Goal: Task Accomplishment & Management: Use online tool/utility

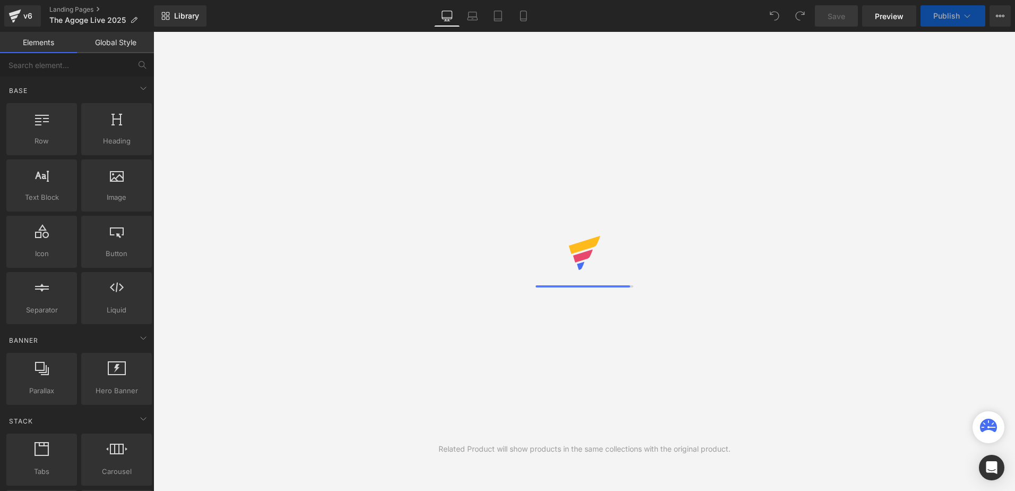
click at [272, 13] on div "Library Desktop Desktop Laptop Tablet Mobile Save Preview Publish Scheduled Vie…" at bounding box center [584, 15] width 861 height 21
click at [319, 19] on div "Library Desktop Desktop Laptop Tablet Mobile Save Preview Publish Scheduled Vie…" at bounding box center [584, 15] width 861 height 21
click at [310, 16] on div "Library Desktop Desktop Laptop Tablet Mobile Save Preview Publish Scheduled Vie…" at bounding box center [584, 15] width 861 height 21
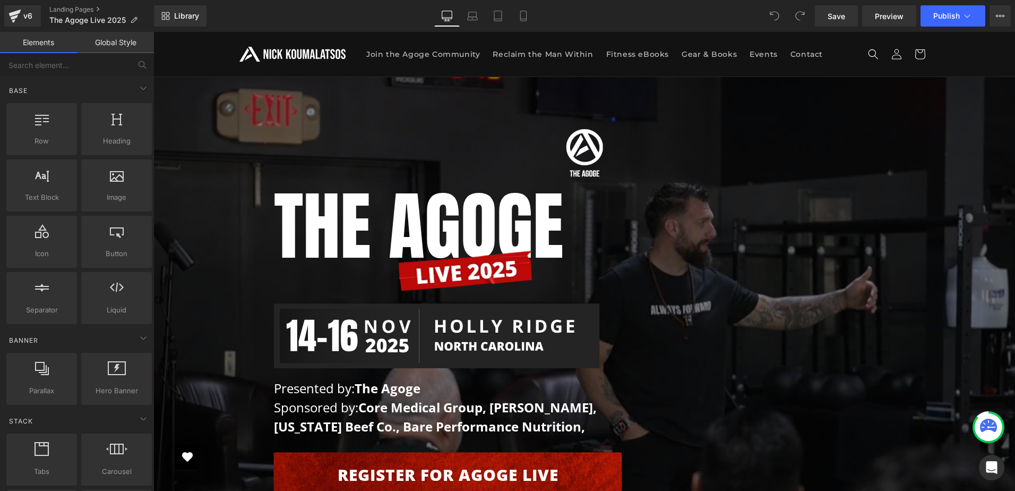
click at [686, 19] on div "Library Desktop Desktop Laptop Tablet Mobile Save Preview Publish Scheduled Vie…" at bounding box center [584, 15] width 861 height 21
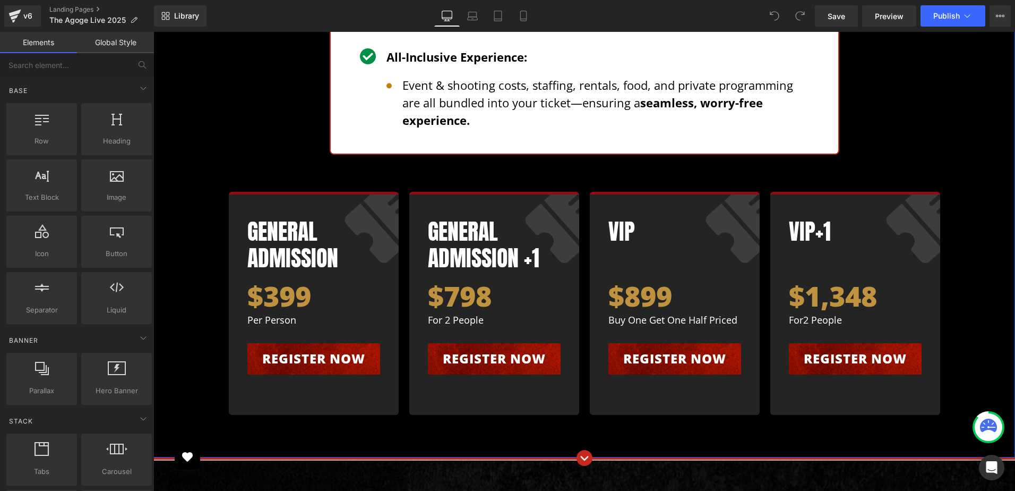
scroll to position [4407, 0]
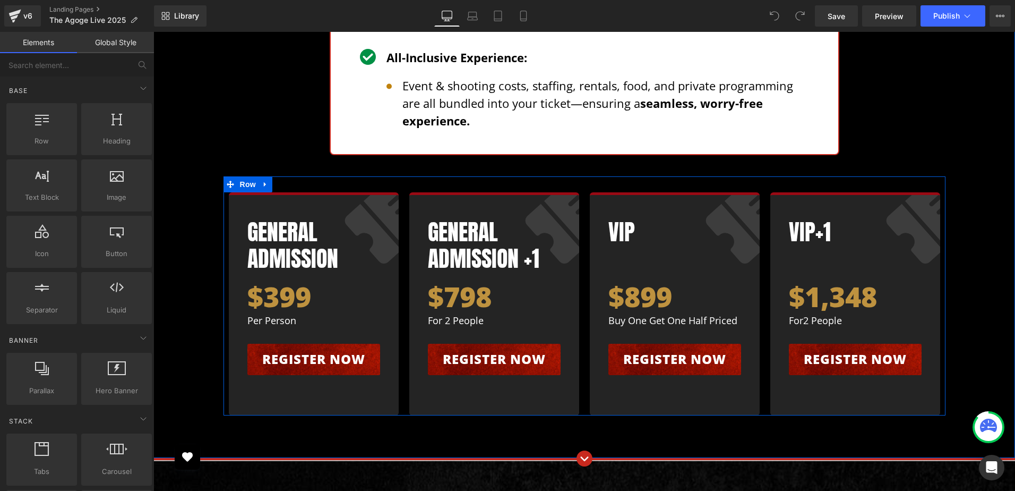
click at [409, 176] on div "General Admission Heading $399 Heading per person Text Block Register now Butto…" at bounding box center [585, 295] width 722 height 239
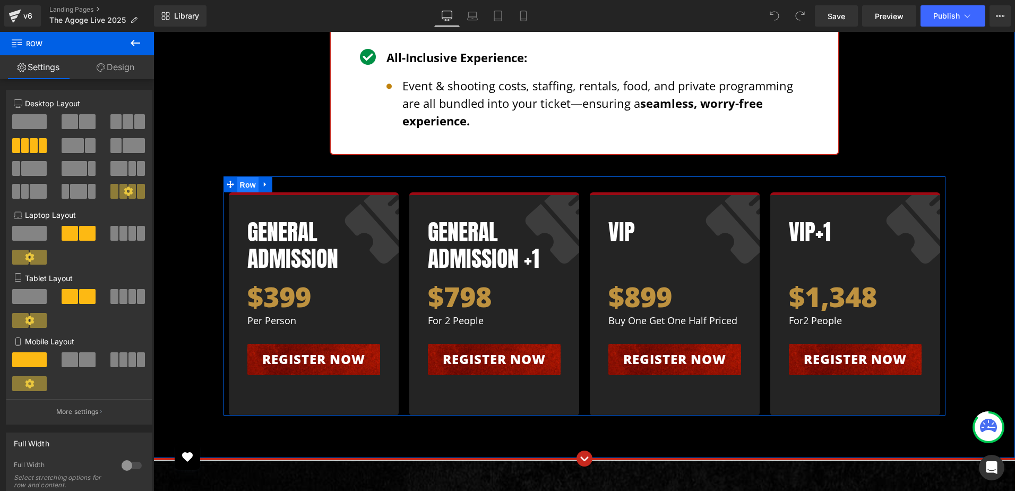
click at [246, 177] on span "Row" at bounding box center [247, 185] width 21 height 16
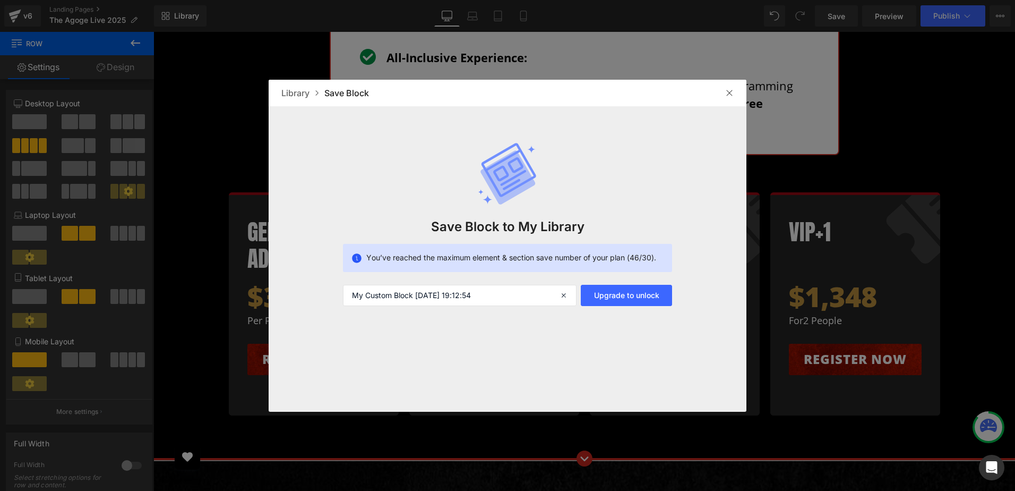
click at [618, 190] on div "Save Block to My Library You’ve reached the maximum element & section save numb…" at bounding box center [508, 206] width 478 height 200
click at [728, 91] on img at bounding box center [729, 93] width 8 height 8
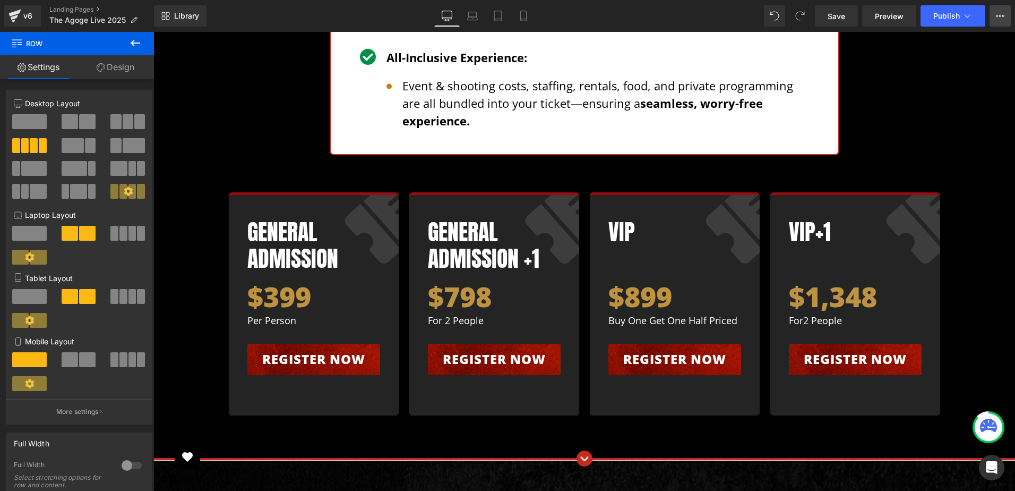
click at [994, 14] on button "View Live Page View with current Template Save Template to Library Schedule Pub…" at bounding box center [1000, 15] width 21 height 21
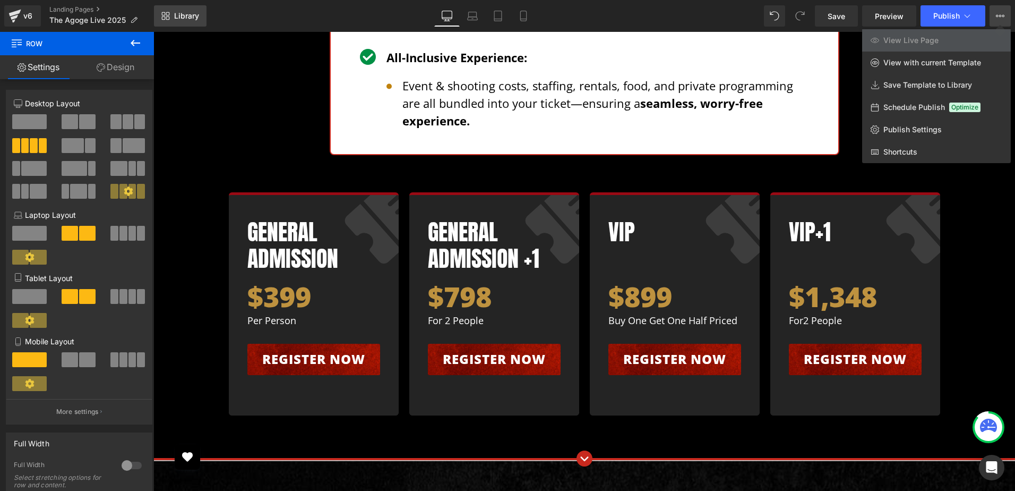
click at [190, 16] on span "Library" at bounding box center [186, 16] width 25 height 10
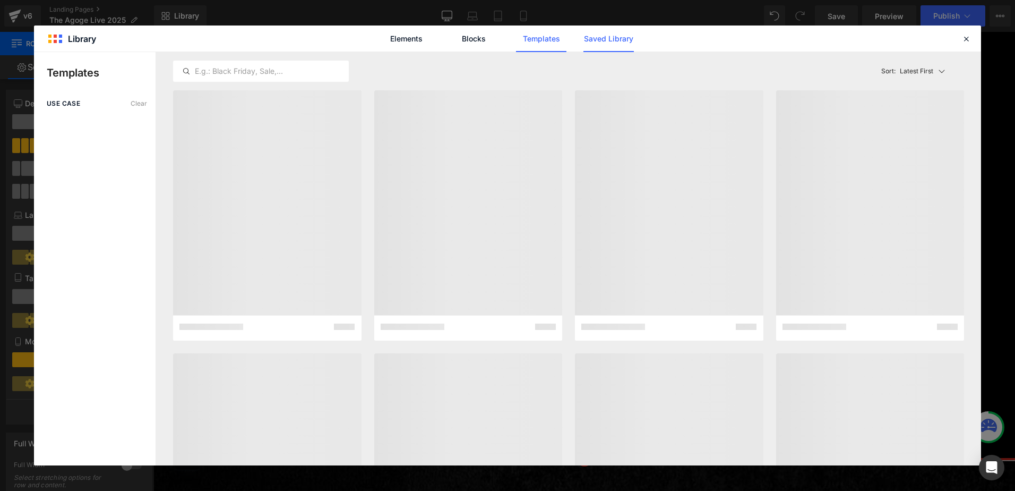
click at [600, 37] on link "Saved Library" at bounding box center [609, 38] width 50 height 27
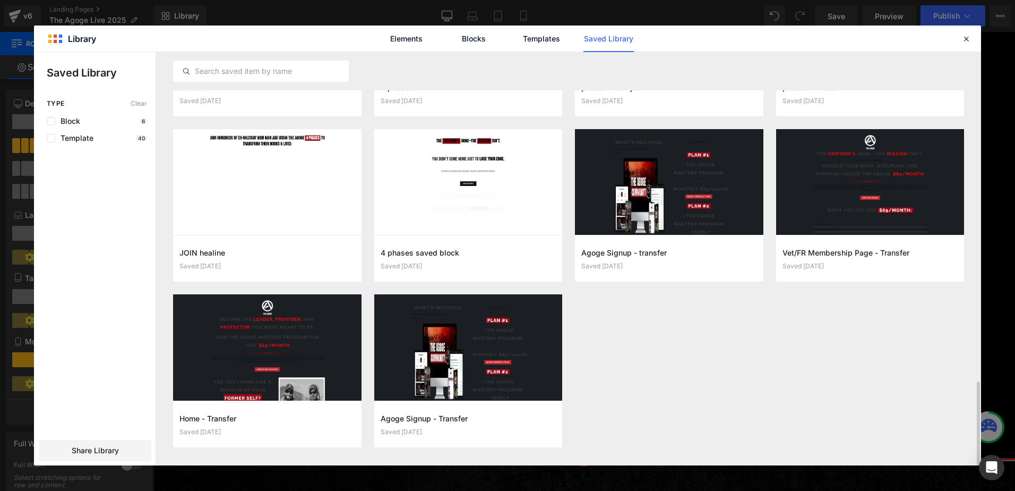
scroll to position [1612, 0]
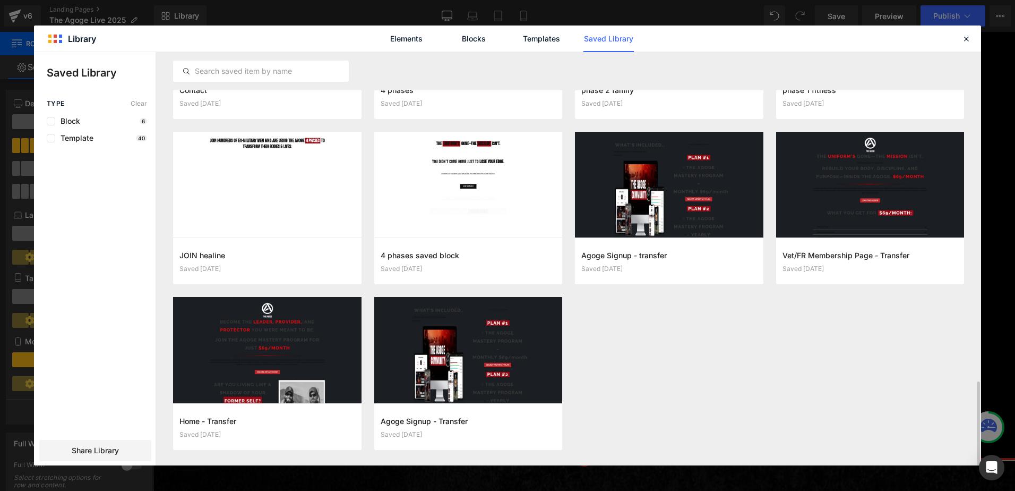
click at [550, 426] on icon "button" at bounding box center [547, 426] width 8 height 8
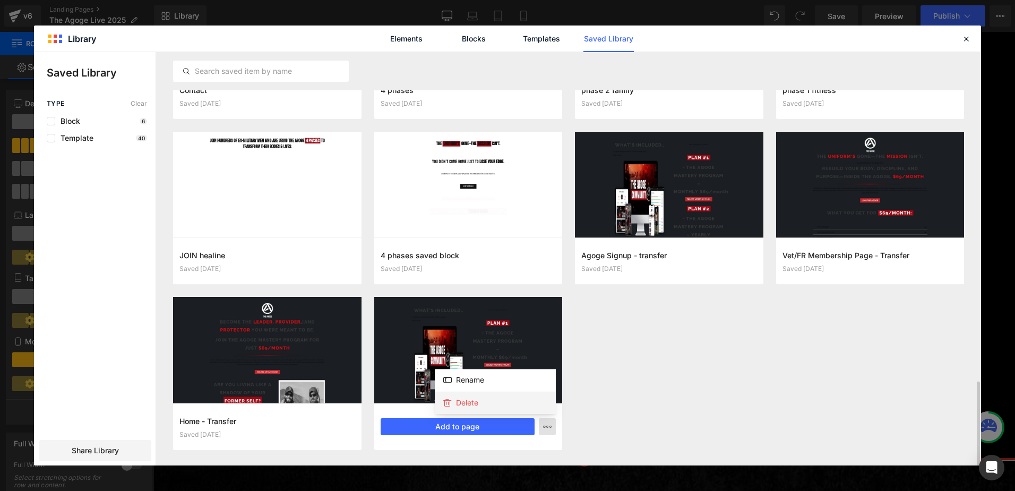
click at [515, 408] on div "Delete" at bounding box center [495, 402] width 121 height 22
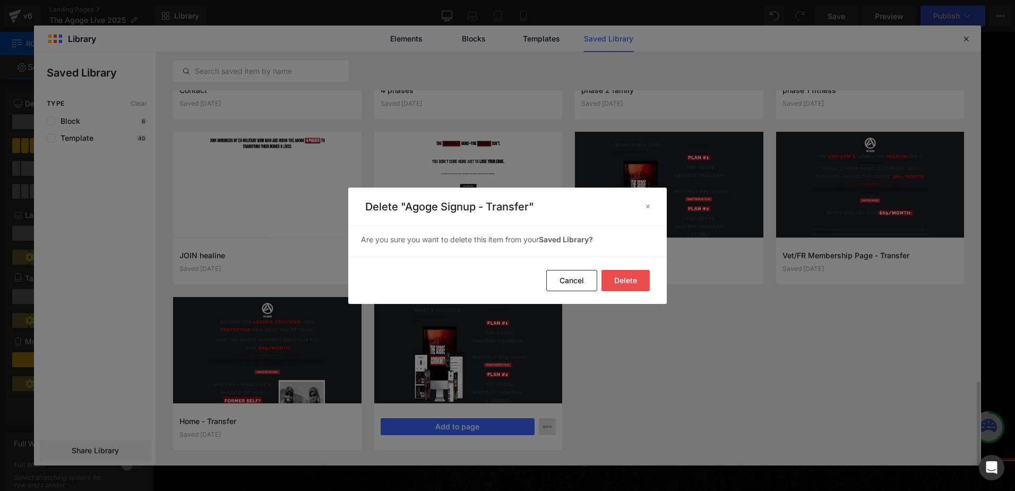
click at [636, 273] on button "Delete" at bounding box center [626, 280] width 48 height 21
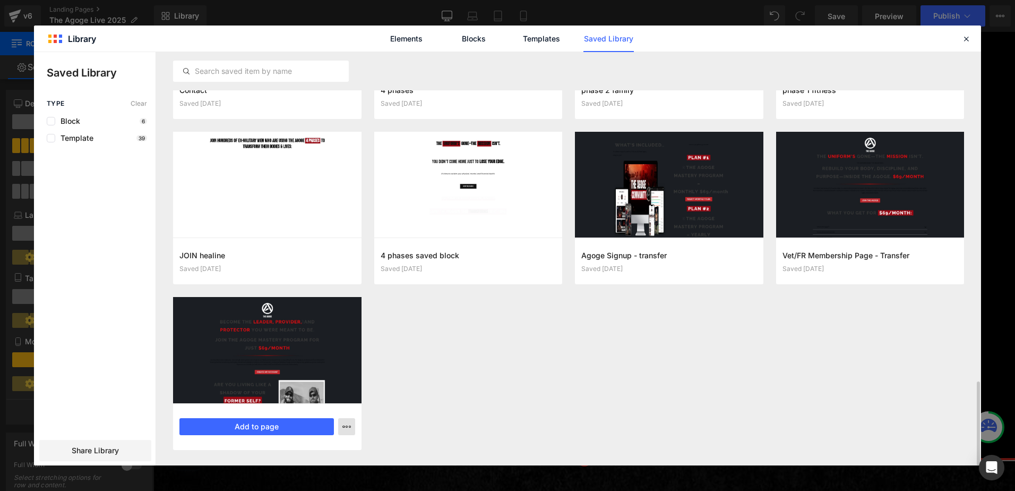
click at [349, 429] on icon "button" at bounding box center [346, 426] width 8 height 8
click at [318, 407] on div "Delete" at bounding box center [294, 402] width 121 height 22
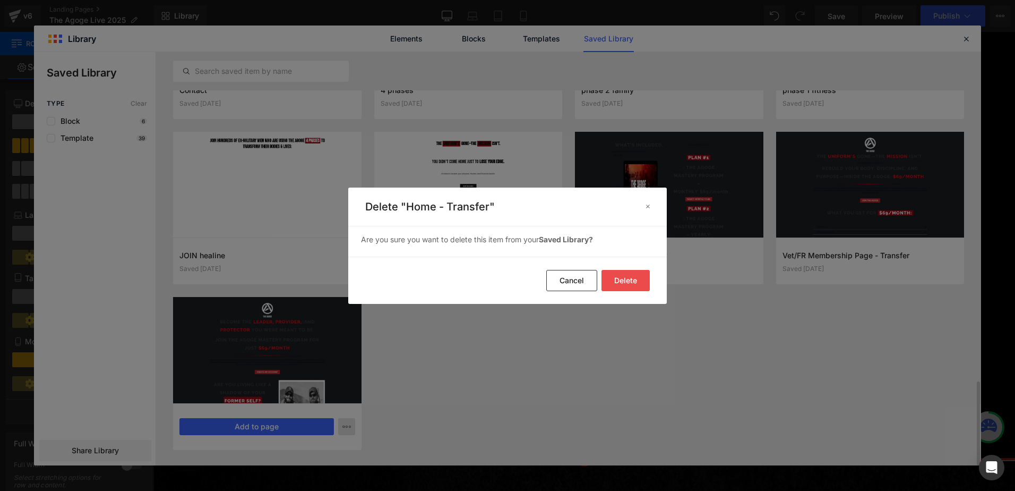
click at [621, 278] on button "Delete" at bounding box center [626, 280] width 48 height 21
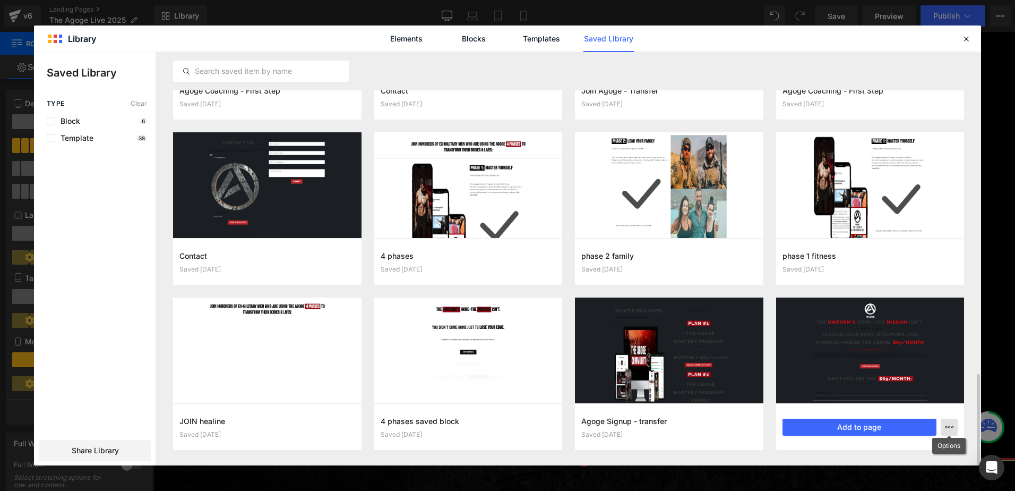
click at [946, 428] on icon "button" at bounding box center [949, 427] width 8 height 8
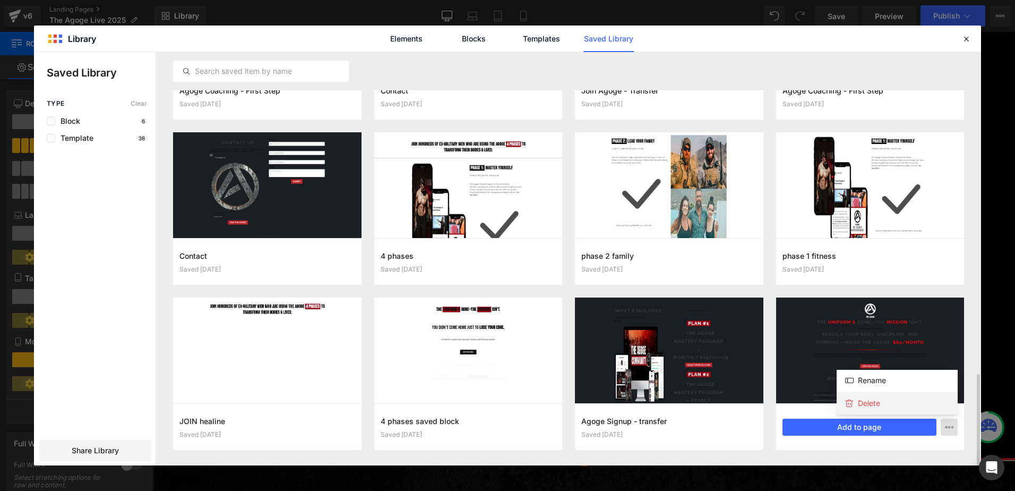
click at [878, 399] on p "Delete" at bounding box center [869, 403] width 22 height 10
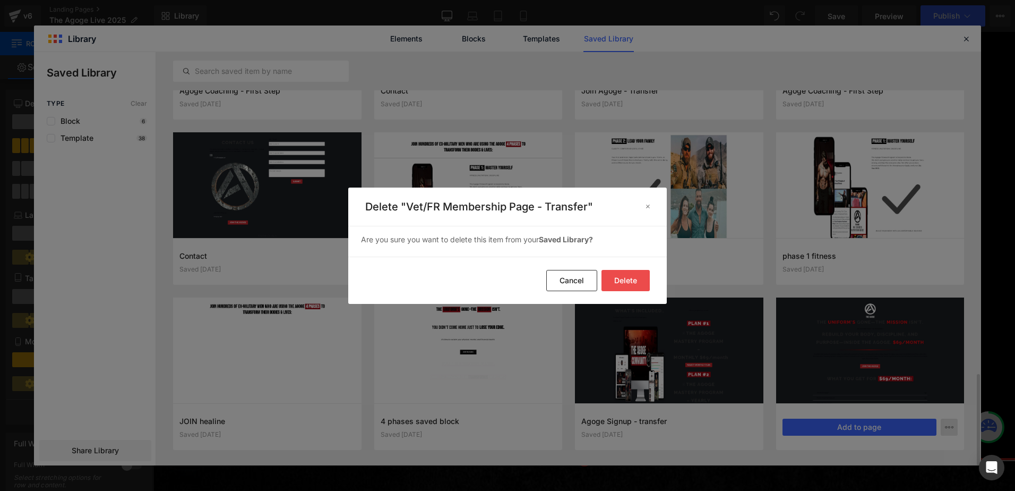
click at [624, 271] on button "Delete" at bounding box center [626, 280] width 48 height 21
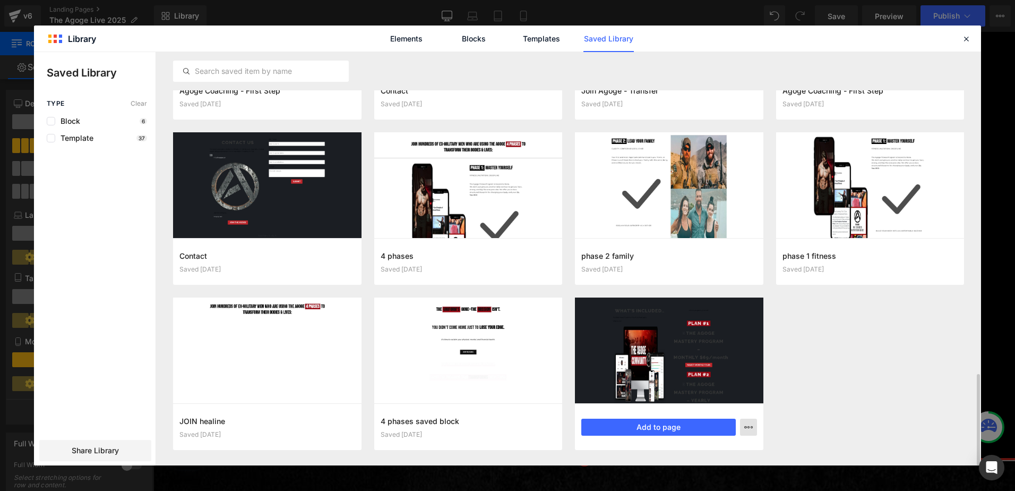
click at [750, 432] on button "button" at bounding box center [748, 426] width 17 height 17
click at [699, 408] on div "Delete" at bounding box center [696, 403] width 121 height 22
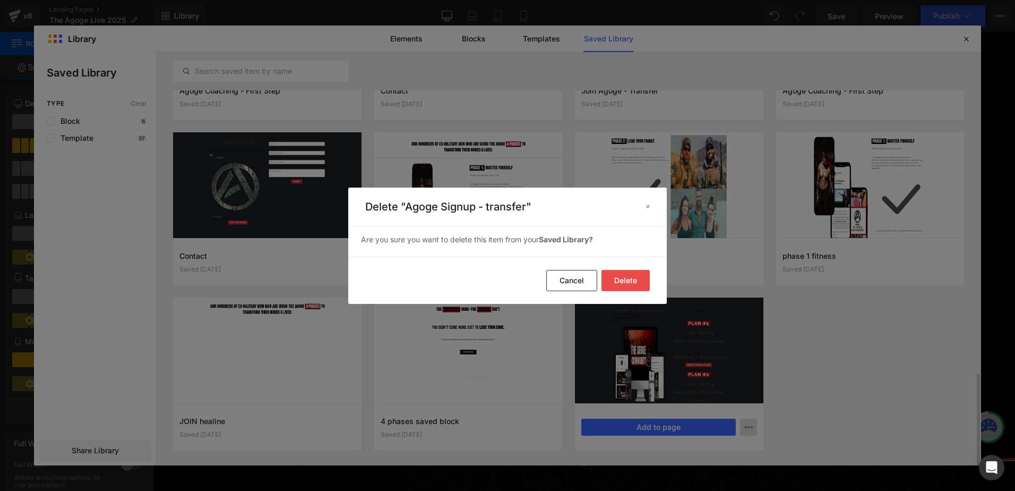
click at [633, 280] on button "Delete" at bounding box center [626, 280] width 48 height 21
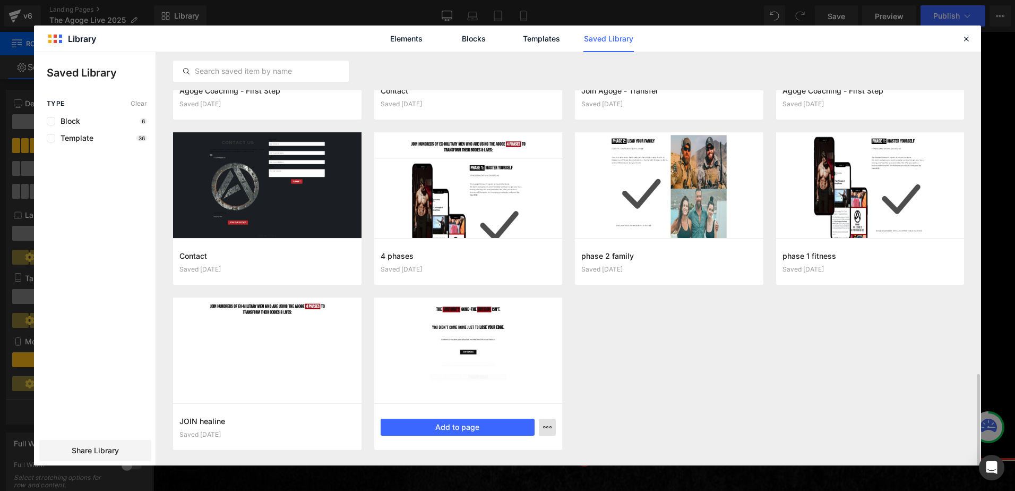
click at [545, 424] on icon "button" at bounding box center [547, 427] width 8 height 8
click at [512, 404] on div "Delete" at bounding box center [495, 403] width 121 height 22
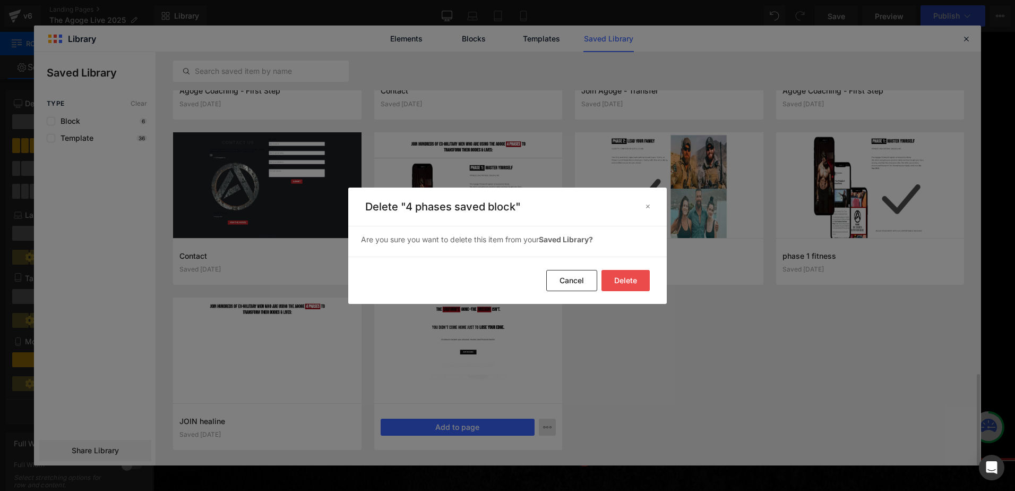
click at [629, 271] on button "Delete" at bounding box center [626, 280] width 48 height 21
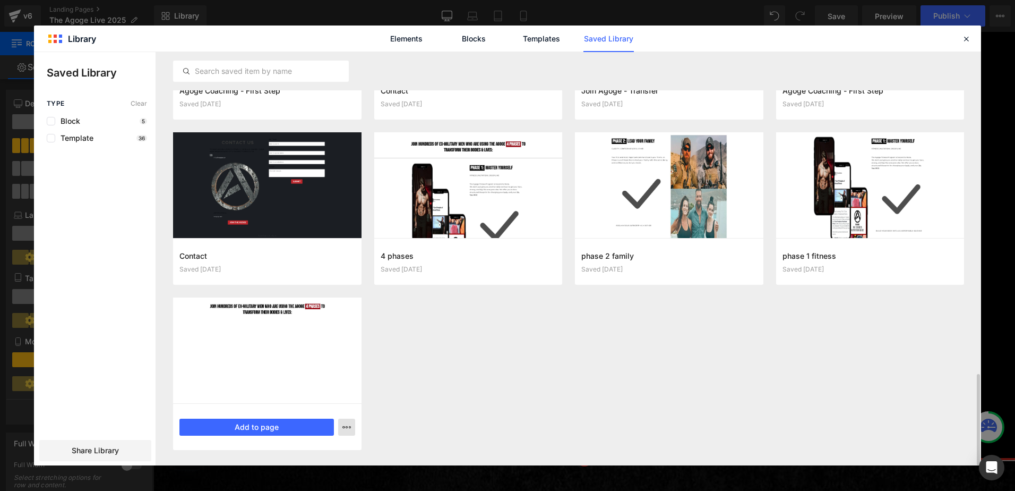
click at [348, 432] on button "button" at bounding box center [346, 426] width 17 height 17
click at [324, 399] on div "Delete" at bounding box center [294, 403] width 121 height 22
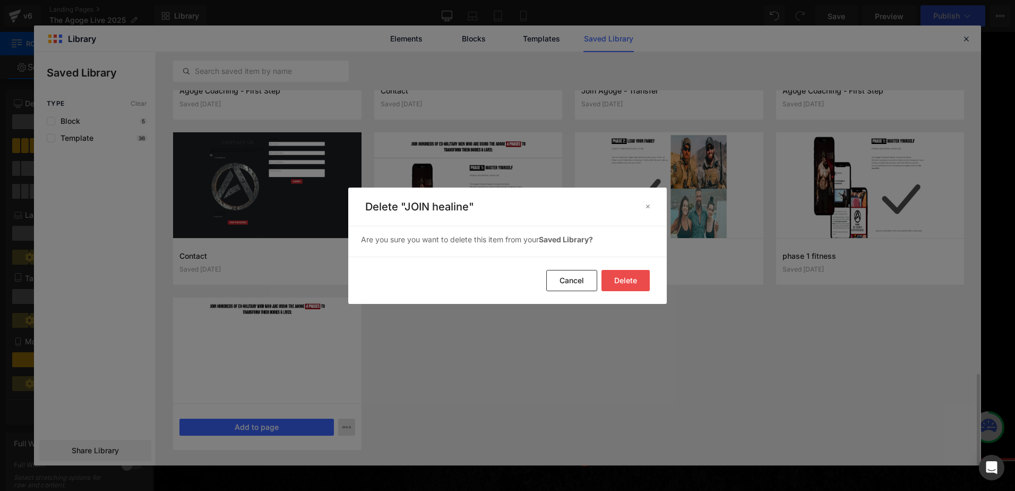
click at [621, 282] on button "Delete" at bounding box center [626, 280] width 48 height 21
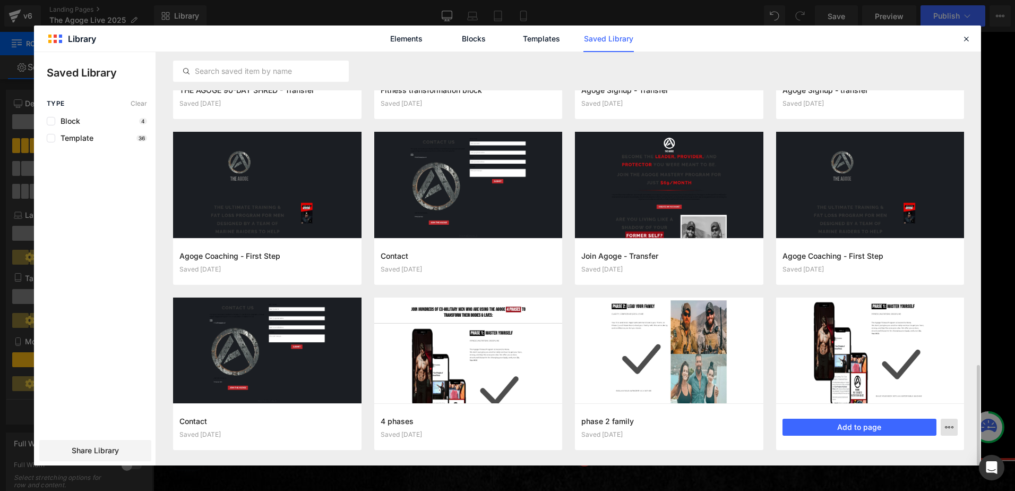
click at [947, 425] on icon "button" at bounding box center [949, 427] width 8 height 8
click at [883, 405] on div "Delete" at bounding box center [897, 403] width 121 height 22
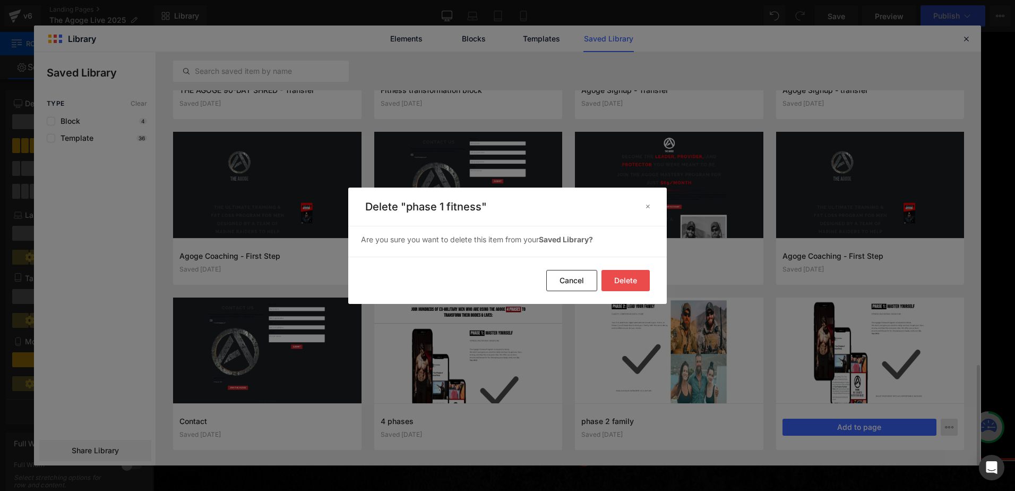
click at [626, 280] on button "Delete" at bounding box center [626, 280] width 48 height 21
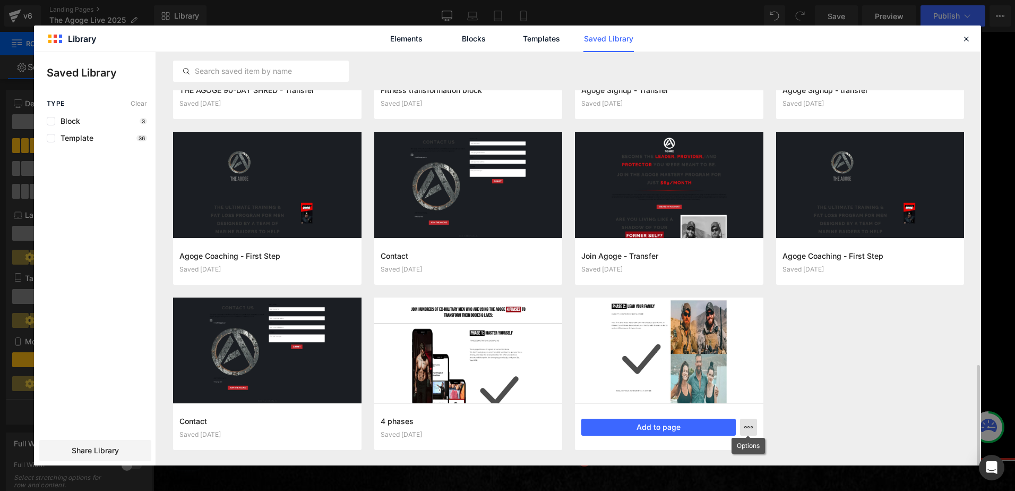
click at [746, 427] on icon "button" at bounding box center [748, 427] width 8 height 8
click at [731, 409] on div "Delete" at bounding box center [696, 403] width 121 height 22
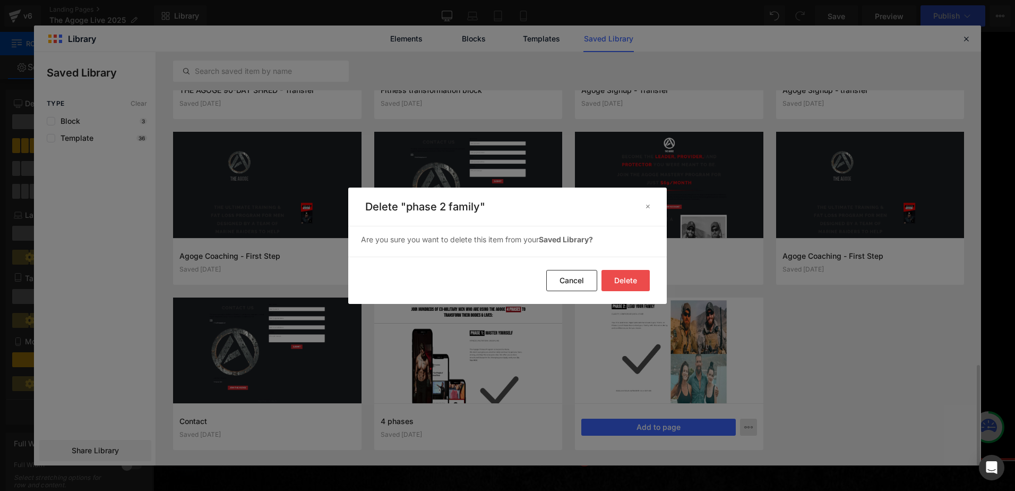
click at [622, 270] on button "Delete" at bounding box center [626, 280] width 48 height 21
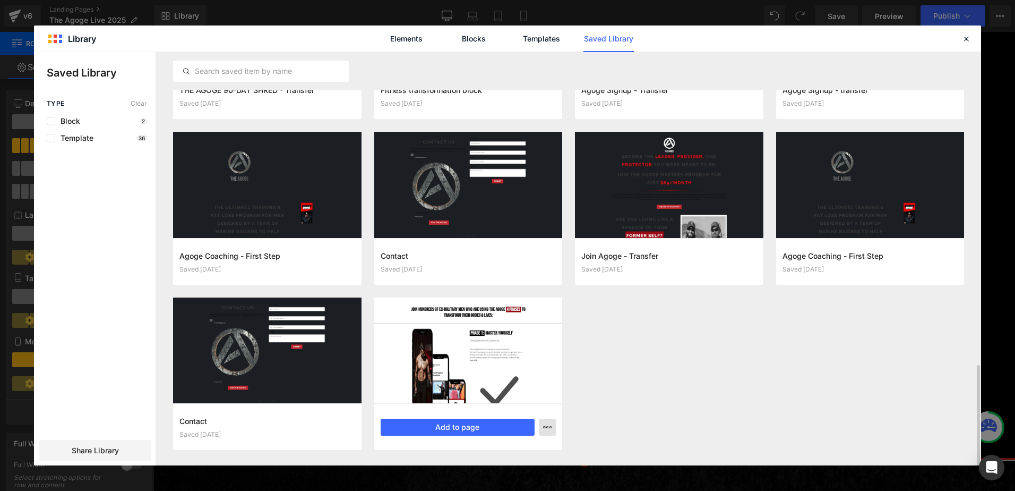
click at [548, 433] on button "button" at bounding box center [547, 426] width 17 height 17
click at [543, 392] on div "Delete" at bounding box center [495, 403] width 121 height 22
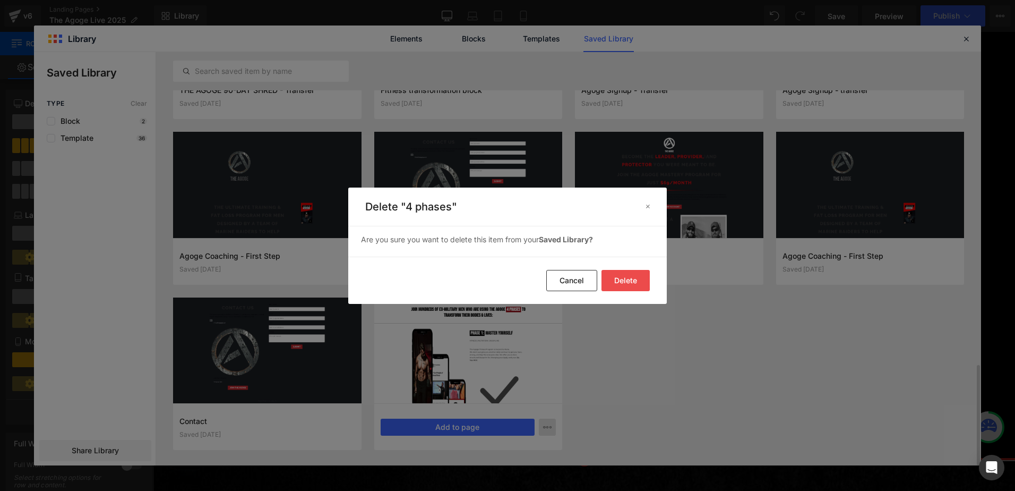
click at [633, 270] on button "Delete" at bounding box center [626, 280] width 48 height 21
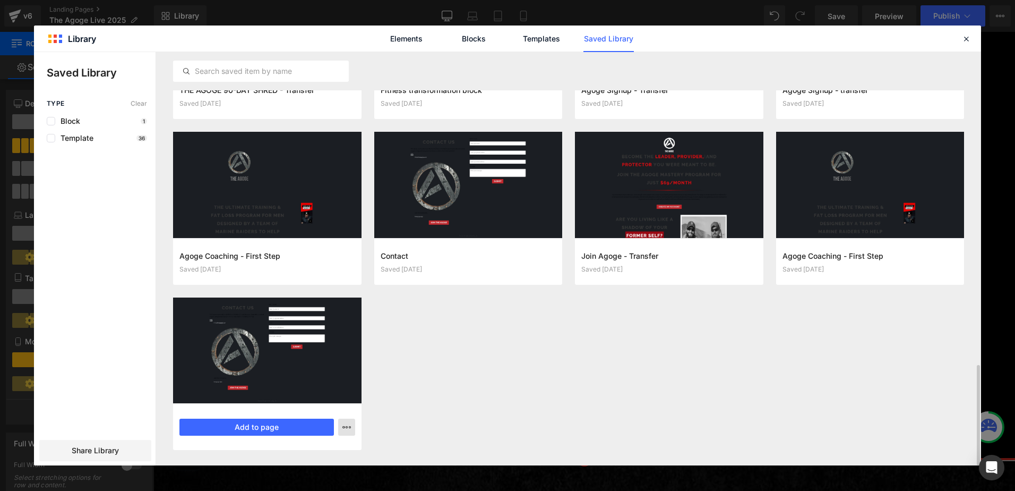
click at [351, 430] on button "button" at bounding box center [346, 426] width 17 height 17
click at [332, 401] on div "Delete" at bounding box center [294, 403] width 121 height 22
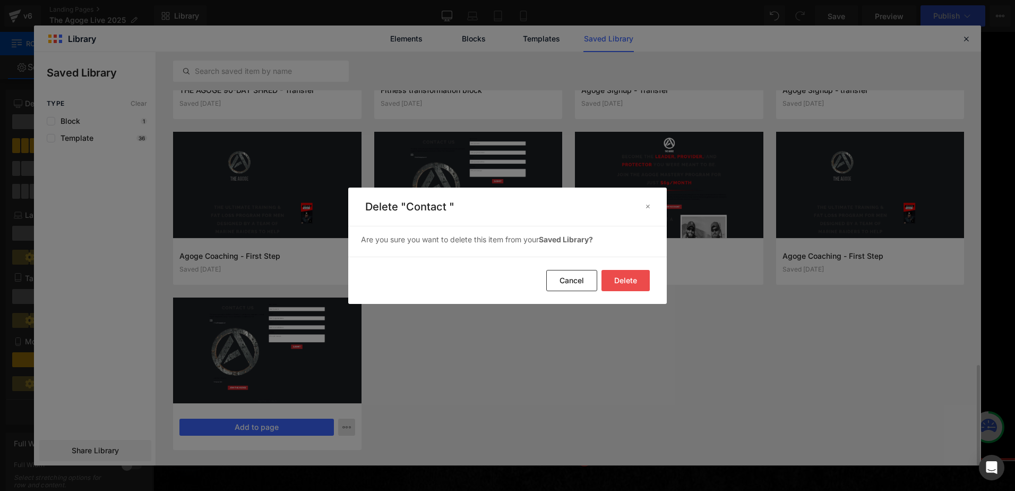
click at [614, 280] on button "Delete" at bounding box center [626, 280] width 48 height 21
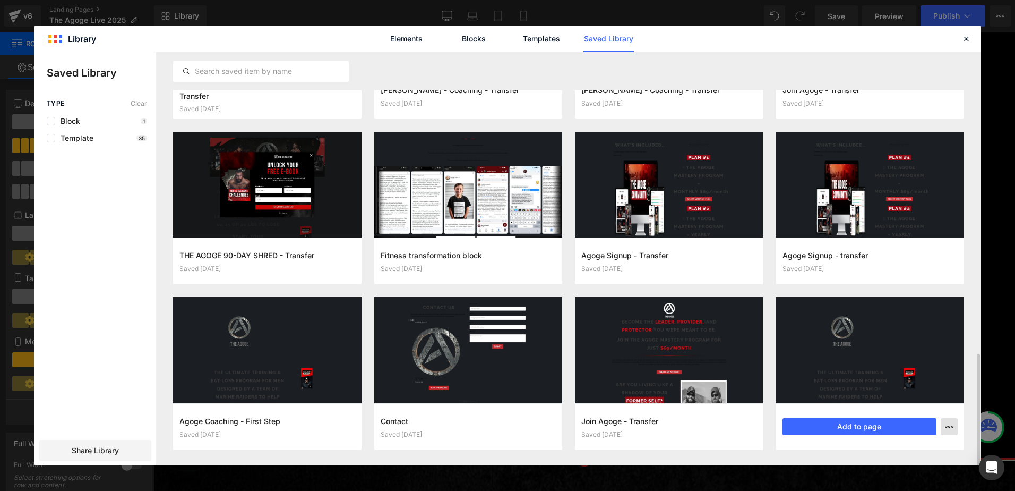
click at [947, 421] on button "button" at bounding box center [949, 426] width 17 height 17
click at [884, 396] on div "Delete" at bounding box center [897, 402] width 121 height 22
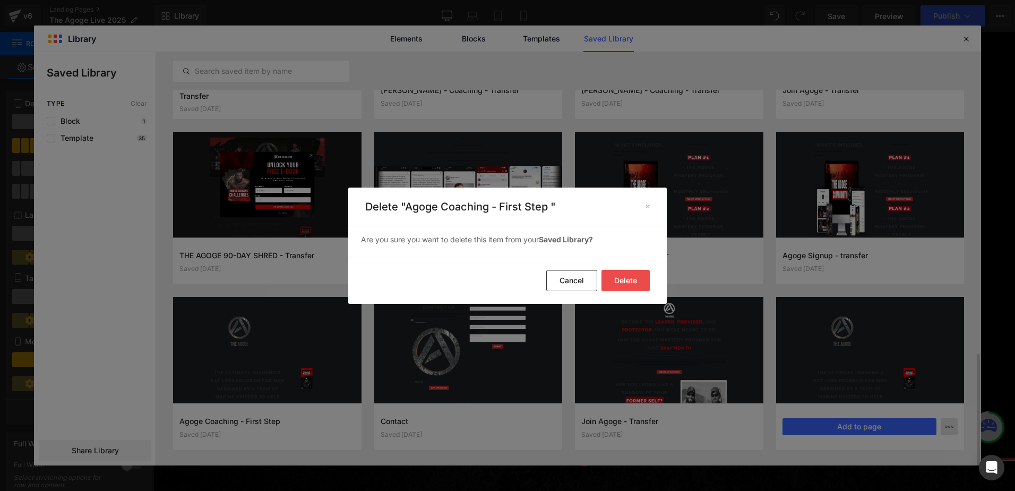
click at [641, 288] on button "Delete" at bounding box center [626, 280] width 48 height 21
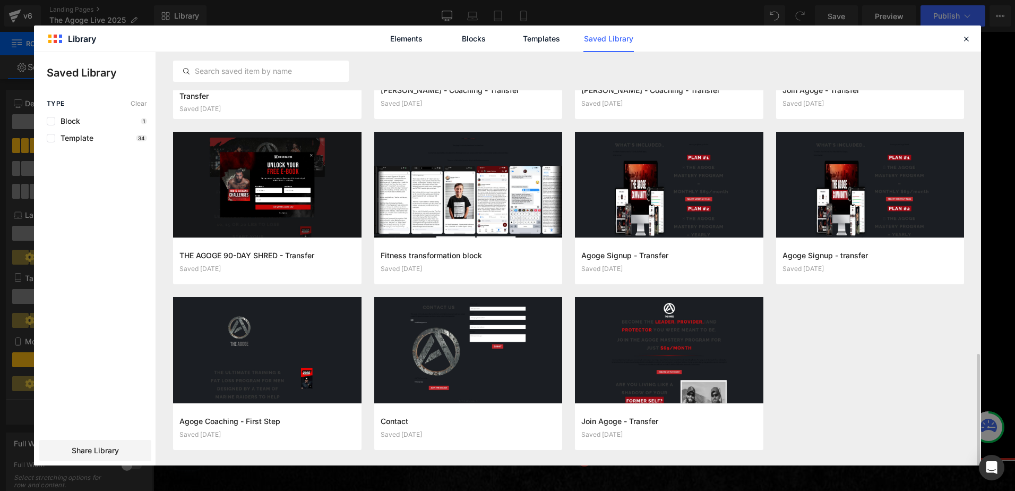
click at [750, 428] on icon "button" at bounding box center [748, 426] width 8 height 8
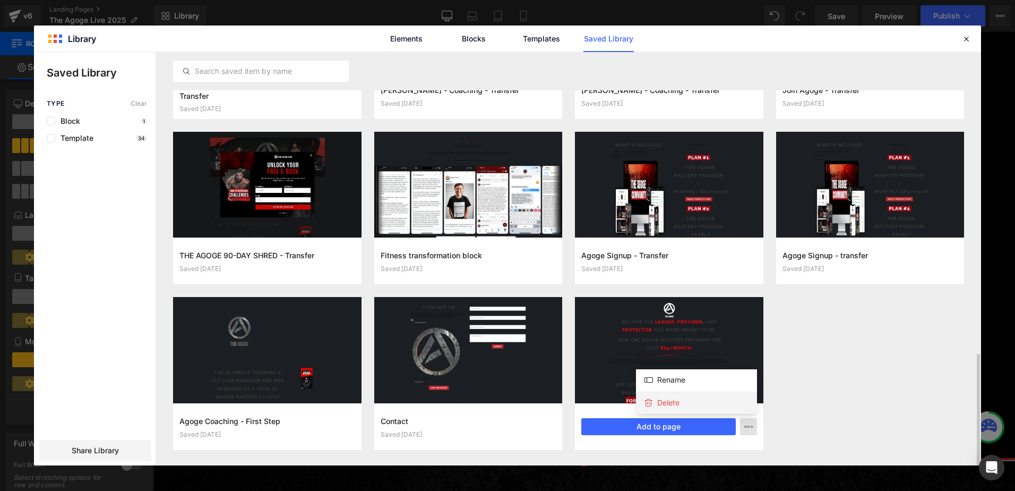
click at [718, 404] on div "Delete" at bounding box center [696, 402] width 121 height 22
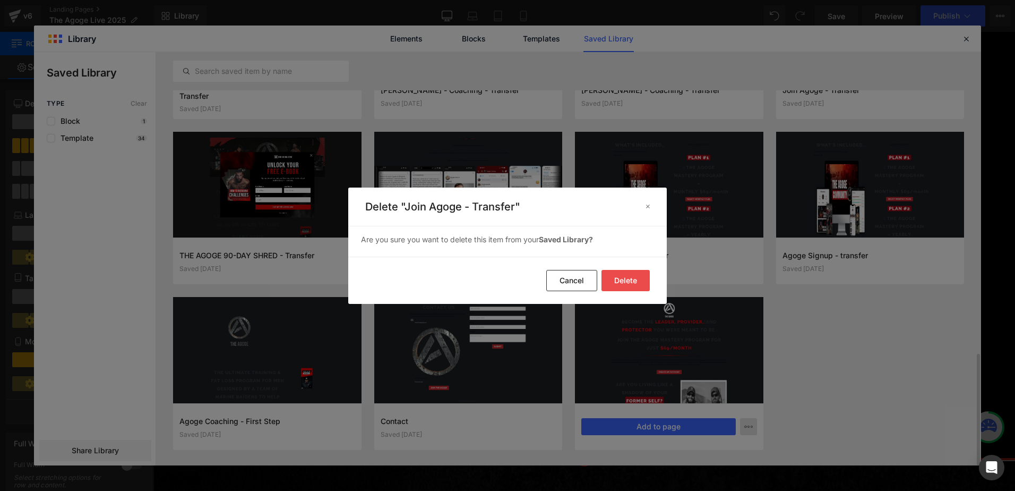
click at [630, 280] on button "Delete" at bounding box center [626, 280] width 48 height 21
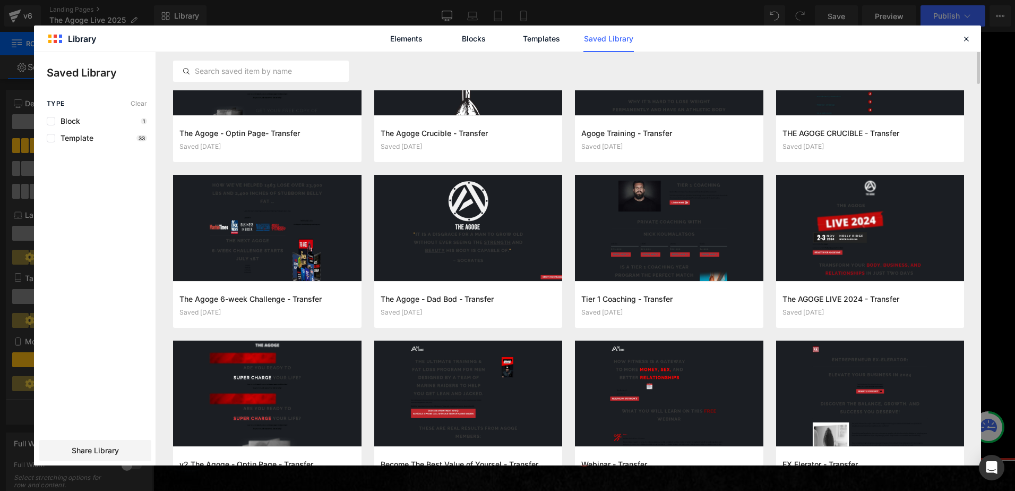
scroll to position [0, 0]
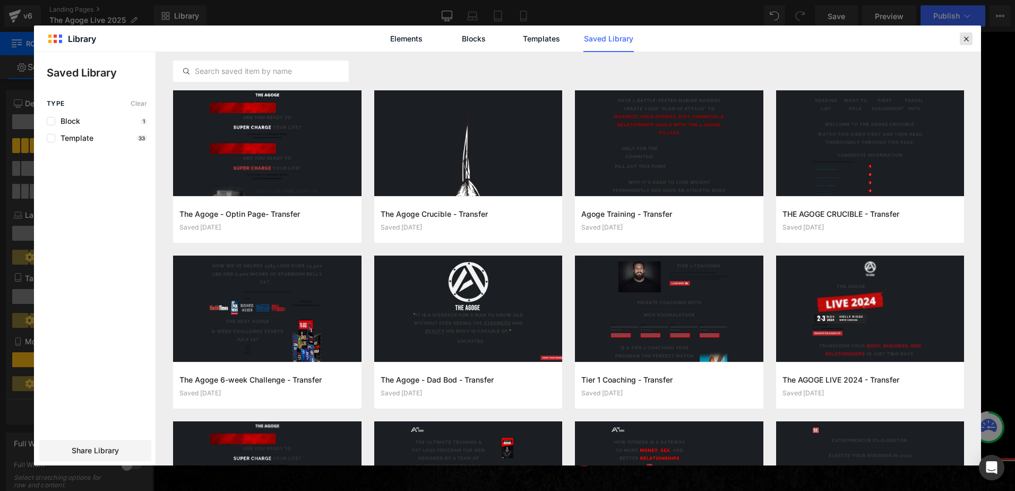
drag, startPoint x: 963, startPoint y: 39, endPoint x: 793, endPoint y: 17, distance: 171.4
click at [963, 39] on icon at bounding box center [967, 39] width 10 height 10
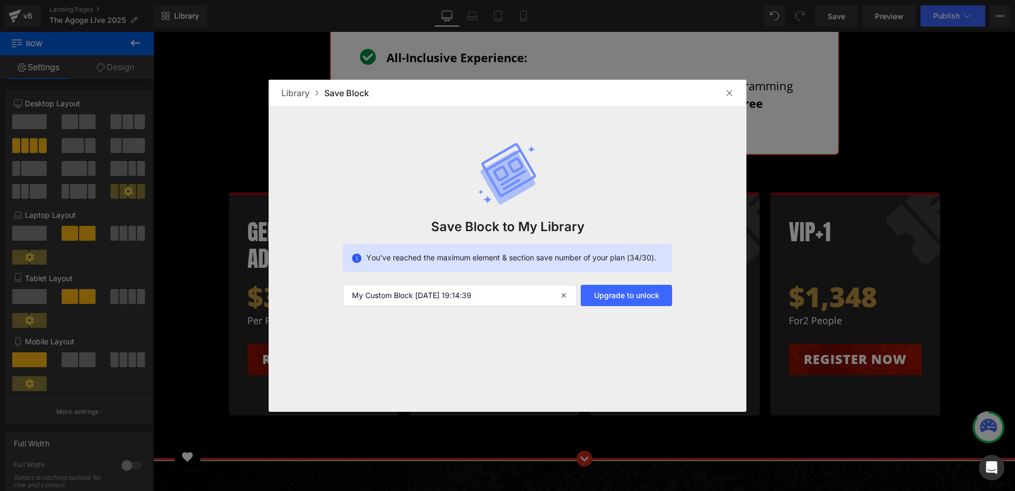
click at [725, 97] on div at bounding box center [729, 92] width 17 height 17
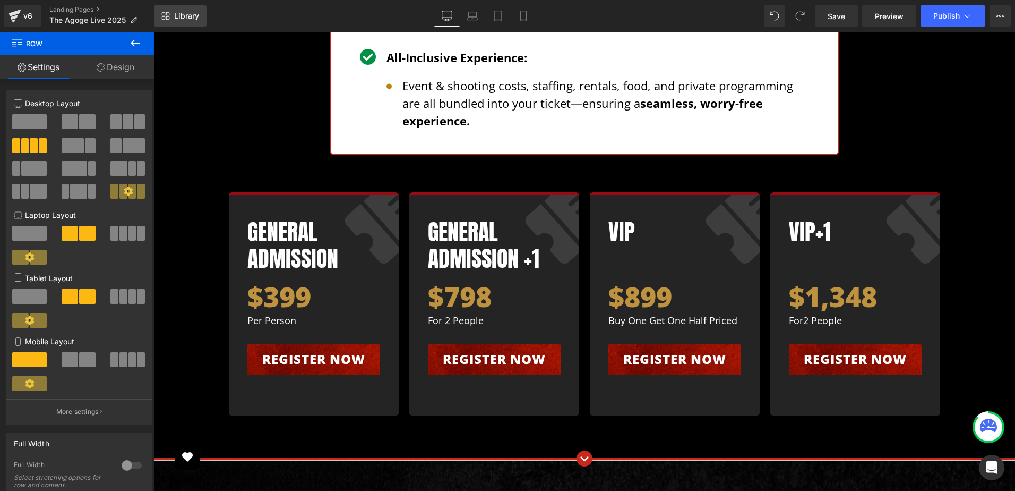
click at [173, 12] on link "Library" at bounding box center [180, 15] width 53 height 21
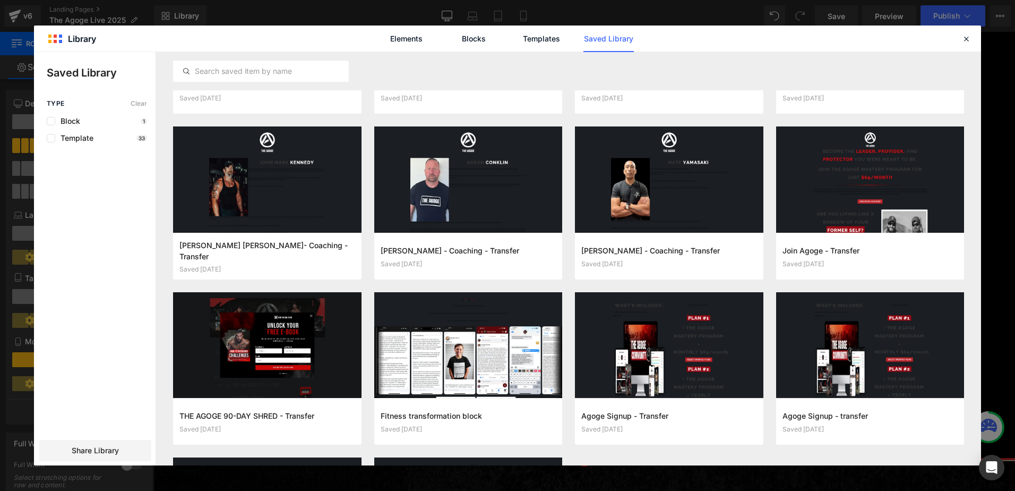
scroll to position [1116, 0]
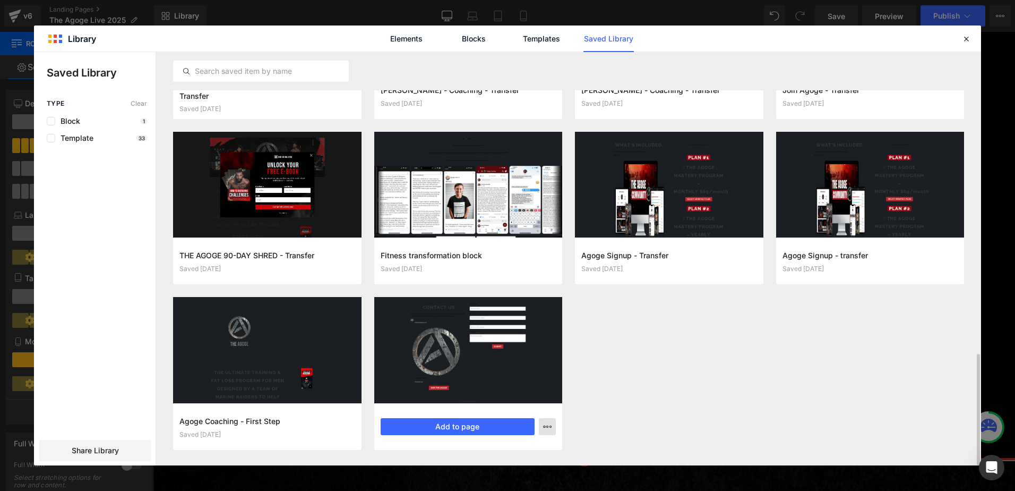
click at [548, 425] on icon "button" at bounding box center [547, 426] width 8 height 8
click at [494, 403] on div "Delete" at bounding box center [495, 402] width 121 height 22
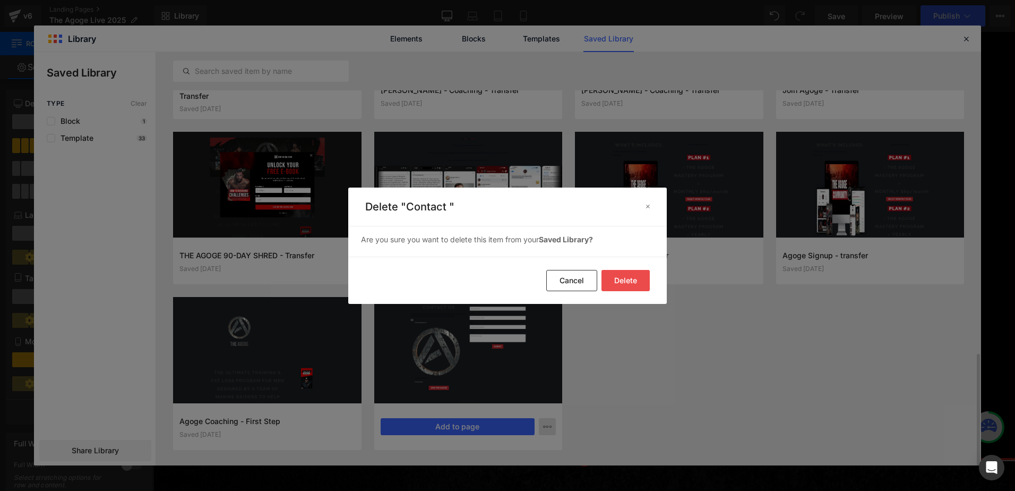
click at [622, 276] on button "Delete" at bounding box center [626, 280] width 48 height 21
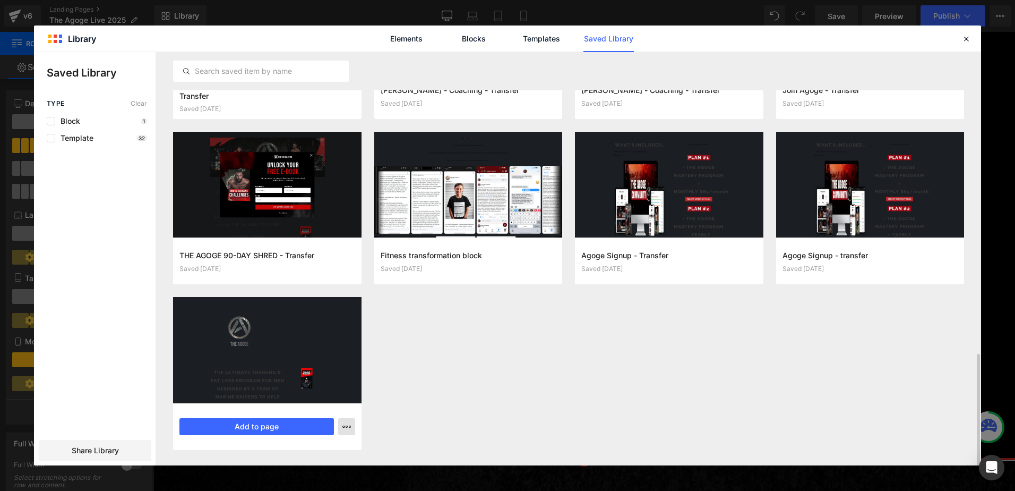
click at [344, 425] on icon "button" at bounding box center [346, 426] width 8 height 8
click at [312, 399] on div "Delete" at bounding box center [294, 402] width 121 height 22
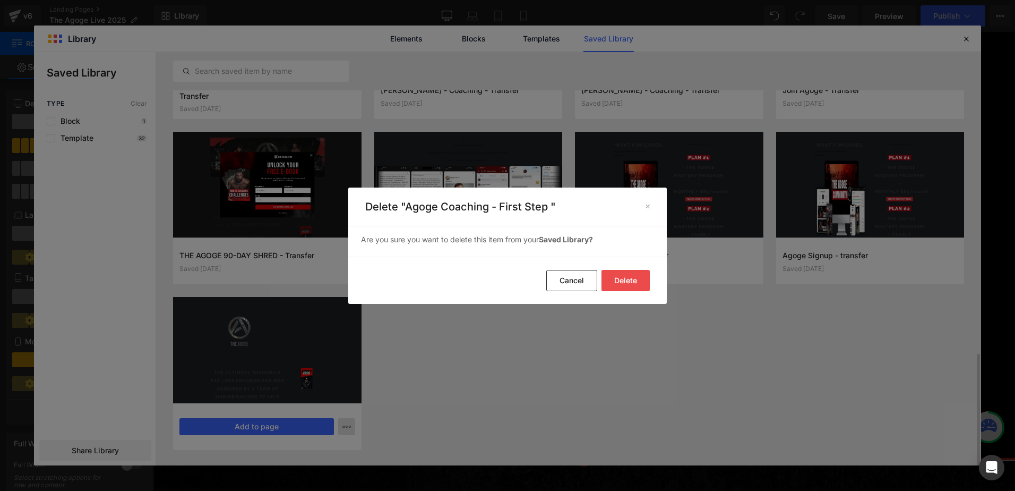
click at [624, 283] on button "Delete" at bounding box center [626, 280] width 48 height 21
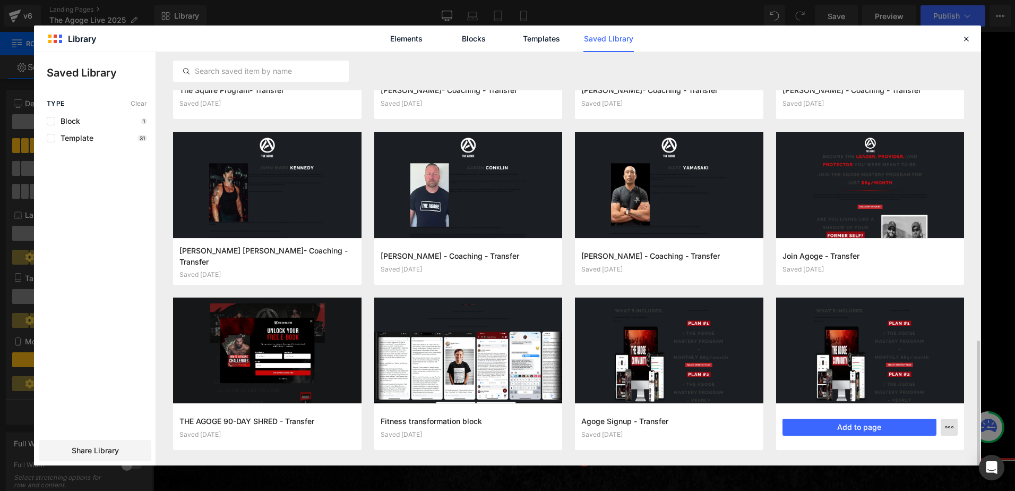
click at [955, 423] on button "button" at bounding box center [949, 426] width 17 height 17
click at [891, 396] on div "Delete" at bounding box center [897, 403] width 121 height 22
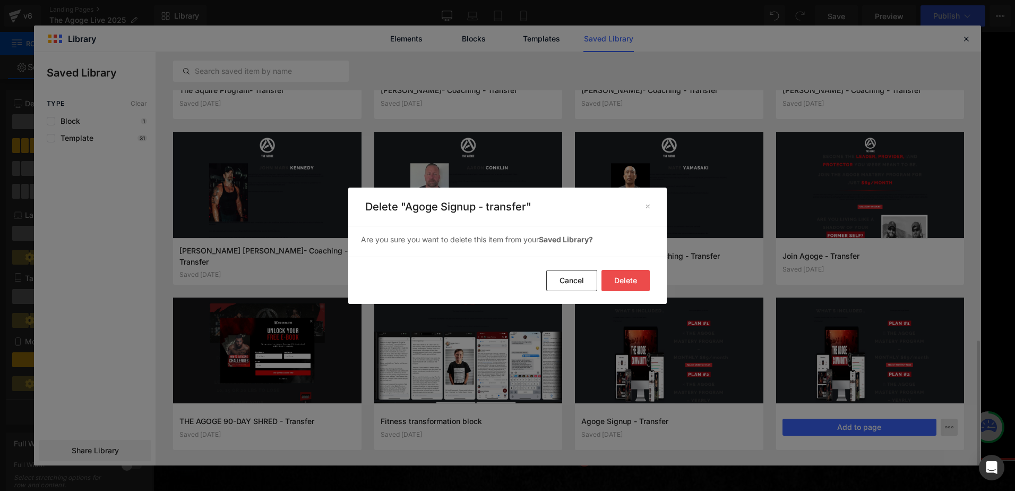
click at [631, 286] on button "Delete" at bounding box center [626, 280] width 48 height 21
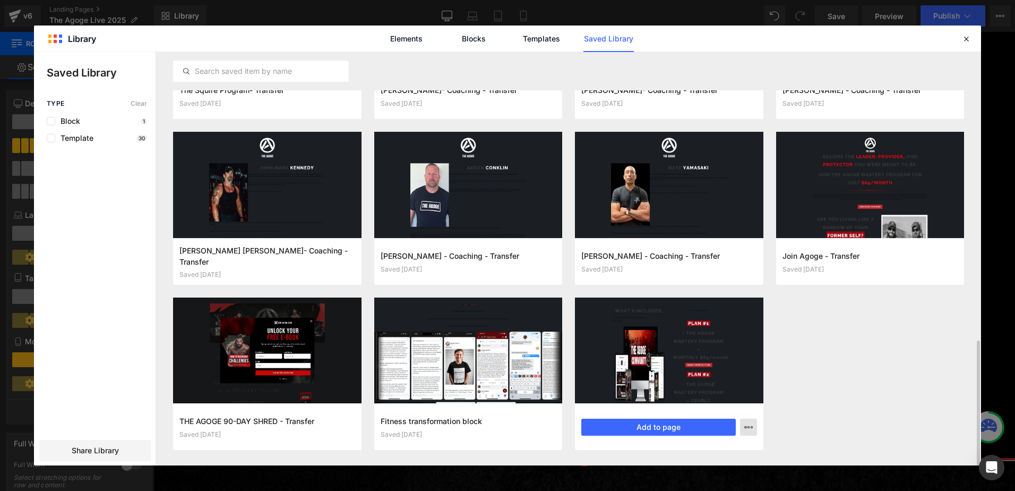
click at [747, 426] on icon "button" at bounding box center [748, 427] width 8 height 8
click at [698, 406] on div "Delete" at bounding box center [696, 403] width 121 height 22
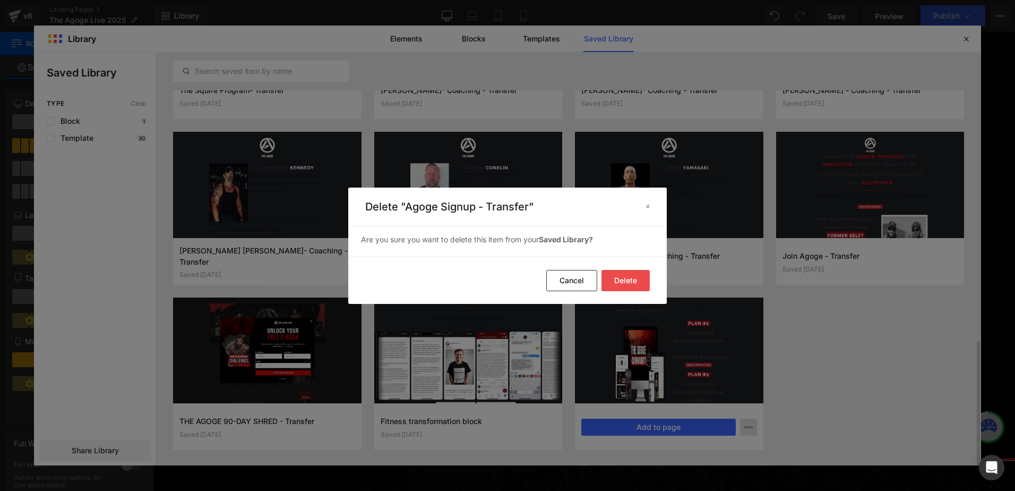
click at [632, 285] on button "Delete" at bounding box center [626, 280] width 48 height 21
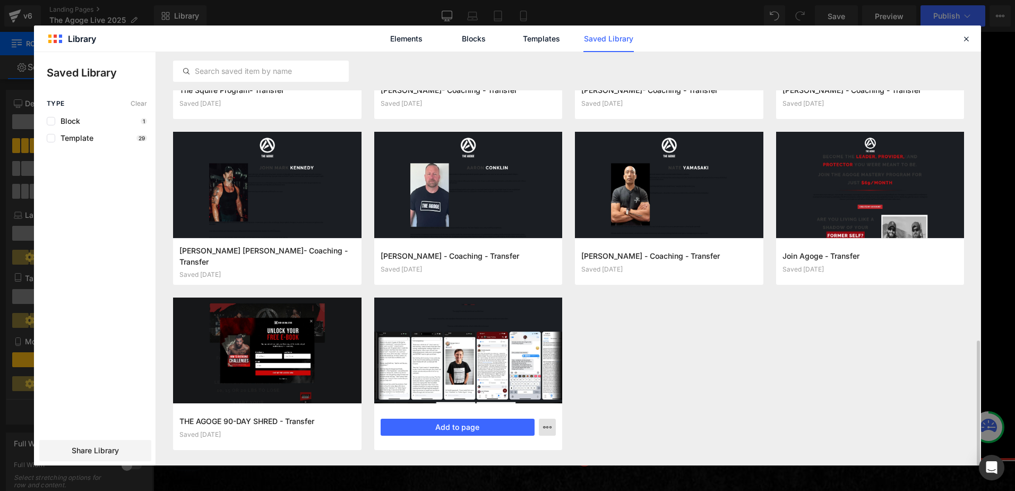
click at [542, 427] on button "button" at bounding box center [547, 426] width 17 height 17
click at [510, 400] on div "Delete" at bounding box center [495, 403] width 121 height 22
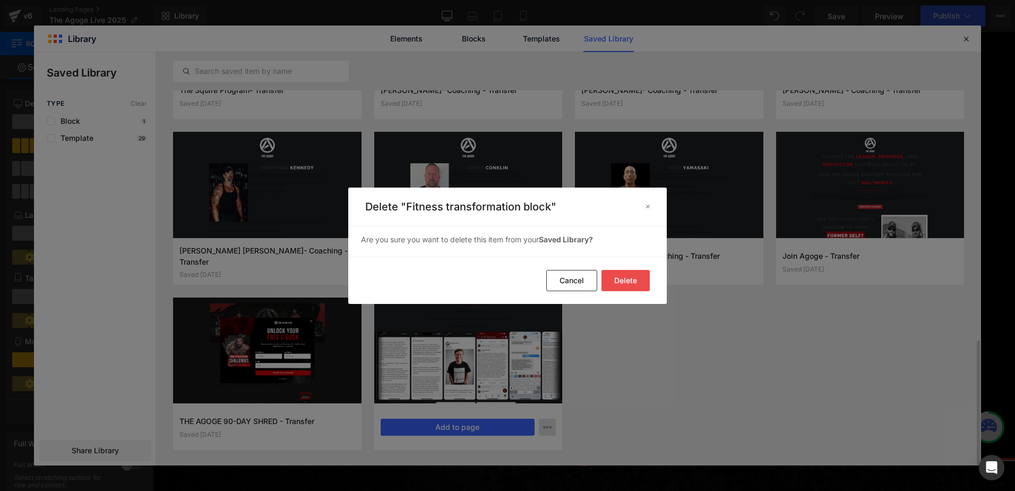
click at [645, 284] on button "Delete" at bounding box center [626, 280] width 48 height 21
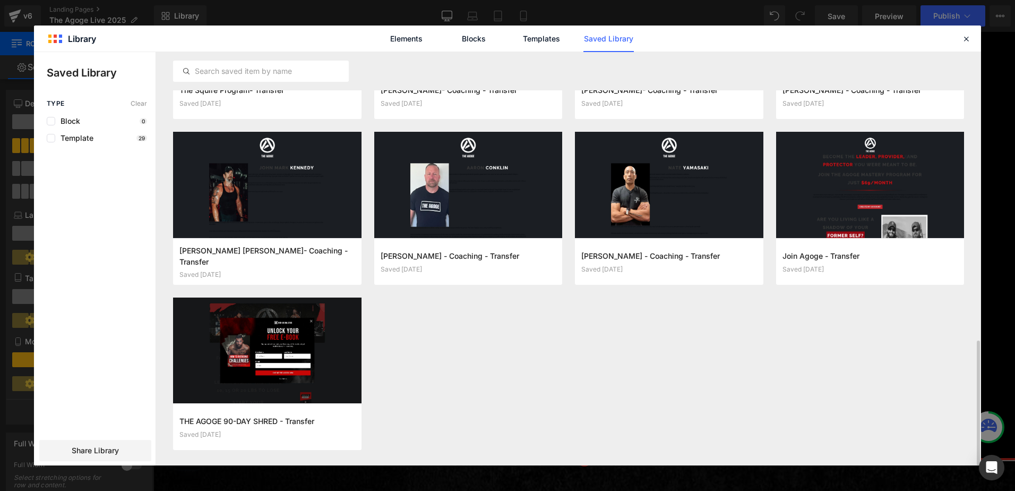
click at [344, 432] on button "button" at bounding box center [346, 426] width 17 height 17
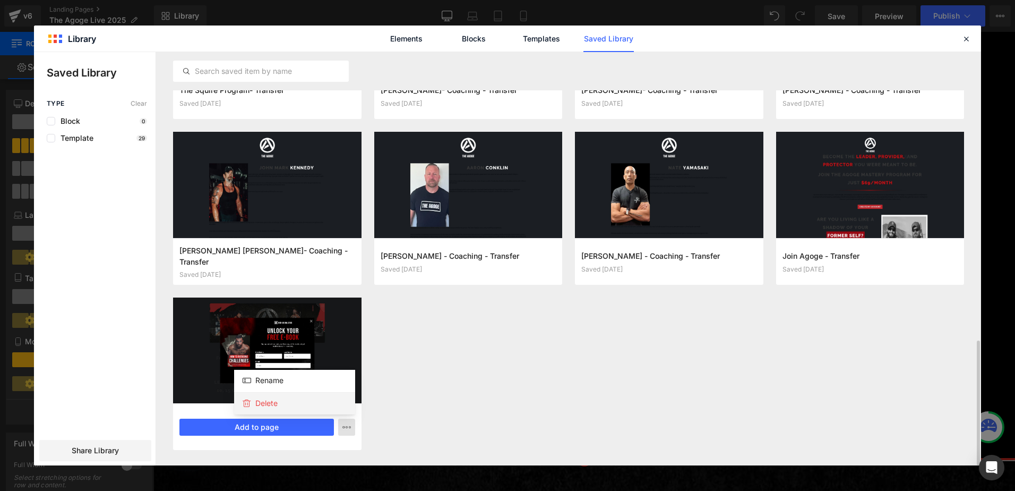
click at [336, 395] on div "Delete" at bounding box center [294, 403] width 121 height 22
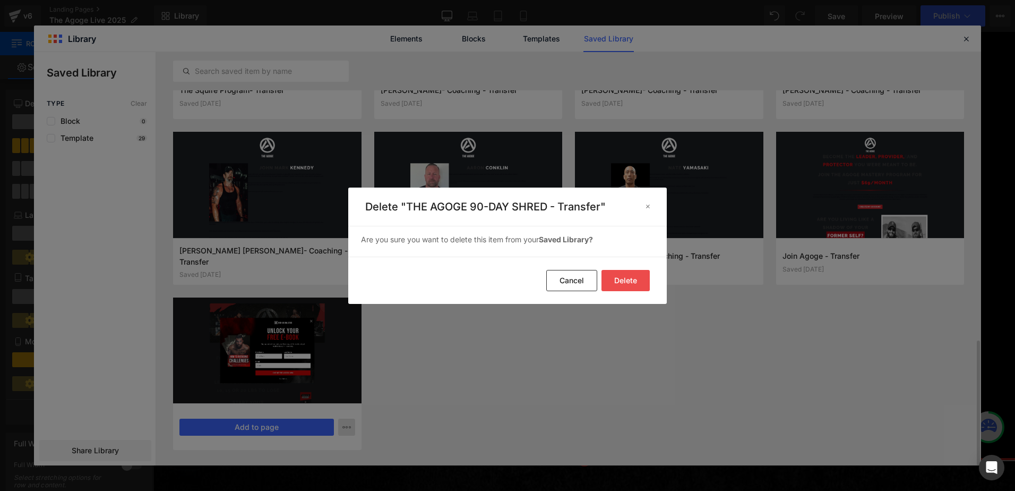
click at [606, 273] on button "Delete" at bounding box center [626, 280] width 48 height 21
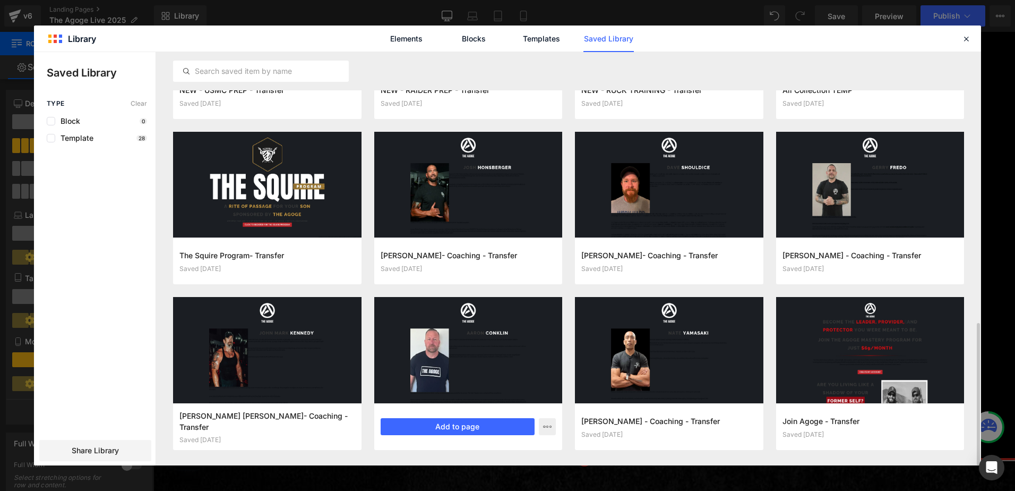
scroll to position [785, 0]
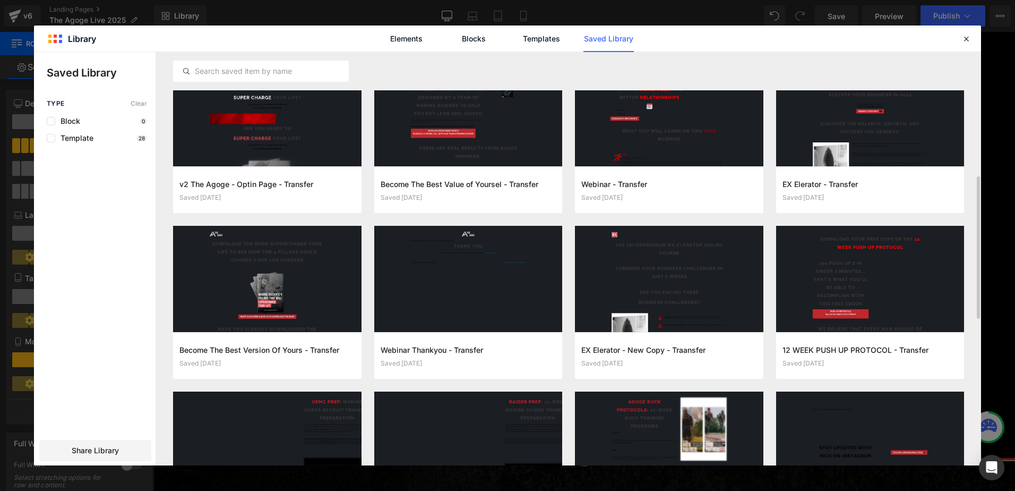
scroll to position [228, 0]
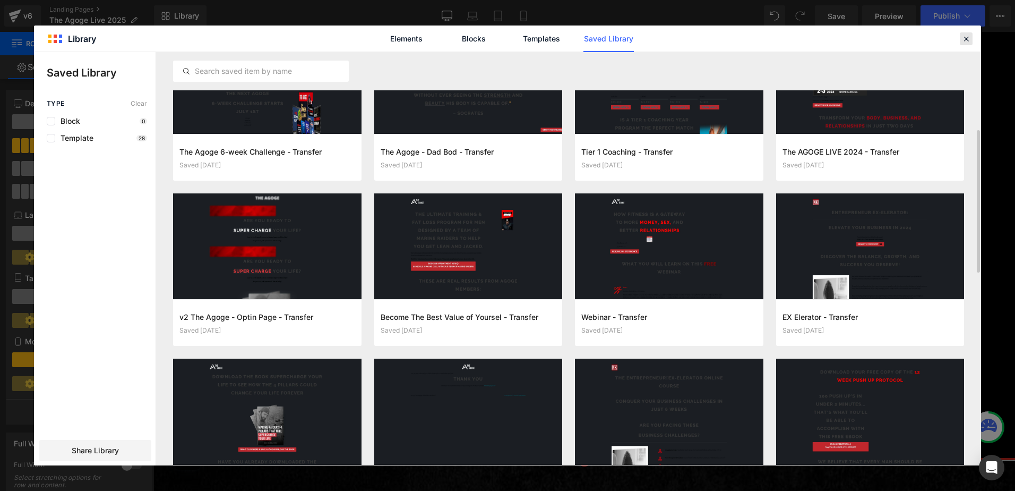
click at [969, 38] on icon at bounding box center [967, 39] width 10 height 10
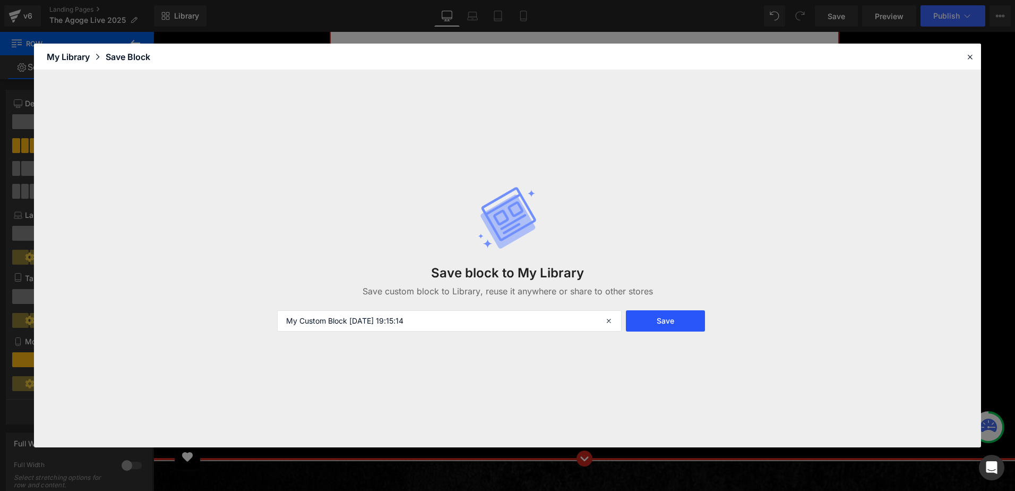
click at [650, 319] on button "Save" at bounding box center [665, 320] width 79 height 21
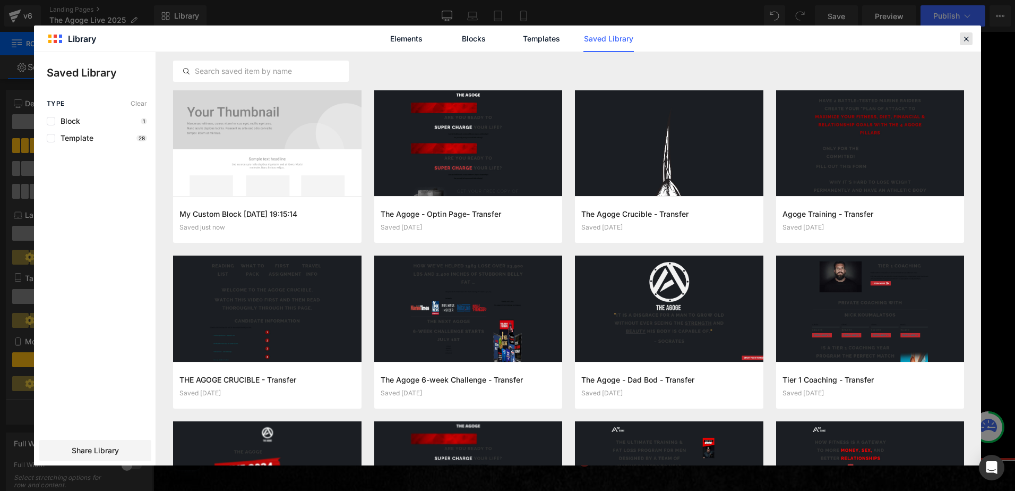
drag, startPoint x: 966, startPoint y: 40, endPoint x: 799, endPoint y: 21, distance: 168.9
click at [966, 40] on icon at bounding box center [967, 39] width 10 height 10
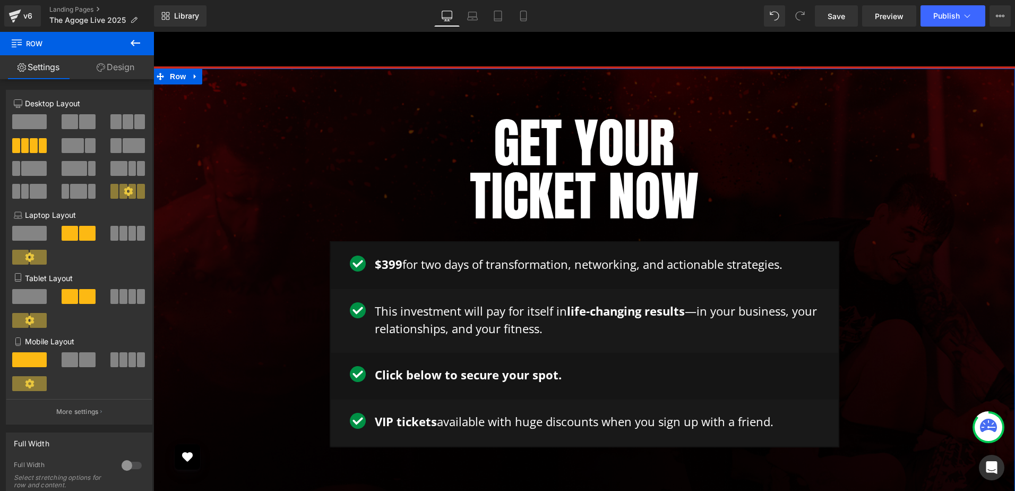
scroll to position [2708, 0]
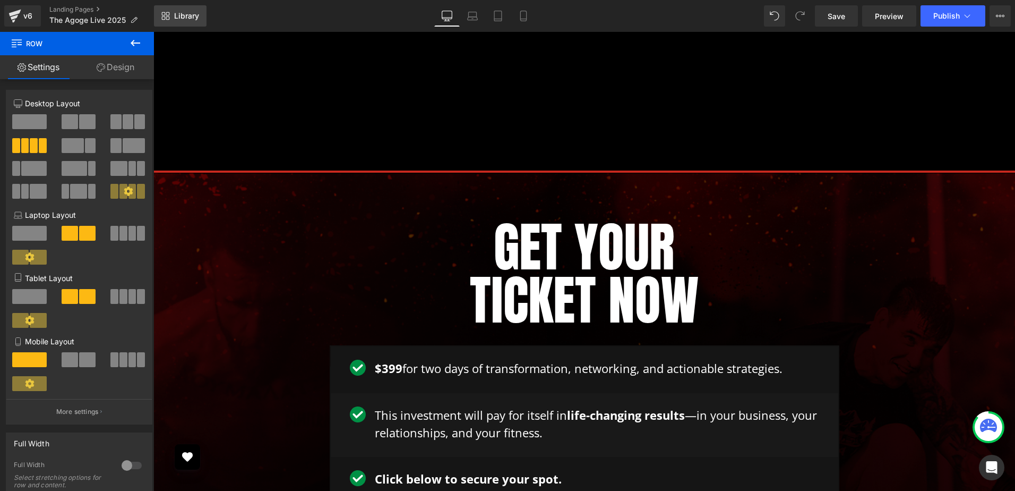
click at [195, 18] on span "Library" at bounding box center [186, 16] width 25 height 10
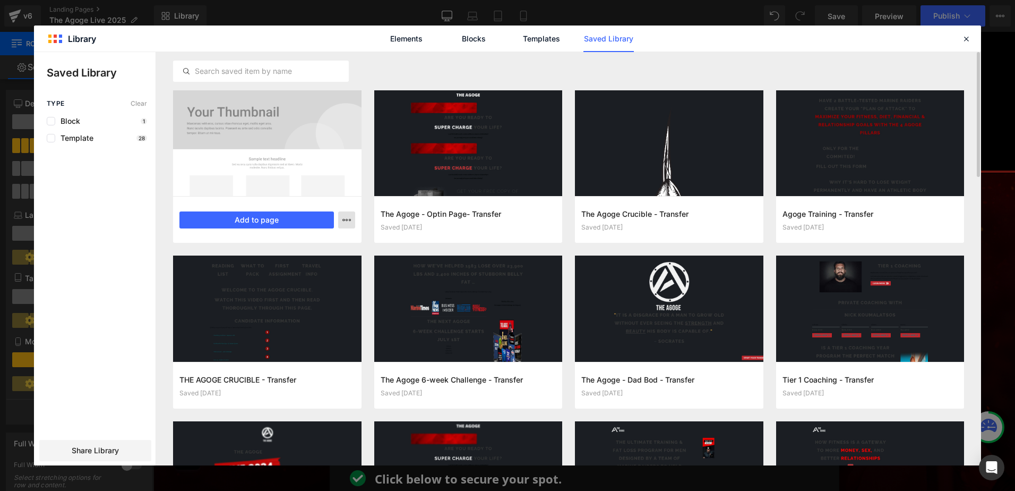
click at [349, 224] on button "button" at bounding box center [346, 219] width 17 height 17
click at [319, 272] on div "Delete" at bounding box center [294, 266] width 121 height 22
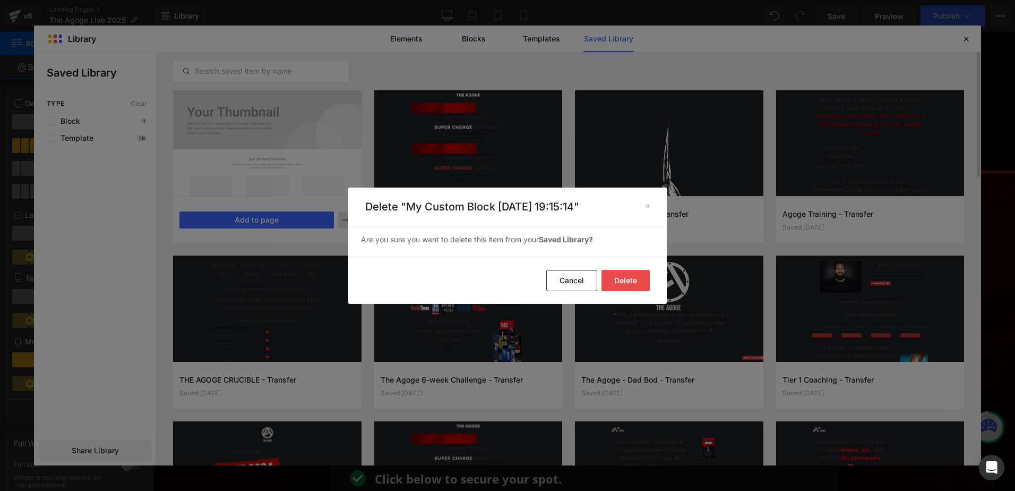
click at [611, 278] on button "Delete" at bounding box center [626, 280] width 48 height 21
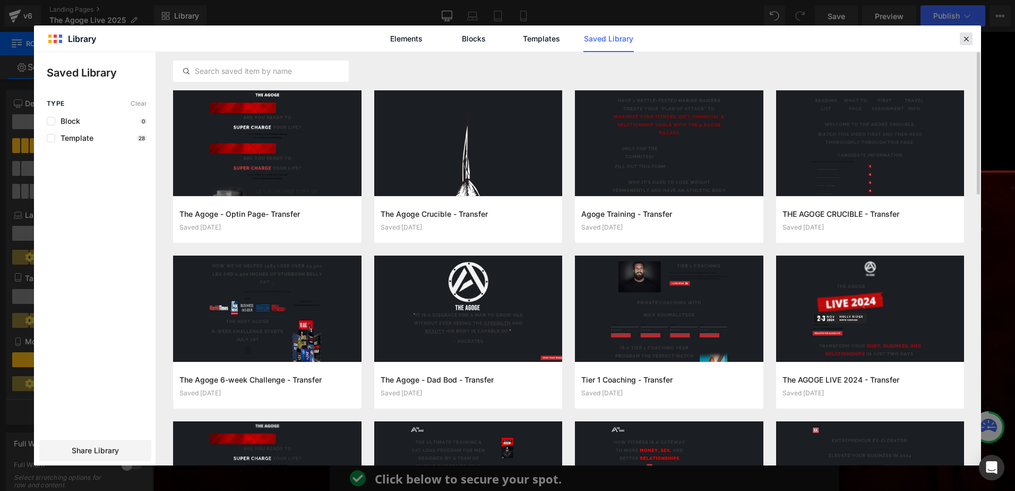
click at [966, 36] on icon at bounding box center [967, 39] width 10 height 10
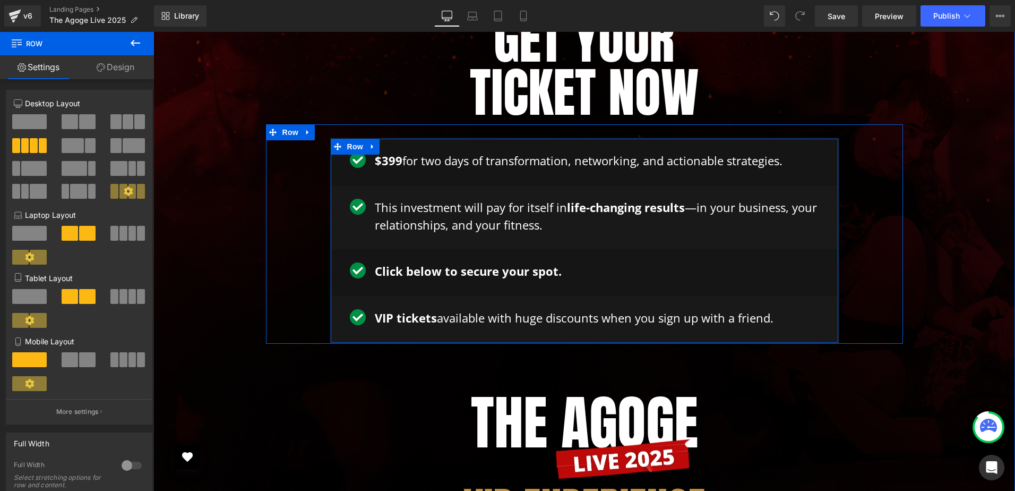
scroll to position [2920, 0]
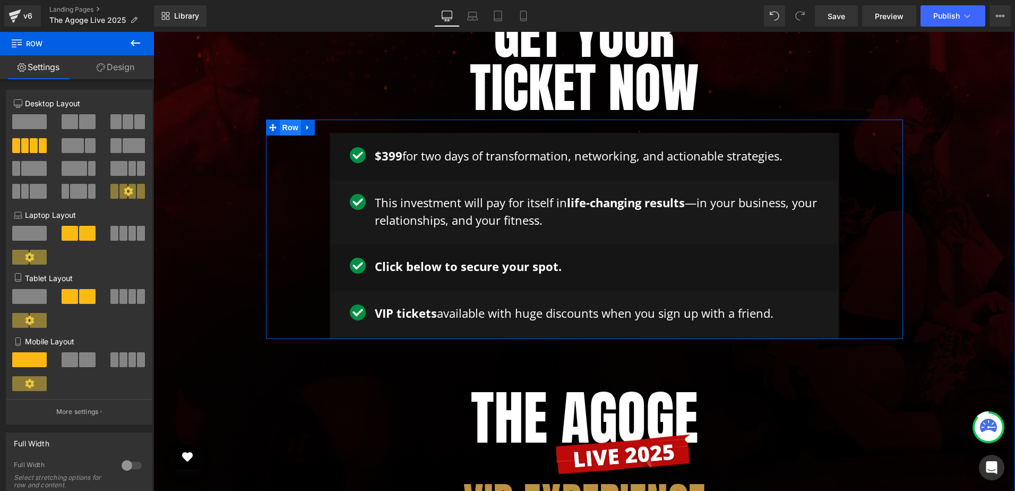
click at [290, 119] on span "Row" at bounding box center [290, 127] width 21 height 16
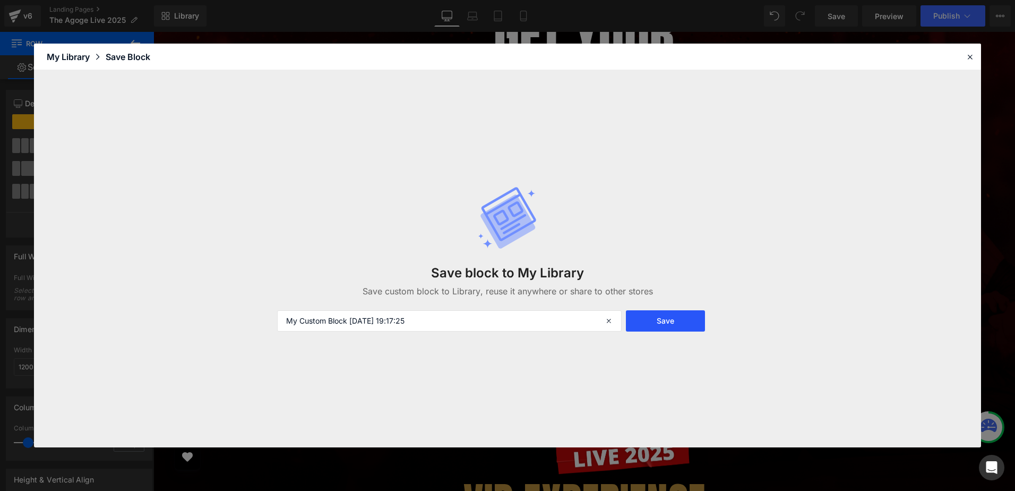
click at [687, 315] on button "Save" at bounding box center [665, 320] width 79 height 21
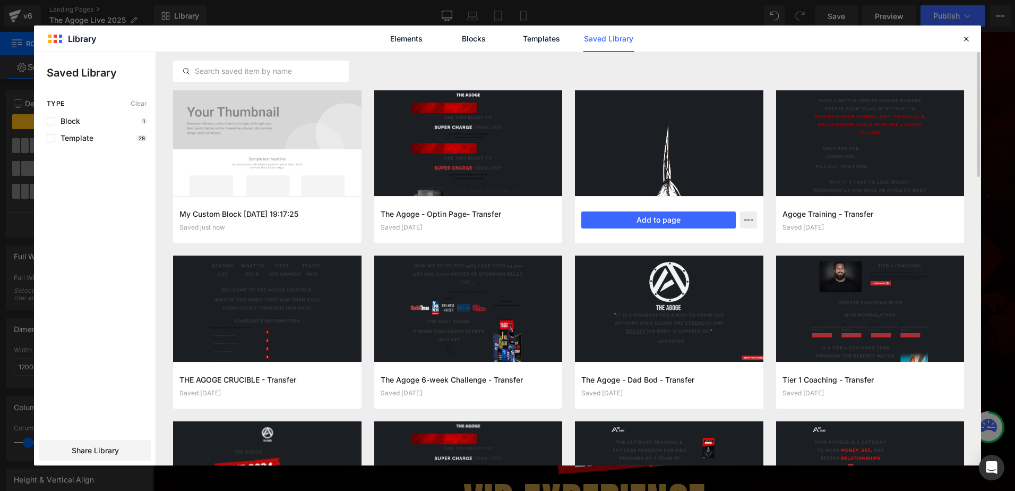
scroll to position [53, 0]
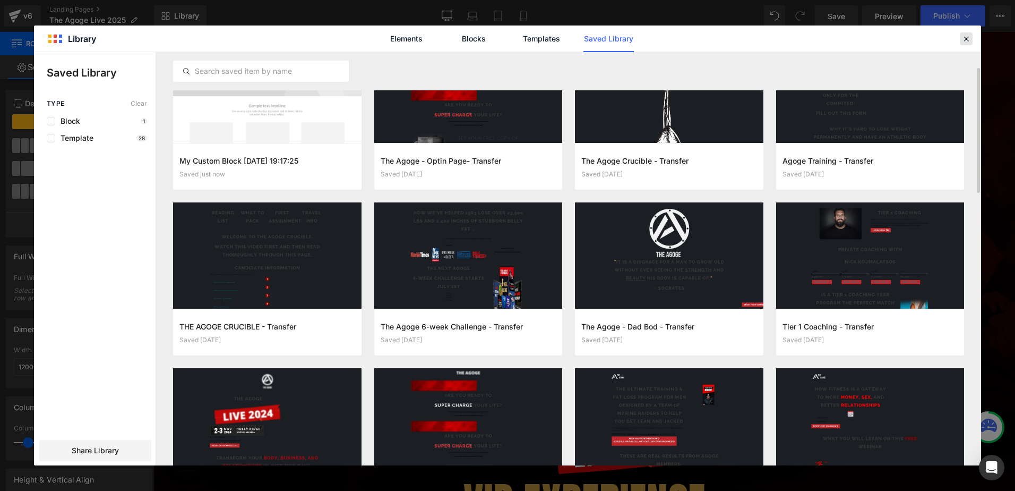
click at [0, 0] on div at bounding box center [0, 0] width 0 height 0
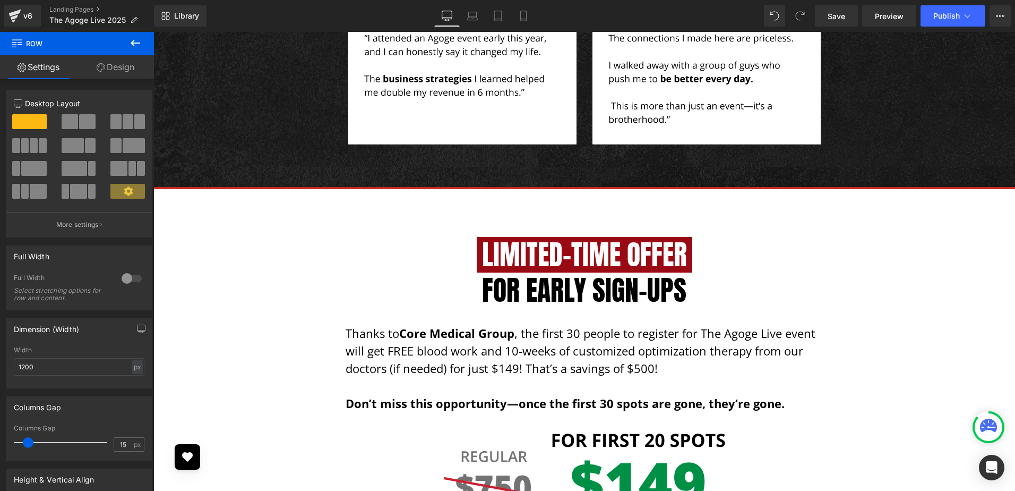
scroll to position [1776, 0]
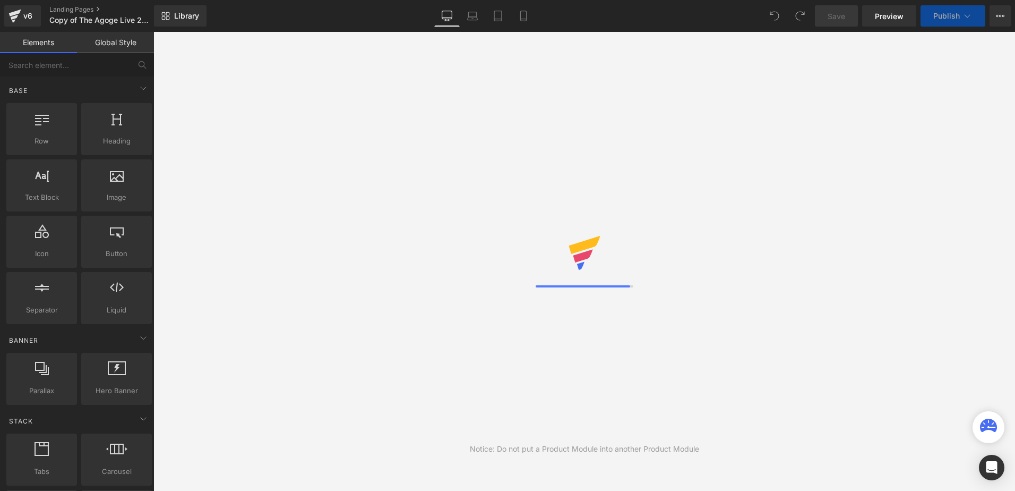
click at [304, 16] on div "Library Desktop Desktop Laptop Tablet Mobile Save Preview Publish Scheduled Vie…" at bounding box center [584, 15] width 861 height 21
click at [568, 14] on div "Library Desktop Desktop Laptop Tablet Mobile Save Preview Publish Scheduled Vie…" at bounding box center [584, 15] width 861 height 21
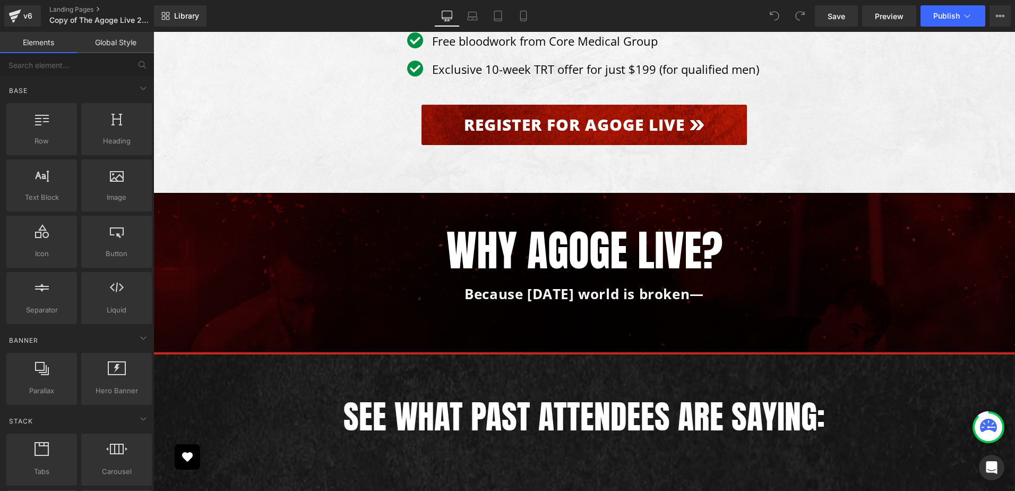
scroll to position [5928, 0]
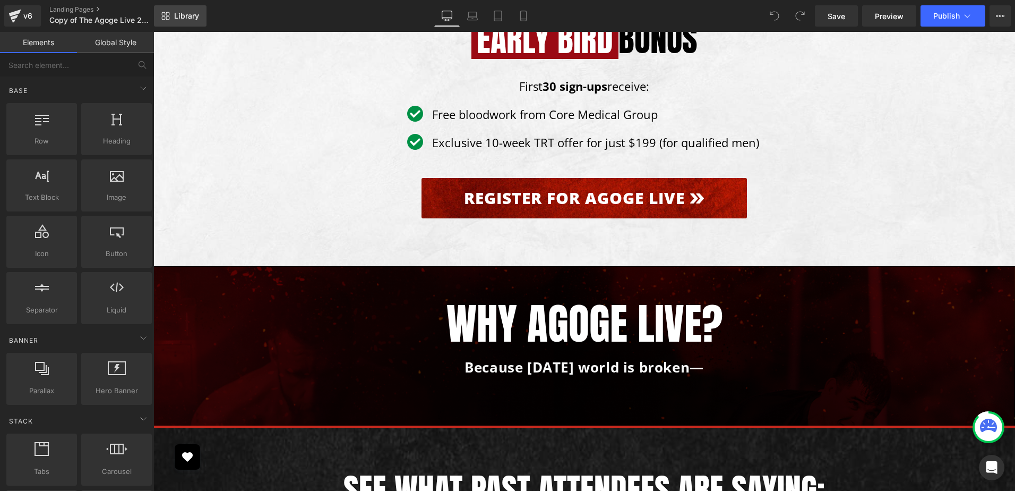
click at [189, 18] on span "Library" at bounding box center [186, 16] width 25 height 10
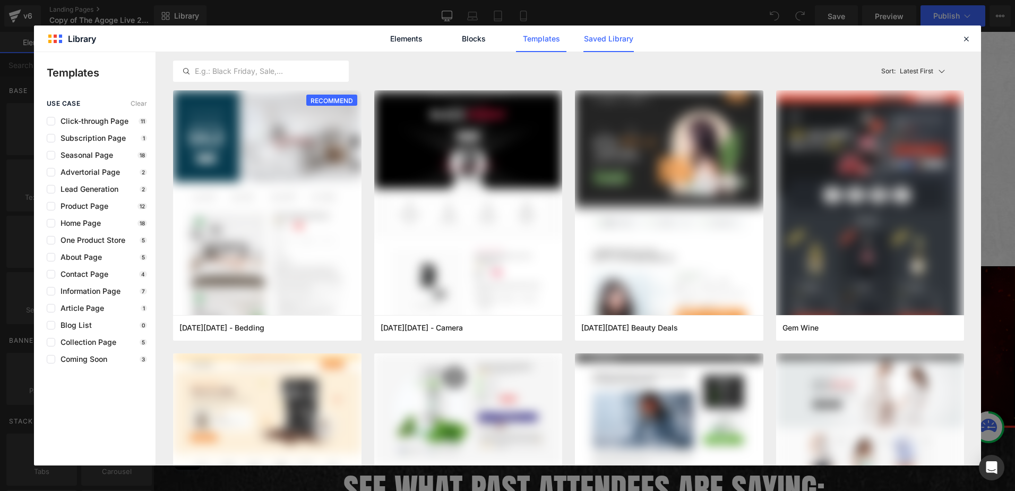
click at [629, 32] on link "Saved Library" at bounding box center [609, 38] width 50 height 27
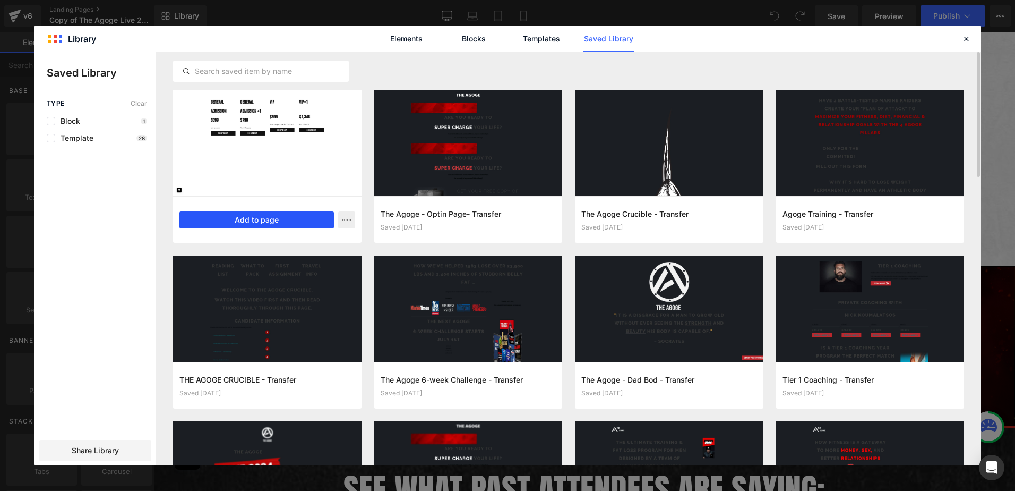
click at [233, 224] on button "Add to page" at bounding box center [256, 219] width 155 height 17
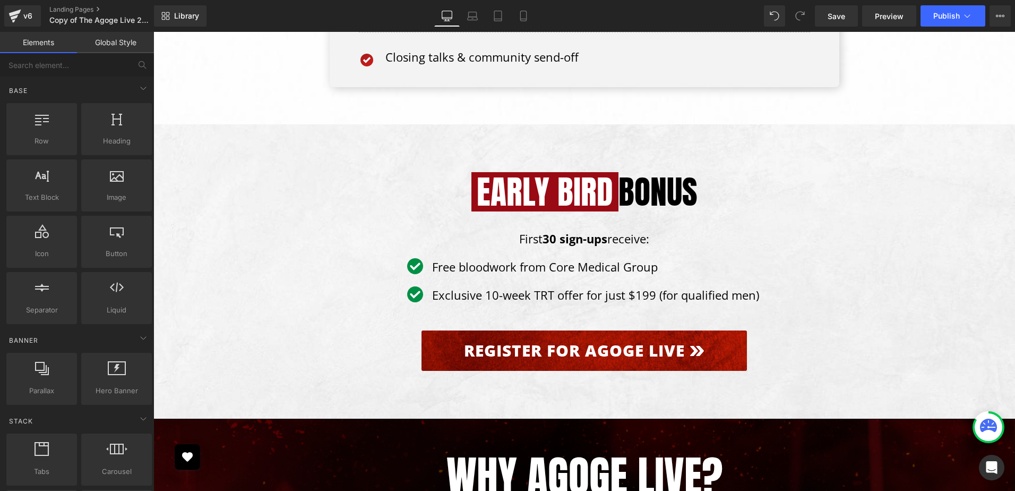
scroll to position [5763, 0]
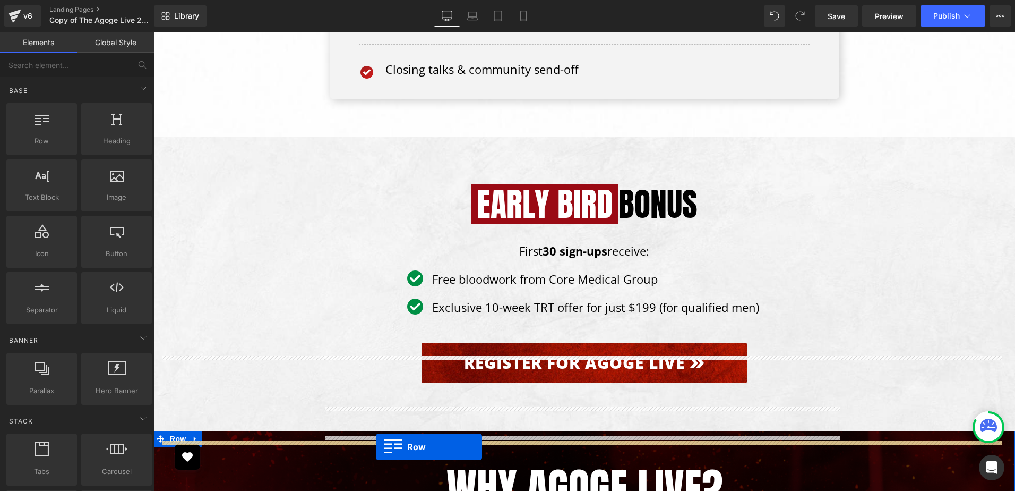
drag, startPoint x: 245, startPoint y: 311, endPoint x: 376, endPoint y: 447, distance: 188.9
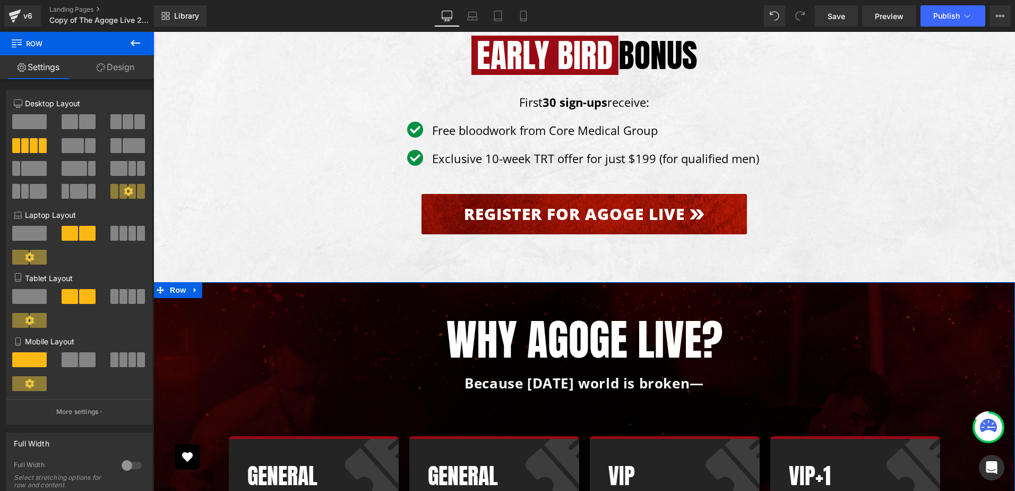
scroll to position [5922, 0]
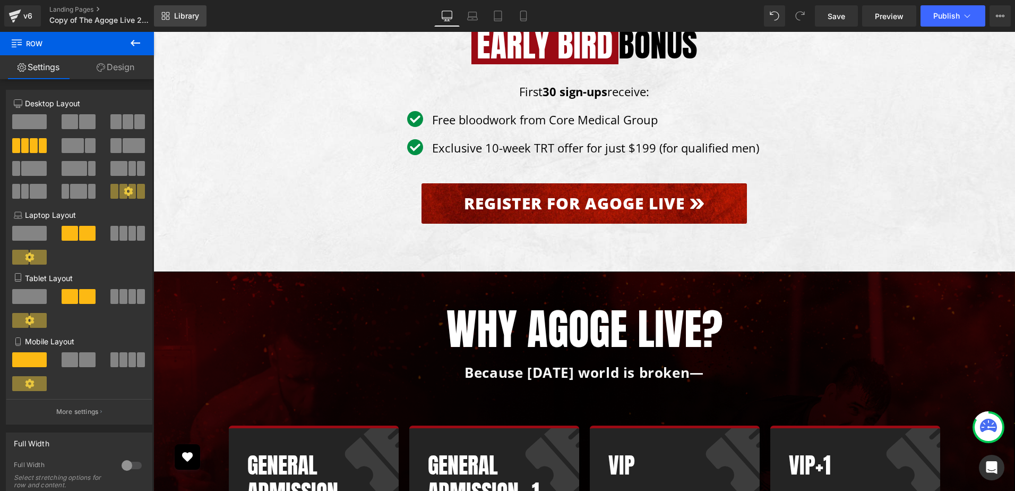
click at [195, 18] on span "Library" at bounding box center [186, 16] width 25 height 10
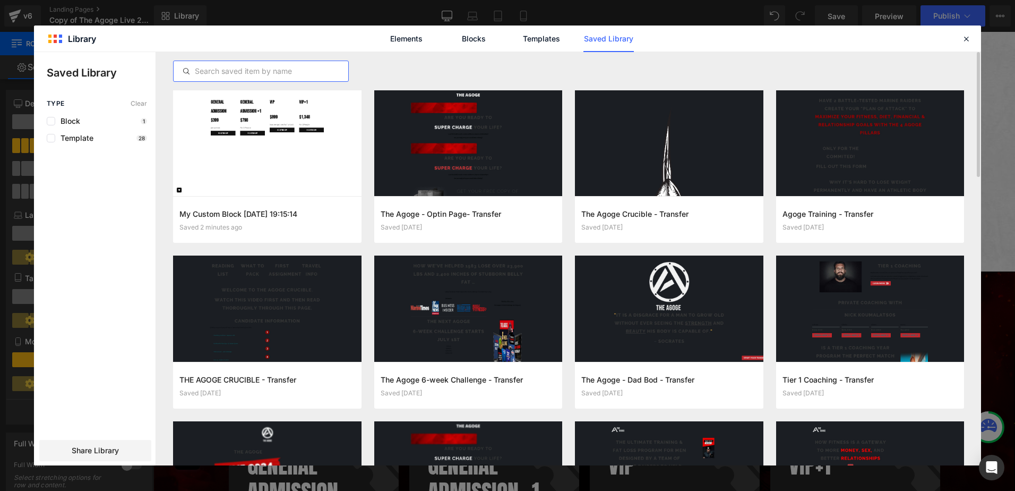
click at [275, 72] on input "text" at bounding box center [261, 71] width 175 height 13
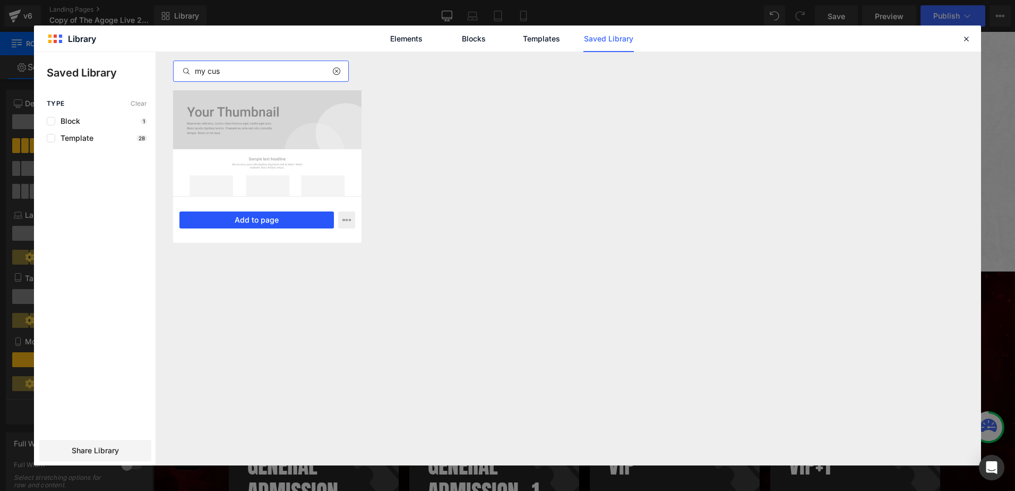
type input "my cus"
drag, startPoint x: 303, startPoint y: 217, endPoint x: 133, endPoint y: 166, distance: 177.0
click at [303, 217] on button "Add to page" at bounding box center [256, 219] width 155 height 17
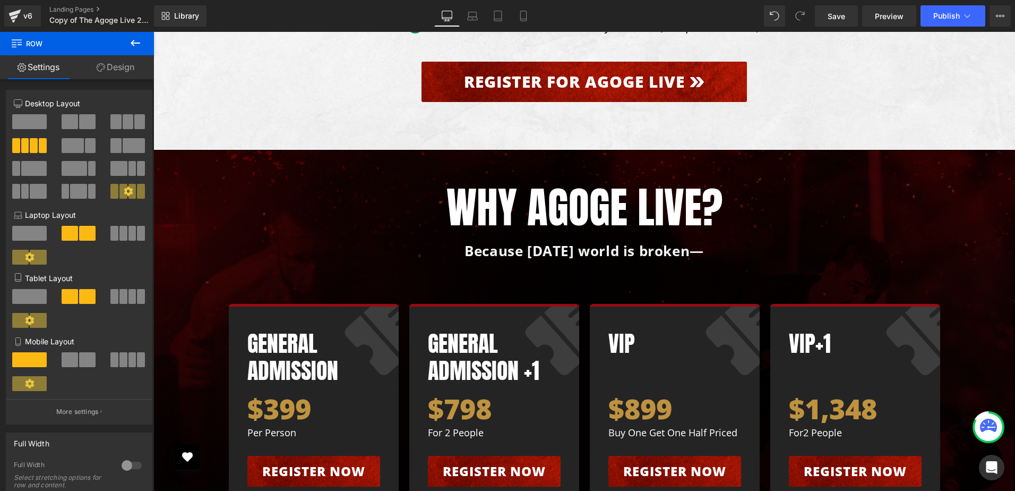
scroll to position [5949, 0]
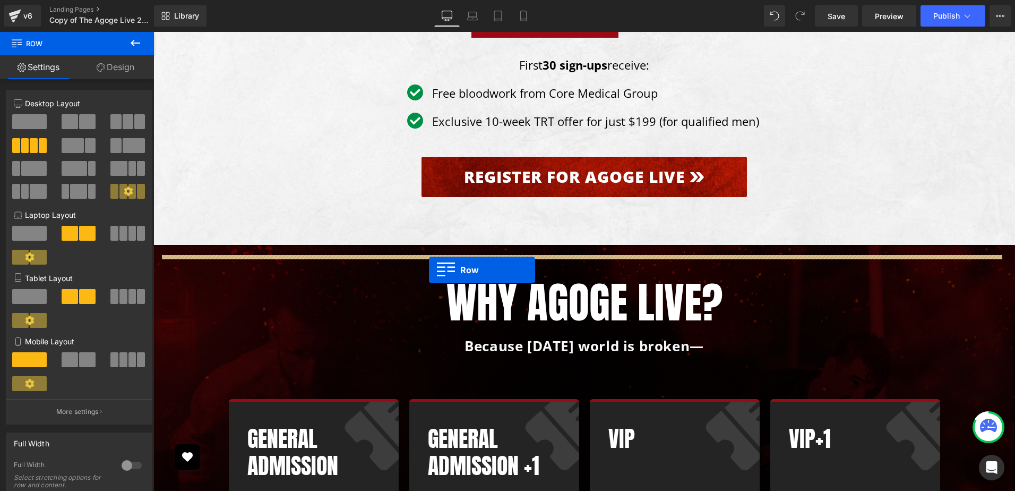
drag, startPoint x: 291, startPoint y: 287, endPoint x: 429, endPoint y: 270, distance: 139.2
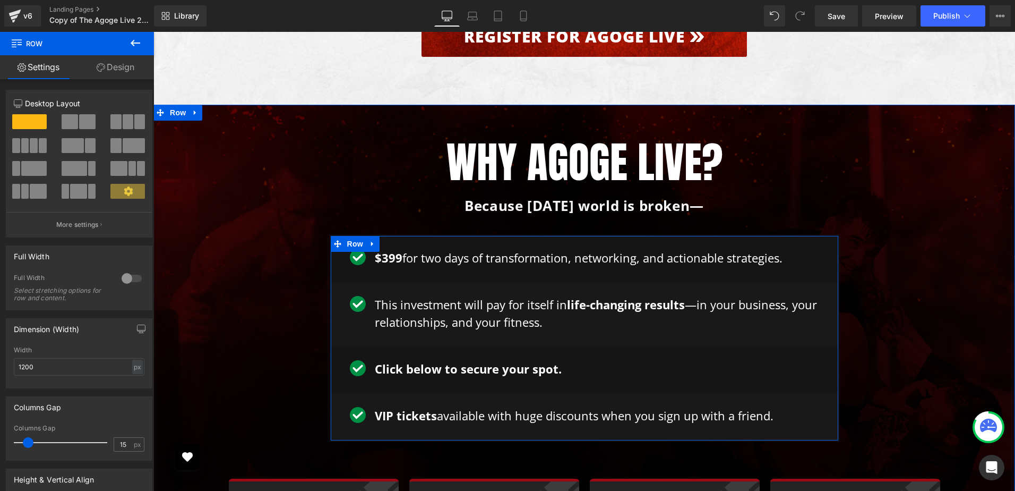
scroll to position [6108, 0]
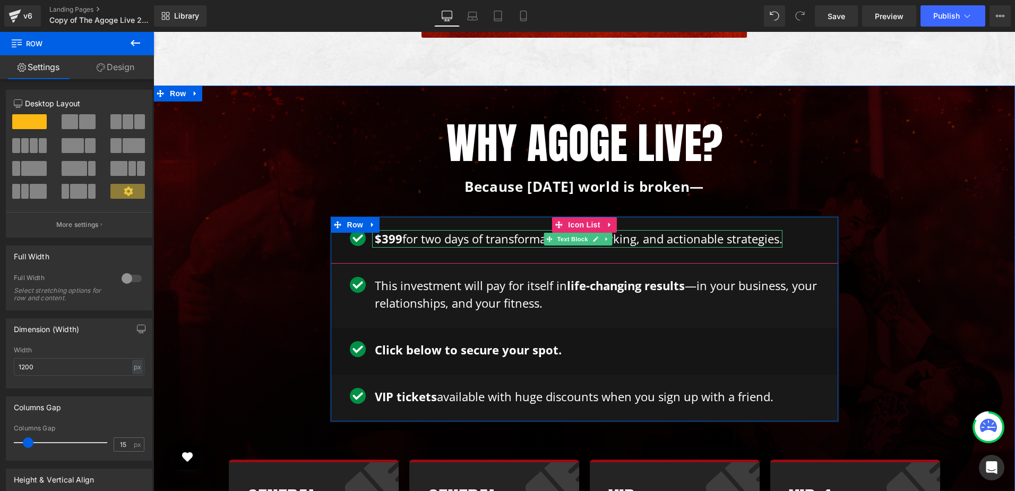
click at [467, 230] on p "$399 for two days of transformation, networking, and actionable strategies." at bounding box center [579, 239] width 408 height 18
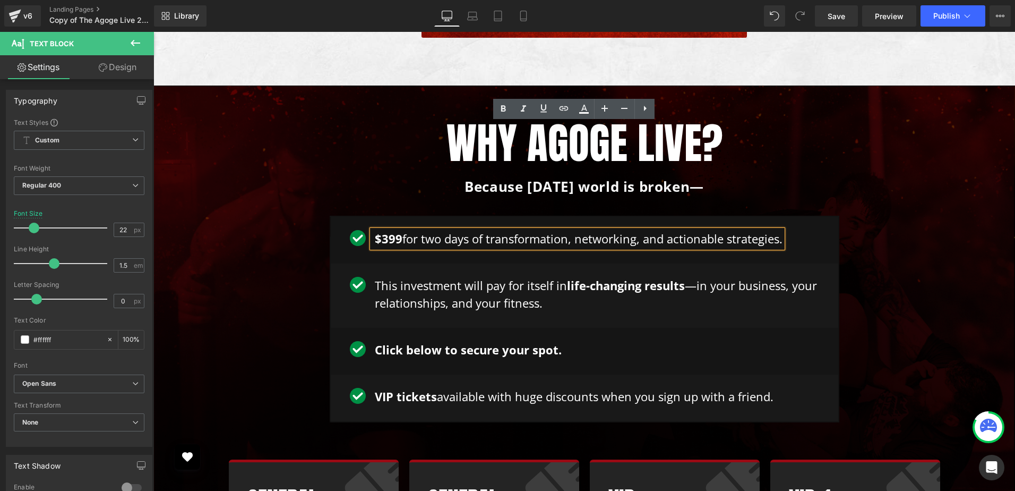
paste div
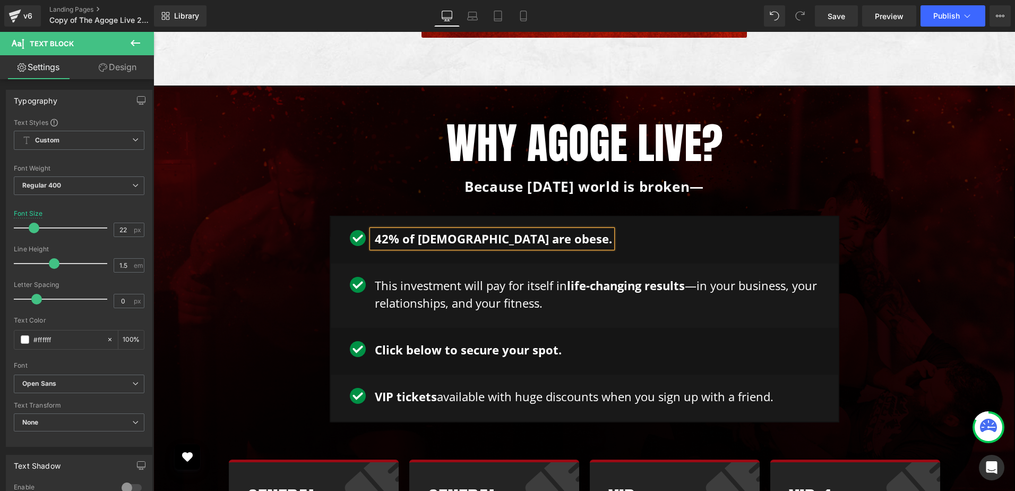
click at [395, 230] on b "42% of [DEMOGRAPHIC_DATA] are obese." at bounding box center [493, 238] width 237 height 16
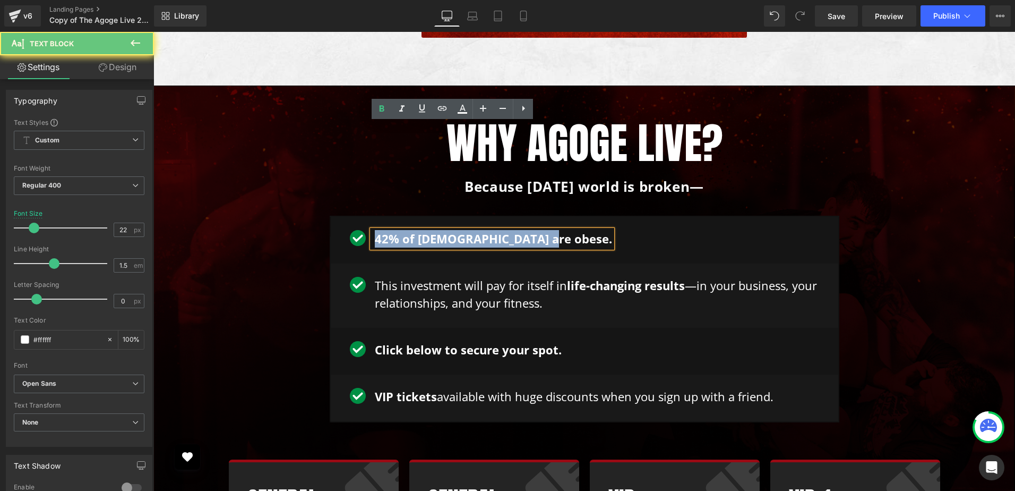
click at [395, 230] on b "42% of [DEMOGRAPHIC_DATA] are obese." at bounding box center [493, 238] width 237 height 16
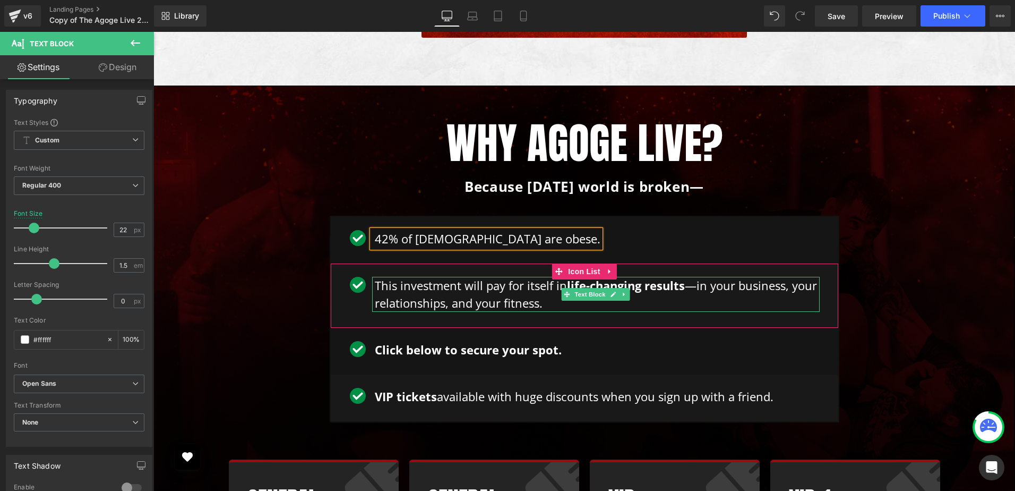
click at [423, 277] on p "This investment will pay for itself in life-changing results —in your business,…" at bounding box center [597, 294] width 445 height 35
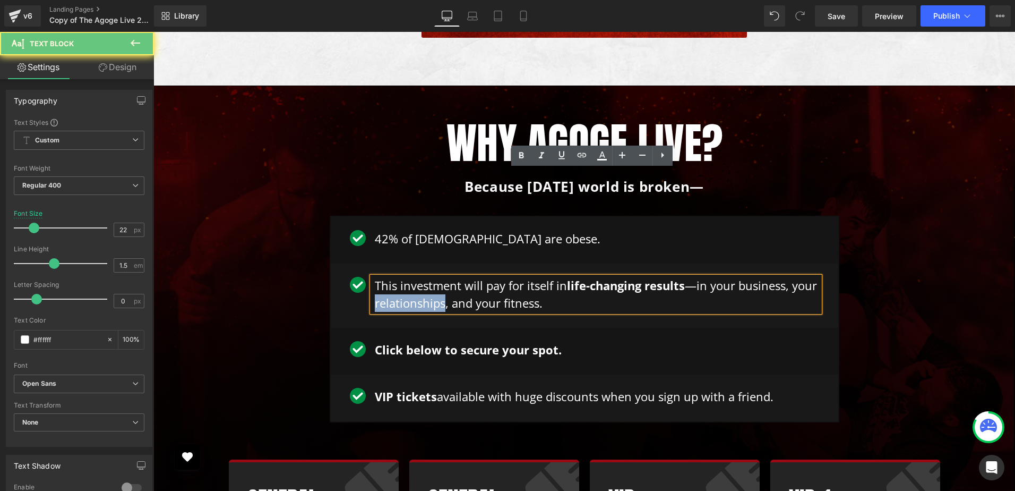
click at [427, 277] on p "This investment will pay for itself in life-changing results —in your business,…" at bounding box center [597, 294] width 445 height 35
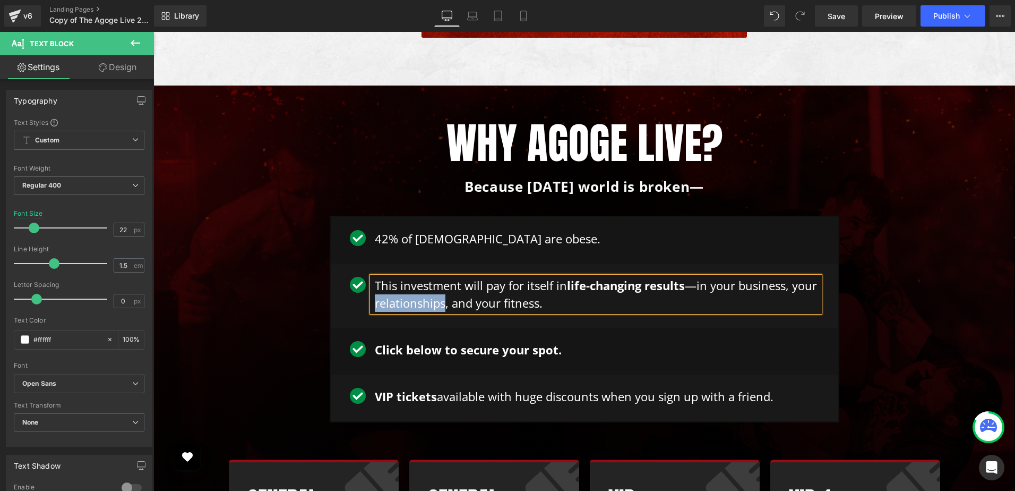
paste div
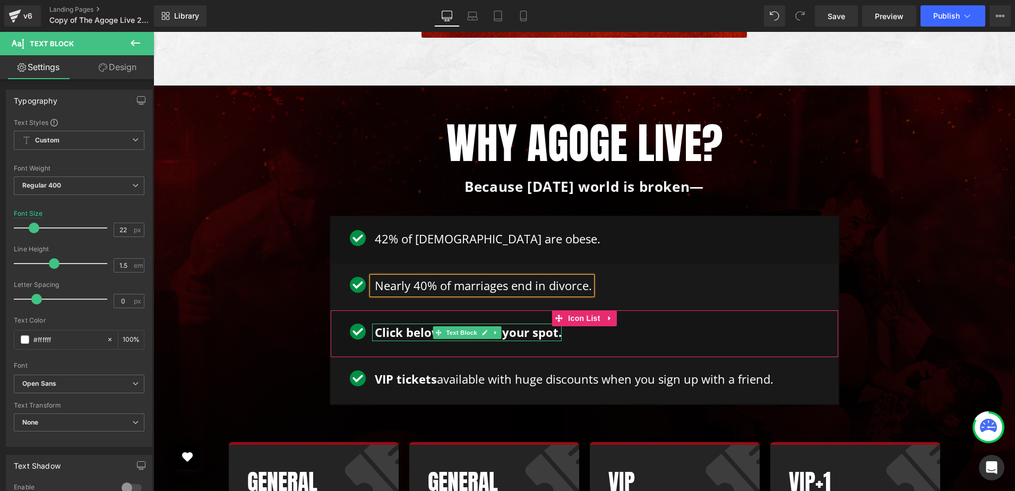
drag, startPoint x: 440, startPoint y: 226, endPoint x: 394, endPoint y: 220, distance: 46.0
click at [444, 326] on span "Text Block" at bounding box center [461, 332] width 35 height 13
click at [394, 324] on span "Click below to secure your spot." at bounding box center [468, 332] width 187 height 16
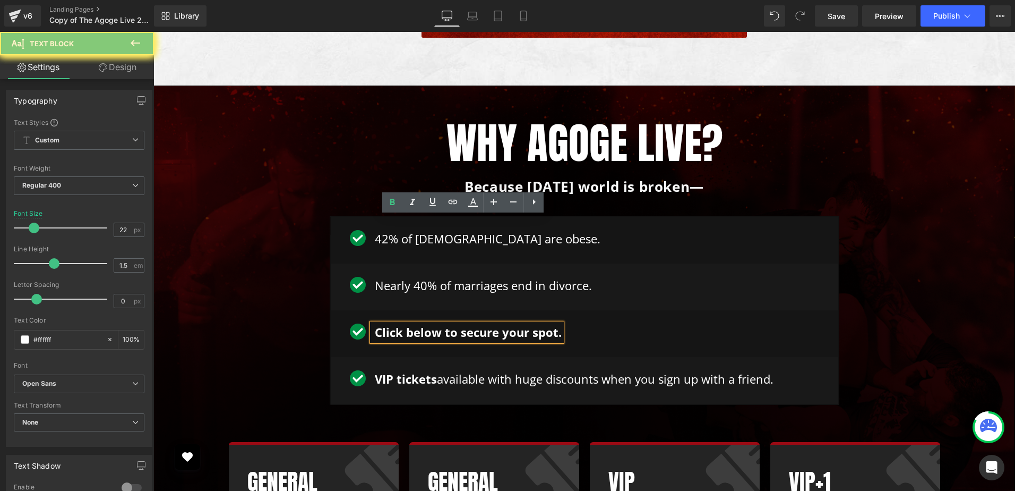
click at [394, 324] on span "Click below to secure your spot." at bounding box center [468, 332] width 187 height 16
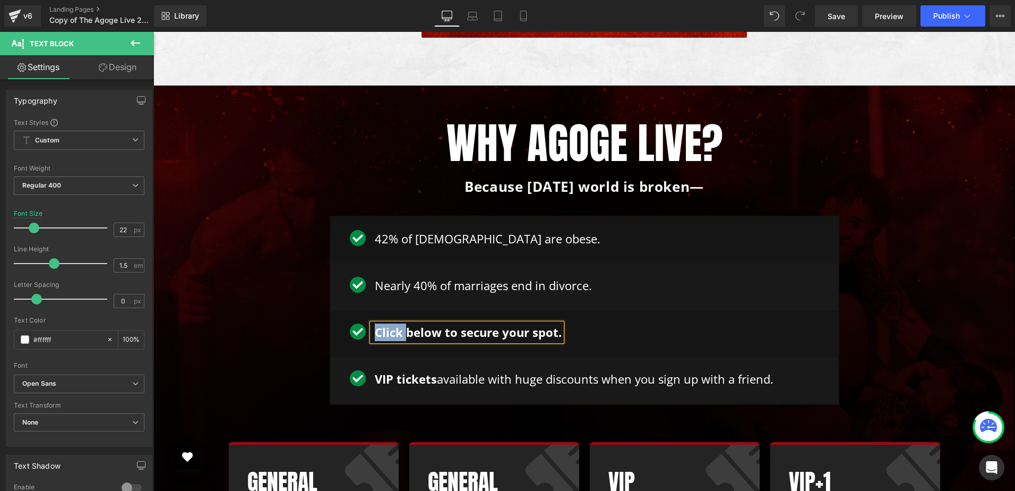
paste div
click at [255, 262] on div "Why Agoge Live? Heading Because today’s world is broken— Text Block Row Image 4…" at bounding box center [584, 390] width 841 height 547
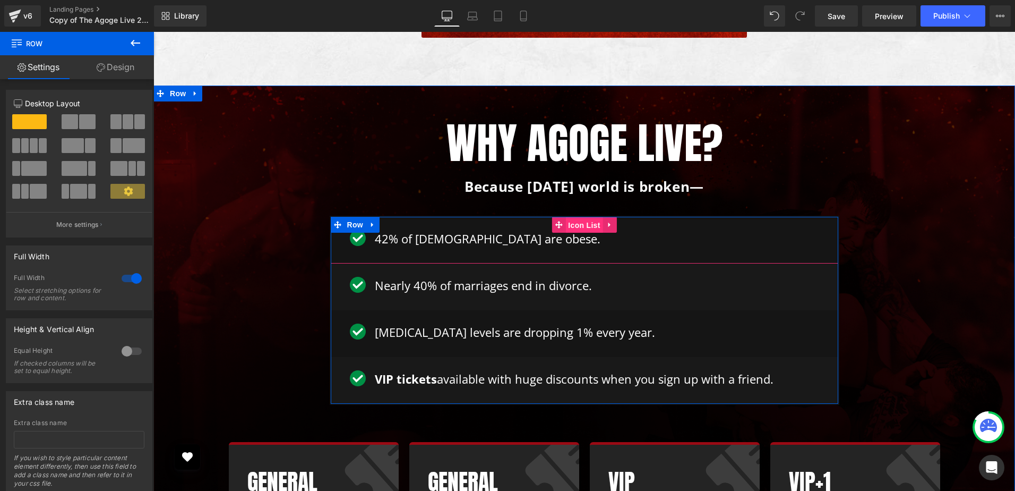
click at [576, 217] on span "Icon List" at bounding box center [584, 225] width 37 height 16
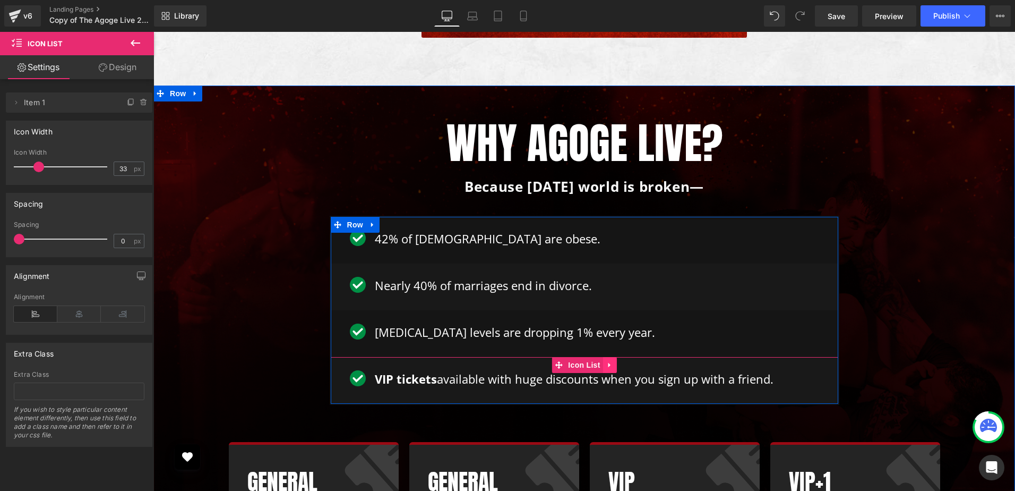
click at [606, 361] on icon at bounding box center [609, 365] width 7 height 8
click at [613, 361] on icon at bounding box center [616, 364] width 7 height 7
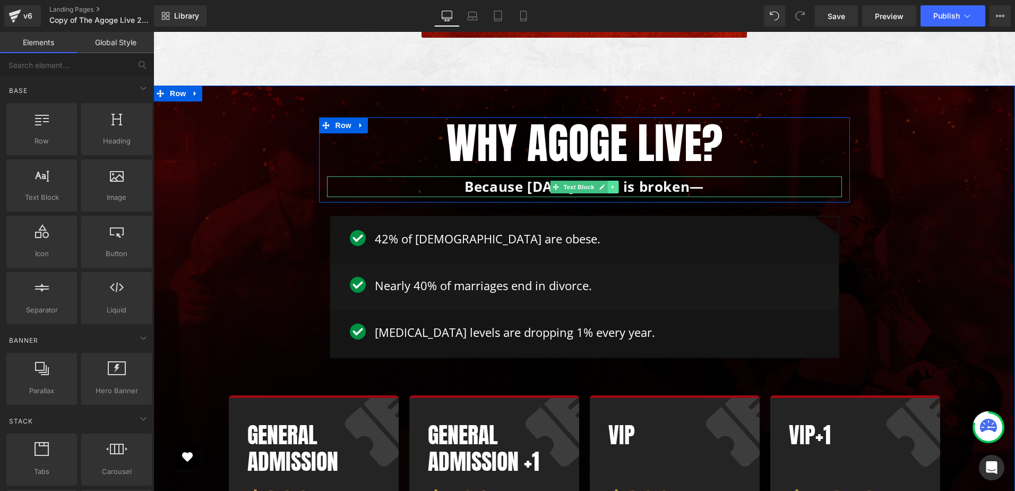
click at [611, 184] on icon at bounding box center [613, 187] width 6 height 6
click at [604, 184] on icon at bounding box center [607, 187] width 6 height 6
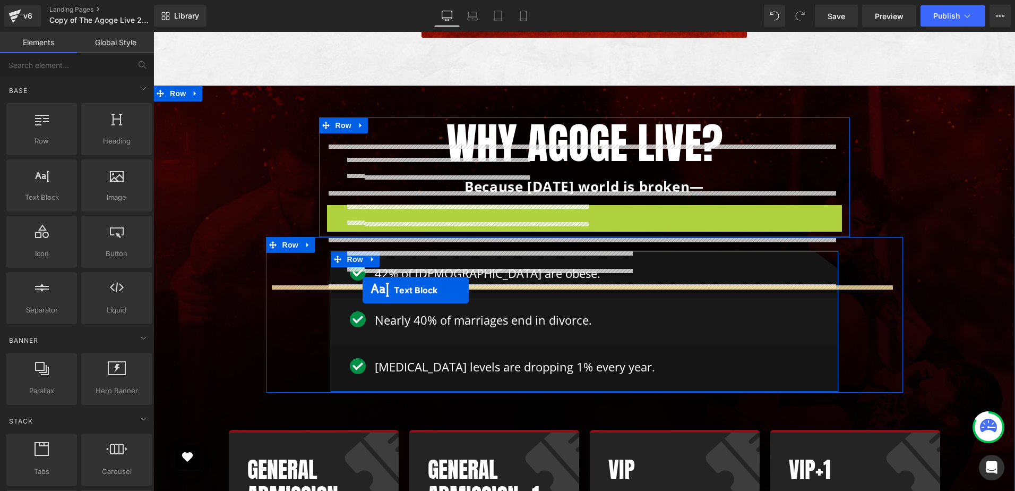
drag, startPoint x: 552, startPoint y: 109, endPoint x: 363, endPoint y: 290, distance: 261.4
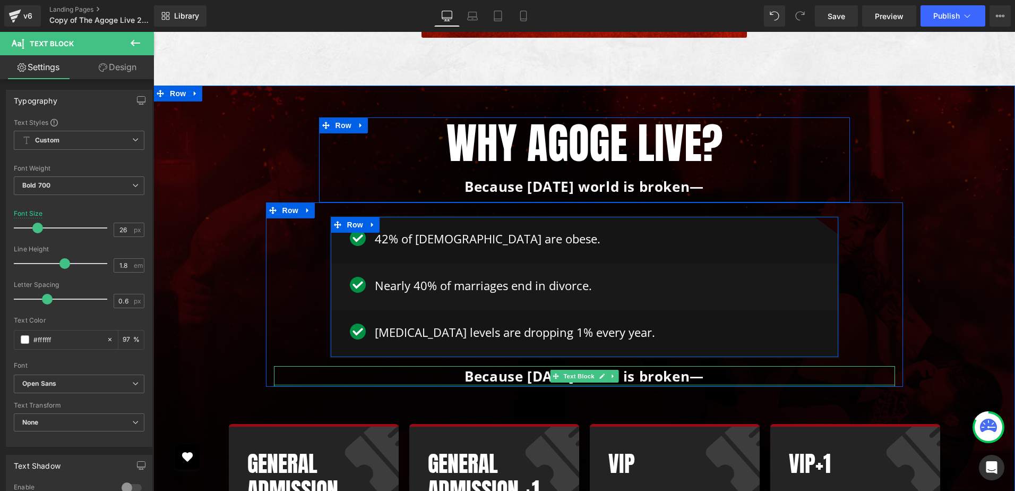
click at [473, 366] on p "Because [DATE] world is broken—" at bounding box center [584, 376] width 621 height 21
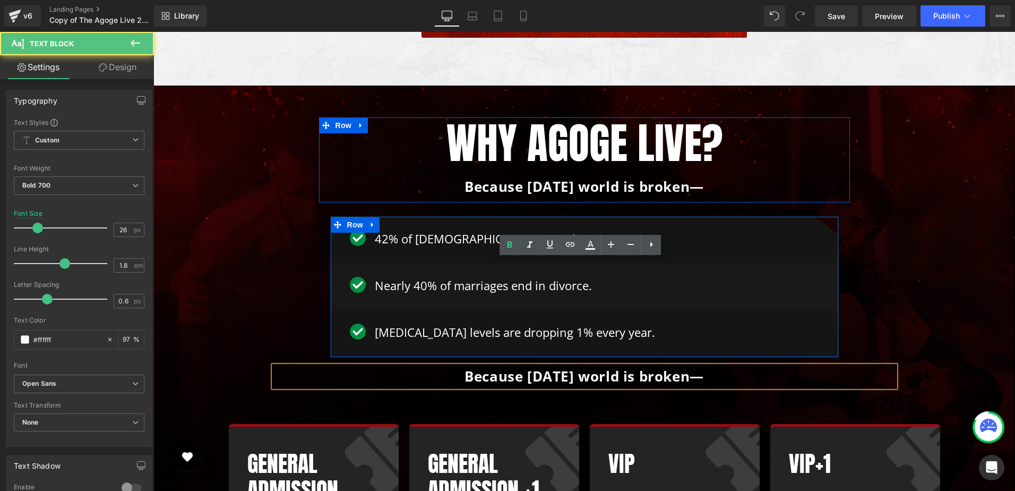
click at [473, 366] on p "Because [DATE] world is broken—" at bounding box center [584, 376] width 621 height 21
paste div
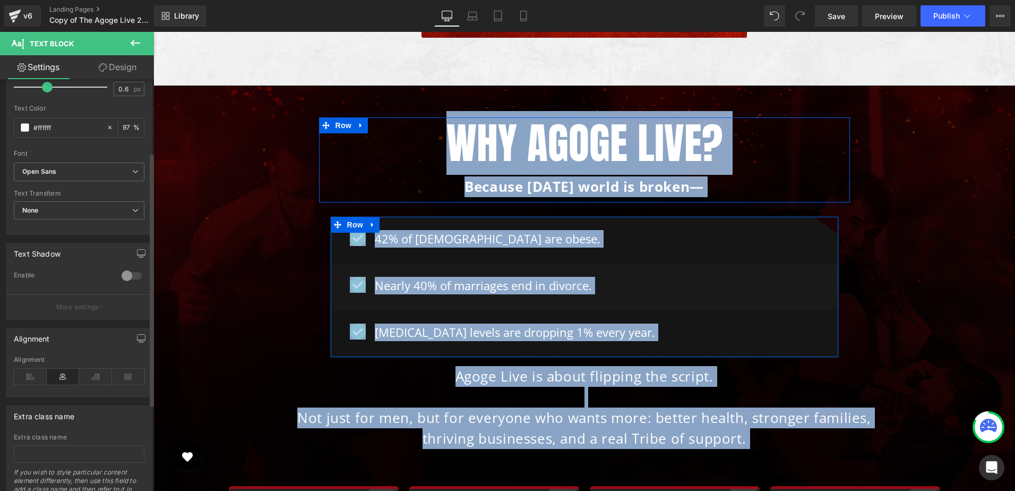
scroll to position [212, 0]
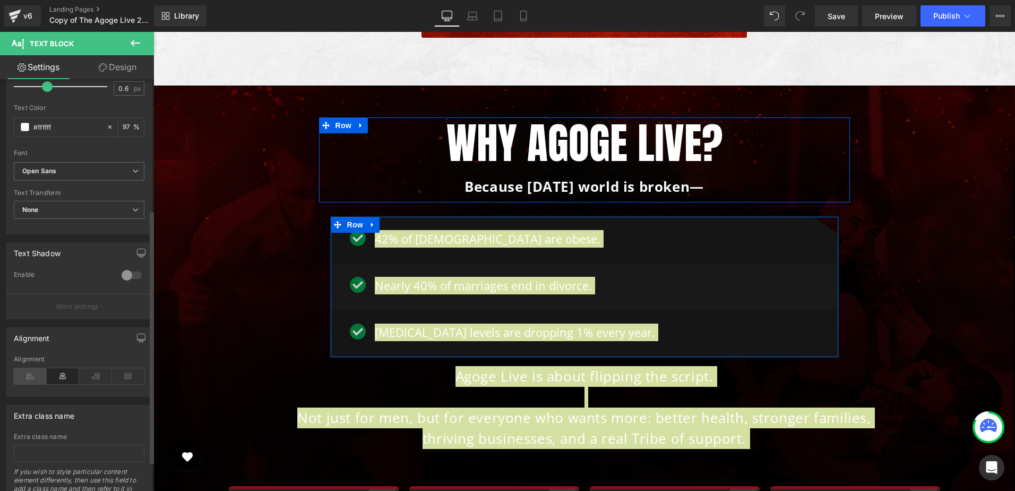
click at [35, 379] on icon at bounding box center [30, 376] width 33 height 16
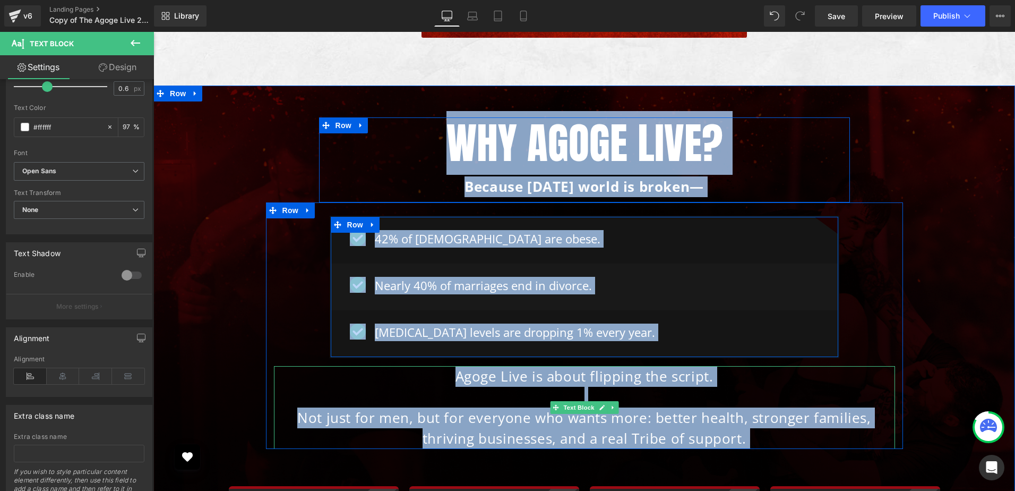
click at [562, 408] on span "Not just for men, but for everyone who wants more: better health, stronger fami…" at bounding box center [583, 428] width 573 height 40
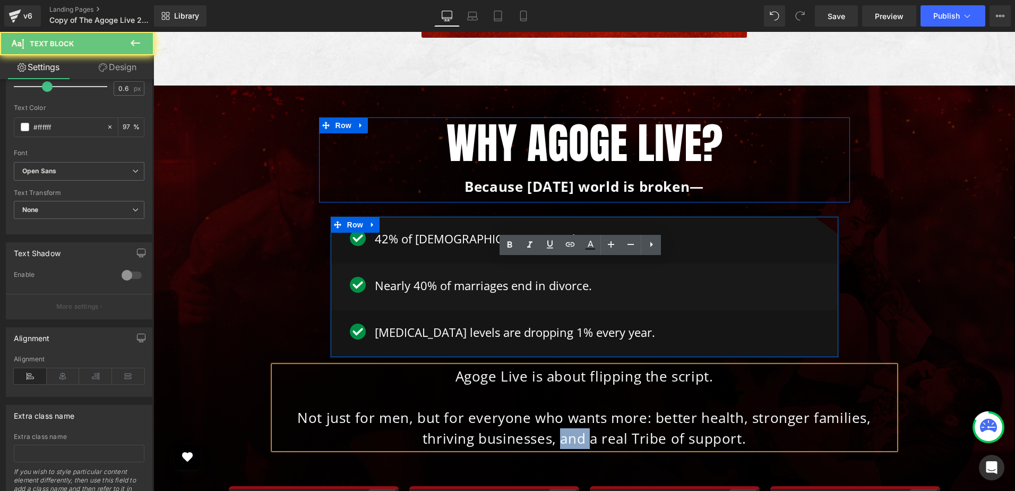
click at [562, 408] on span "Not just for men, but for everyone who wants more: better health, stronger fami…" at bounding box center [583, 428] width 573 height 40
click at [570, 408] on span "Not just for men, but for everyone who wants more: better health, stronger fami…" at bounding box center [583, 428] width 573 height 40
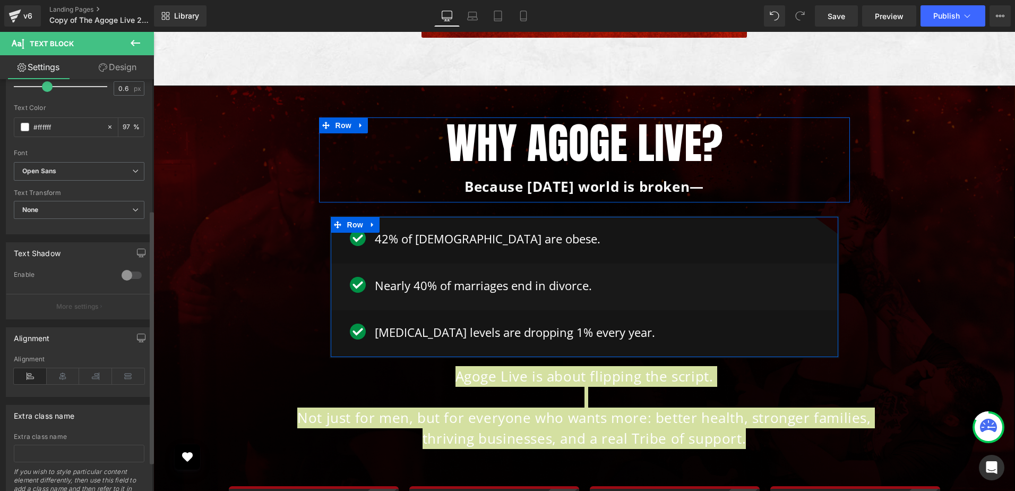
click at [26, 376] on icon at bounding box center [30, 376] width 33 height 16
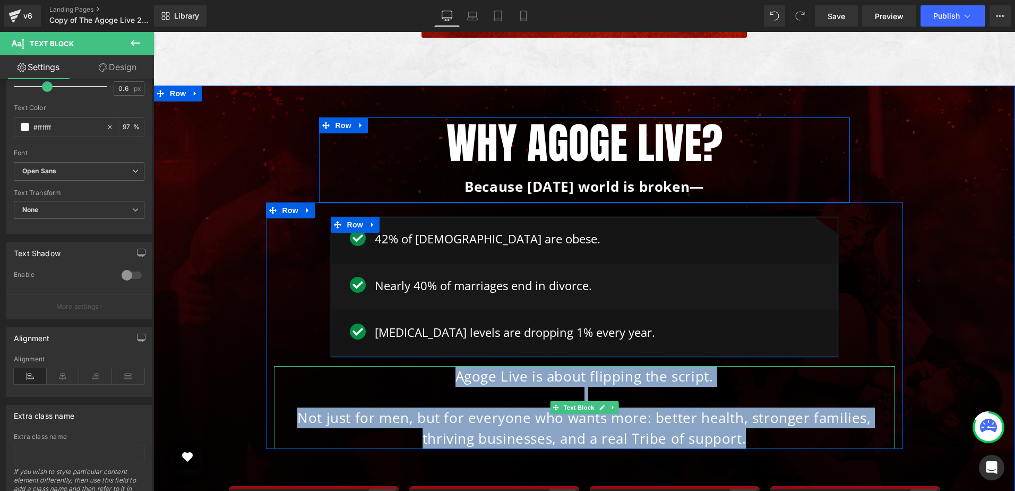
click at [628, 407] on p "Not just for men, but for everyone who wants more: better health, stronger fami…" at bounding box center [584, 427] width 621 height 41
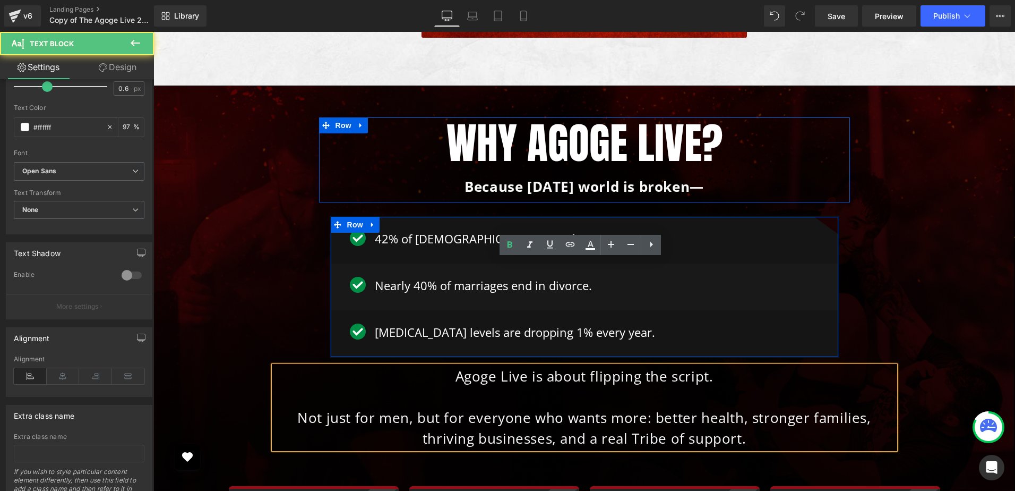
click at [964, 299] on div "Why Agoge Live? Heading Because today’s world is broken— Text Block Row Image 4…" at bounding box center [584, 412] width 841 height 591
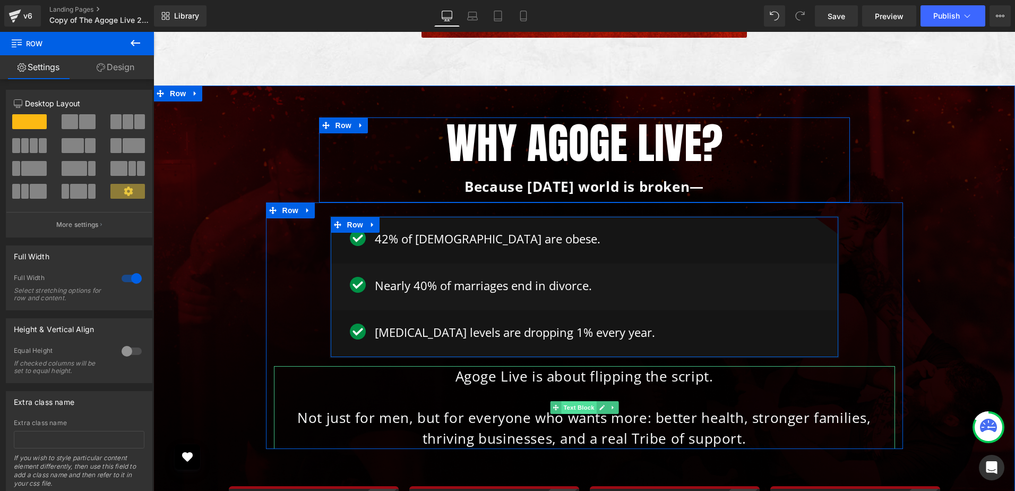
click at [573, 401] on span "Text Block" at bounding box center [578, 407] width 35 height 13
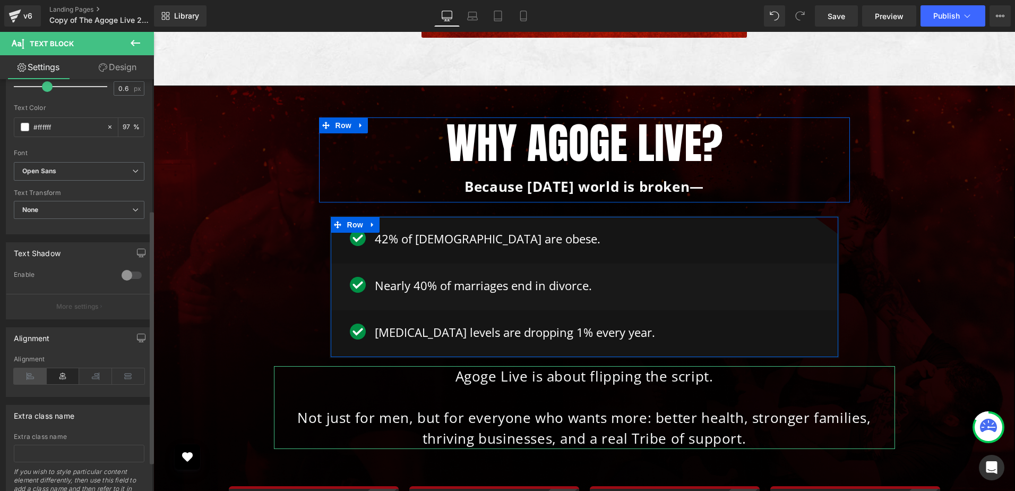
click at [33, 373] on icon at bounding box center [30, 376] width 33 height 16
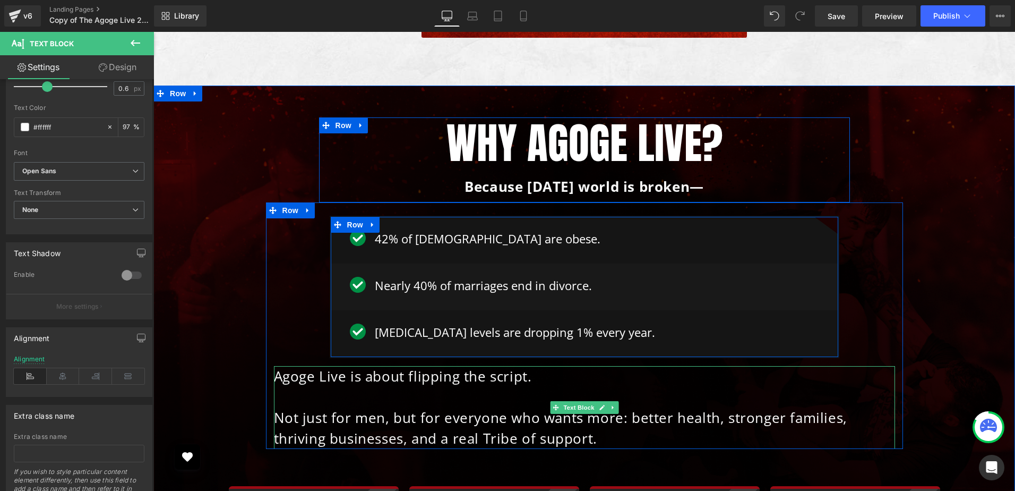
click at [402, 366] on span "Agoge Live is about flipping the script." at bounding box center [403, 375] width 258 height 19
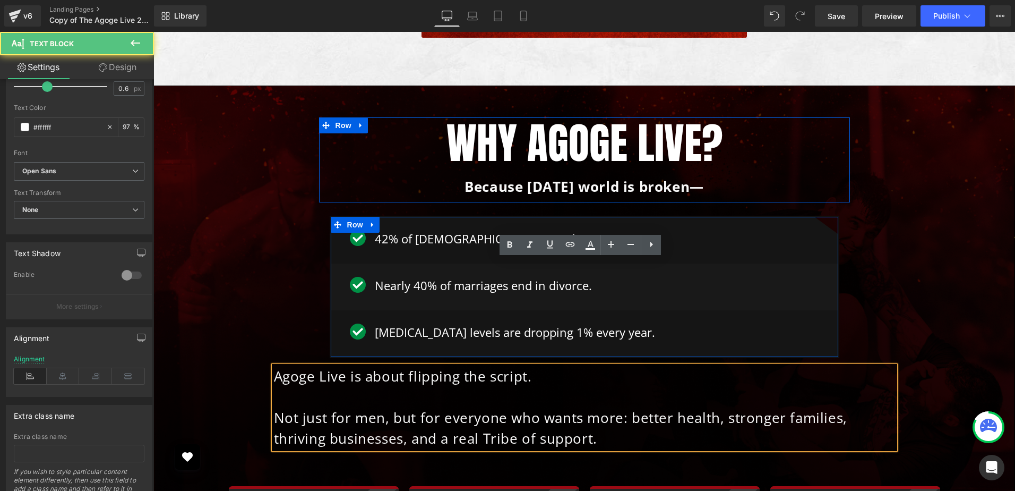
click at [534, 366] on p "Agoge Live is about flipping the script." at bounding box center [584, 376] width 621 height 21
drag, startPoint x: 923, startPoint y: 304, endPoint x: 919, endPoint y: 289, distance: 15.5
click at [924, 304] on div "Why Agoge Live? Heading Because today’s world is broken— Text Block Row Image 4…" at bounding box center [584, 412] width 841 height 591
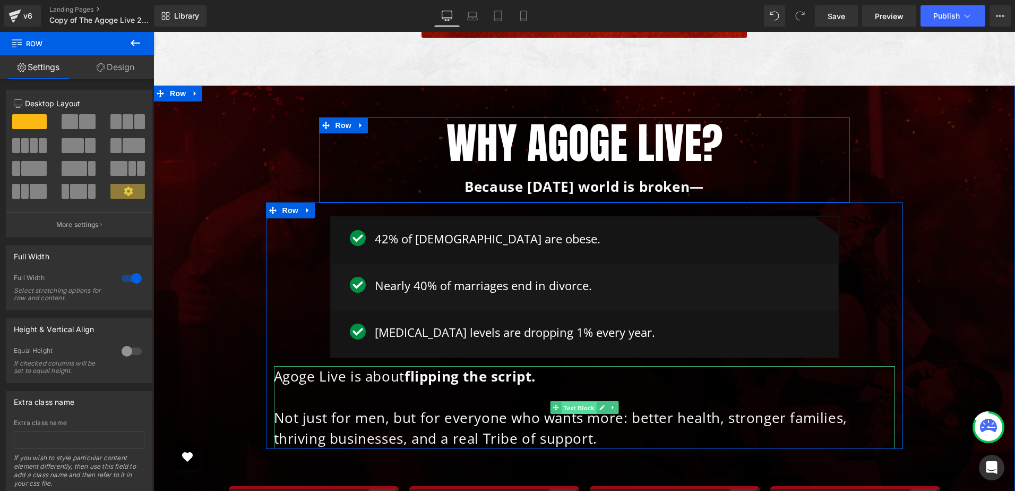
click at [561, 401] on span "Text Block" at bounding box center [578, 407] width 35 height 13
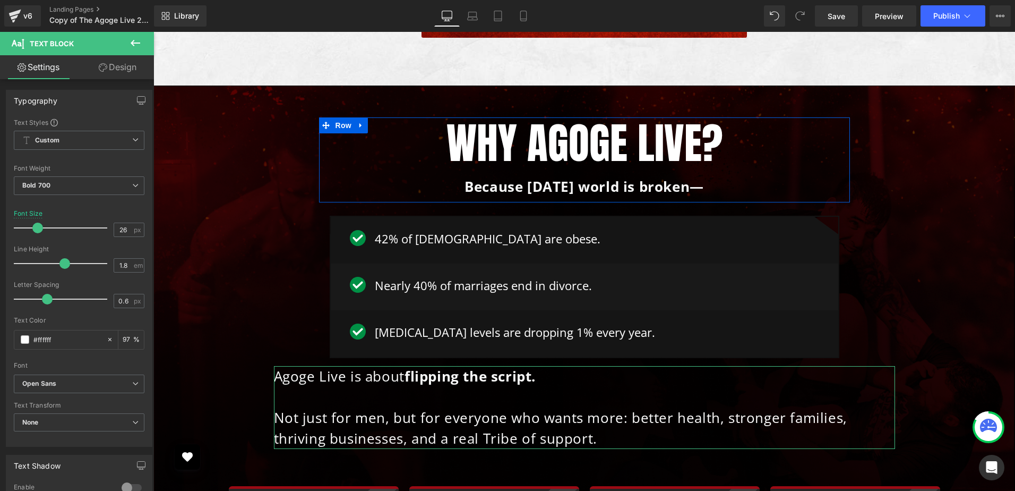
drag, startPoint x: 121, startPoint y: 64, endPoint x: 122, endPoint y: 107, distance: 43.6
click at [121, 64] on link "Design" at bounding box center [117, 67] width 77 height 24
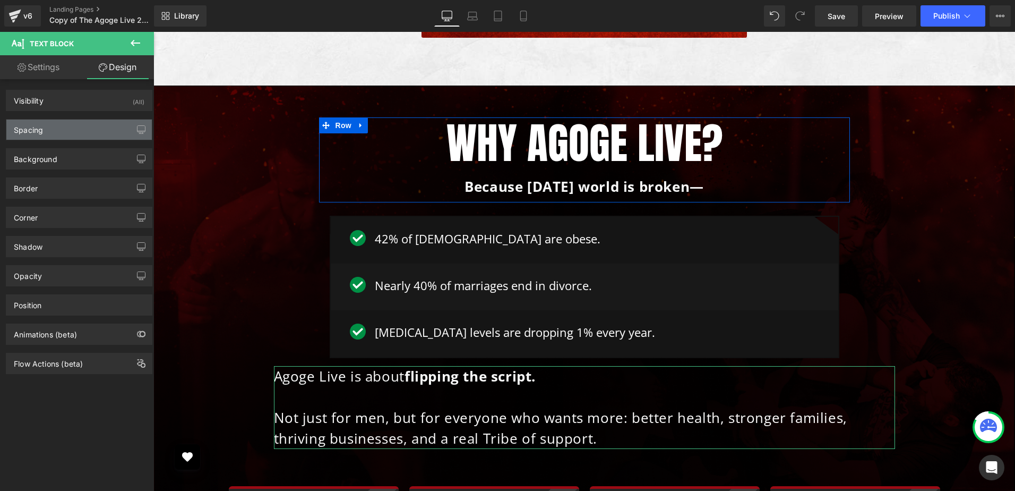
click at [42, 134] on div "Spacing" at bounding box center [78, 129] width 145 height 20
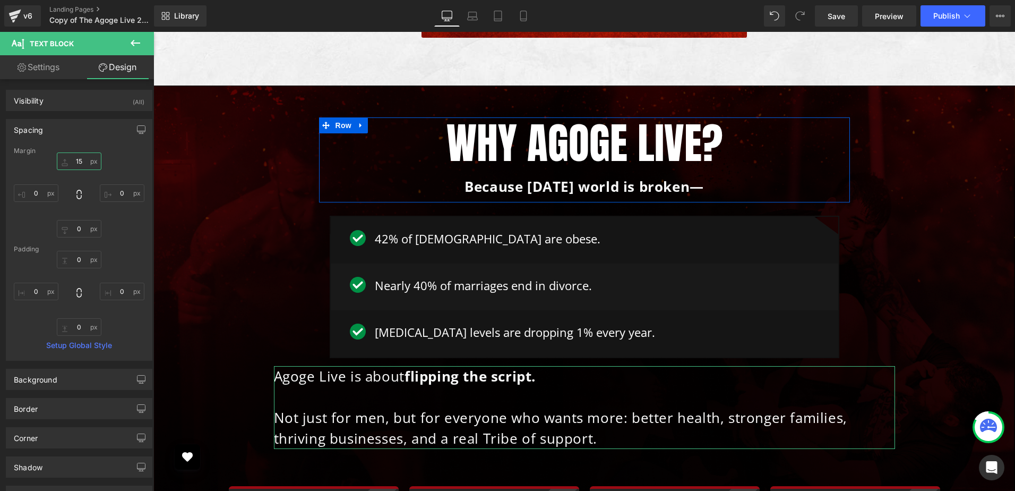
click at [87, 162] on input "text" at bounding box center [79, 161] width 45 height 18
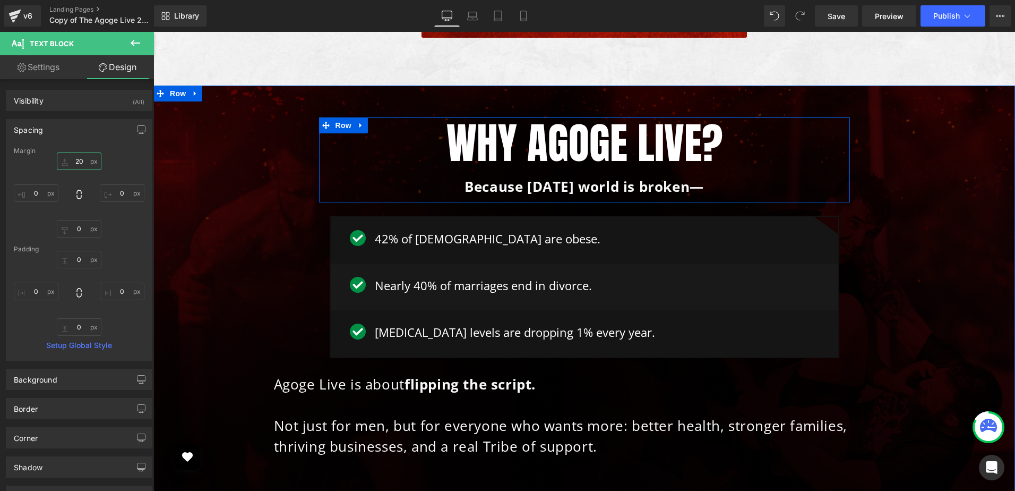
type input "30"
click at [253, 273] on div "Why Agoge Live? Heading Because today’s world is broken— Text Block Row Image 4…" at bounding box center [584, 416] width 841 height 599
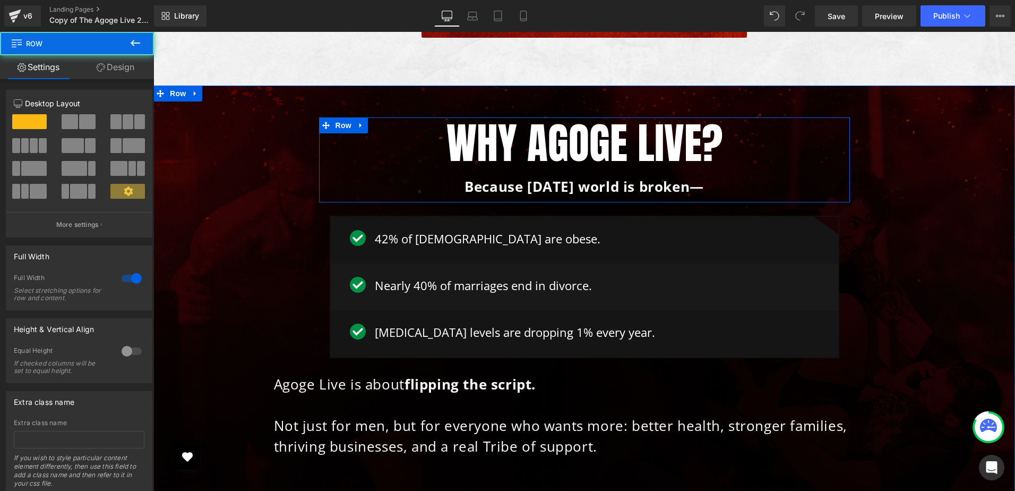
click at [967, 301] on div "Why Agoge Live? Heading Because today’s world is broken— Text Block Row Image 4…" at bounding box center [584, 416] width 841 height 599
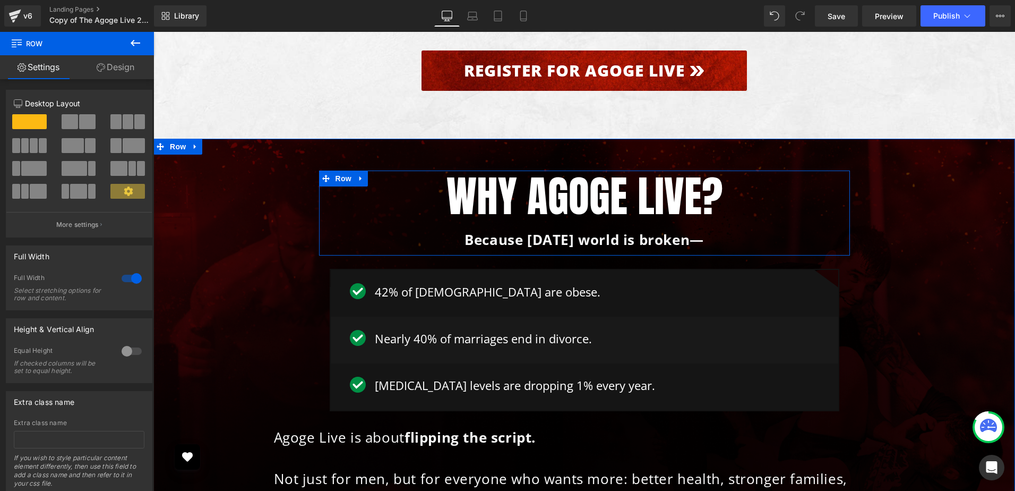
scroll to position [6002, 0]
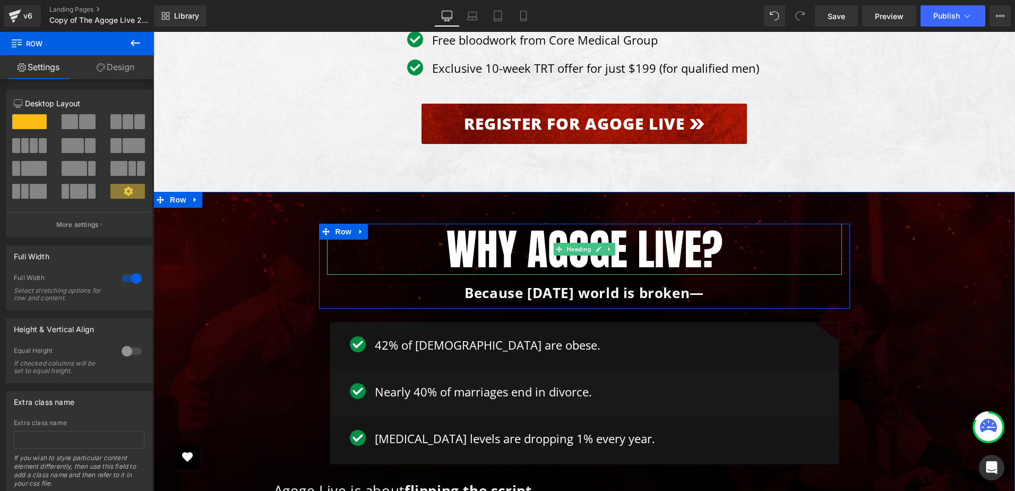
click at [649, 224] on h1 "Why Agoge Live?" at bounding box center [584, 249] width 515 height 51
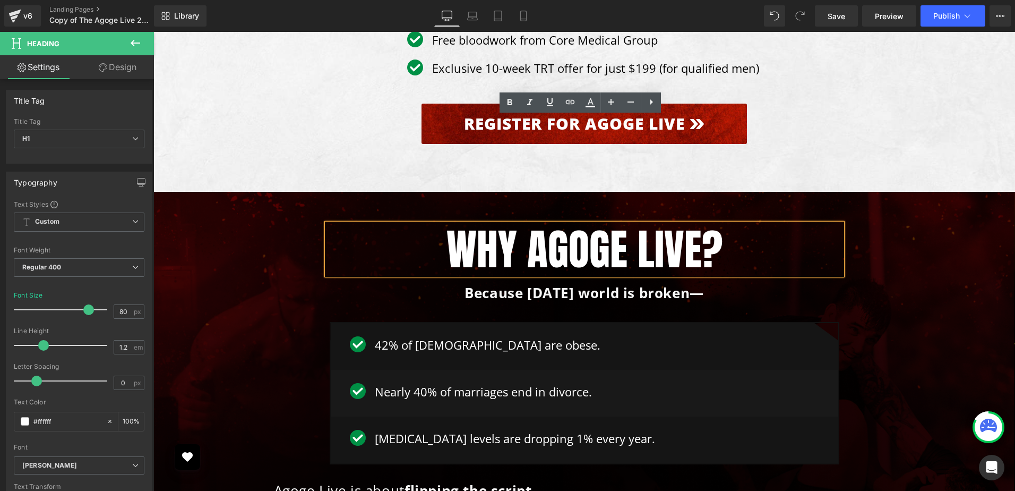
click at [827, 66] on div "Early Bird Bonus Heading First 30 sign-ups receive: Text Block Image Free blood…" at bounding box center [584, 45] width 862 height 294
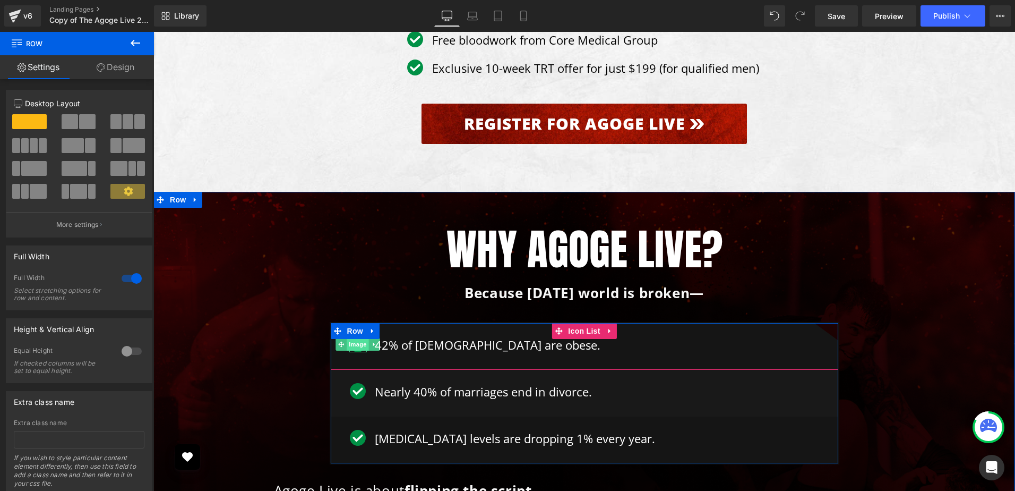
click at [356, 338] on span "Image" at bounding box center [358, 344] width 22 height 13
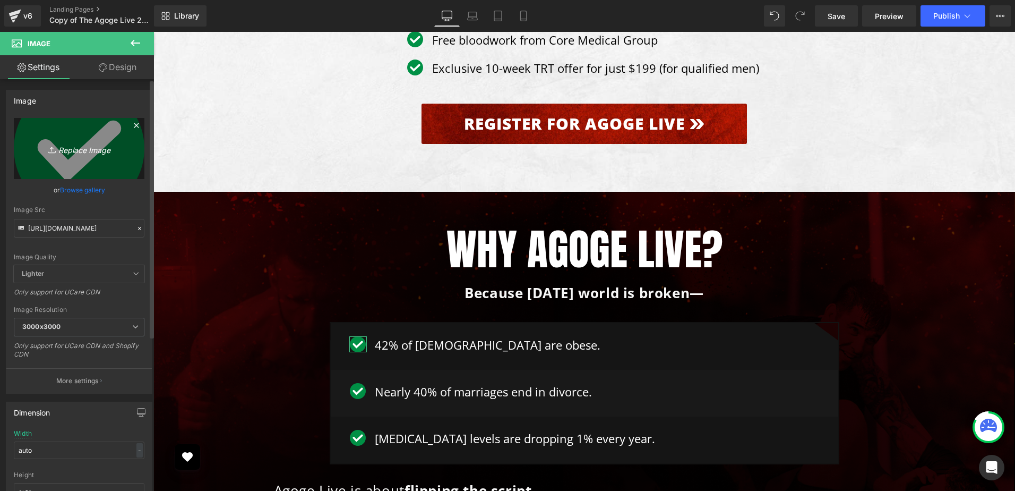
click at [86, 149] on icon "Replace Image" at bounding box center [79, 148] width 85 height 13
type input "C:\fakepath\icon.svg"
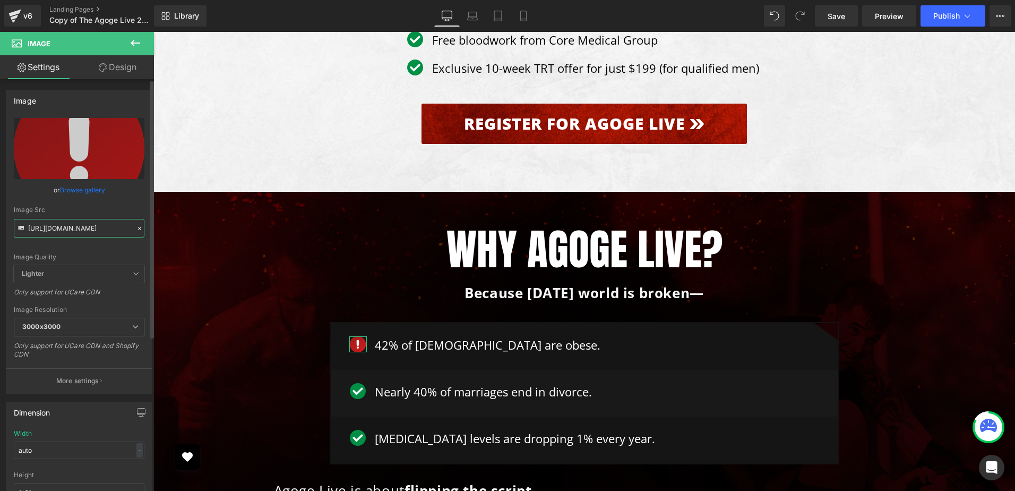
click at [87, 228] on input "https://ucarecdn.com/55470935-29c9-4650-9356-044c3fb1acbe/green-check.svg" at bounding box center [79, 228] width 131 height 19
type input "https://ucarecdn.com/23cef60c-69f2-4cab-b964-3dc57e61afe8/icon.svg"
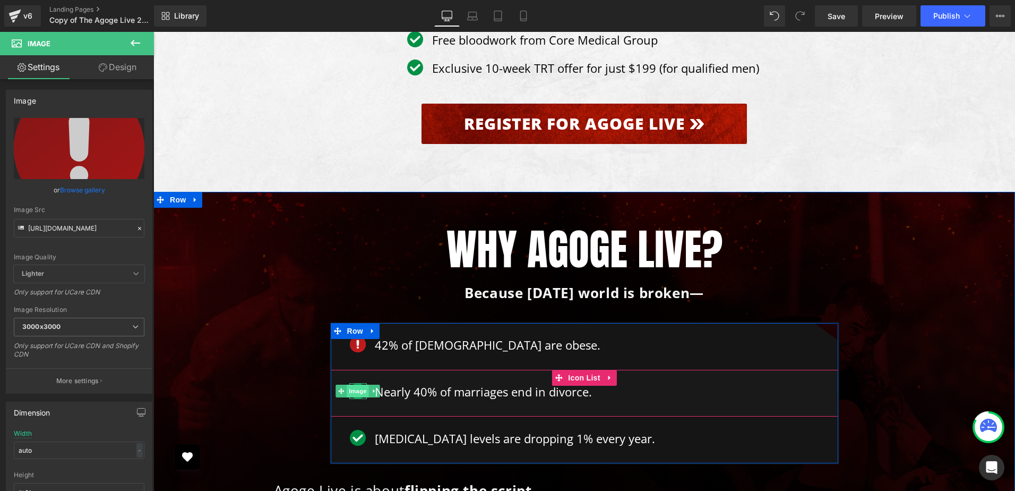
click at [357, 384] on span "Image" at bounding box center [358, 390] width 22 height 13
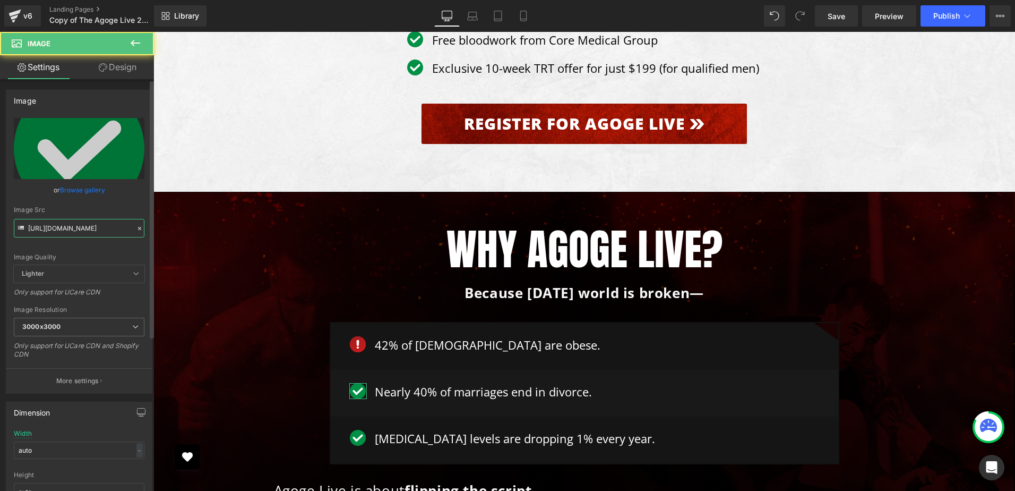
click at [68, 226] on input "https://ucarecdn.com/55470935-29c9-4650-9356-044c3fb1acbe/green-check.svg" at bounding box center [79, 228] width 131 height 19
paste input "23cef60c-69f2-4cab-b964-3dc57e61afe8/icon"
type input "https://ucarecdn.com/23cef60c-69f2-4cab-b964-3dc57e61afe8/icon.svg"
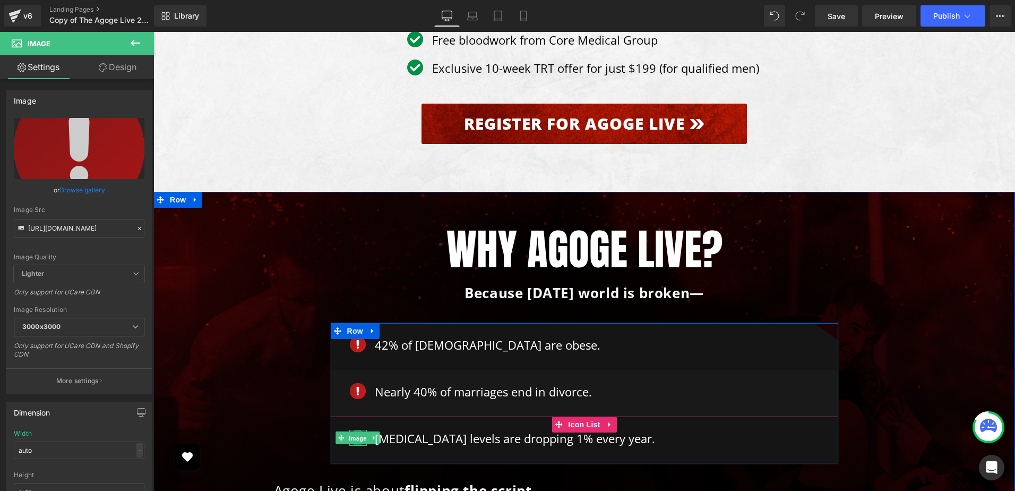
click at [355, 432] on span "Image" at bounding box center [358, 438] width 22 height 13
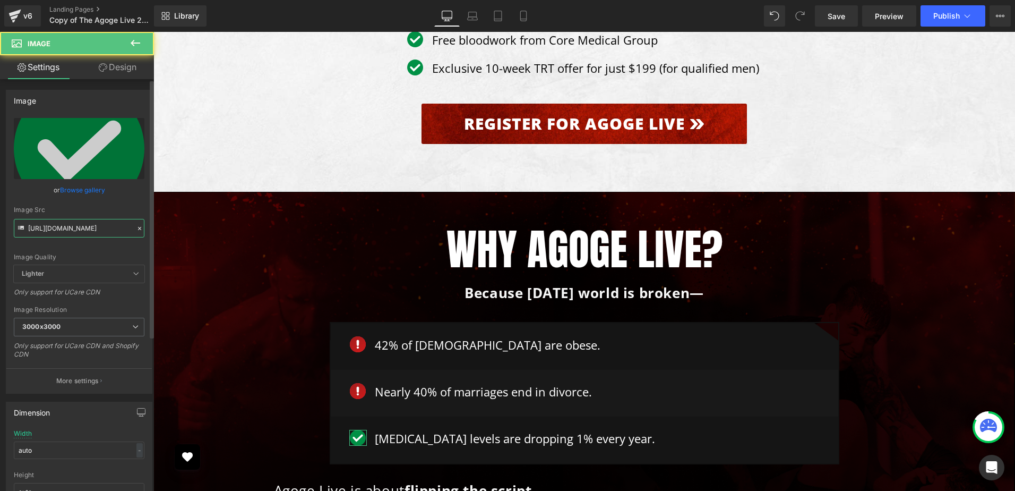
click at [70, 227] on input "https://ucarecdn.com/55470935-29c9-4650-9356-044c3fb1acbe/green-check.svg" at bounding box center [79, 228] width 131 height 19
paste input "23cef60c-69f2-4cab-b964-3dc57e61afe8/icon"
type input "https://ucarecdn.com/23cef60c-69f2-4cab-b964-3dc57e61afe8/icon.svg"
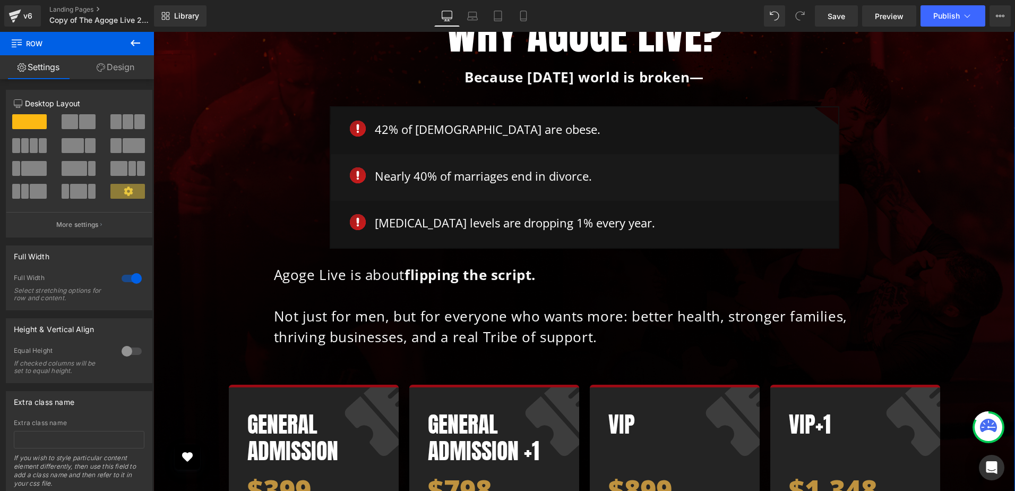
scroll to position [6374, 0]
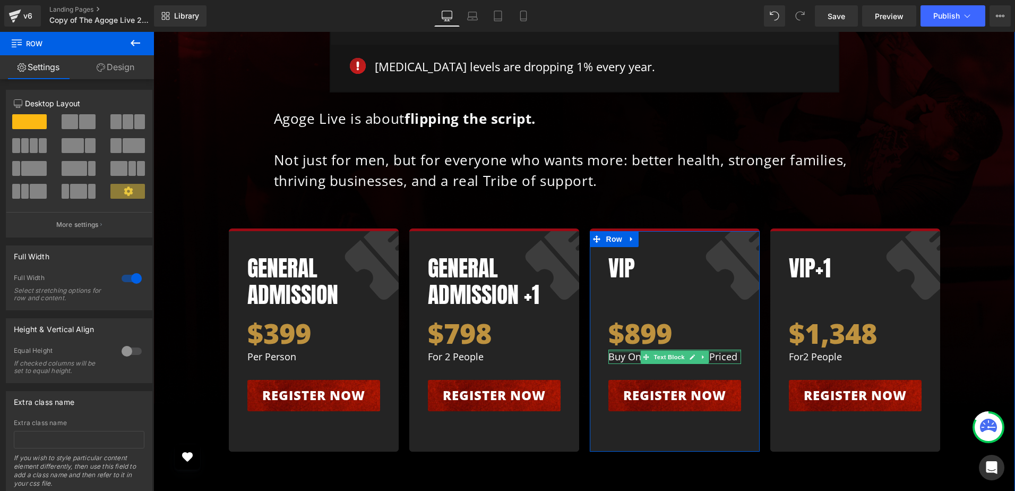
drag, startPoint x: 629, startPoint y: 245, endPoint x: 629, endPoint y: 253, distance: 8.0
click at [629, 349] on div "buy one get one half priced Text Block" at bounding box center [675, 356] width 133 height 14
click at [629, 349] on p "buy one get one half priced" at bounding box center [675, 356] width 133 height 14
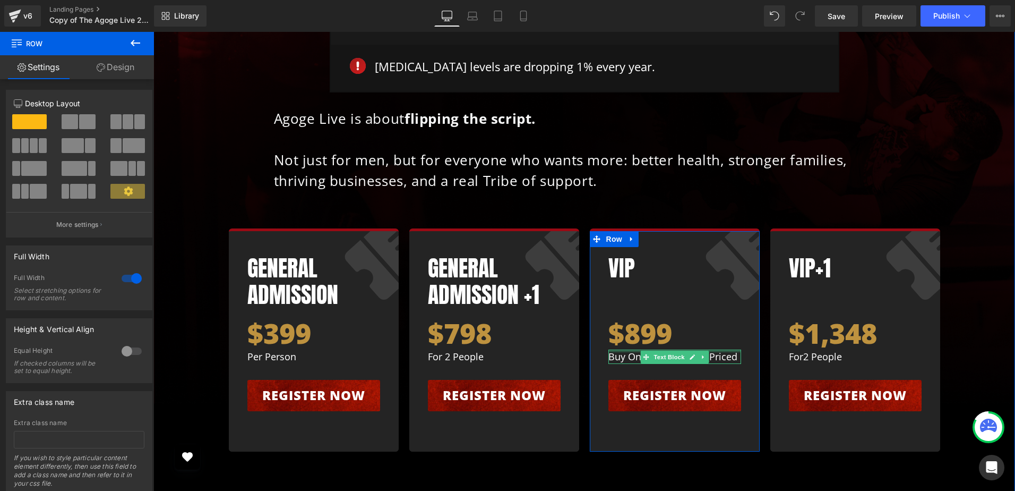
click at [629, 349] on p "buy one get one half priced" at bounding box center [675, 356] width 133 height 14
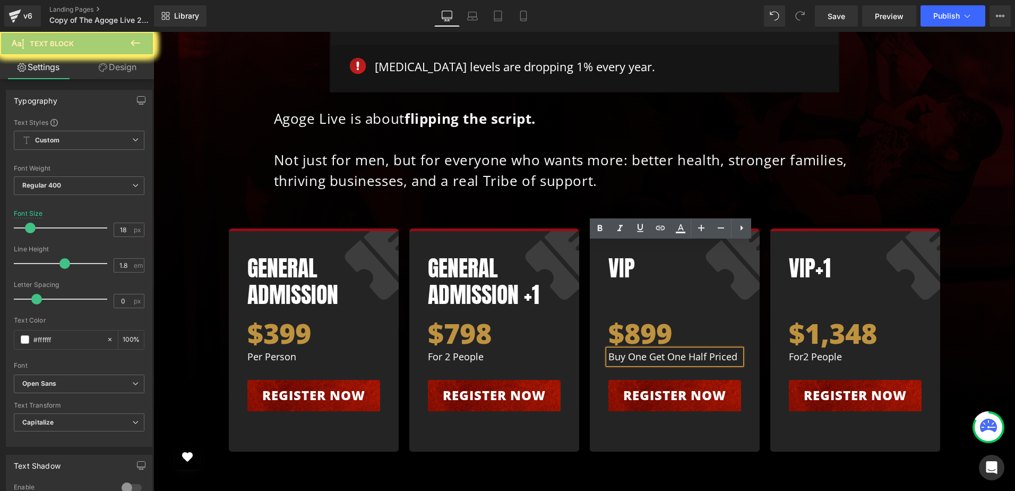
paste div
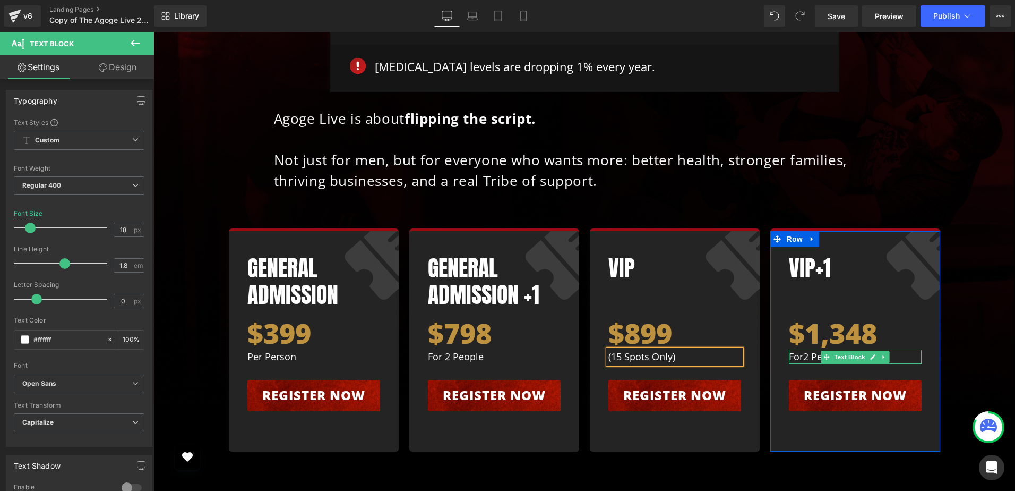
click at [808, 350] on span "2 People" at bounding box center [822, 356] width 39 height 13
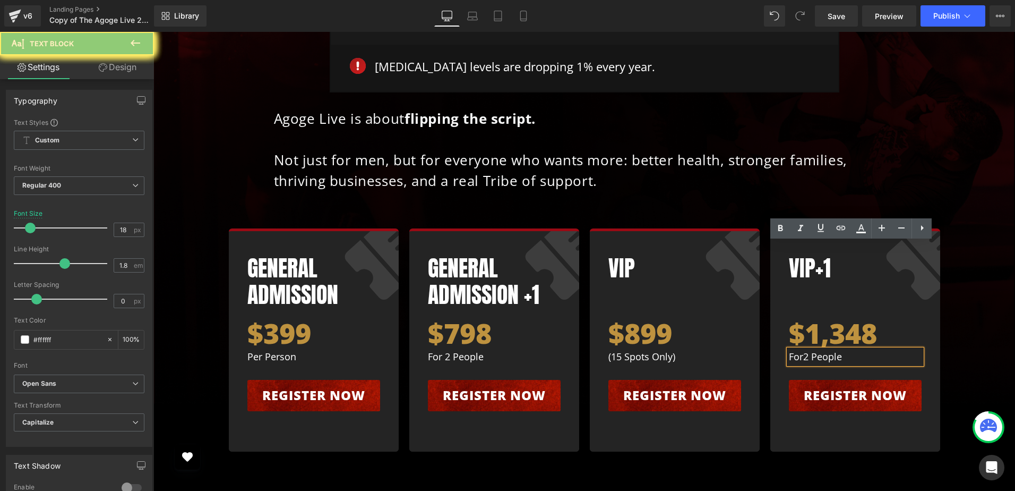
click at [808, 350] on span "2 People" at bounding box center [822, 356] width 39 height 13
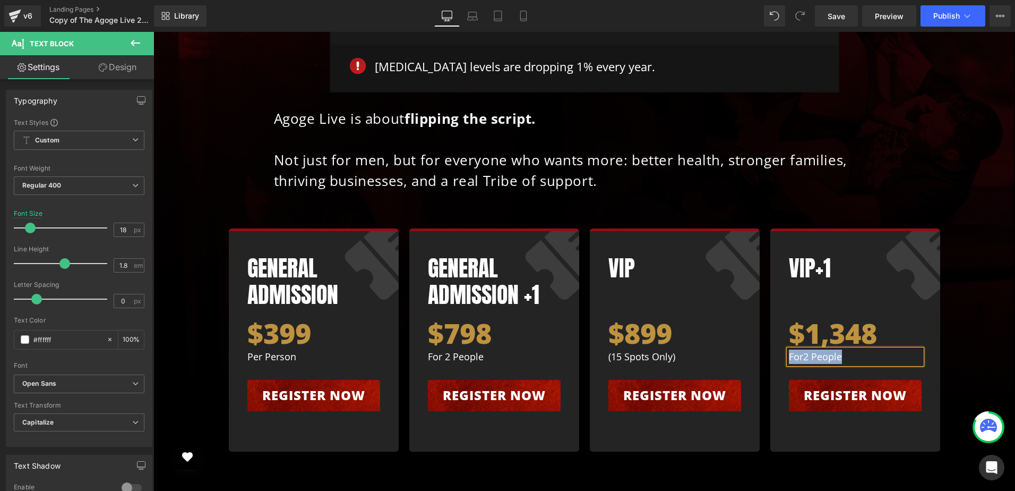
paste div
click at [967, 302] on div "Why Agoge Live? Heading Because today’s world is broken— Text Block Row Image 4…" at bounding box center [584, 151] width 841 height 599
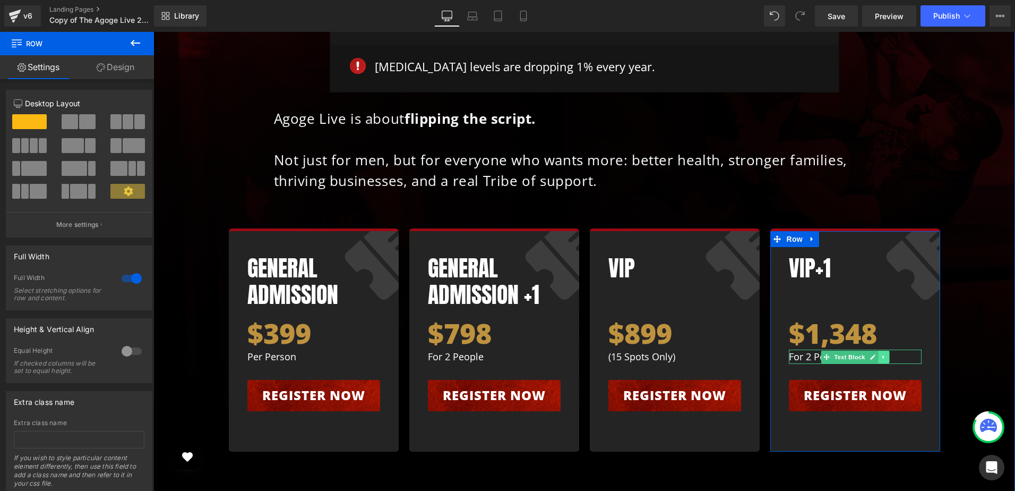
click at [883, 355] on icon at bounding box center [884, 357] width 2 height 4
click at [868, 350] on link at bounding box center [867, 356] width 11 height 13
click at [875, 354] on icon at bounding box center [878, 357] width 6 height 6
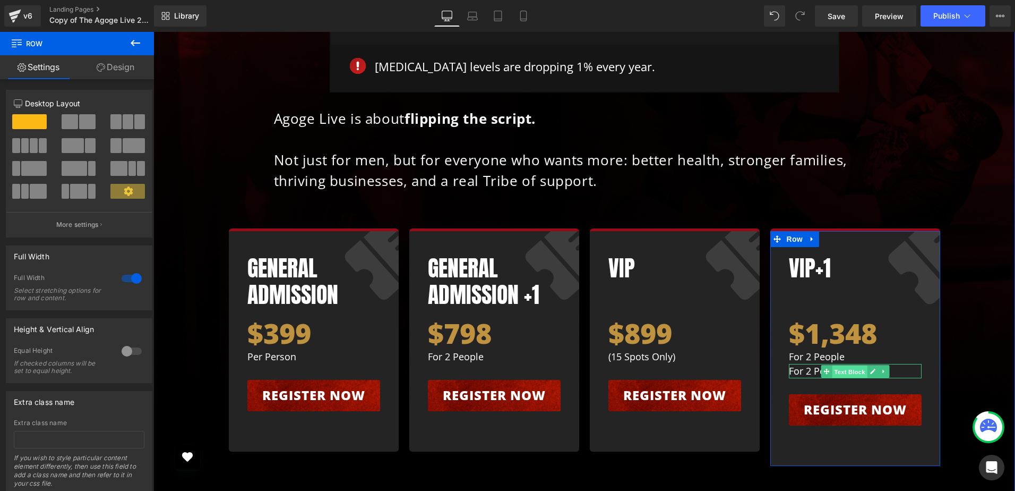
click at [853, 365] on span "Text Block" at bounding box center [849, 371] width 35 height 13
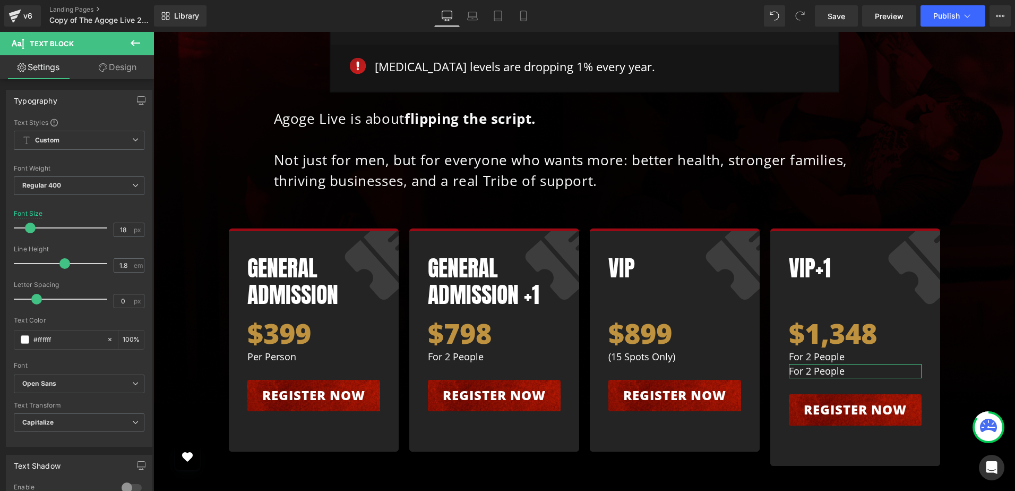
click at [125, 64] on link "Design" at bounding box center [117, 67] width 77 height 24
click at [0, 0] on div "Spacing" at bounding box center [0, 0] width 0 height 0
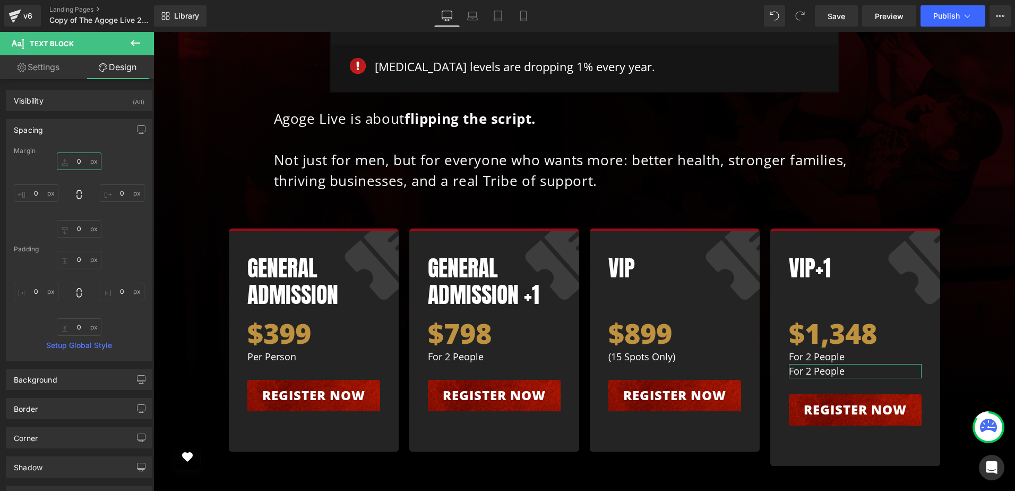
click at [77, 161] on input "text" at bounding box center [79, 161] width 45 height 18
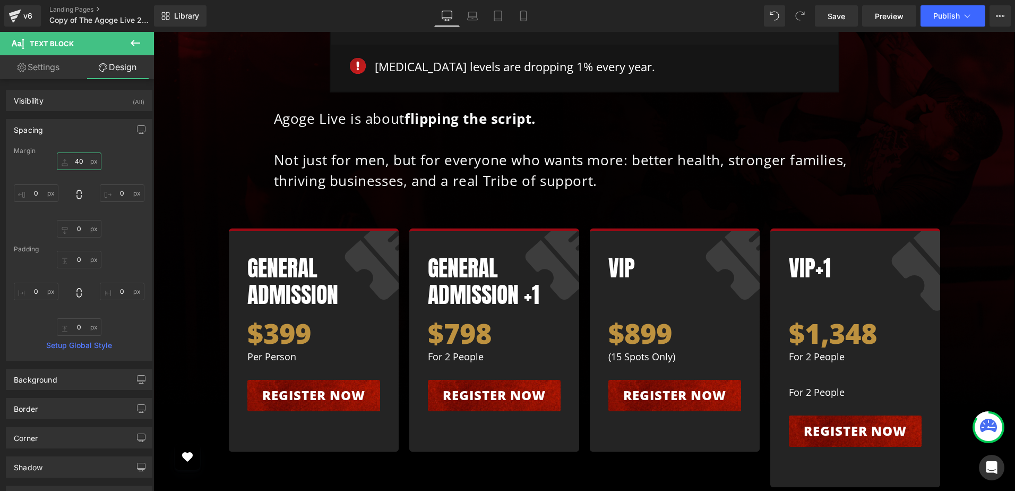
type input "40"
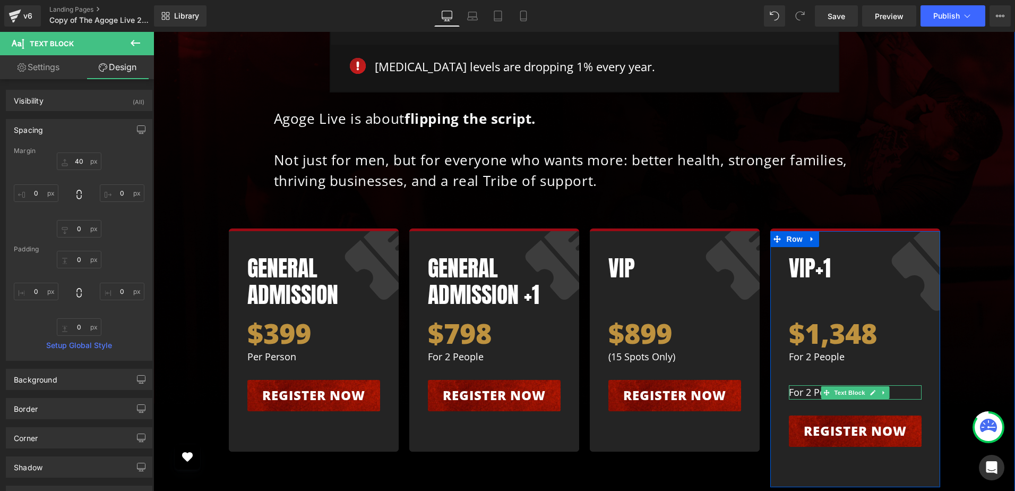
click at [796, 385] on p "For 2 People" at bounding box center [855, 392] width 133 height 14
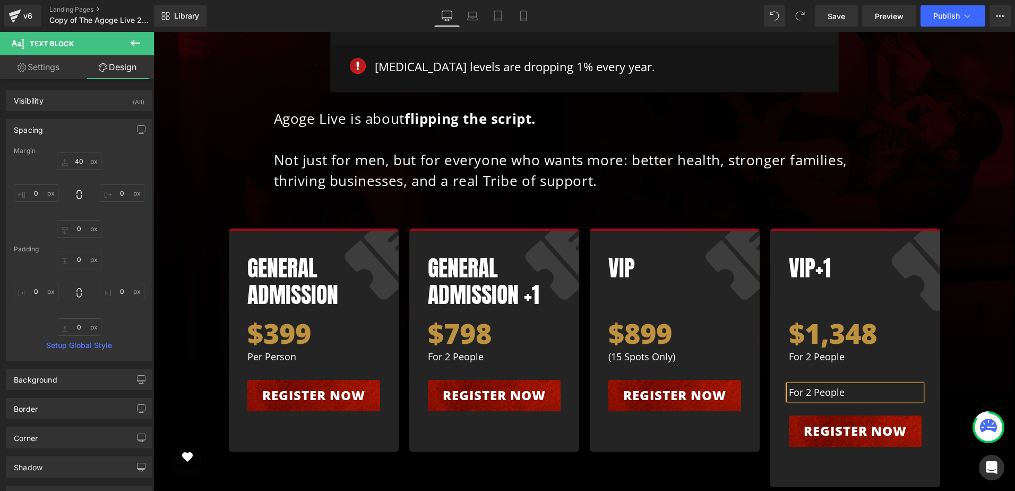
click at [796, 385] on p "For 2 People" at bounding box center [855, 392] width 133 height 14
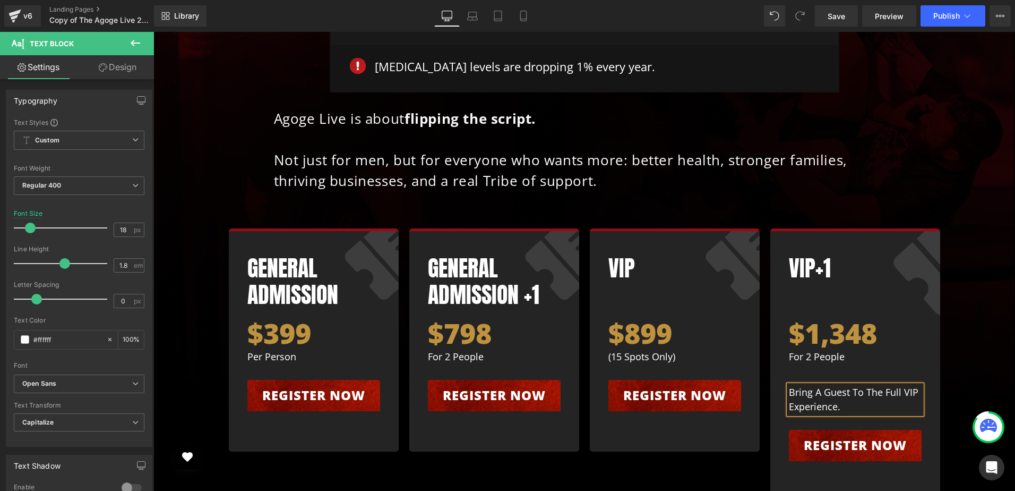
click at [979, 254] on div "Why Agoge Live? Heading Because today’s world is broken— Text Block Row Image 4…" at bounding box center [584, 176] width 841 height 649
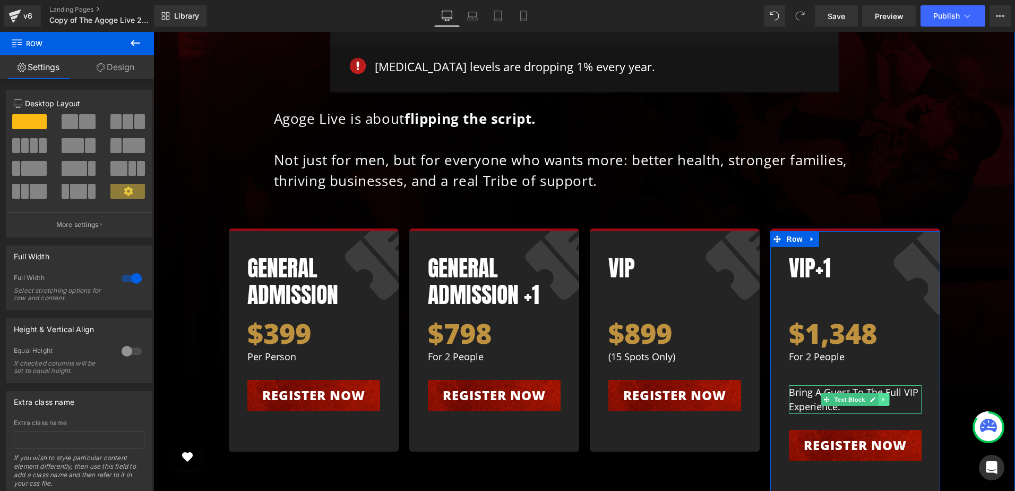
click at [881, 396] on icon at bounding box center [884, 399] width 6 height 6
click at [875, 396] on icon at bounding box center [878, 399] width 6 height 6
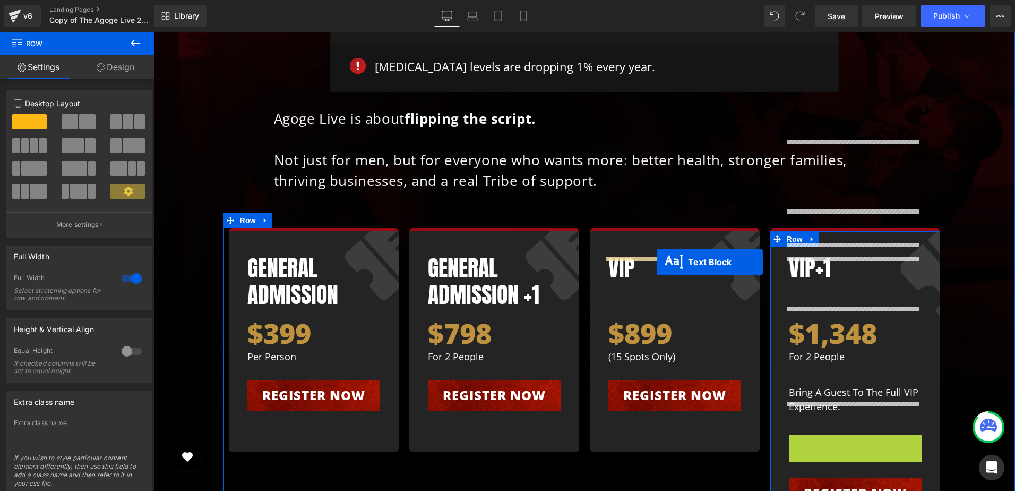
drag, startPoint x: 822, startPoint y: 340, endPoint x: 657, endPoint y: 262, distance: 182.9
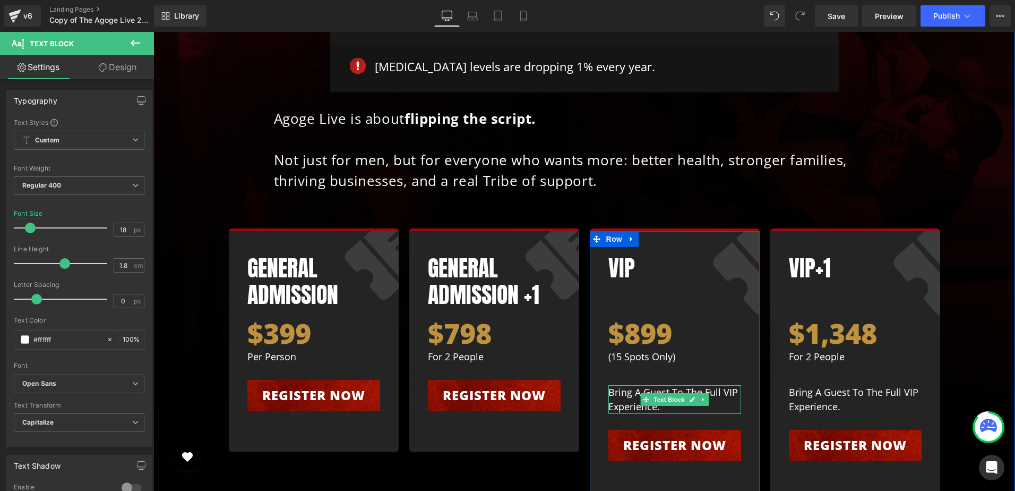
click at [626, 385] on p "Bring a guest to the full VIP experience." at bounding box center [675, 399] width 133 height 29
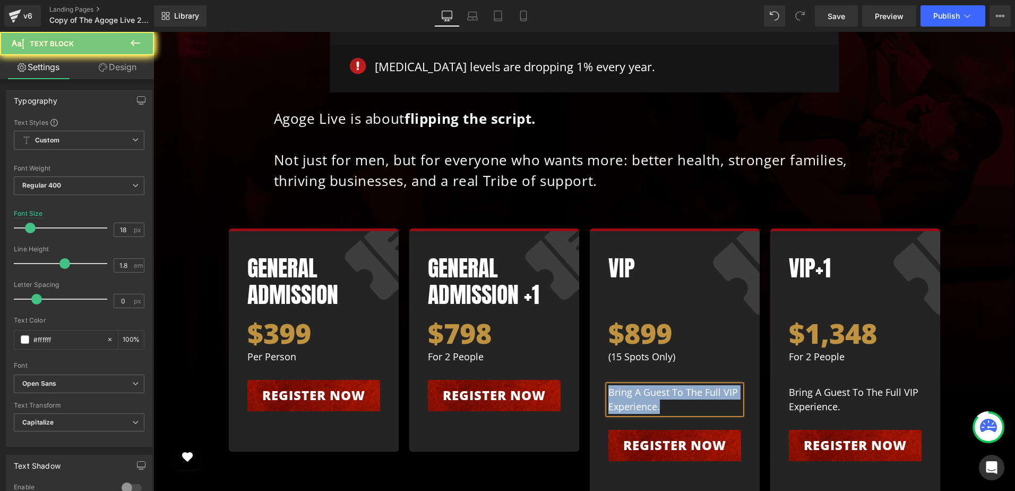
paste div
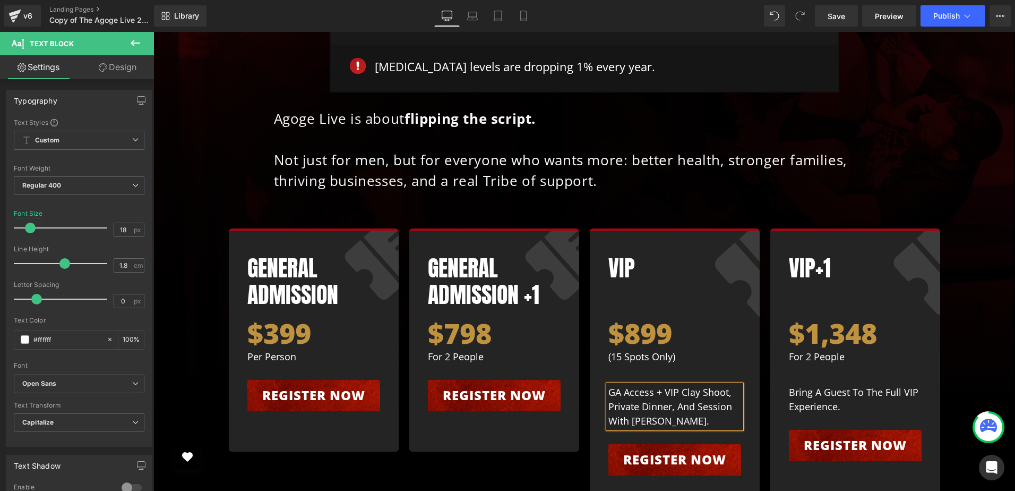
drag, startPoint x: 558, startPoint y: 375, endPoint x: 654, endPoint y: 249, distance: 159.1
click at [558, 375] on div "General Admission Heading $399 Heading per person Text Block Register now Butto…" at bounding box center [585, 363] width 722 height 303
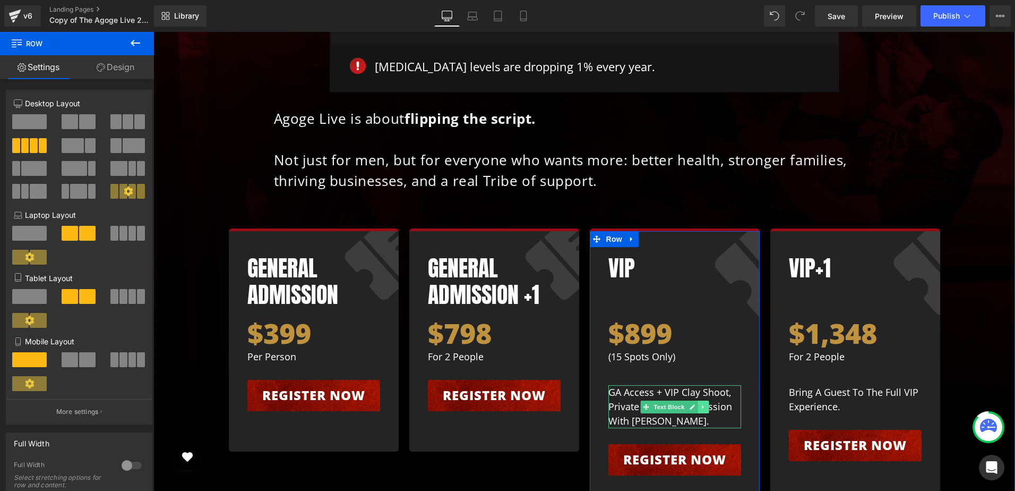
click at [702, 405] on icon at bounding box center [703, 407] width 2 height 4
click at [695, 404] on icon at bounding box center [698, 407] width 6 height 6
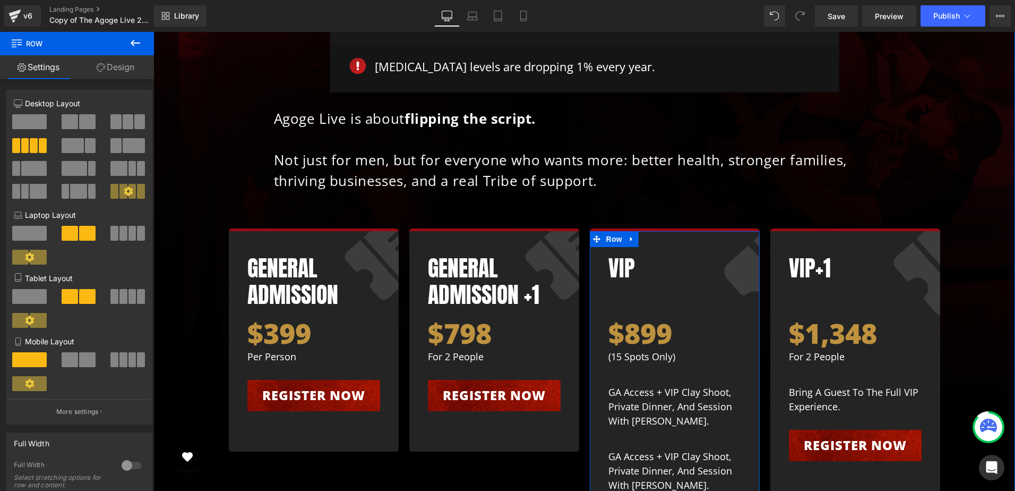
scroll to position [6374, 0]
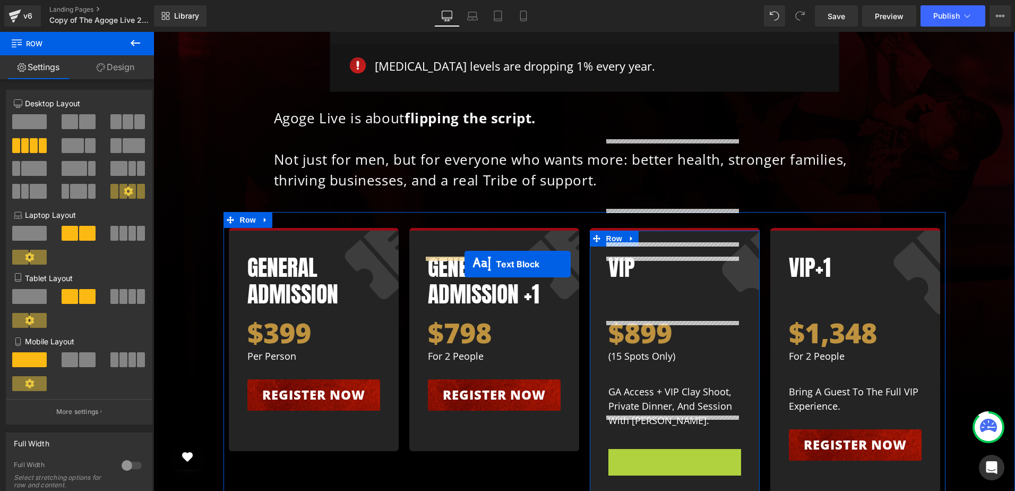
drag, startPoint x: 641, startPoint y: 362, endPoint x: 465, endPoint y: 264, distance: 202.0
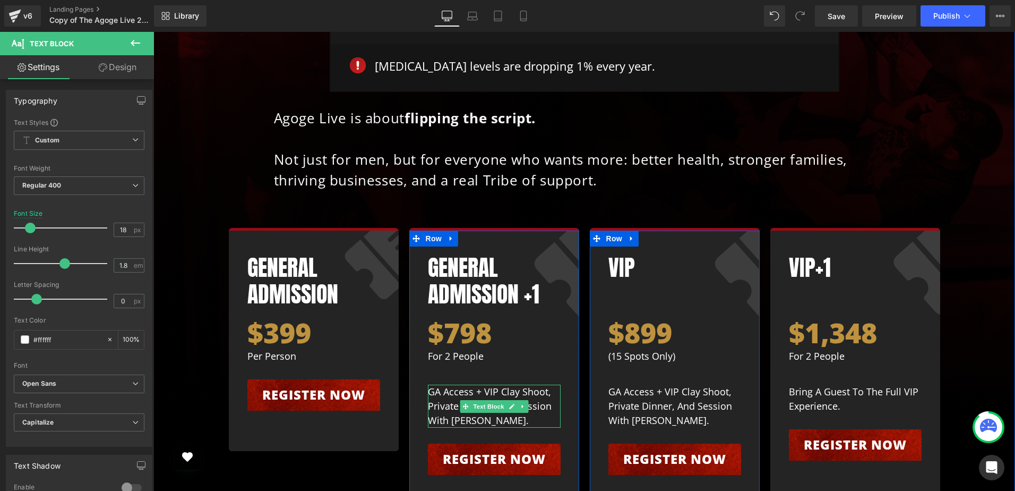
click at [428, 384] on div at bounding box center [429, 405] width 3 height 43
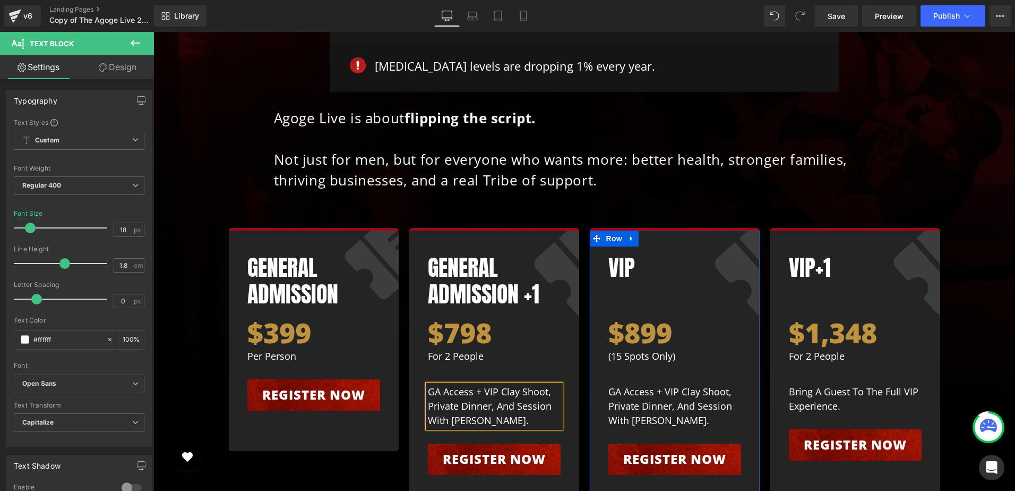
click at [428, 384] on p "GA access + VIP clay shoot, private dinner, and session with [PERSON_NAME]." at bounding box center [494, 405] width 133 height 43
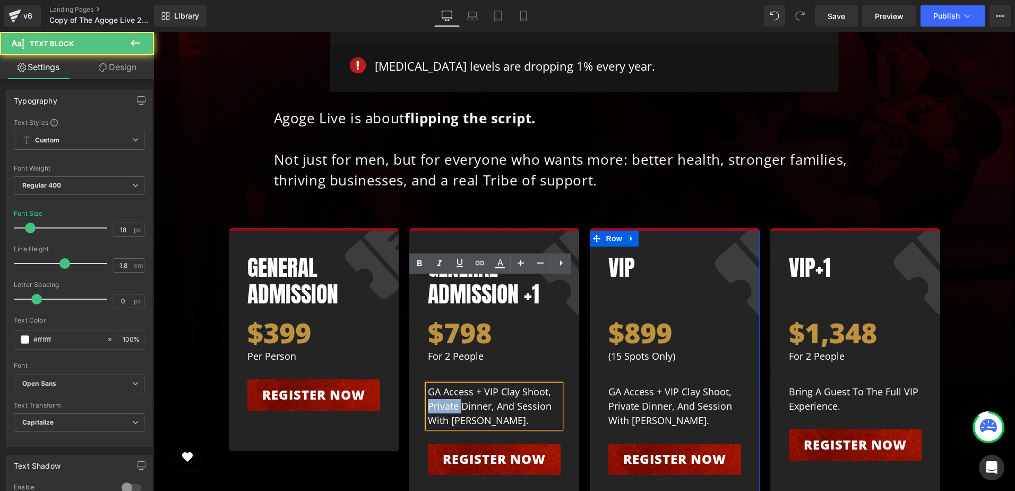
click at [436, 384] on p "GA access + VIP clay shoot, private dinner, and session with [PERSON_NAME]." at bounding box center [494, 405] width 133 height 43
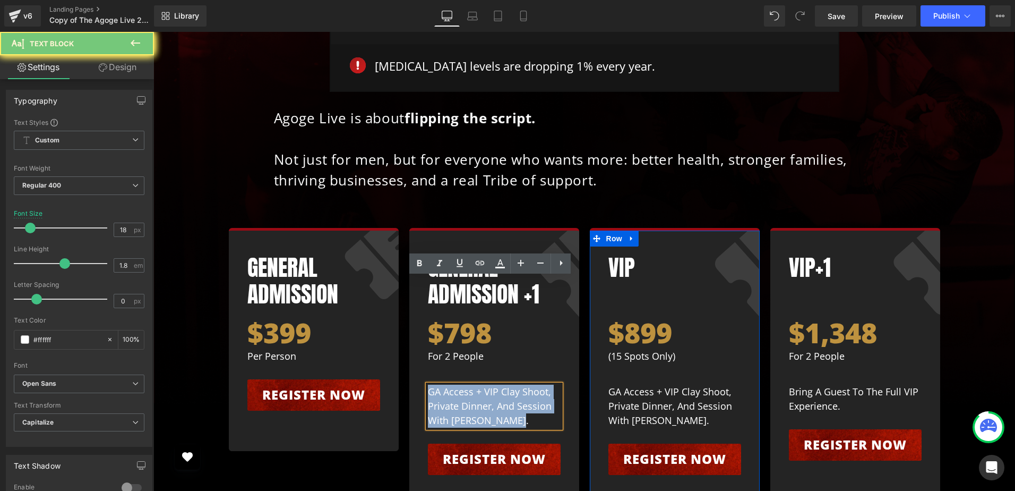
click at [436, 384] on p "GA access + VIP clay shoot, private dinner, and session with [PERSON_NAME]." at bounding box center [494, 405] width 133 height 43
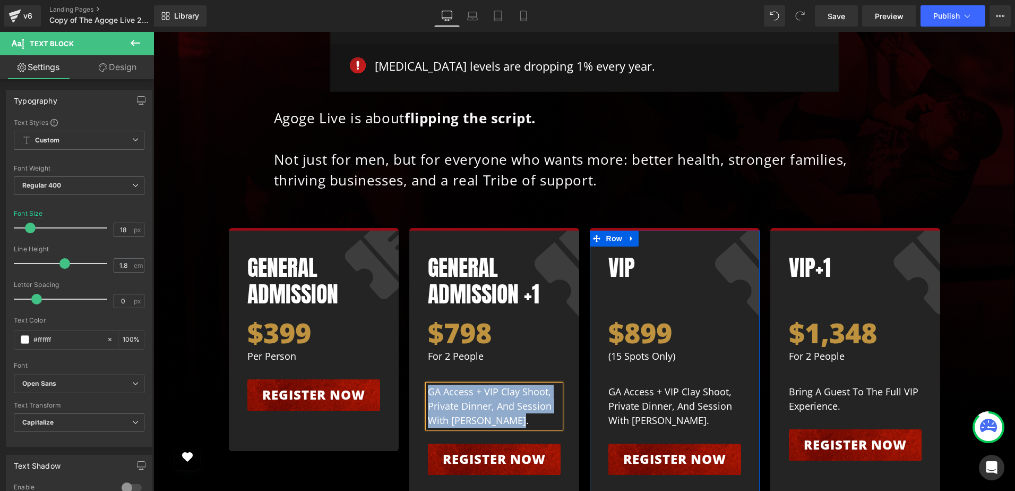
paste div
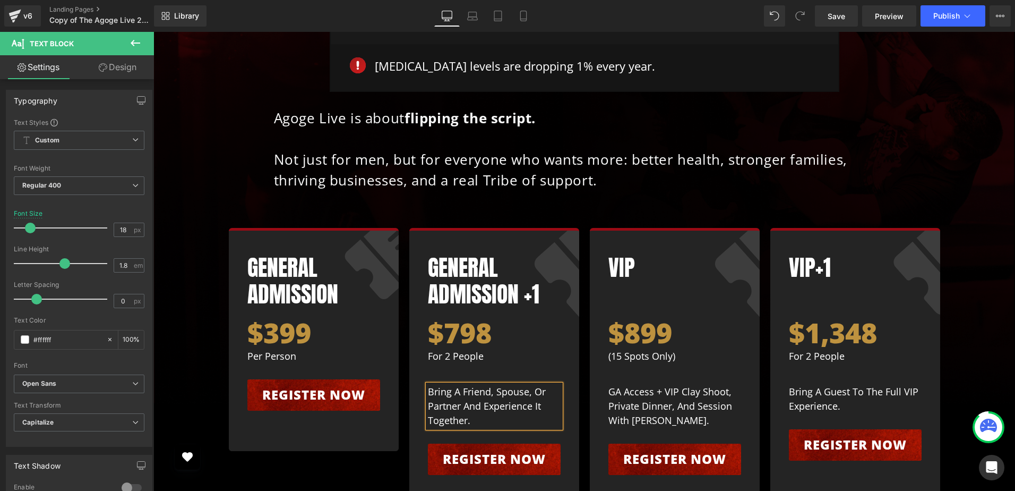
click at [351, 363] on div "General Admission Heading $399 Heading per person Text Block Register now Butto…" at bounding box center [585, 363] width 722 height 303
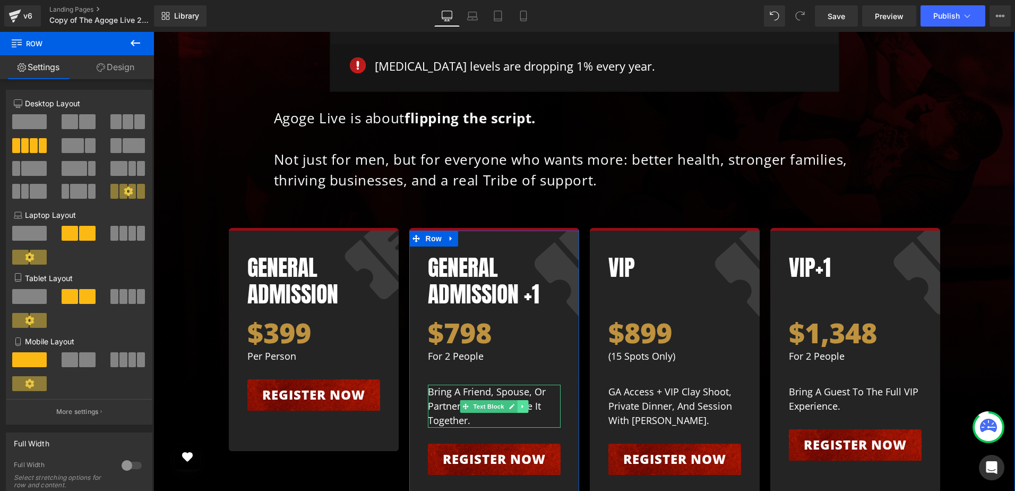
click at [520, 403] on icon at bounding box center [523, 406] width 6 height 6
click at [515, 403] on icon at bounding box center [517, 406] width 6 height 6
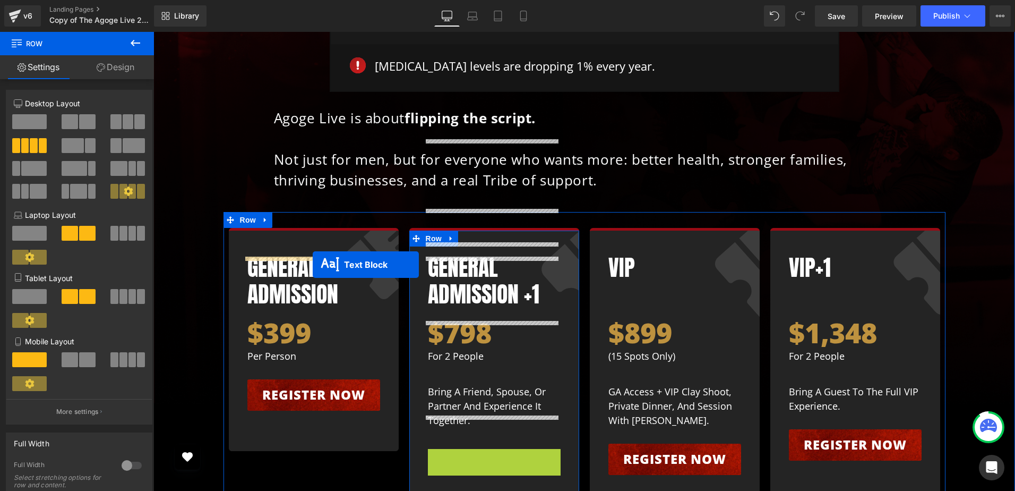
drag, startPoint x: 464, startPoint y: 364, endPoint x: 313, endPoint y: 264, distance: 181.3
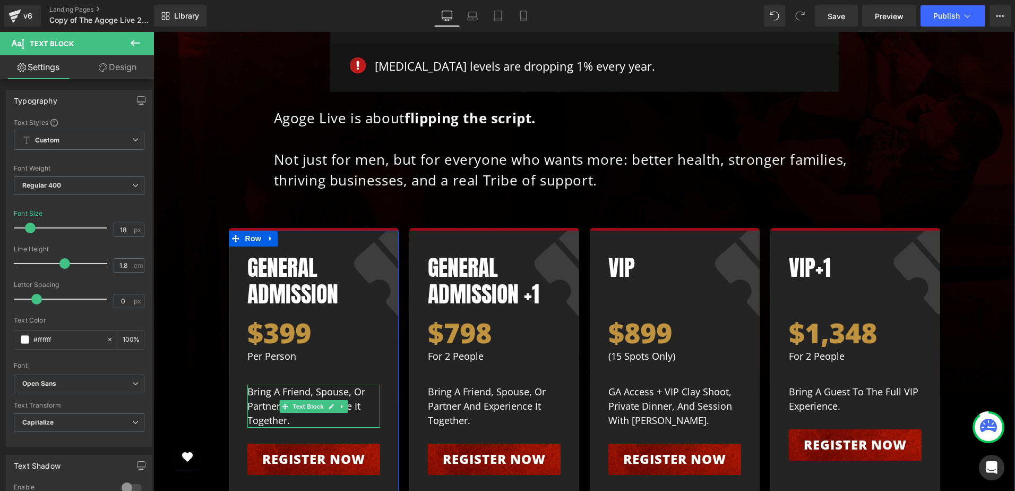
click at [257, 384] on p "Bring a friend, spouse, or partner and experience it together." at bounding box center [313, 405] width 133 height 43
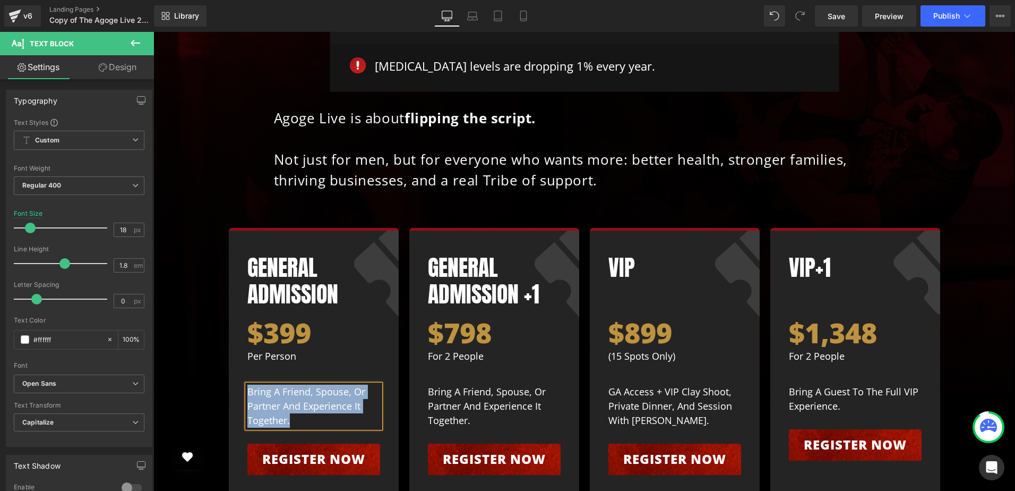
paste div
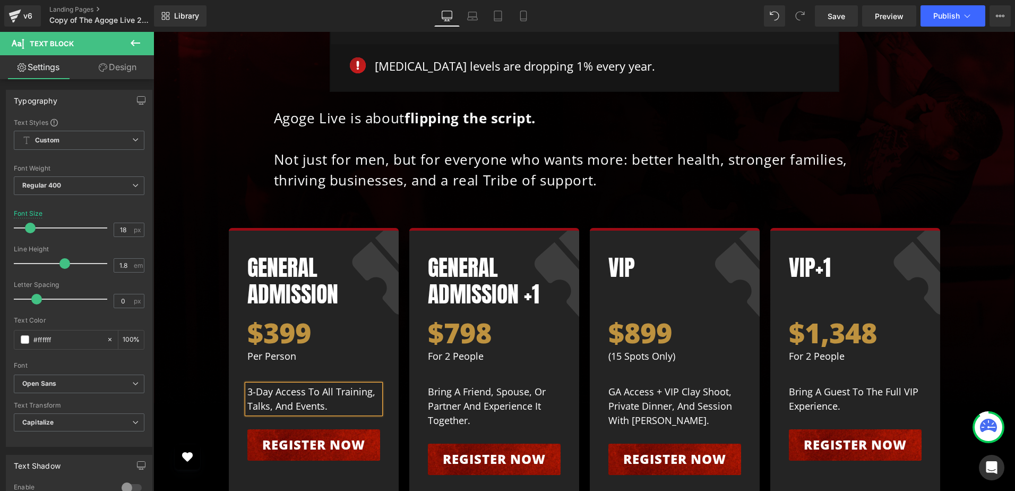
click at [205, 328] on div "Why Agoge Live? Heading Because today’s world is broken— Text Block Row Image 4…" at bounding box center [584, 182] width 841 height 663
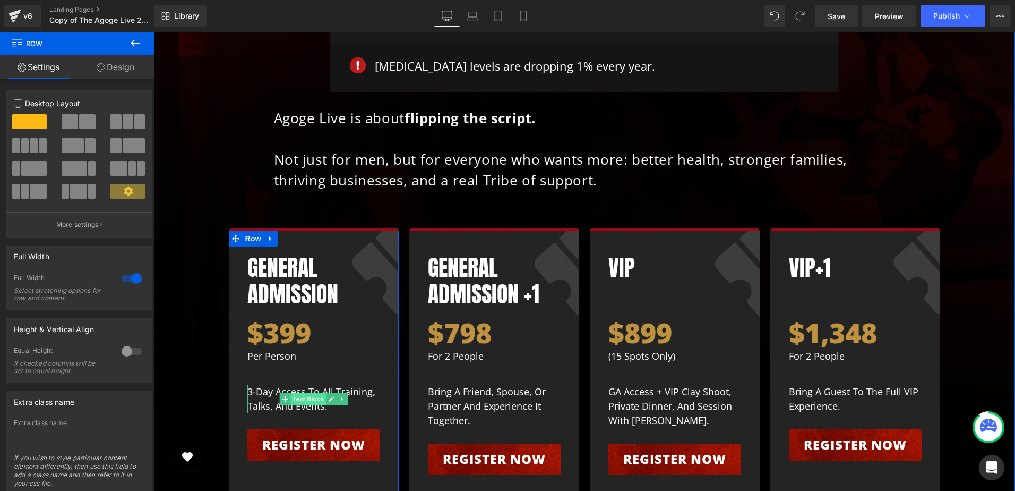
click at [296, 392] on span "Text Block" at bounding box center [307, 398] width 35 height 13
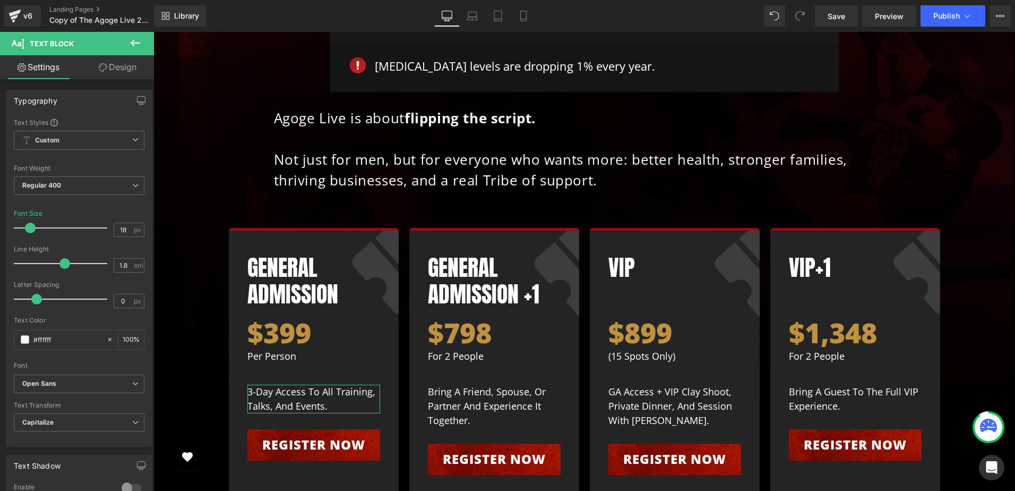
click at [125, 67] on link "Design" at bounding box center [117, 67] width 77 height 24
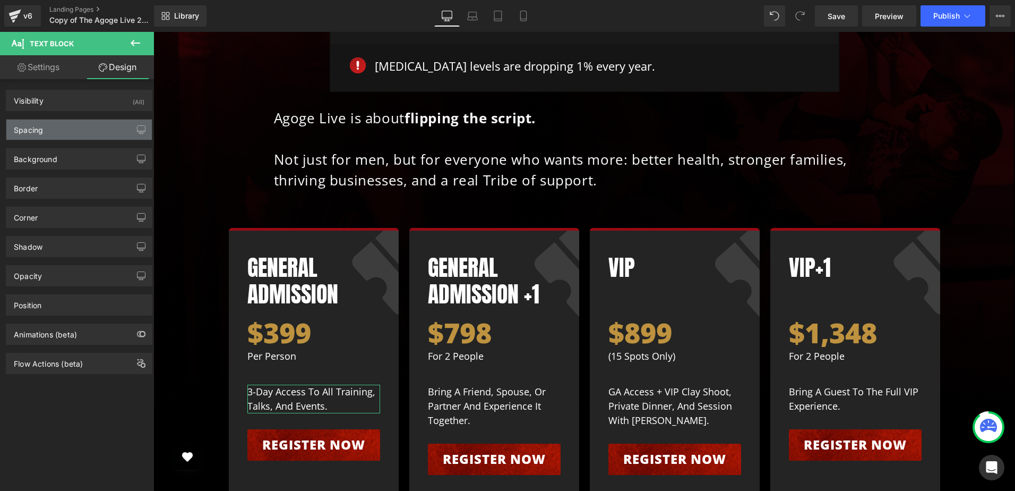
click at [79, 134] on div "Spacing" at bounding box center [78, 129] width 145 height 20
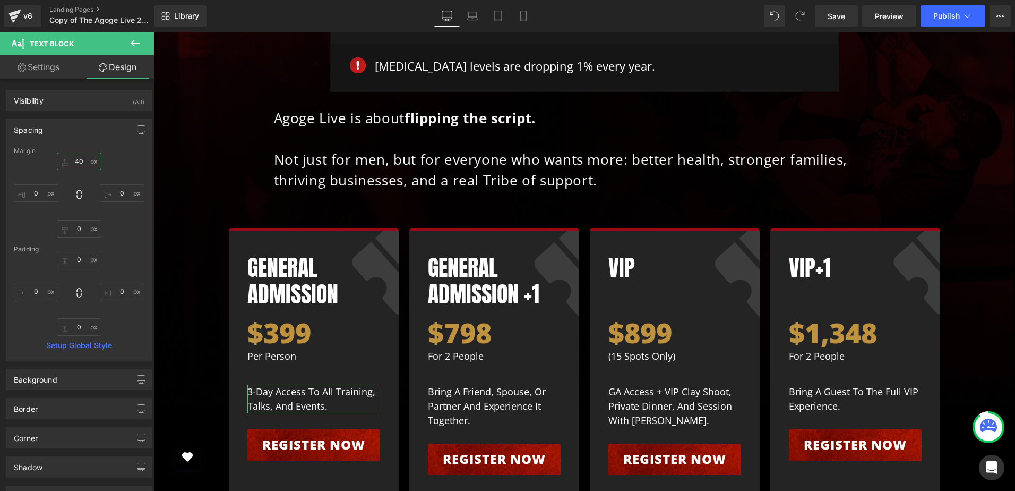
click at [82, 159] on input "text" at bounding box center [79, 161] width 45 height 18
type input "20"
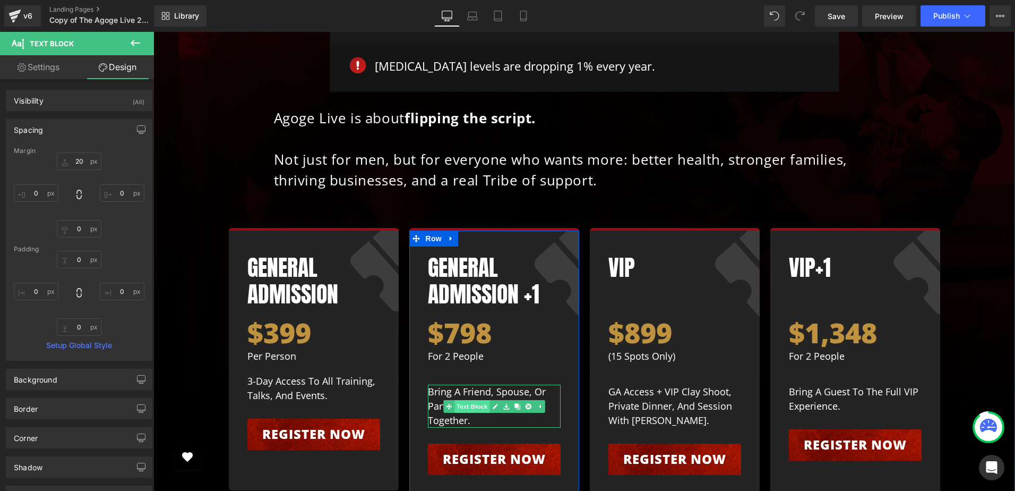
click at [472, 400] on span "Text Block" at bounding box center [472, 406] width 35 height 13
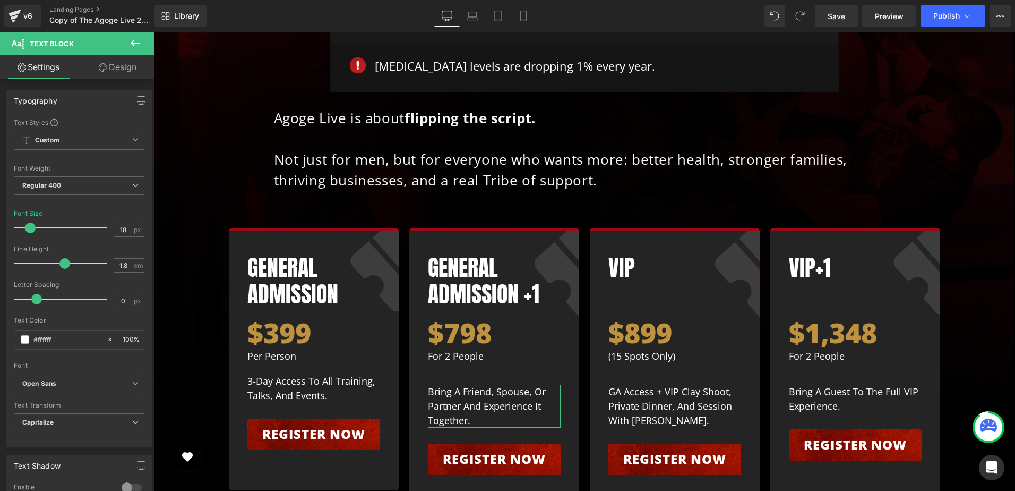
click at [119, 67] on link "Design" at bounding box center [117, 67] width 77 height 24
click at [0, 0] on div "Spacing" at bounding box center [0, 0] width 0 height 0
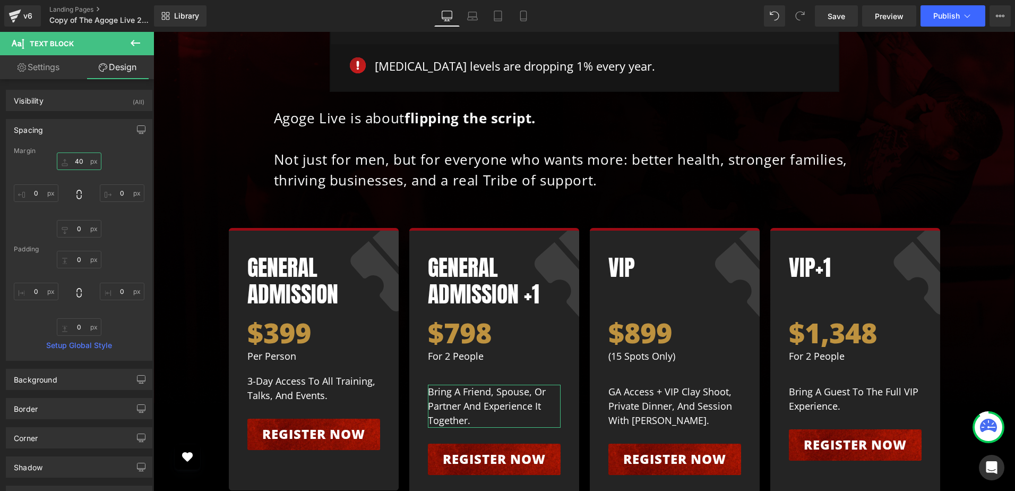
click at [73, 166] on input "text" at bounding box center [79, 161] width 45 height 18
type input "20"
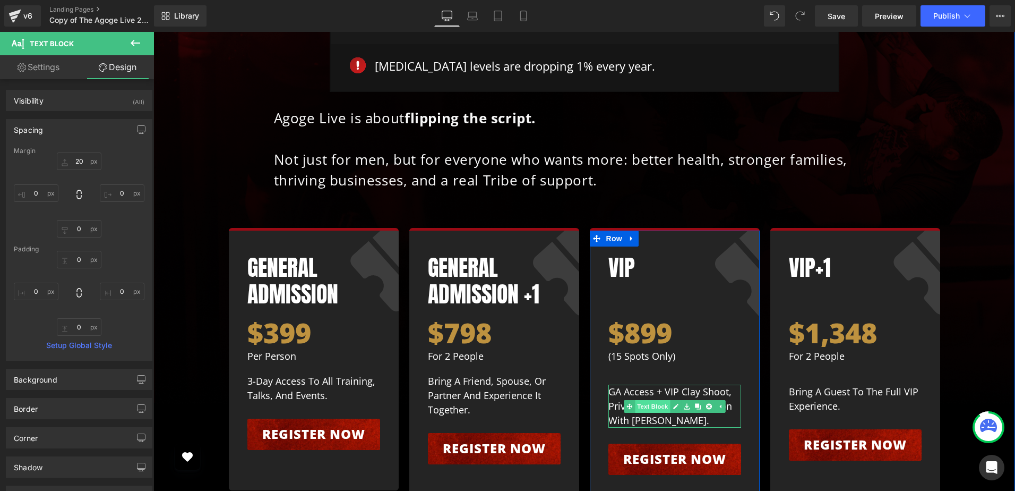
click at [654, 400] on span "Text Block" at bounding box center [652, 406] width 35 height 13
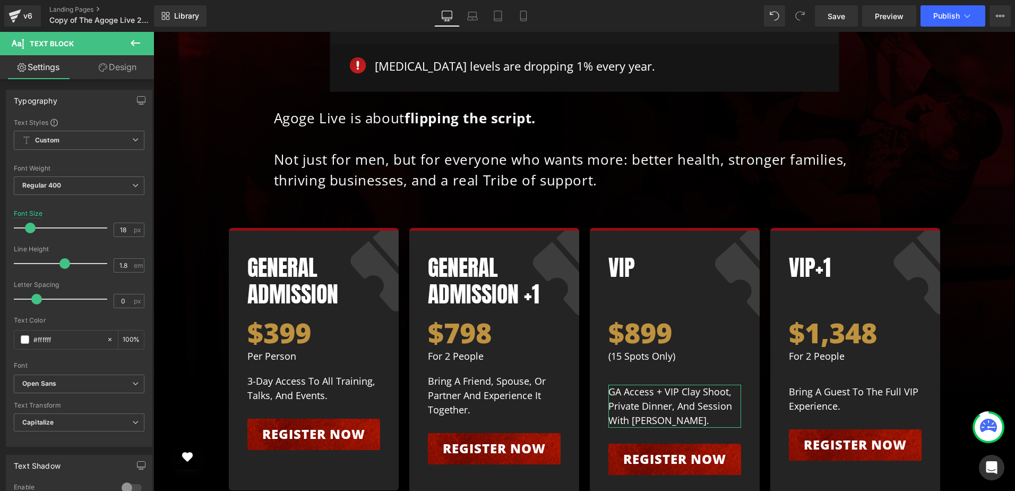
click at [125, 68] on link "Design" at bounding box center [117, 67] width 77 height 24
click at [0, 0] on div "Spacing" at bounding box center [0, 0] width 0 height 0
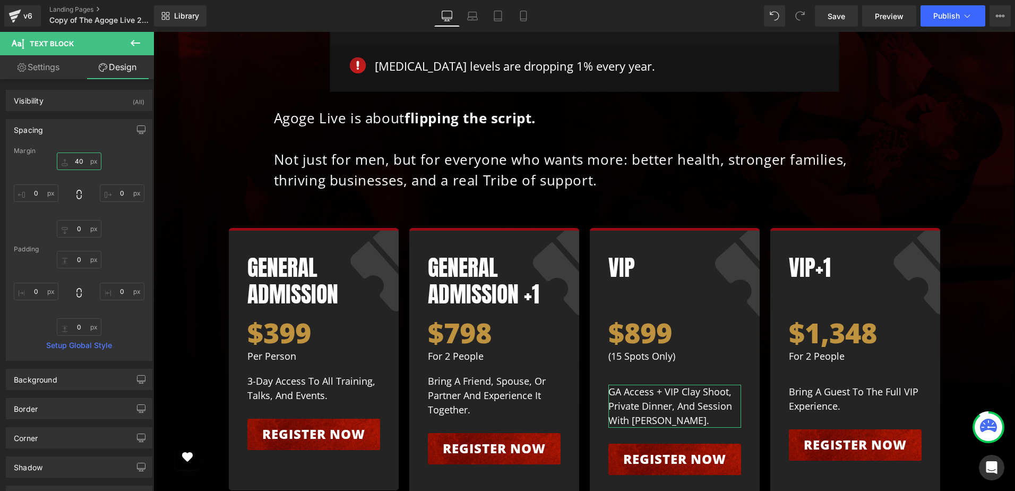
click at [82, 164] on input "text" at bounding box center [79, 161] width 45 height 18
type input "20"
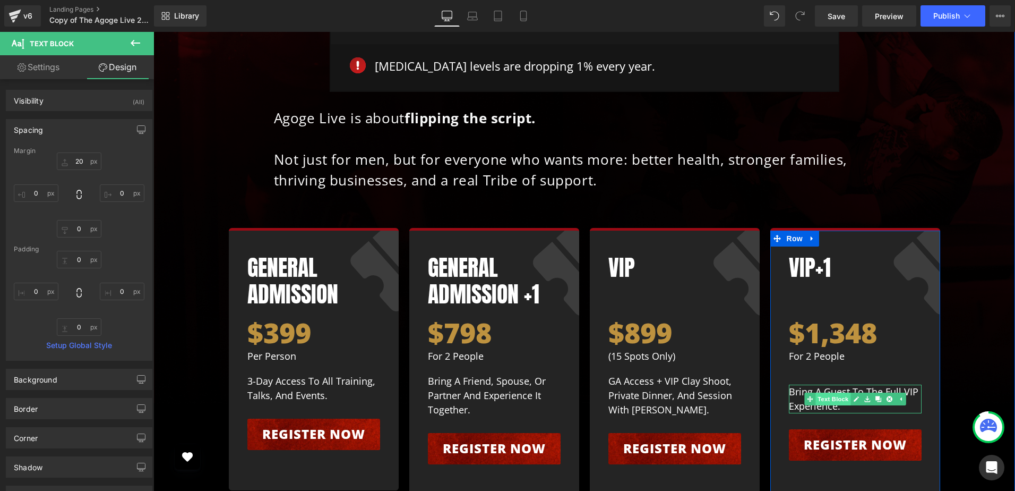
click at [823, 392] on link "Text Block" at bounding box center [827, 398] width 46 height 13
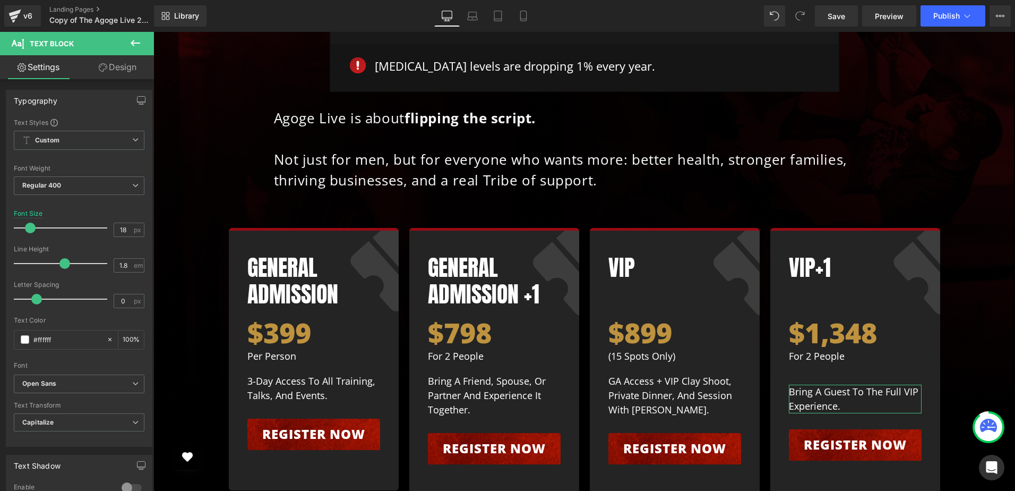
click at [117, 70] on link "Design" at bounding box center [117, 67] width 77 height 24
click at [0, 0] on div "Spacing" at bounding box center [0, 0] width 0 height 0
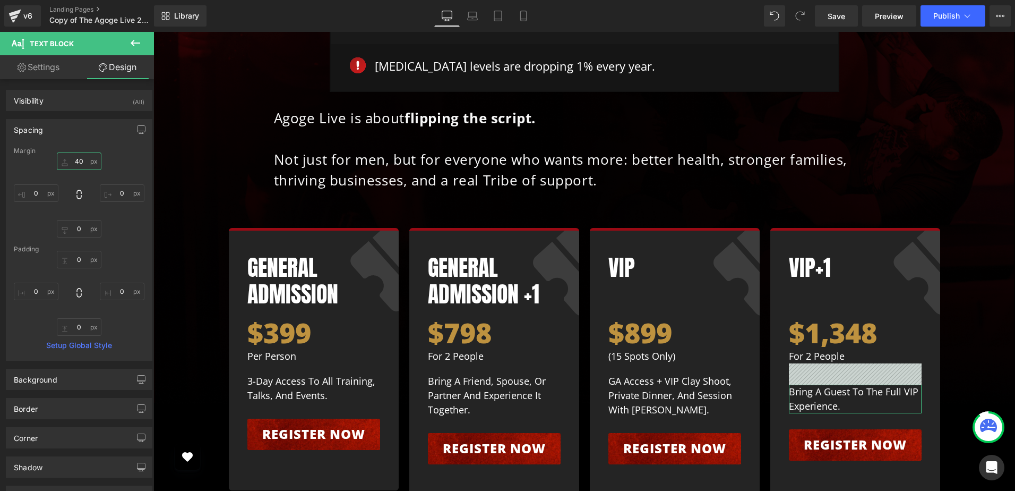
click at [80, 161] on input "40" at bounding box center [79, 161] width 45 height 18
type input "20"
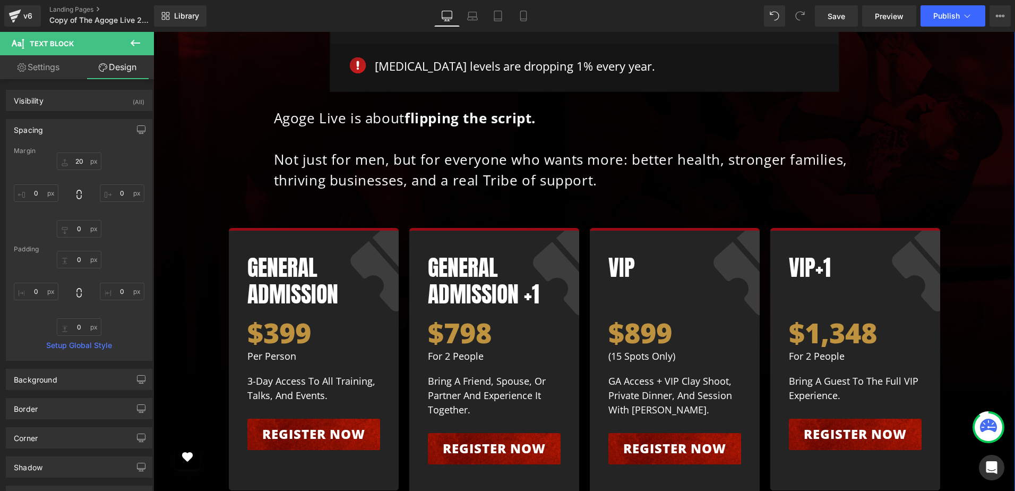
click at [966, 250] on div "Why Agoge Live? Heading Because today’s world is broken— Text Block Row Image 4…" at bounding box center [584, 177] width 841 height 653
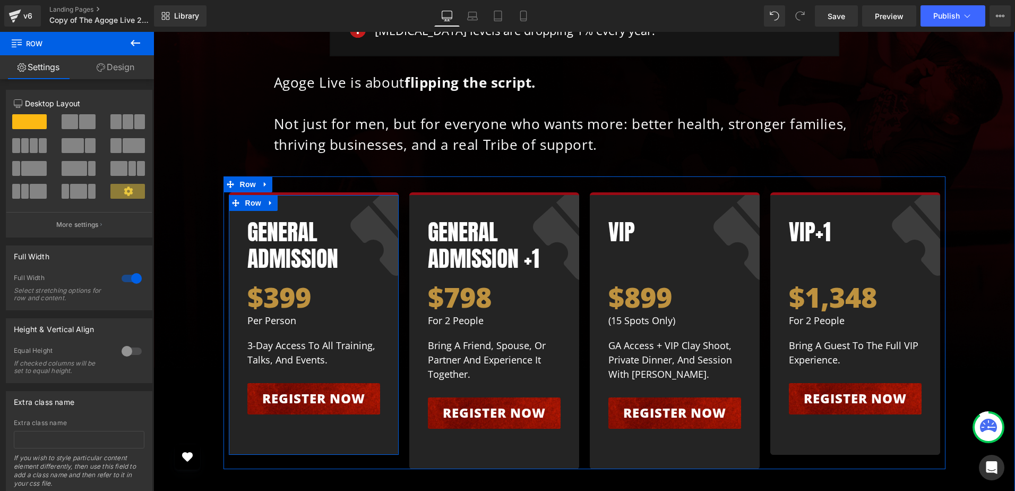
scroll to position [6427, 0]
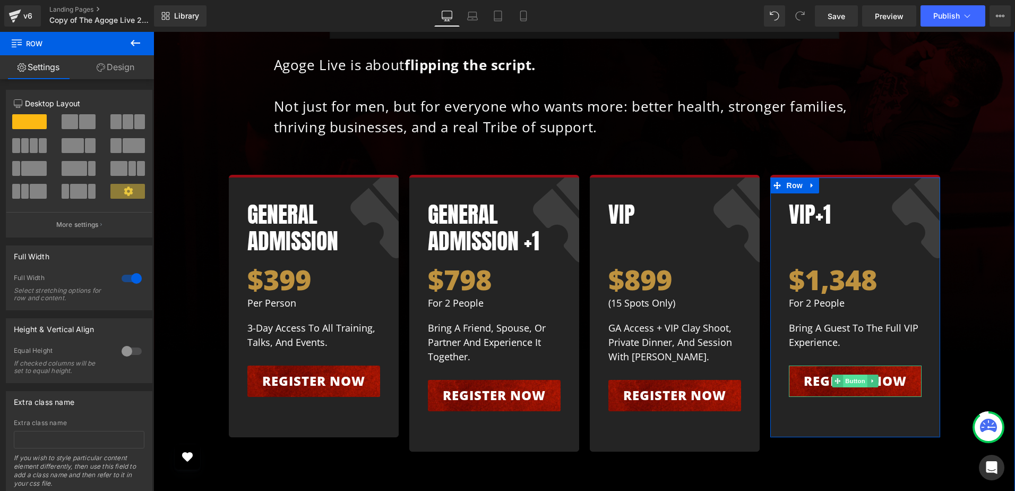
click at [845, 374] on span "Button" at bounding box center [855, 380] width 24 height 13
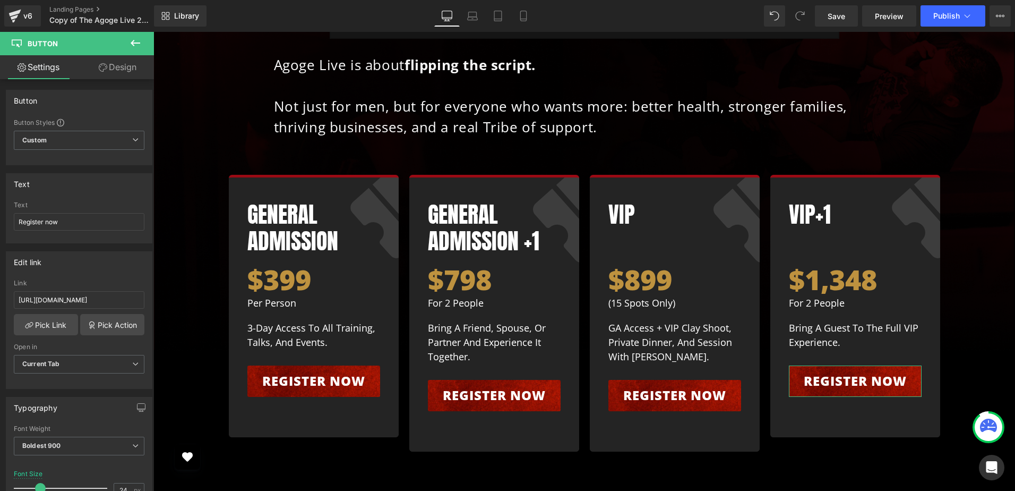
drag, startPoint x: 119, startPoint y: 66, endPoint x: 57, endPoint y: 133, distance: 91.7
click at [119, 65] on link "Design" at bounding box center [117, 67] width 77 height 24
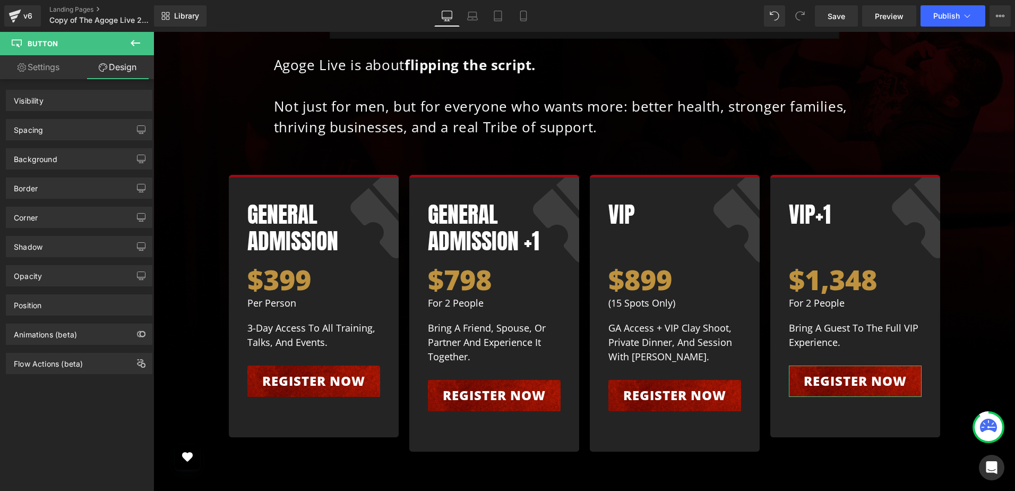
click at [71, 130] on div "Spacing" at bounding box center [78, 129] width 145 height 20
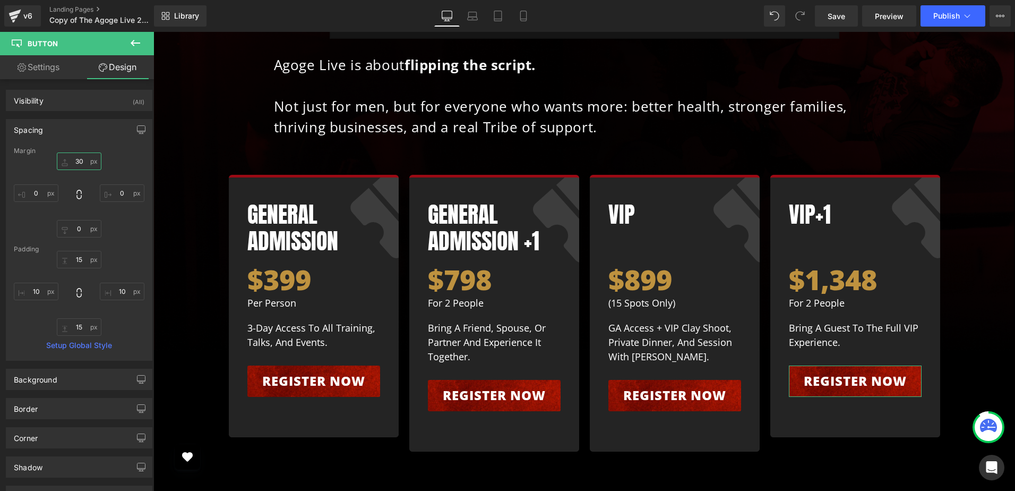
click at [83, 162] on input "30" at bounding box center [79, 161] width 45 height 18
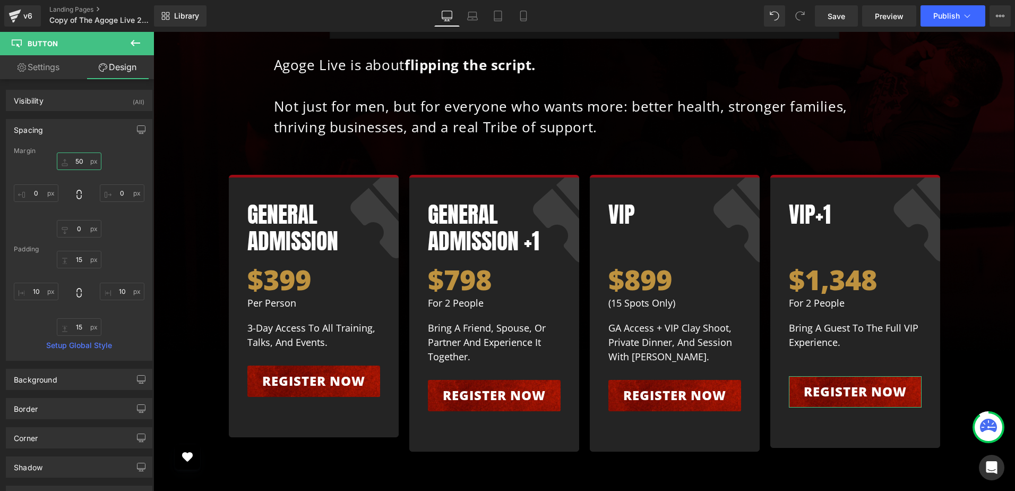
type input "60"
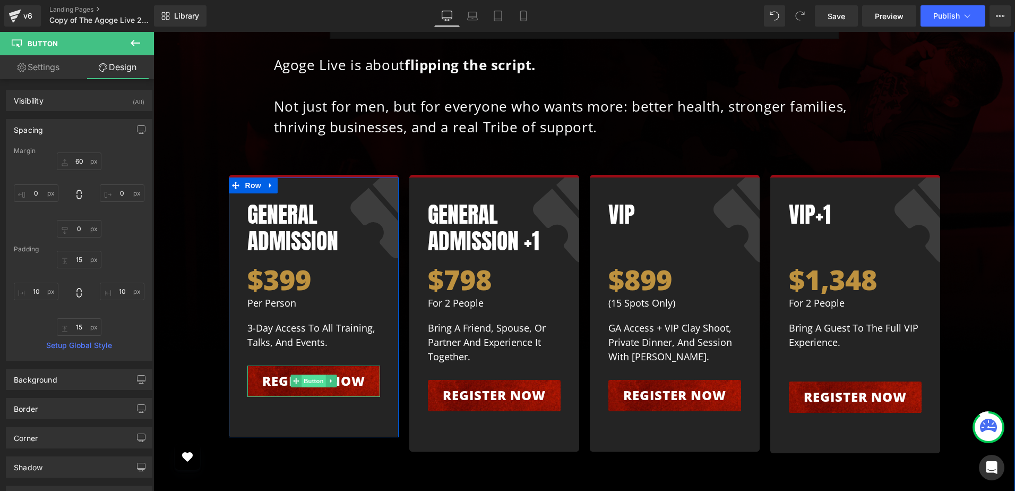
click at [302, 374] on span "Button" at bounding box center [314, 380] width 24 height 13
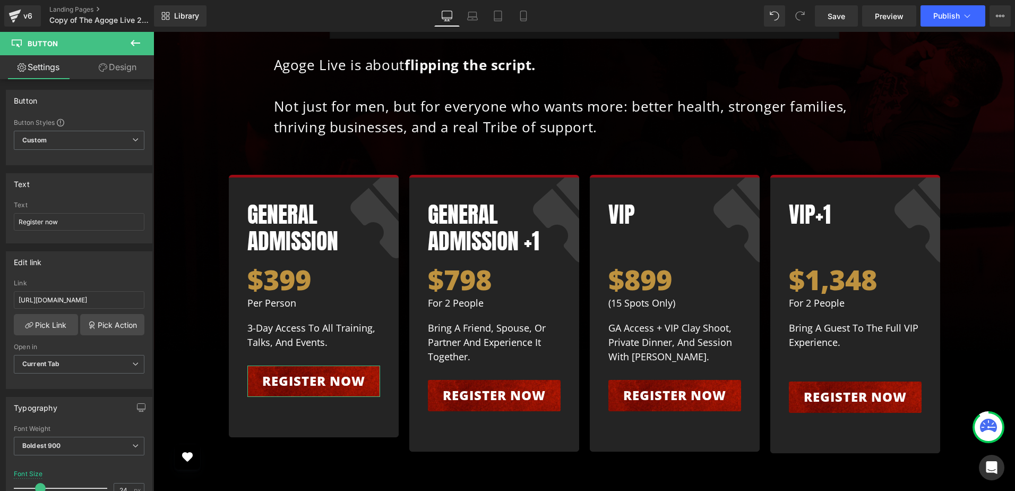
click at [109, 70] on link "Design" at bounding box center [117, 67] width 77 height 24
click at [0, 0] on div "Spacing" at bounding box center [0, 0] width 0 height 0
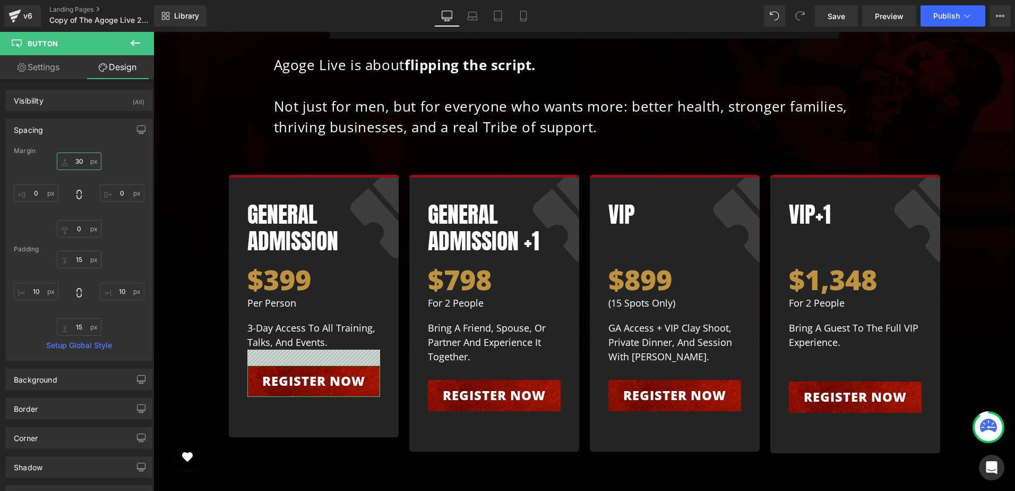
click at [87, 159] on input "text" at bounding box center [79, 161] width 45 height 18
type input "60"
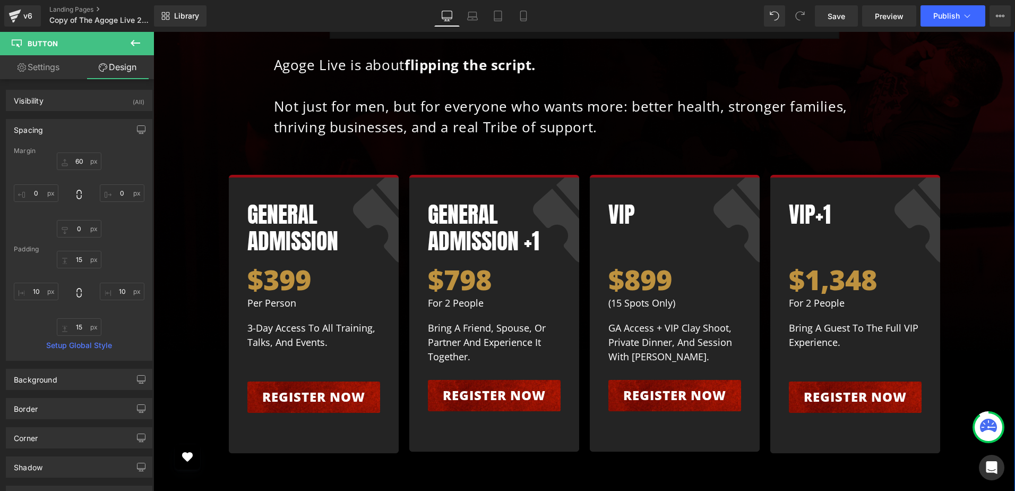
click at [975, 298] on div "Why Agoge Live? Heading Because today’s world is broken— Text Block Row Image 4…" at bounding box center [584, 125] width 841 height 654
click at [832, 324] on div "VIP+1 Heading $1,348 Heading For 2 People Text Block Bring a guest to the full …" at bounding box center [855, 314] width 170 height 278
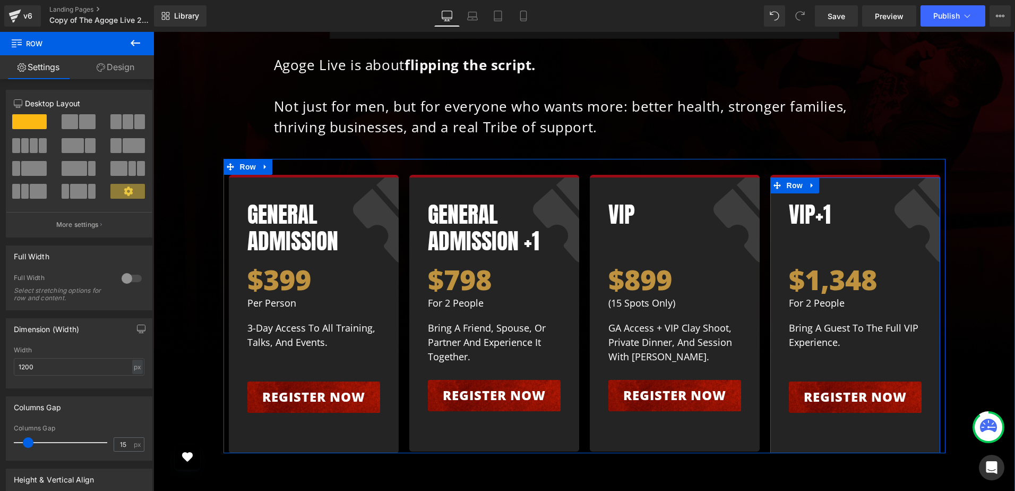
click at [830, 324] on div "VIP+1 Heading $1,348 Heading For 2 People Text Block Bring a guest to the full …" at bounding box center [855, 314] width 170 height 278
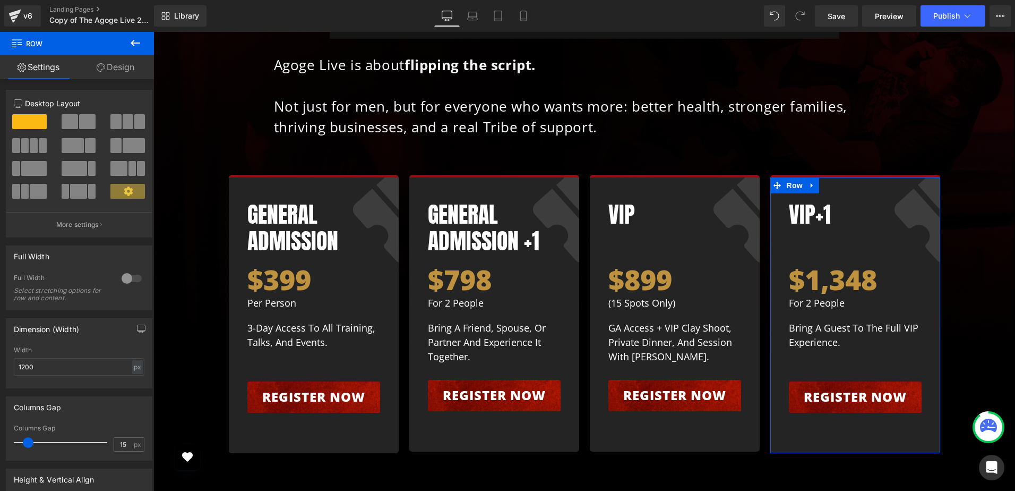
click at [116, 66] on link "Design" at bounding box center [115, 67] width 77 height 24
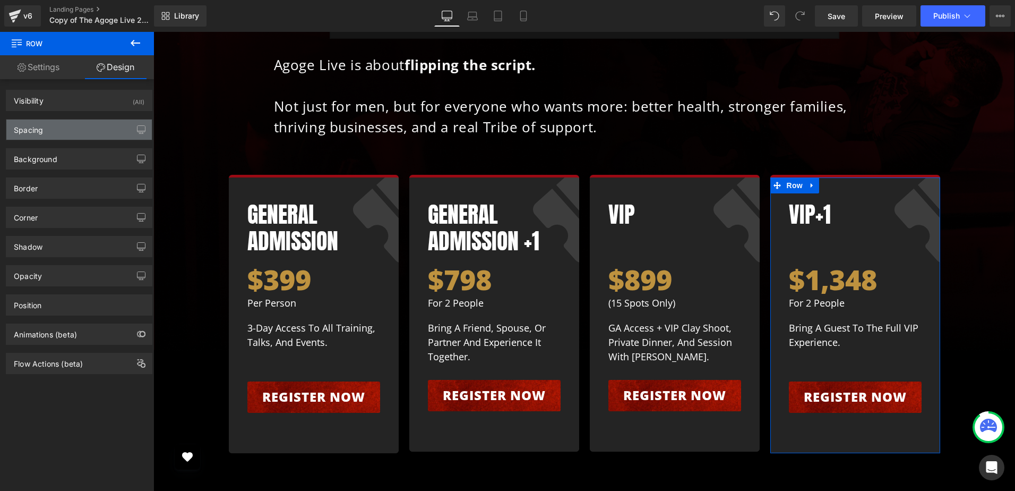
click at [73, 132] on div "Spacing" at bounding box center [78, 129] width 145 height 20
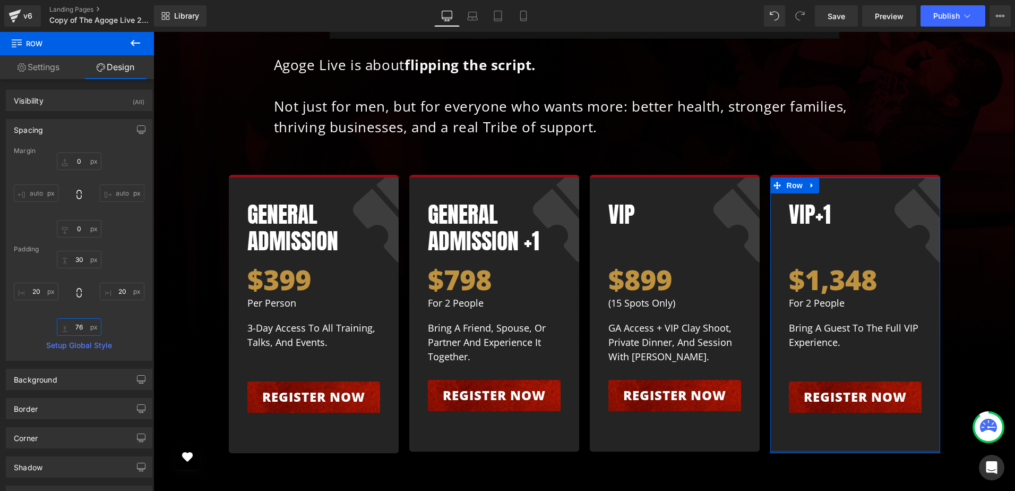
click at [84, 329] on input "text" at bounding box center [79, 327] width 45 height 18
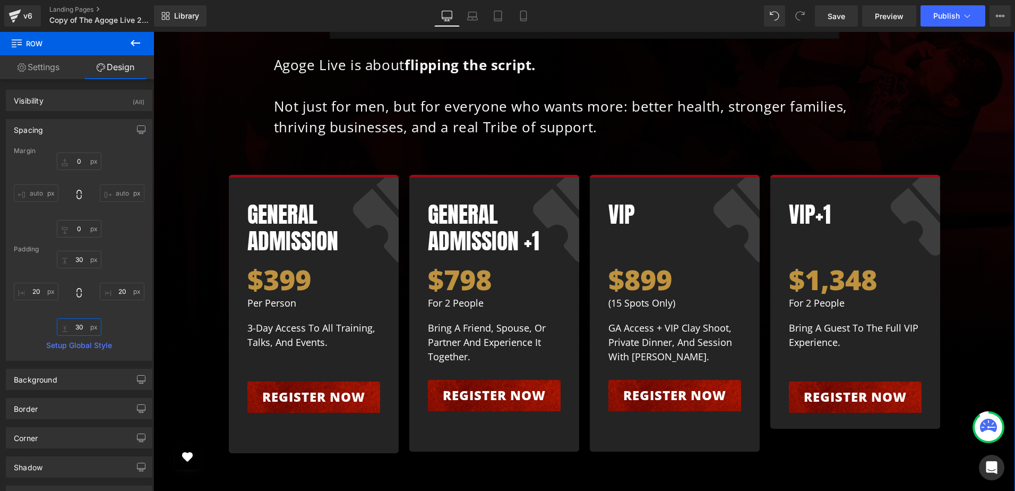
type input "40"
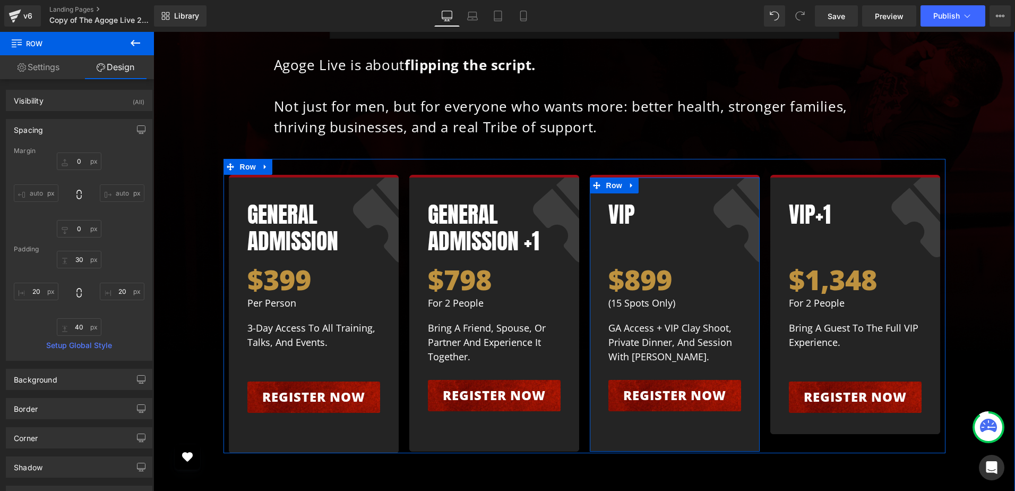
click at [686, 328] on div "VIP Heading $899 Heading (15 spots only) Text Block GA access + VIP clay shoot,…" at bounding box center [675, 313] width 170 height 277
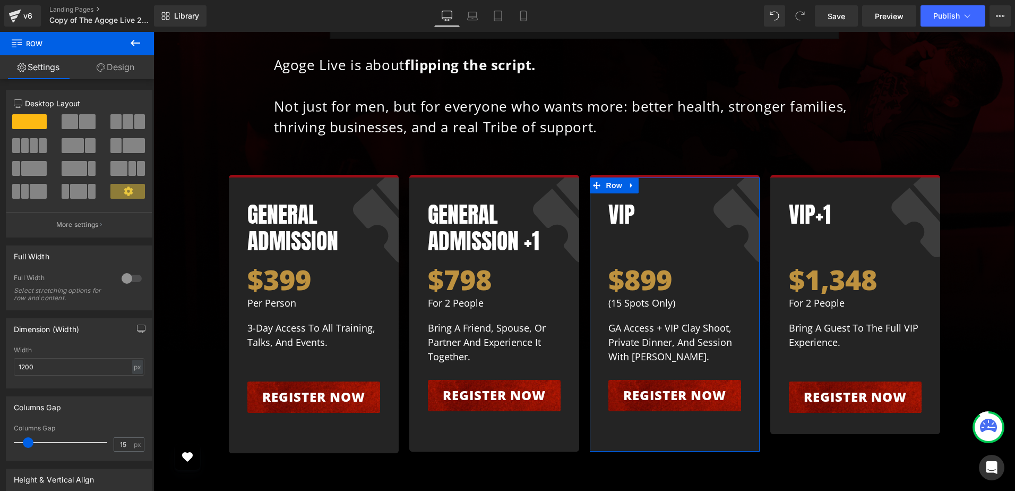
click at [121, 71] on link "Design" at bounding box center [115, 67] width 77 height 24
click at [0, 0] on div "Spacing" at bounding box center [0, 0] width 0 height 0
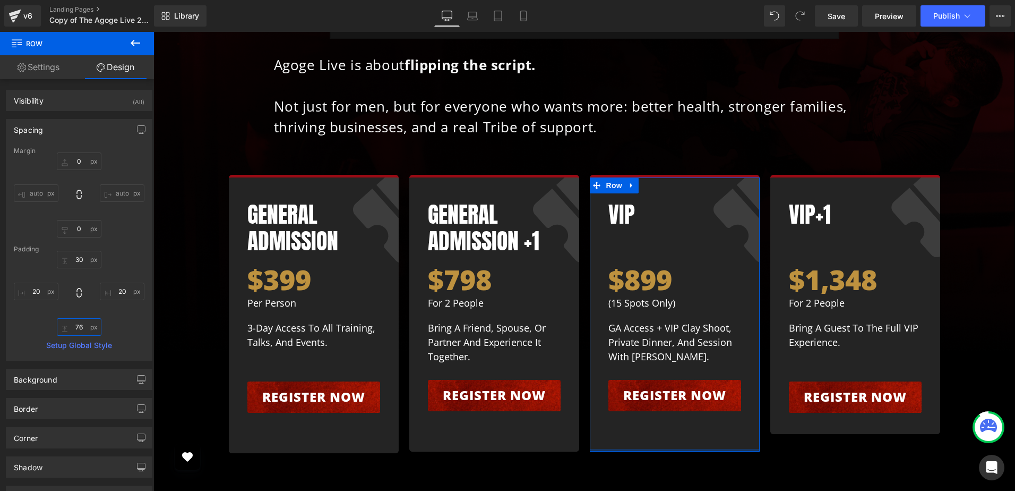
click at [76, 326] on input "text" at bounding box center [79, 327] width 45 height 18
type input "40"
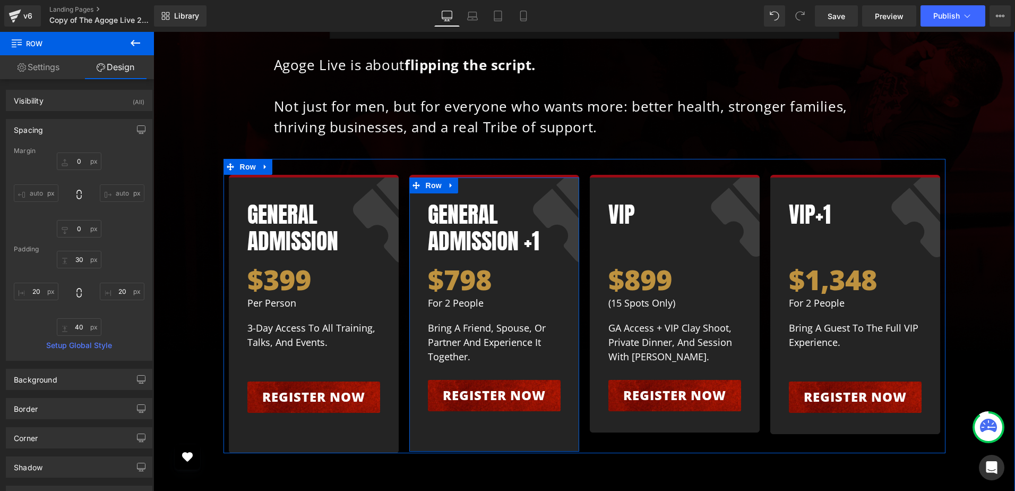
click at [518, 324] on div "General Admission +1 Heading $798 Heading For 2 People Text Block Bring a frien…" at bounding box center [494, 313] width 170 height 277
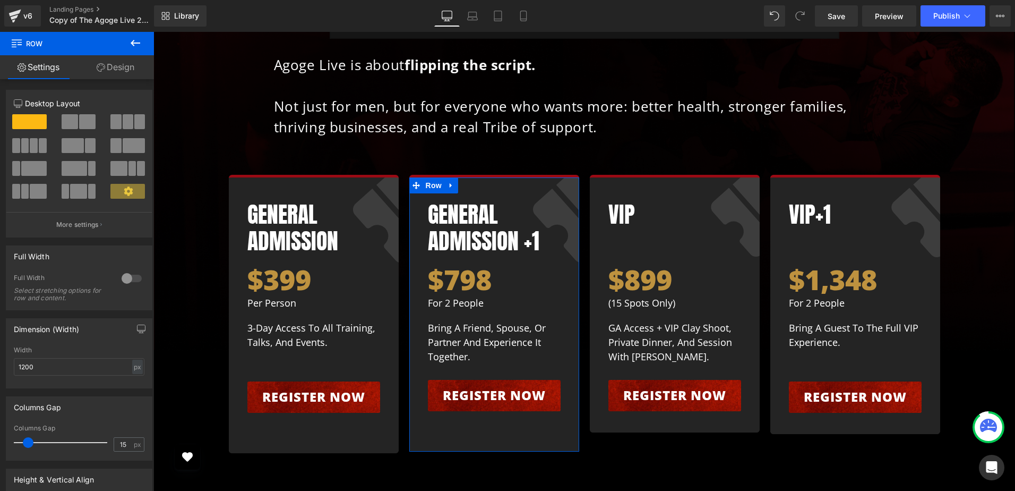
click at [114, 69] on link "Design" at bounding box center [115, 67] width 77 height 24
click at [0, 0] on div "Spacing" at bounding box center [0, 0] width 0 height 0
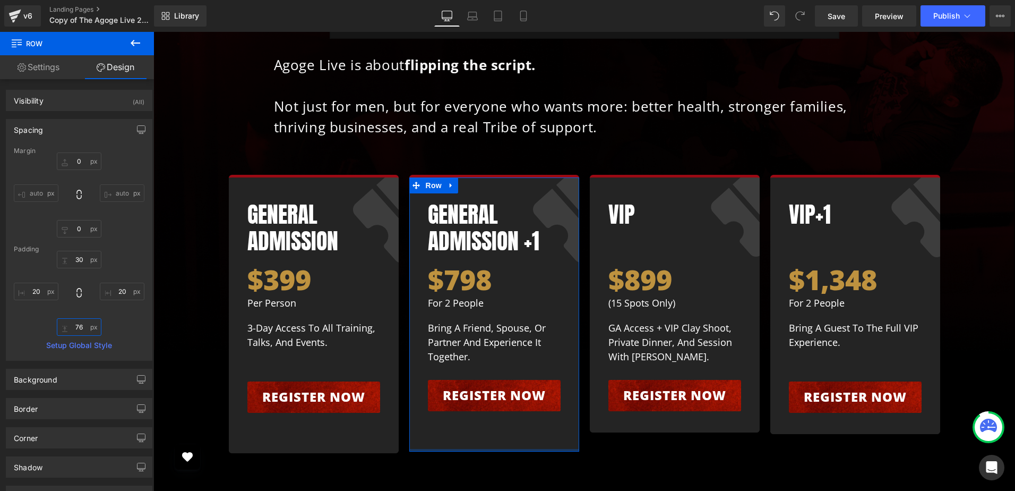
click at [84, 322] on input "76" at bounding box center [79, 327] width 45 height 18
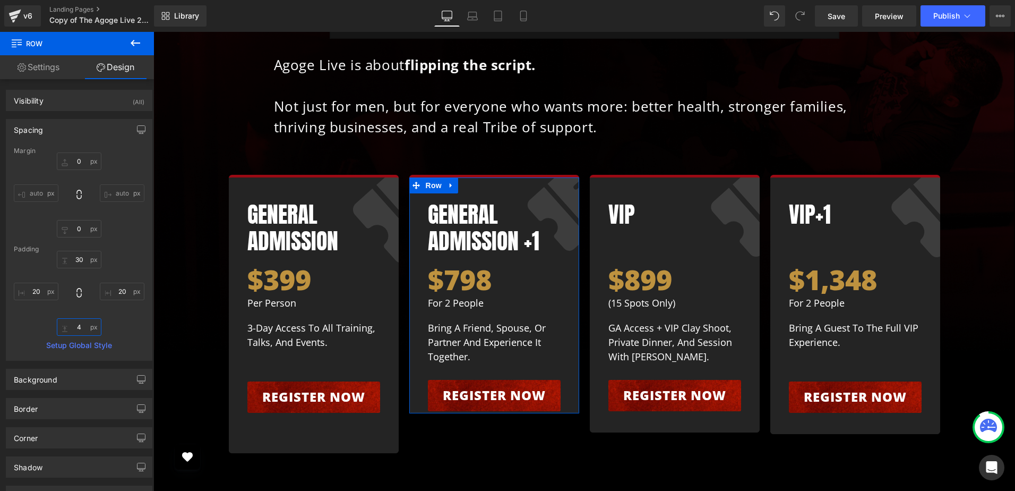
type input "40"
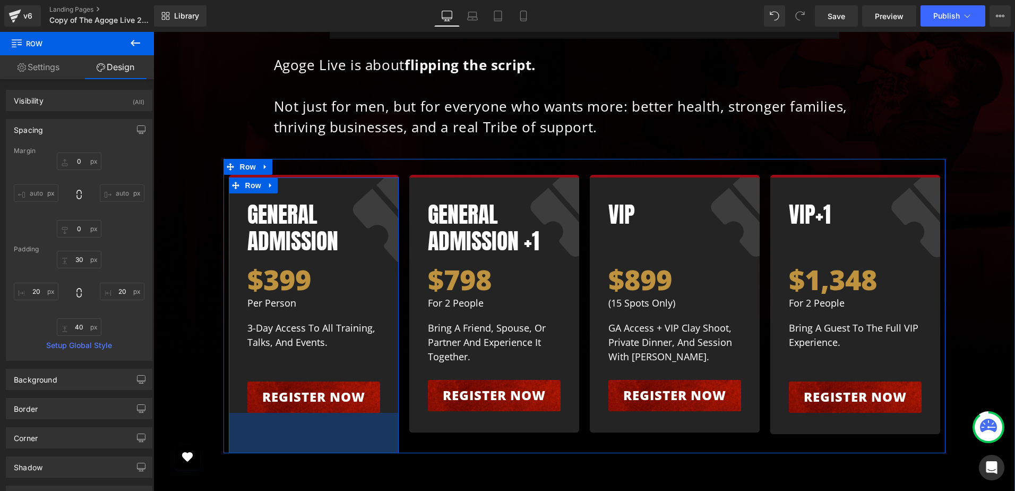
click at [348, 413] on div "76px" at bounding box center [314, 433] width 170 height 40
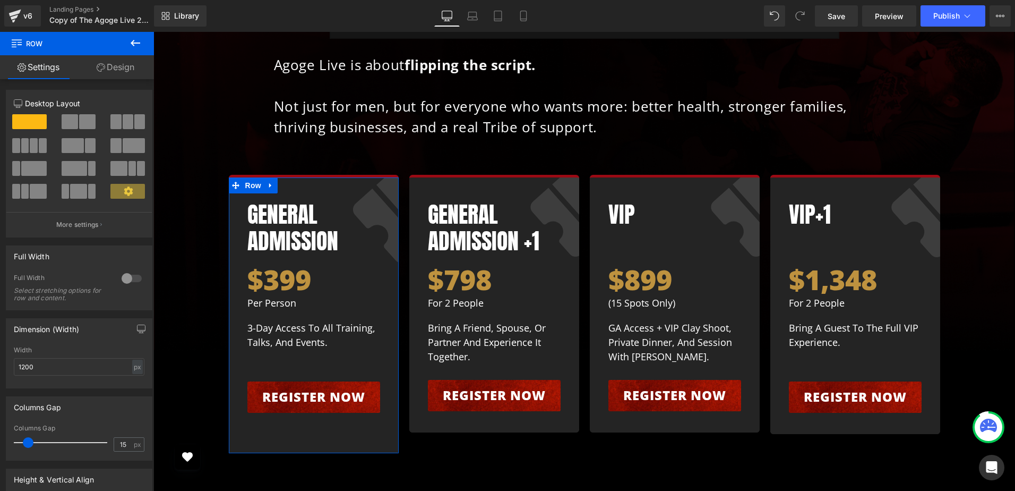
click at [116, 67] on link "Design" at bounding box center [115, 67] width 77 height 24
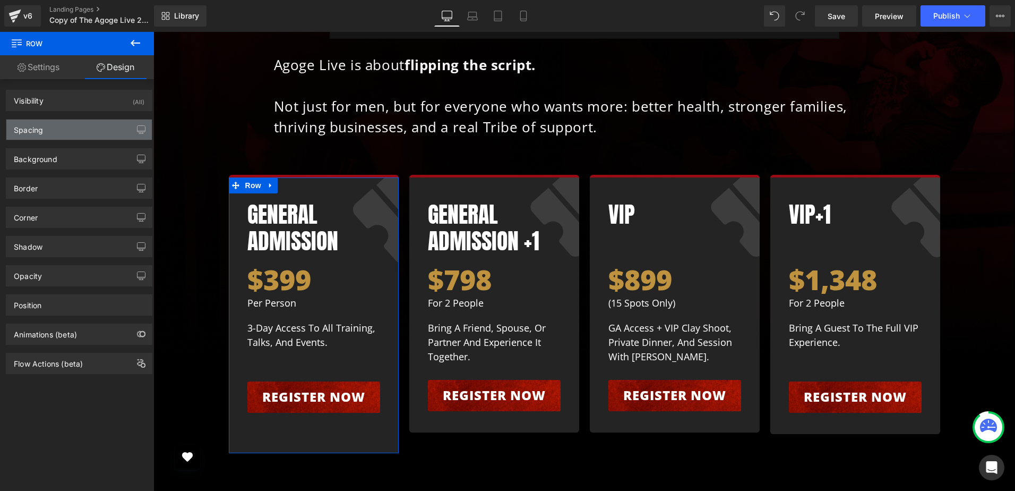
click at [80, 131] on div "Spacing" at bounding box center [78, 129] width 145 height 20
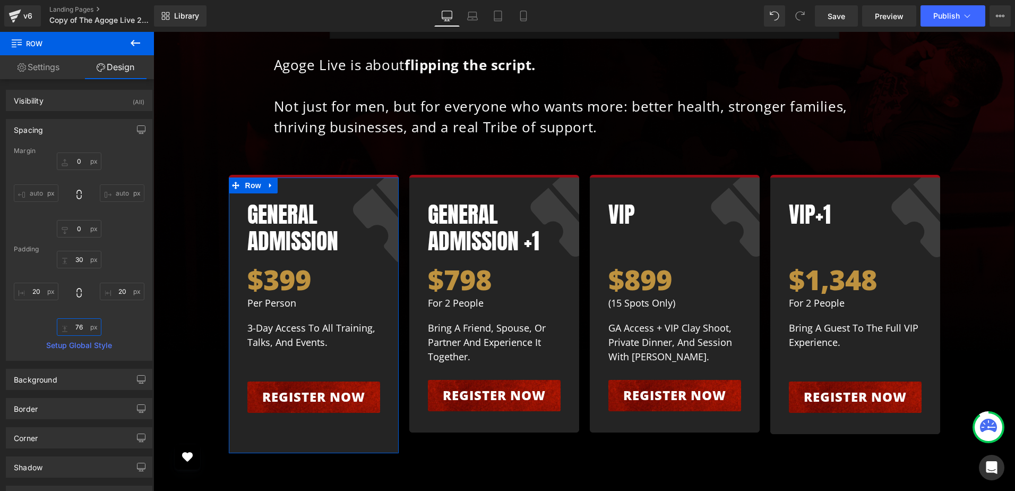
click at [78, 319] on input "text" at bounding box center [79, 327] width 45 height 18
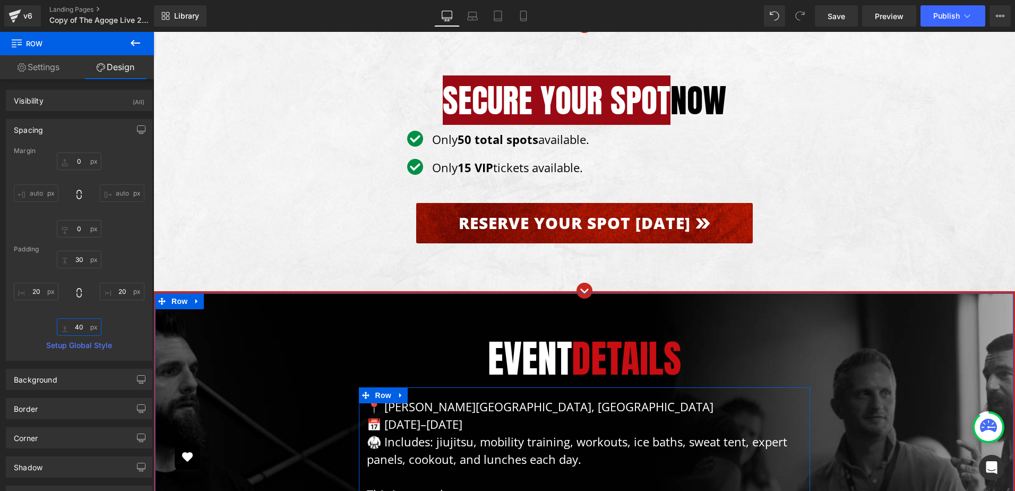
scroll to position [9772, 0]
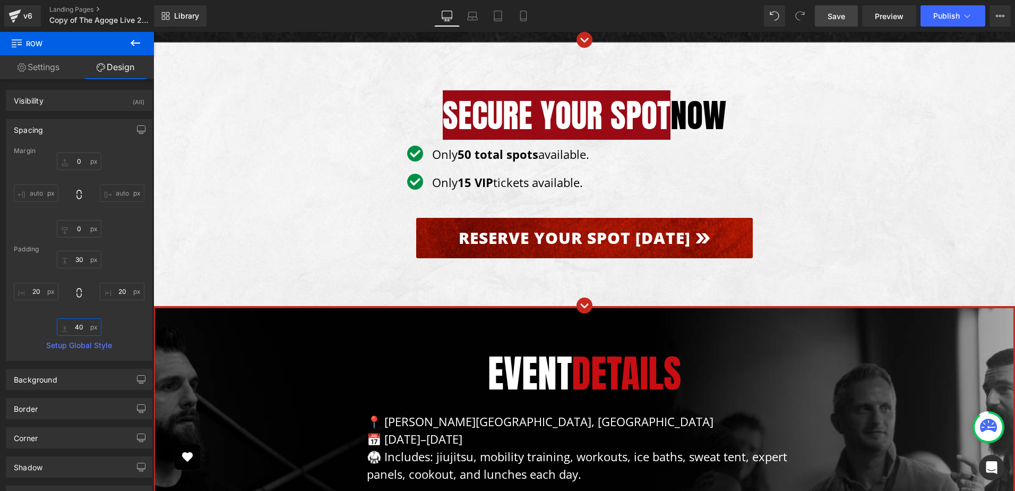
type input "40"
drag, startPoint x: 672, startPoint y: 63, endPoint x: 842, endPoint y: 23, distance: 174.1
click at [842, 23] on link "Save" at bounding box center [836, 15] width 43 height 21
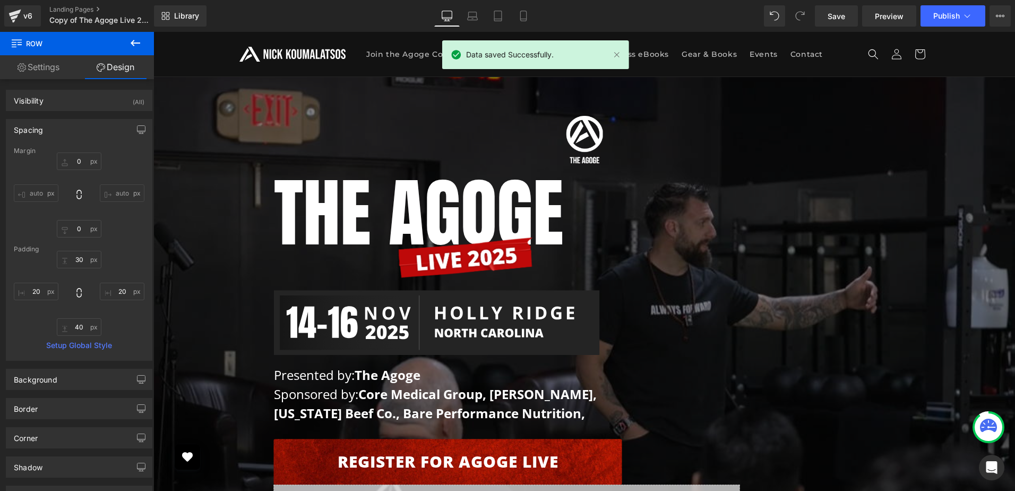
click at [641, 21] on div "Library Desktop Desktop Laptop Tablet Mobile Save Preview Publish Scheduled Vie…" at bounding box center [584, 15] width 861 height 21
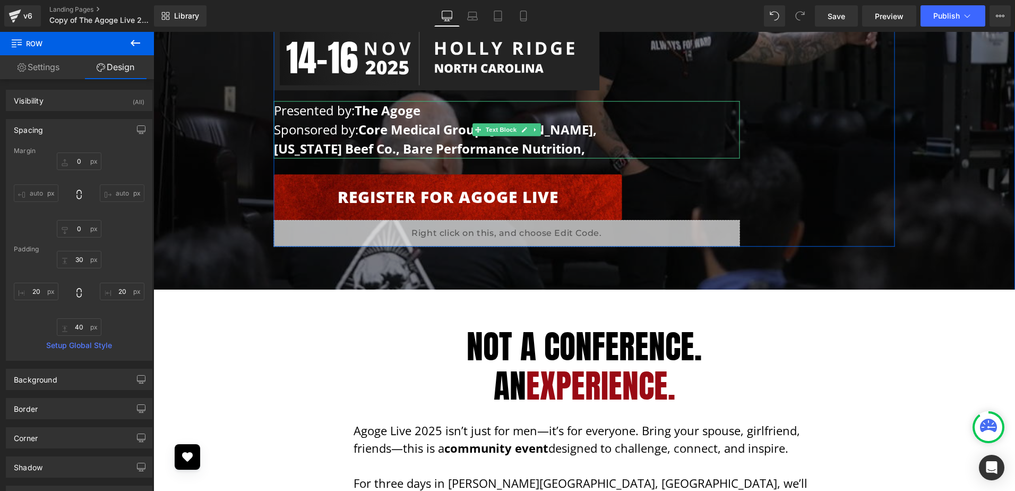
scroll to position [265, 0]
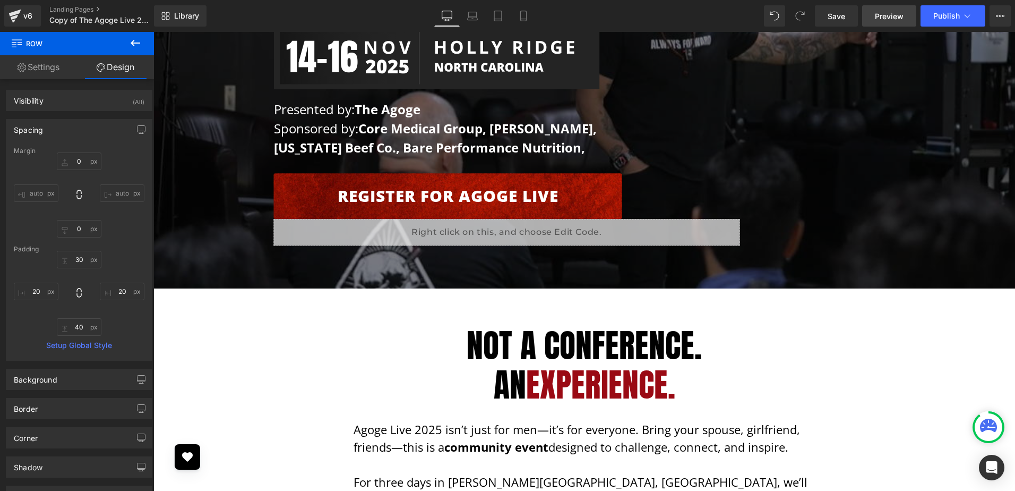
click at [908, 12] on link "Preview" at bounding box center [889, 15] width 54 height 21
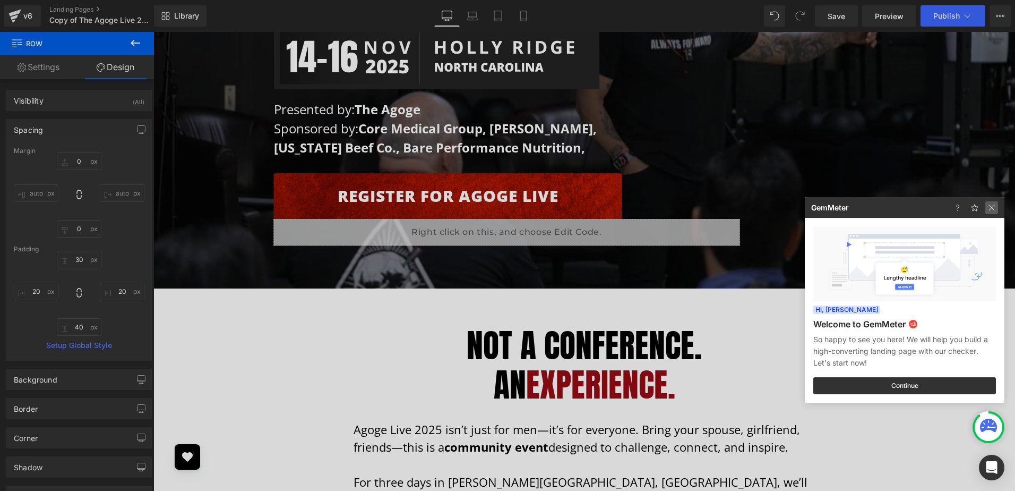
click at [997, 210] on img at bounding box center [992, 207] width 13 height 13
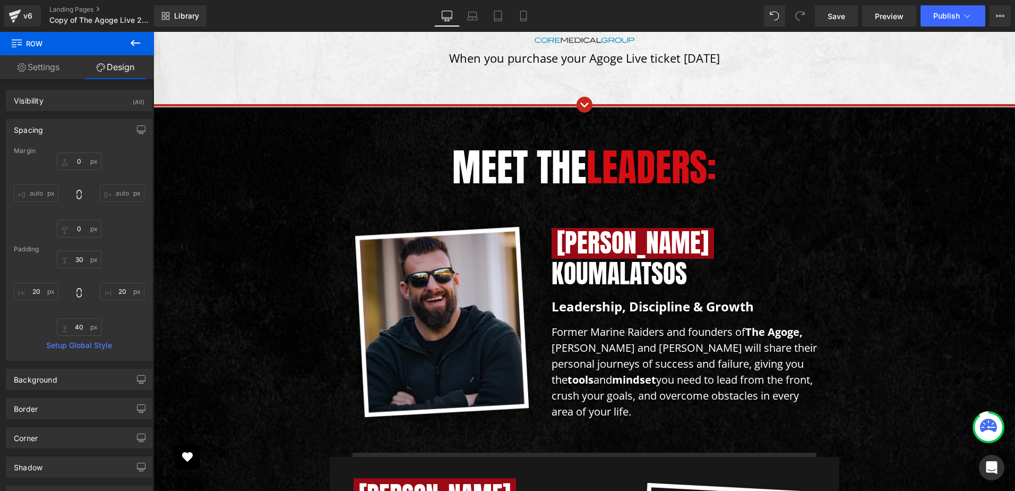
scroll to position [2124, 0]
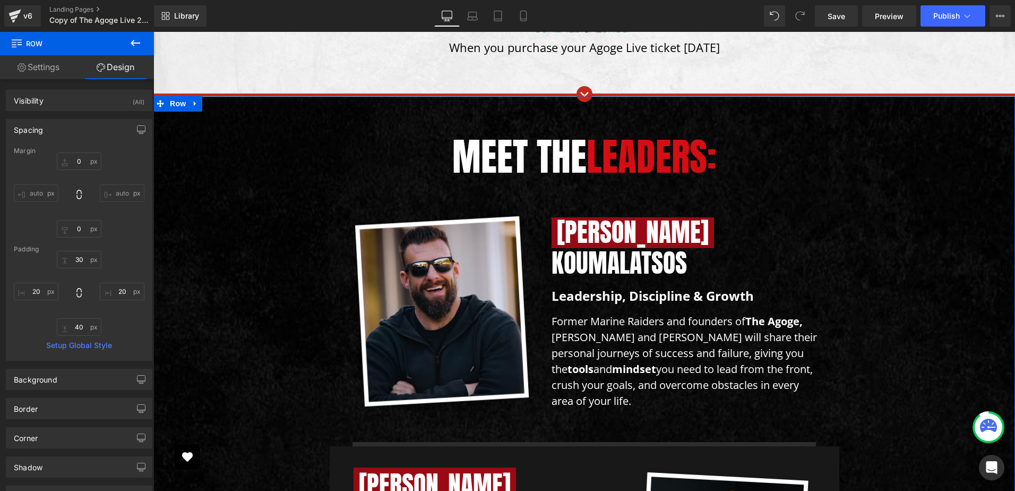
drag, startPoint x: 179, startPoint y: 109, endPoint x: 166, endPoint y: 175, distance: 67.7
click at [179, 109] on span "Row" at bounding box center [177, 104] width 21 height 16
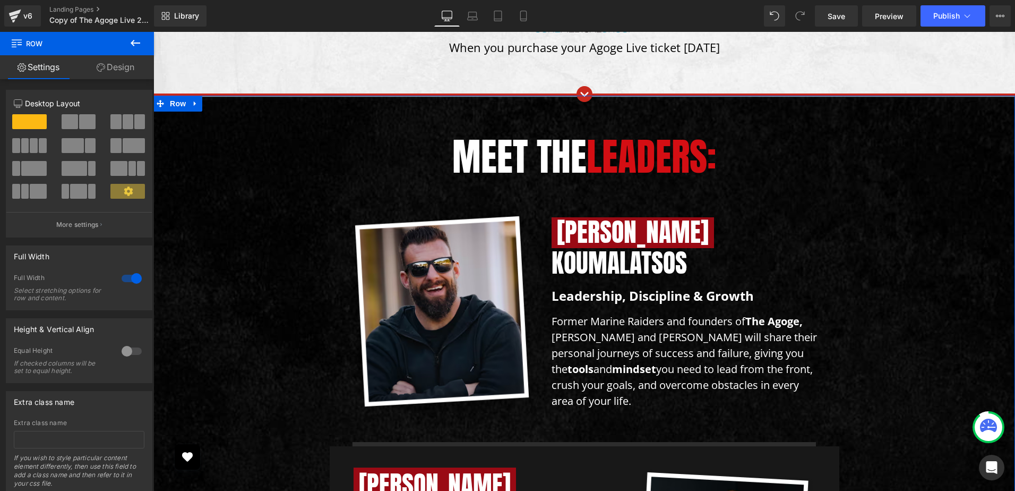
click at [135, 67] on link "Design" at bounding box center [115, 67] width 77 height 24
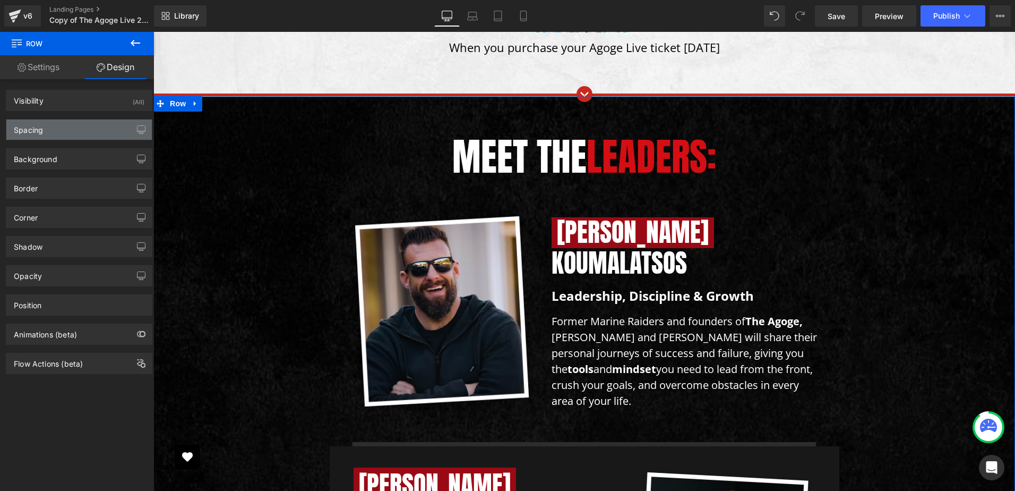
click at [55, 133] on div "Spacing" at bounding box center [78, 129] width 145 height 20
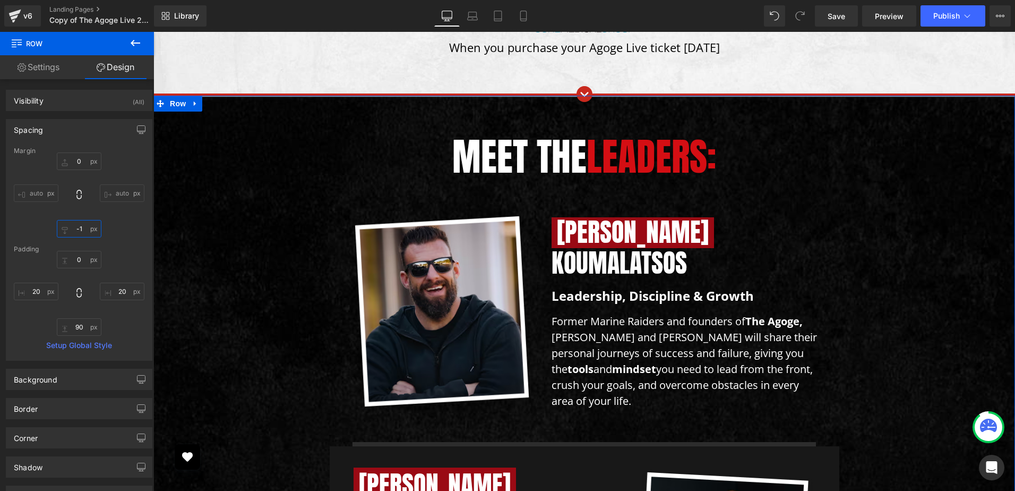
click at [77, 234] on input "text" at bounding box center [79, 229] width 45 height 18
click at [80, 166] on input "text" at bounding box center [79, 161] width 45 height 18
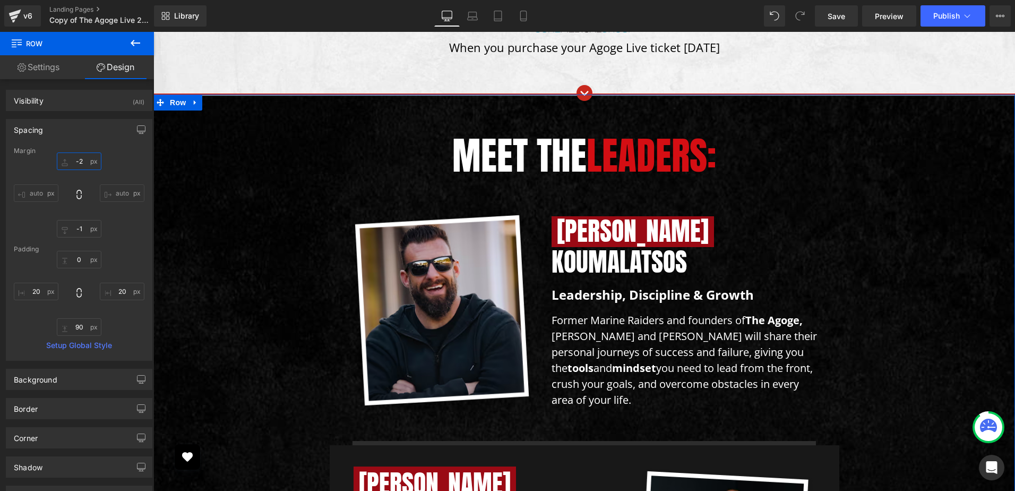
type input "-3"
click at [644, 367] on p "Former Marine Raiders and founders of The Agoge, Nick and Josh will share their…" at bounding box center [686, 360] width 269 height 96
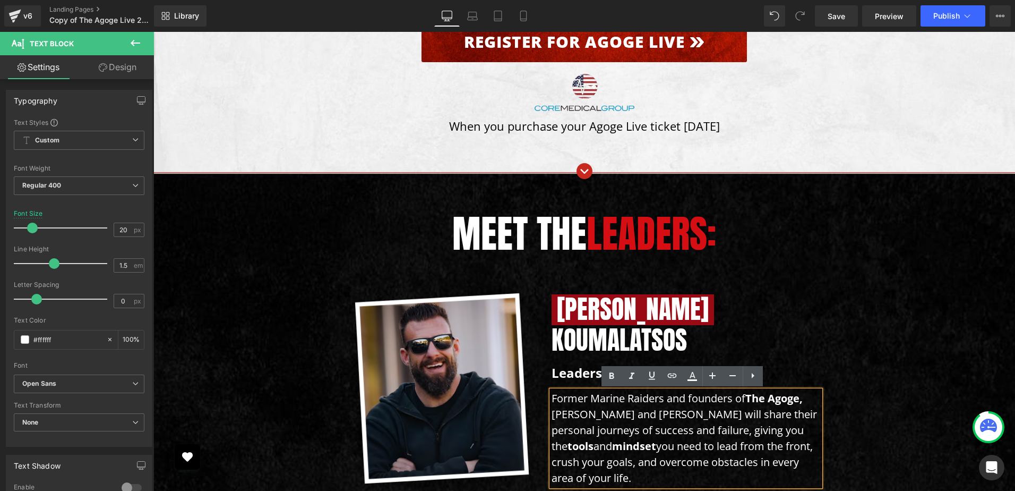
scroll to position [2018, 0]
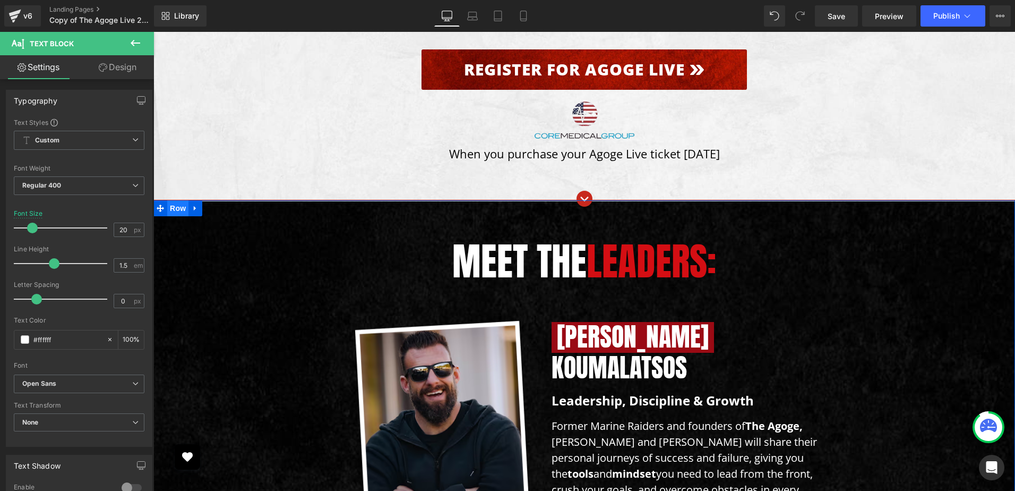
click at [170, 213] on span "Row" at bounding box center [177, 208] width 21 height 16
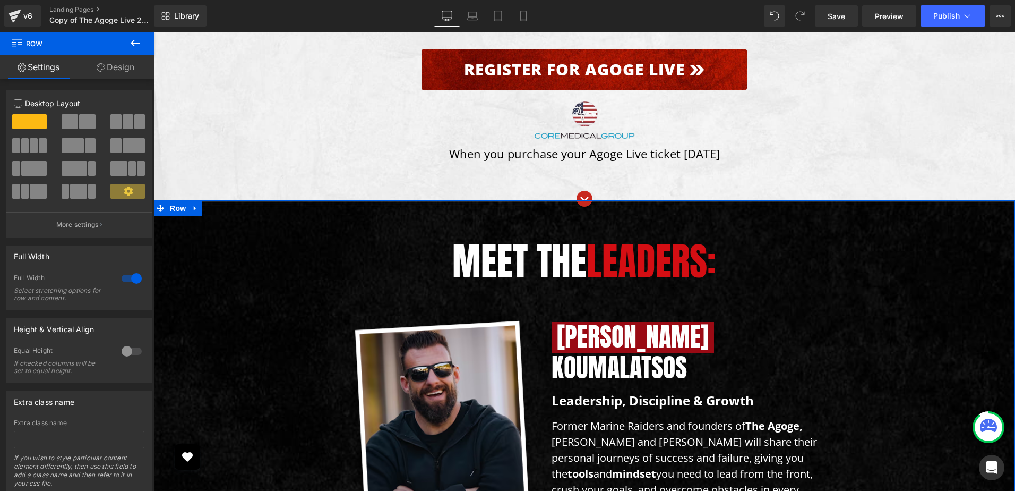
click at [131, 71] on link "Design" at bounding box center [115, 67] width 77 height 24
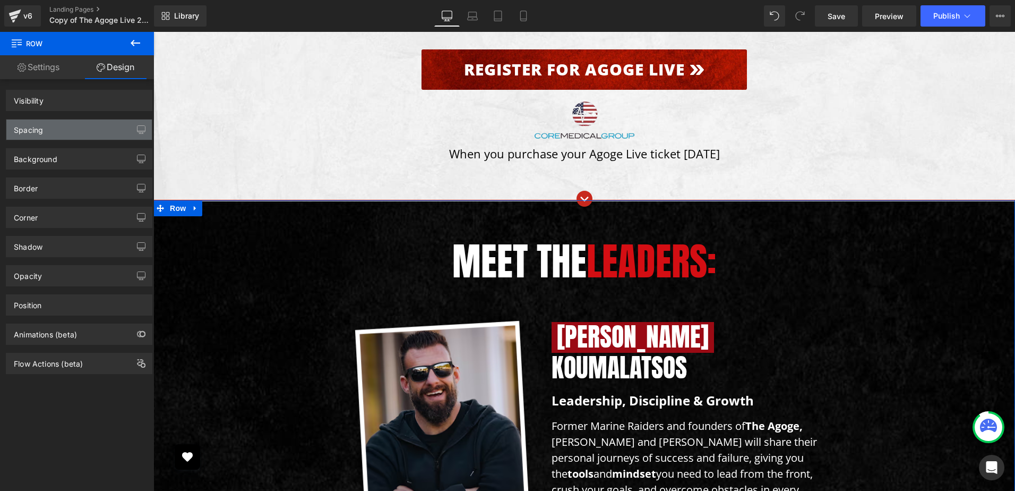
click at [64, 131] on div "Spacing" at bounding box center [78, 129] width 145 height 20
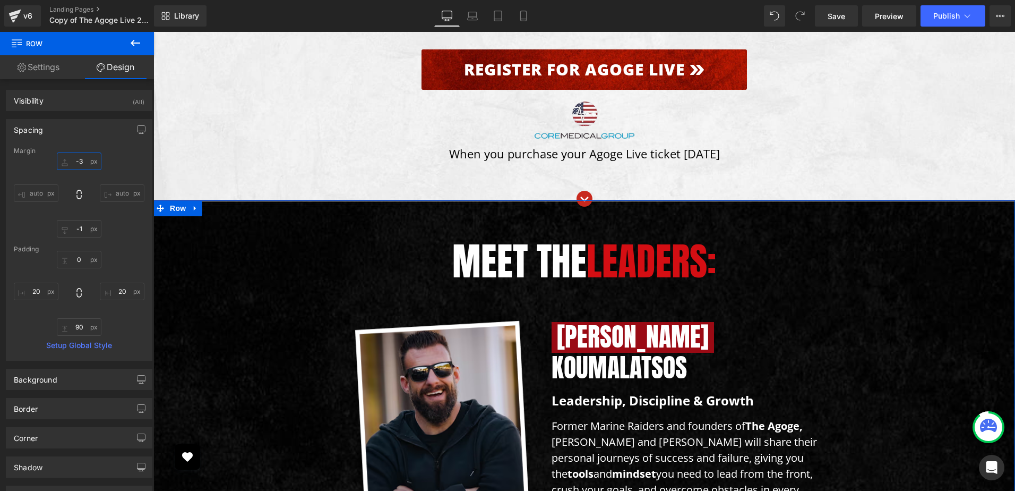
click at [91, 162] on input "text" at bounding box center [79, 161] width 45 height 18
type input "0"
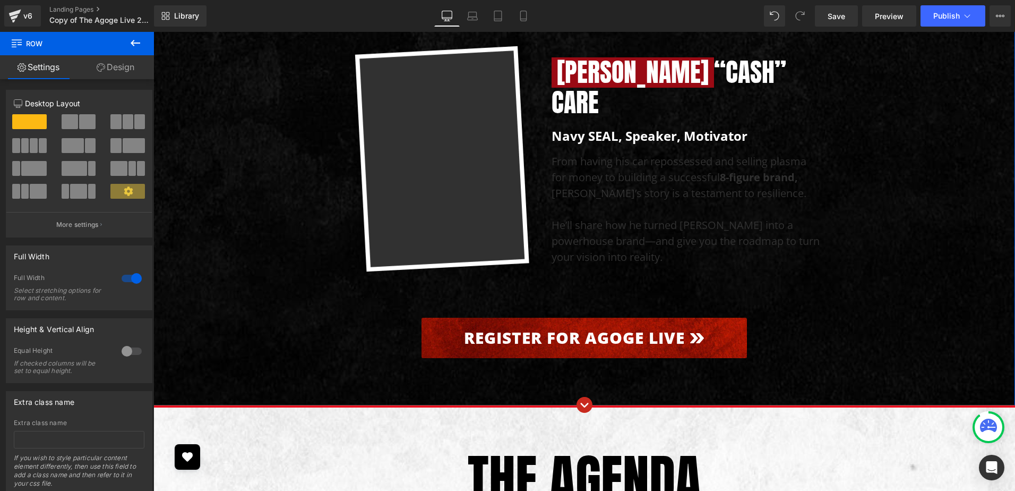
scroll to position [4513, 0]
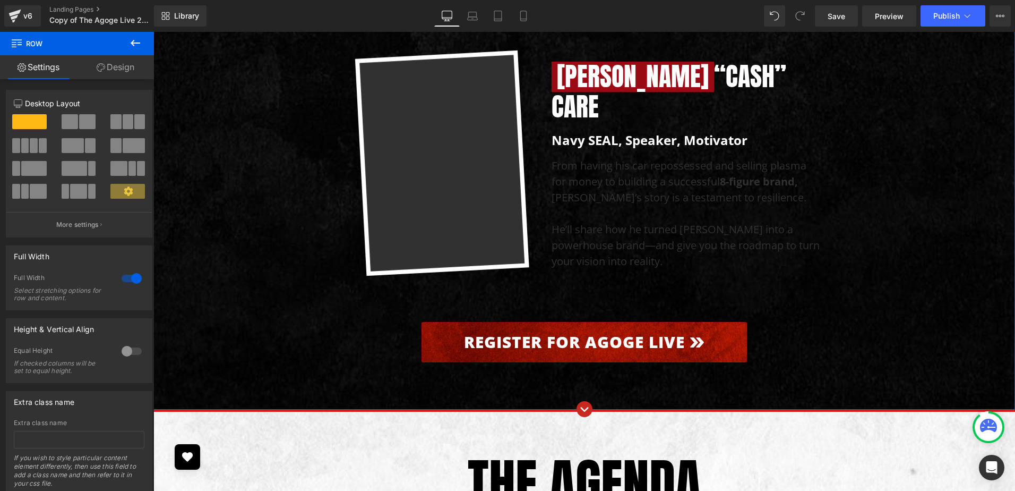
click at [127, 65] on link "Design" at bounding box center [115, 67] width 77 height 24
click at [0, 0] on div "Background" at bounding box center [0, 0] width 0 height 0
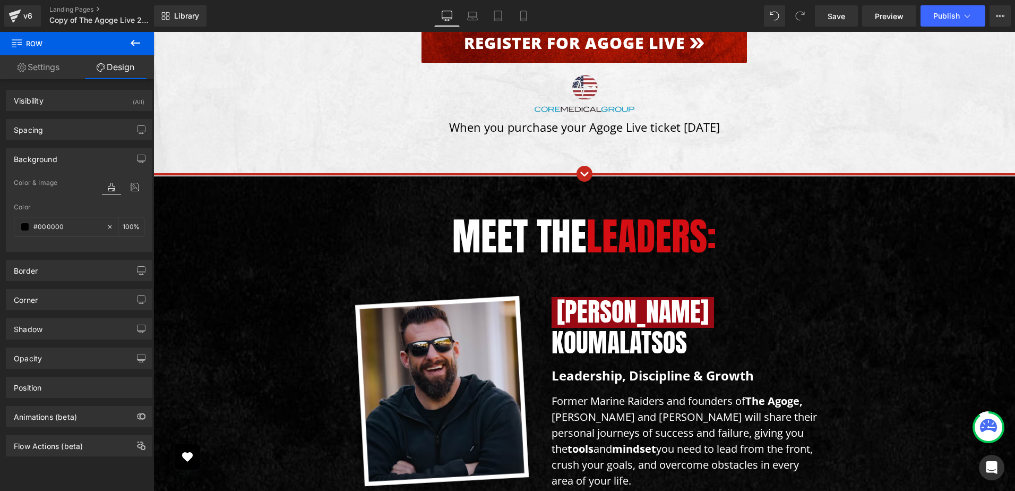
scroll to position [2018, 0]
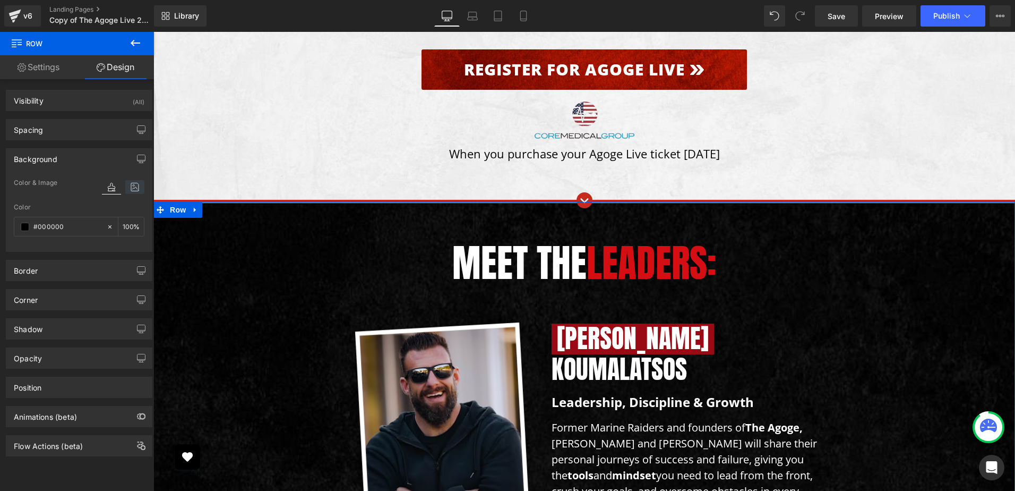
click at [128, 184] on icon at bounding box center [134, 187] width 19 height 14
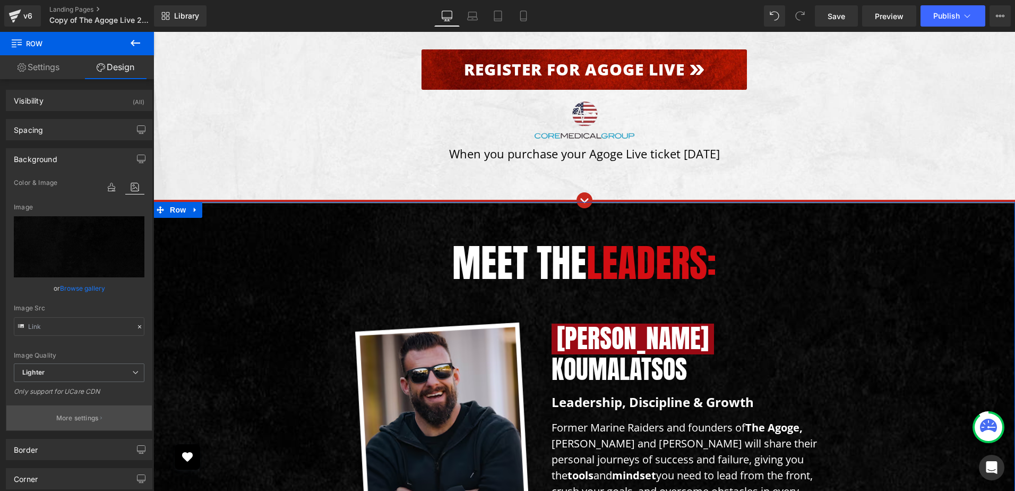
click at [85, 420] on p "More settings" at bounding box center [77, 418] width 42 height 10
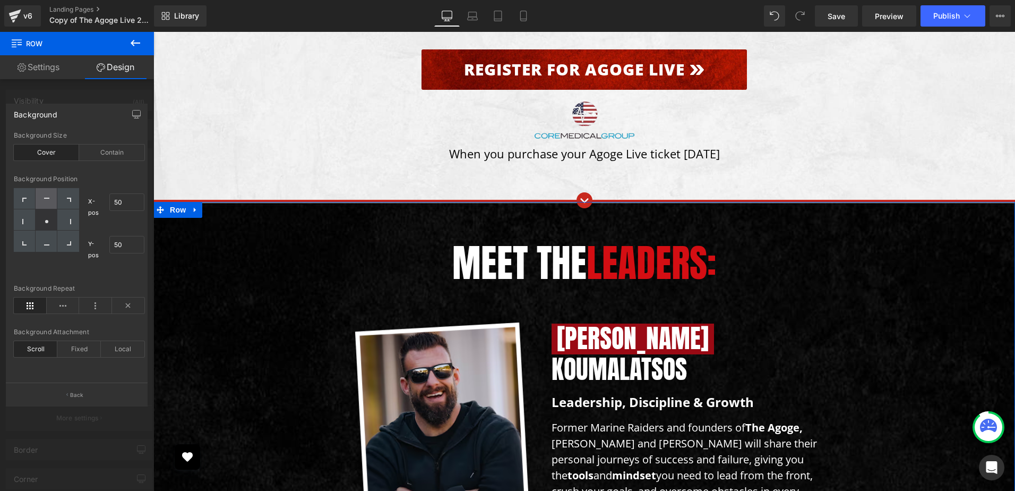
click at [51, 199] on div at bounding box center [47, 198] width 22 height 21
click at [139, 152] on div "Contain" at bounding box center [111, 152] width 65 height 16
click at [55, 218] on div at bounding box center [47, 219] width 22 height 21
click at [45, 160] on div "Background Size Cover Contain" at bounding box center [79, 152] width 131 height 41
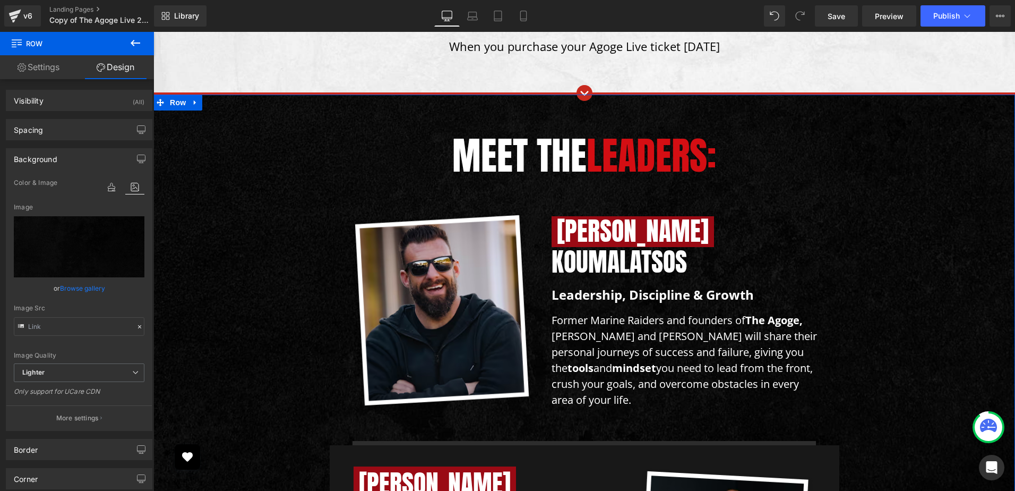
scroll to position [2124, 0]
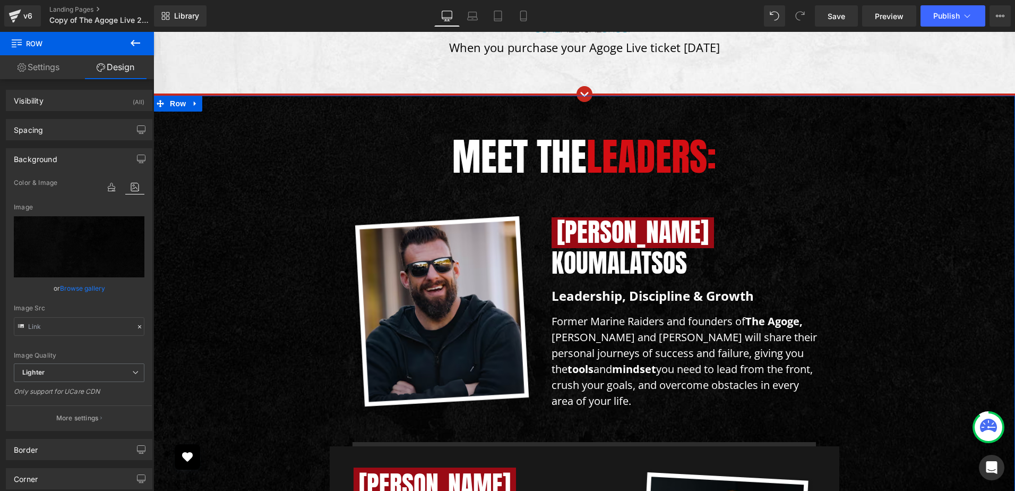
click at [176, 111] on span "Row" at bounding box center [177, 104] width 21 height 16
click at [176, 107] on span "Row" at bounding box center [177, 104] width 21 height 16
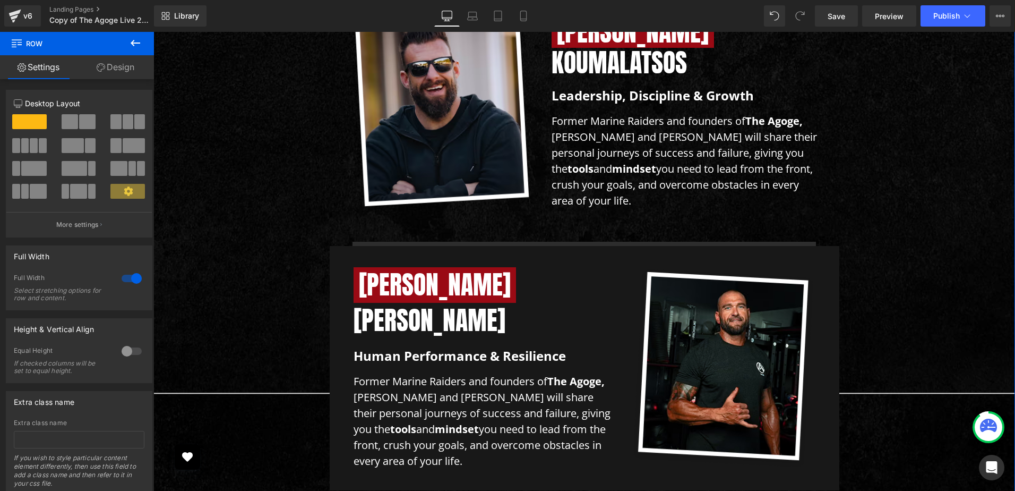
scroll to position [2336, 0]
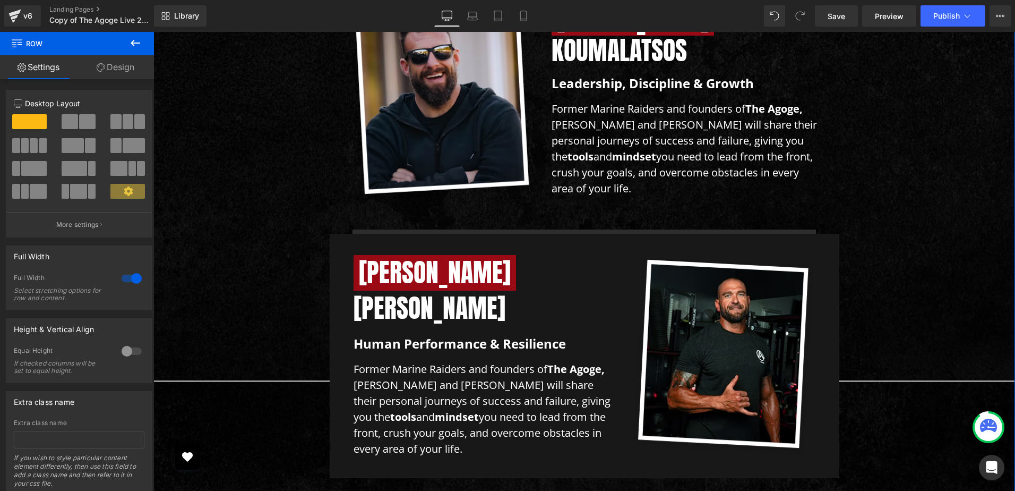
drag, startPoint x: 127, startPoint y: 72, endPoint x: 123, endPoint y: 76, distance: 6.4
click at [127, 72] on link "Design" at bounding box center [115, 67] width 77 height 24
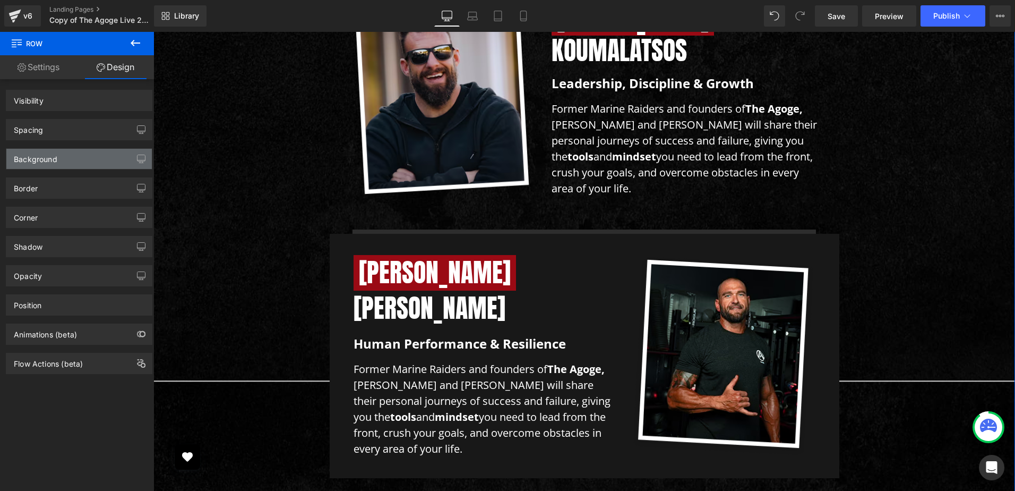
click at [72, 165] on div "Background" at bounding box center [78, 159] width 145 height 20
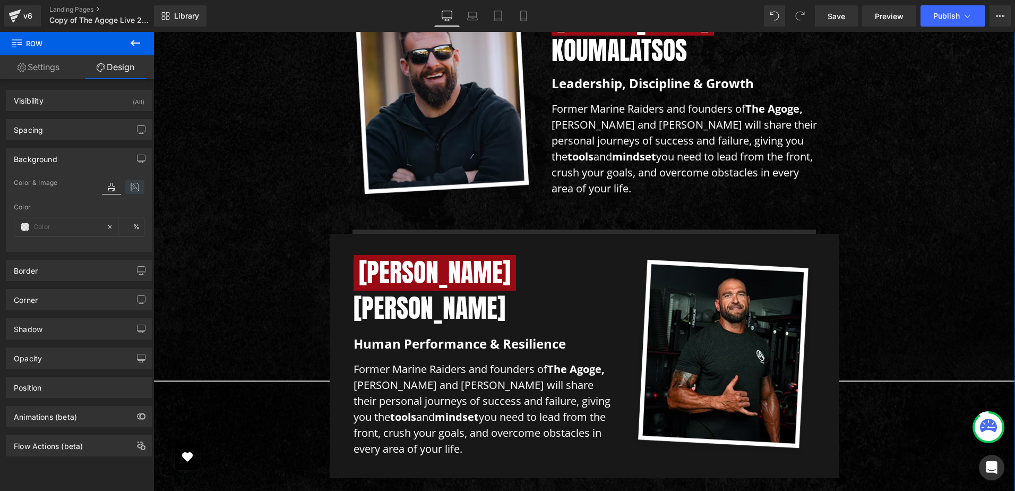
click at [135, 189] on icon at bounding box center [134, 187] width 19 height 14
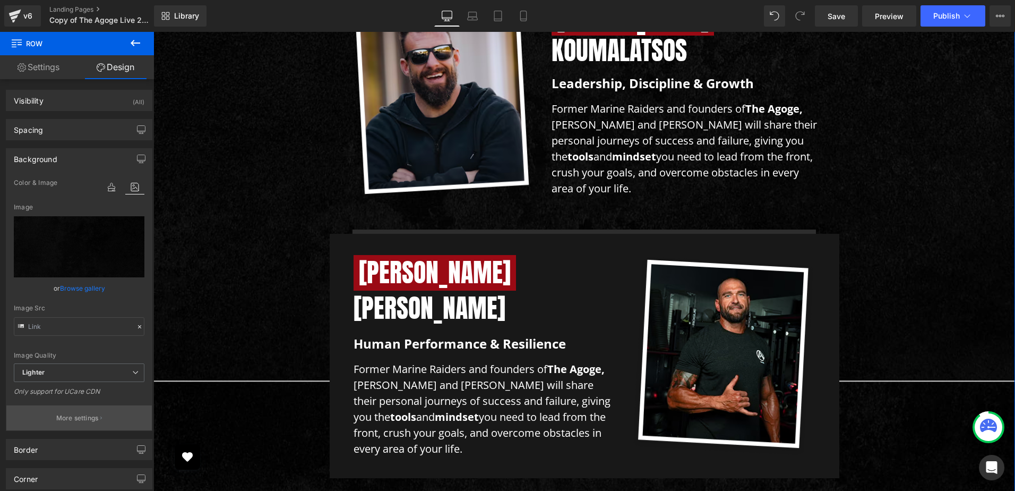
click at [78, 416] on p "More settings" at bounding box center [77, 418] width 42 height 10
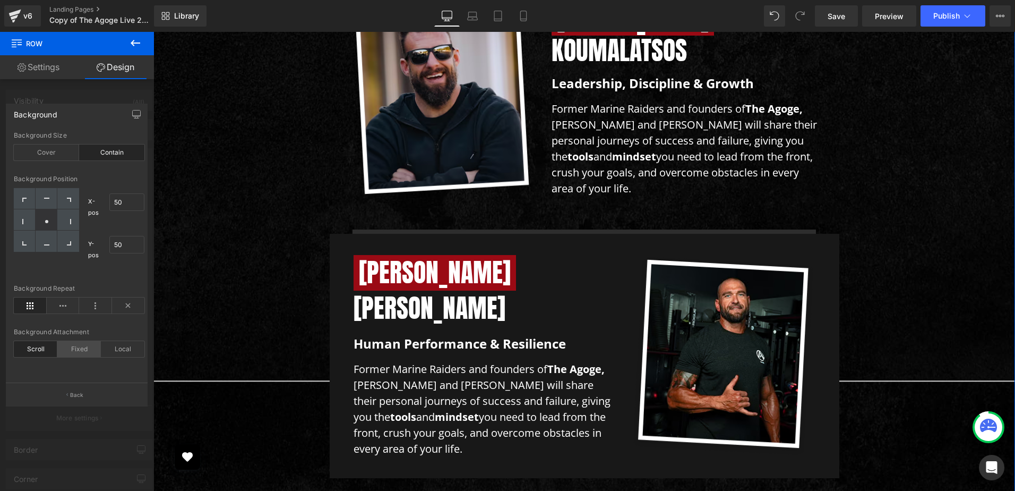
click at [76, 351] on div "Fixed" at bounding box center [79, 349] width 44 height 16
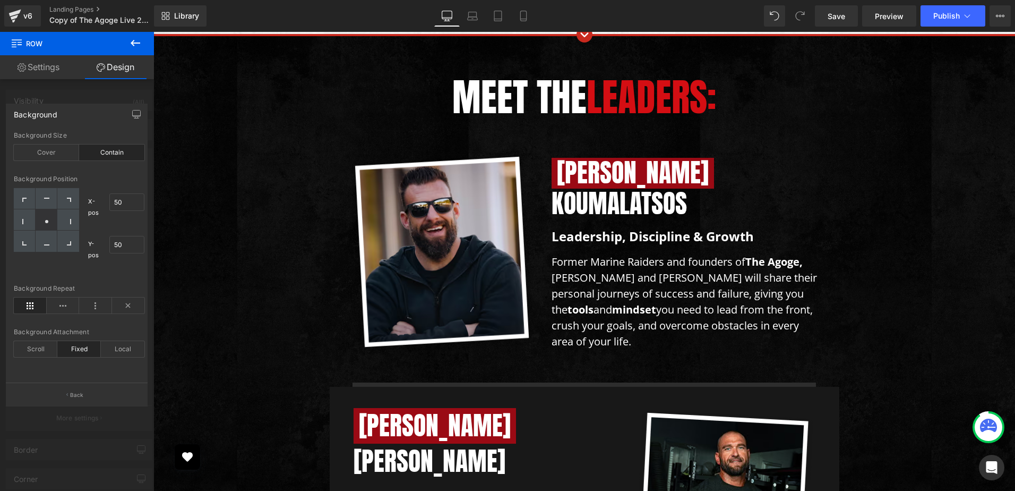
scroll to position [2177, 0]
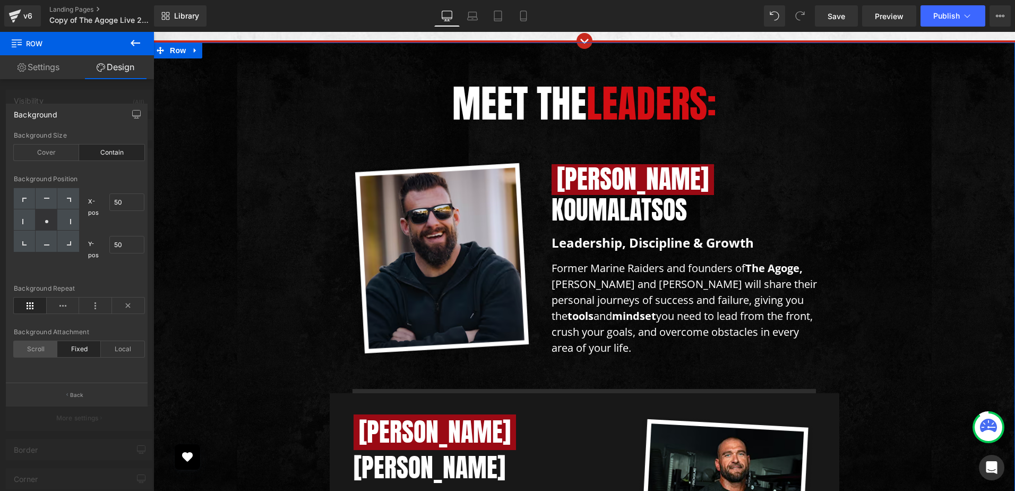
click at [49, 349] on div "Scroll" at bounding box center [36, 349] width 44 height 16
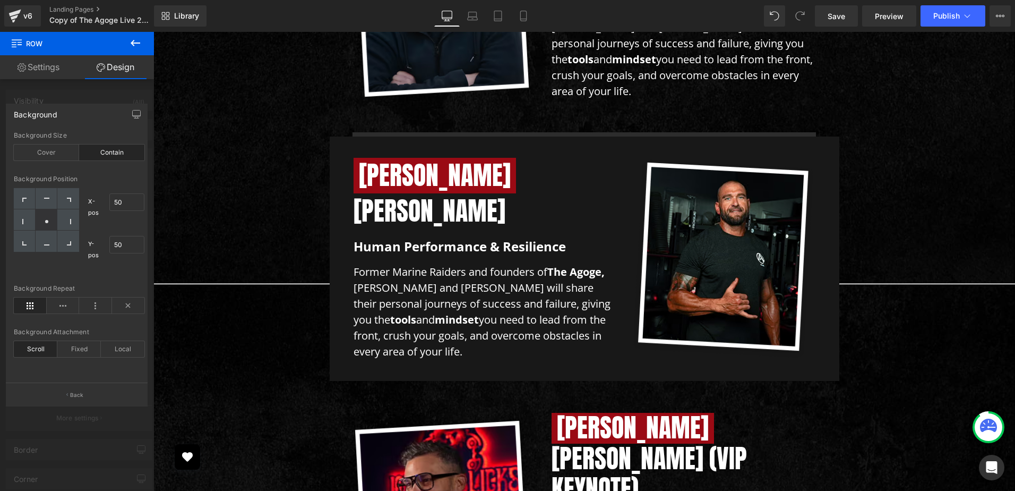
scroll to position [2443, 0]
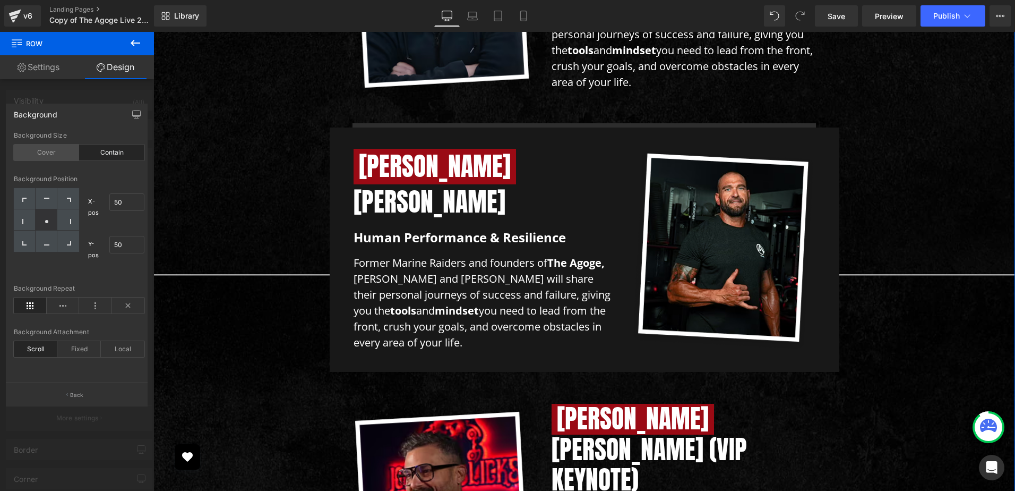
click at [49, 155] on div "Cover" at bounding box center [46, 152] width 65 height 16
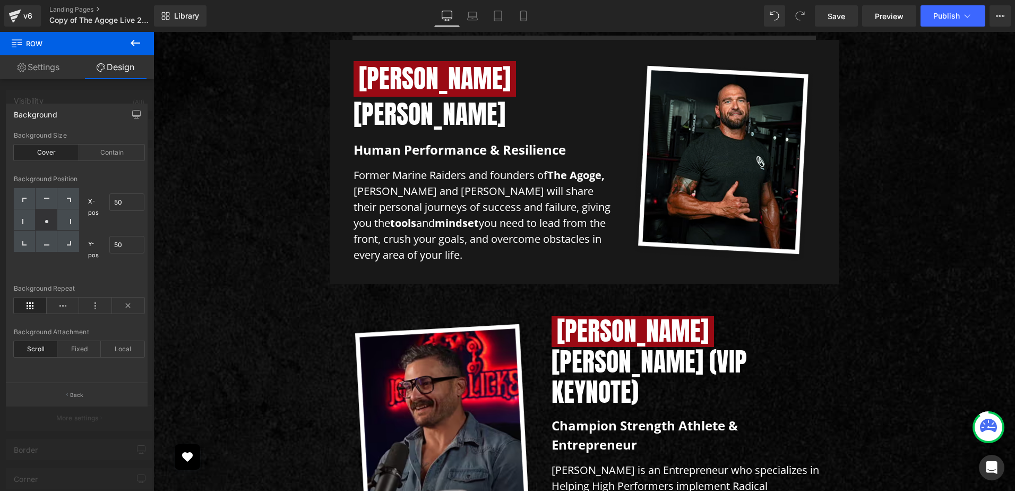
scroll to position [2549, 0]
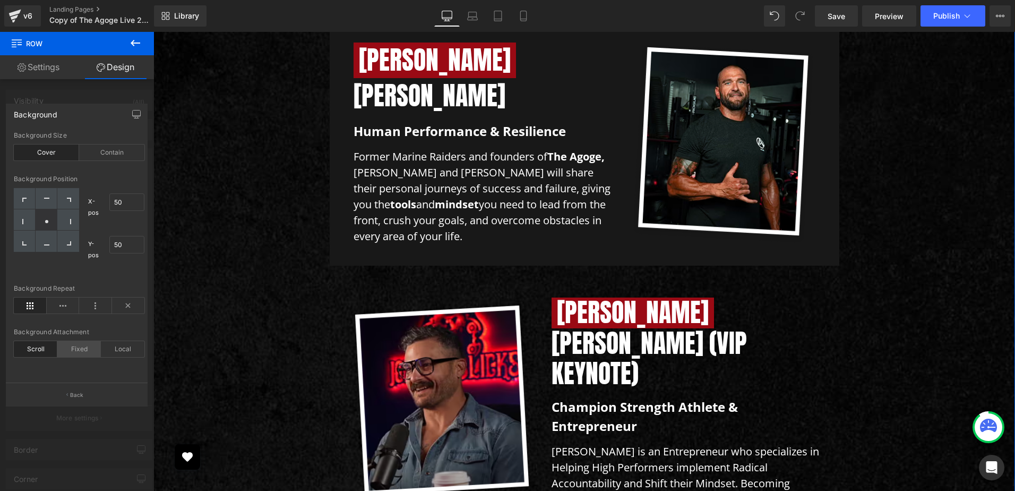
click at [79, 347] on div "Fixed" at bounding box center [79, 349] width 44 height 16
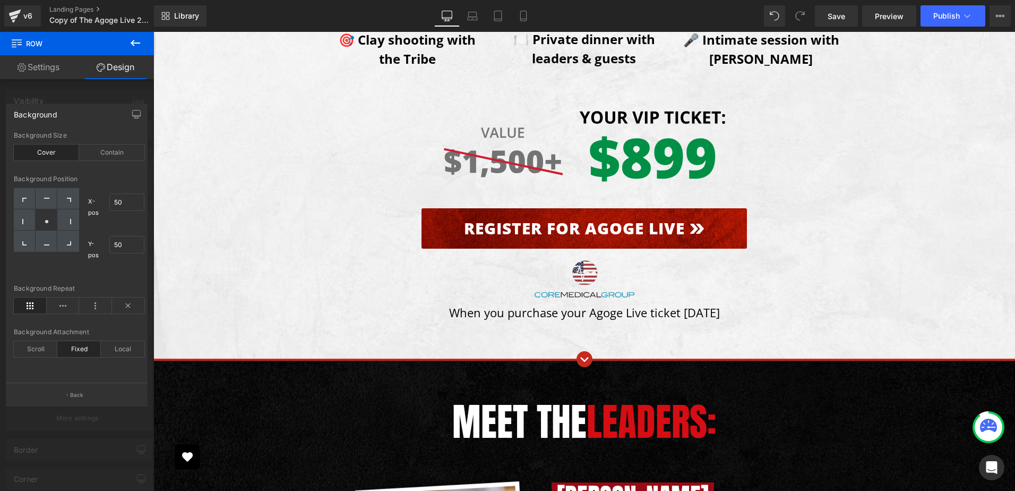
scroll to position [1858, 0]
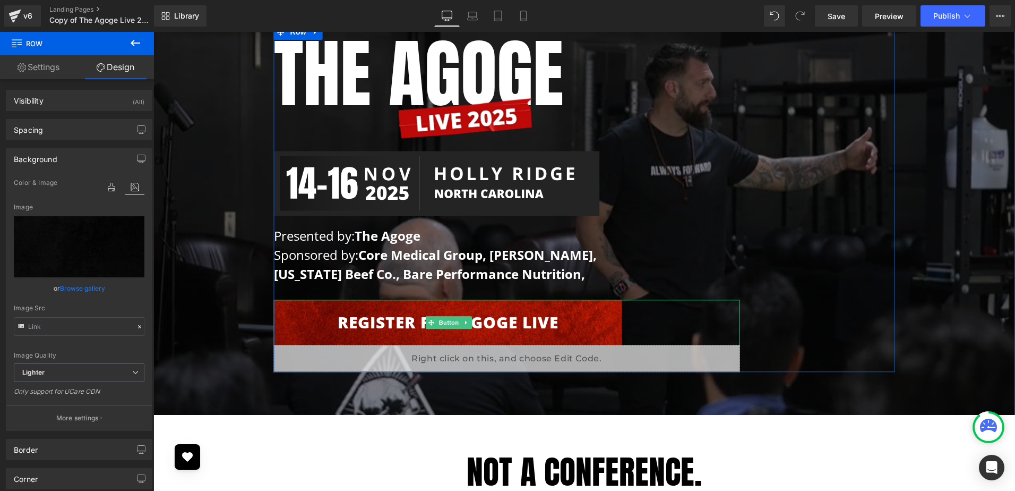
scroll to position [106, 0]
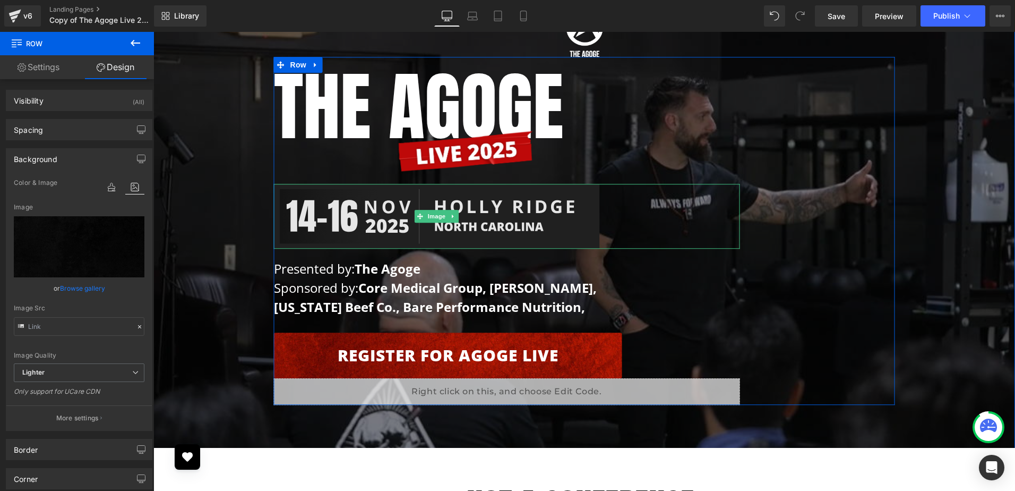
click at [367, 200] on img at bounding box center [437, 216] width 326 height 65
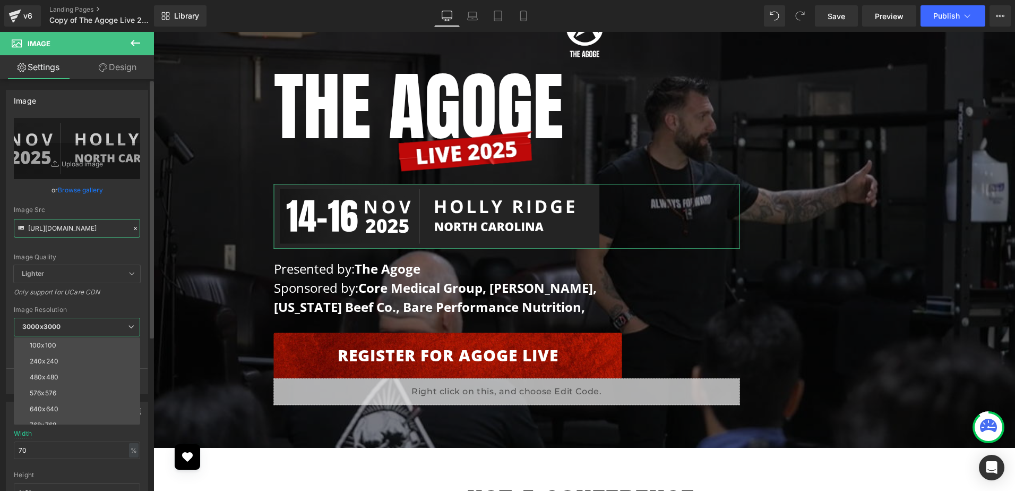
click at [83, 223] on input "https://ucarecdn.com/30078974-f9f2-4e49-b637-201a95a685dd/NOV-DATE-UPDATE.svg" at bounding box center [77, 228] width 126 height 19
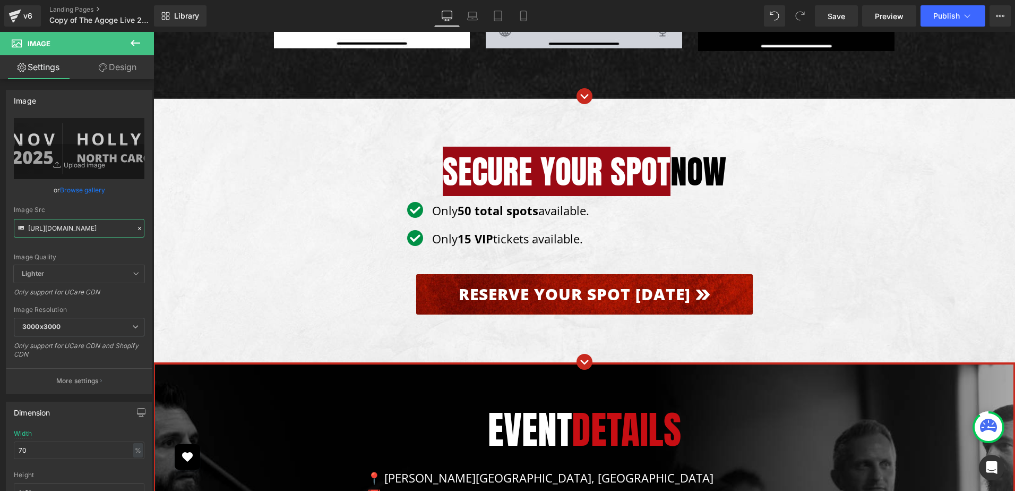
scroll to position [9716, 0]
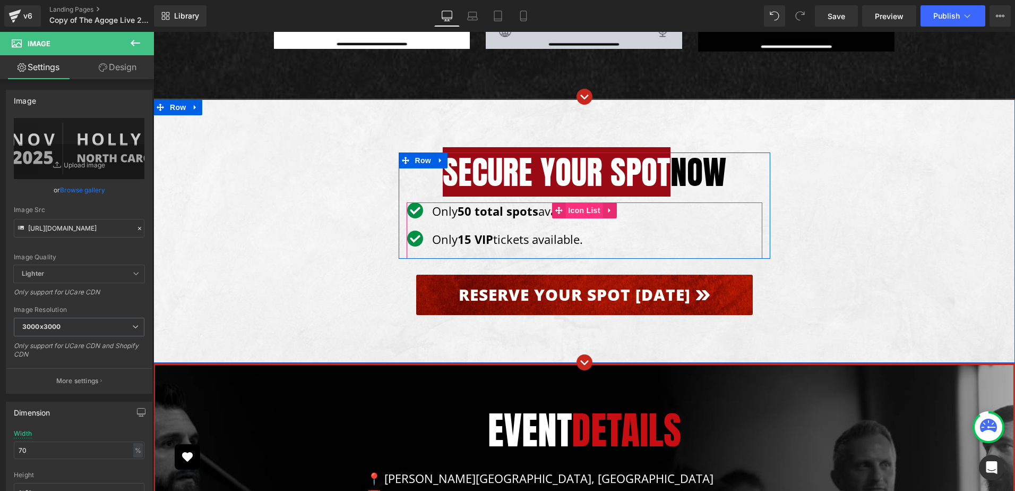
click at [579, 202] on span "Icon List" at bounding box center [584, 210] width 37 height 16
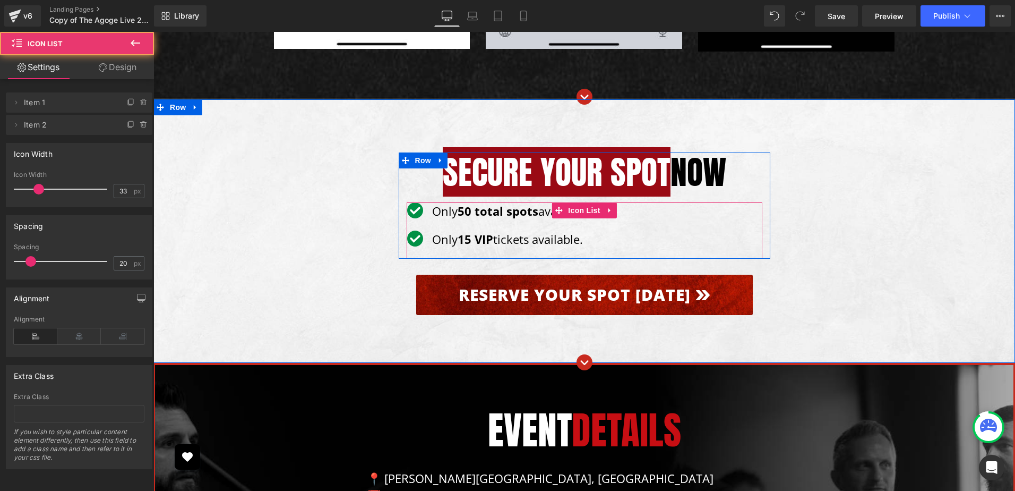
click at [131, 65] on link "Design" at bounding box center [117, 67] width 77 height 24
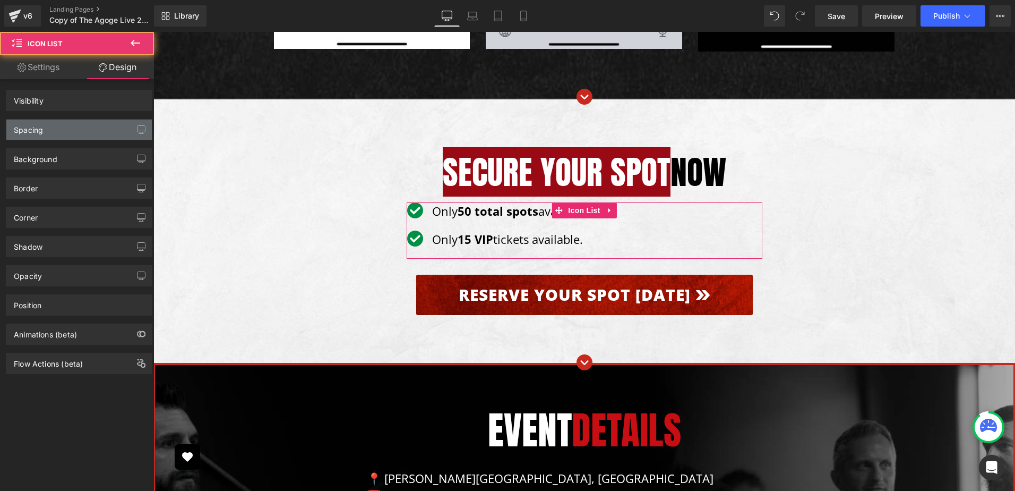
click at [77, 128] on div "Spacing" at bounding box center [78, 129] width 145 height 20
click at [74, 127] on div "Spacing" at bounding box center [78, 129] width 145 height 20
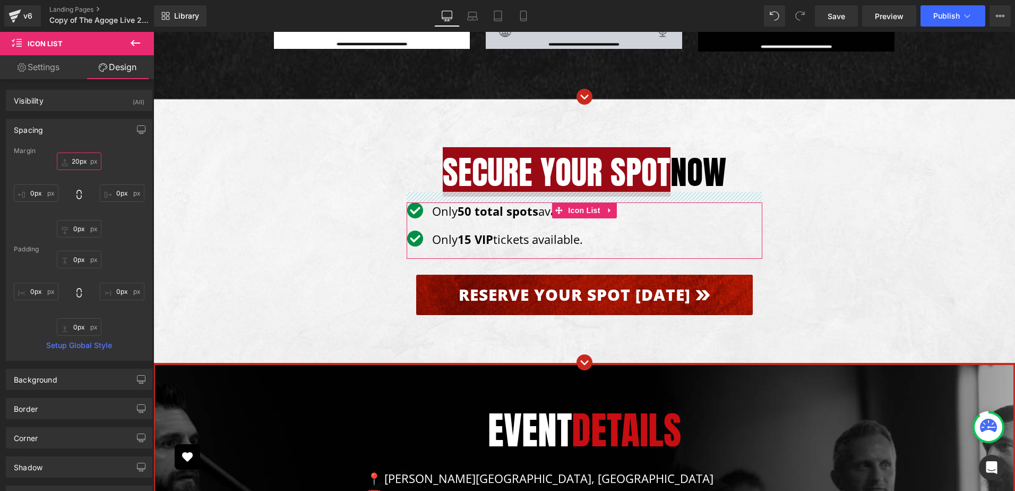
click at [80, 159] on input "20px" at bounding box center [79, 161] width 45 height 18
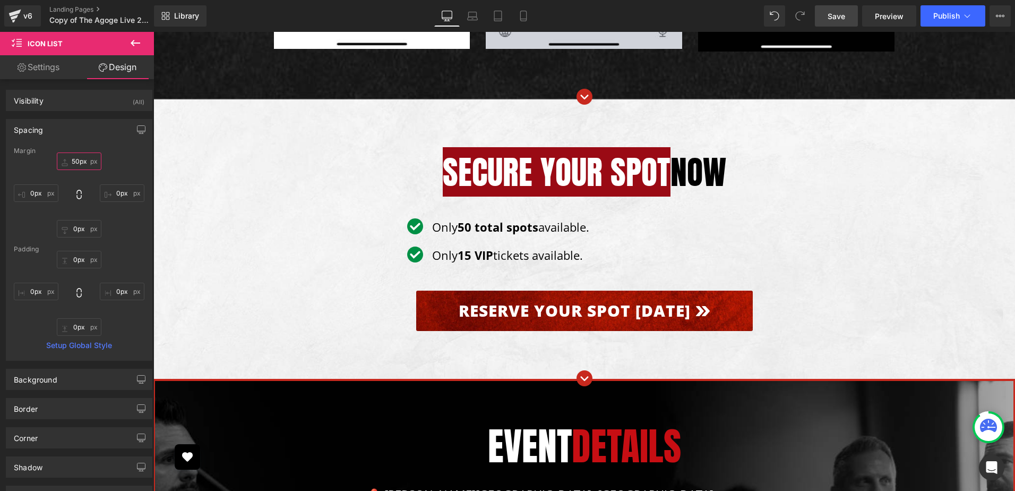
type input "50px"
click at [847, 13] on link "Save" at bounding box center [836, 15] width 43 height 21
click at [576, 13] on div "Library Desktop Desktop Laptop Tablet Mobile Save Preview Publish Scheduled Vie…" at bounding box center [584, 15] width 861 height 21
click at [476, 13] on icon at bounding box center [472, 16] width 11 height 11
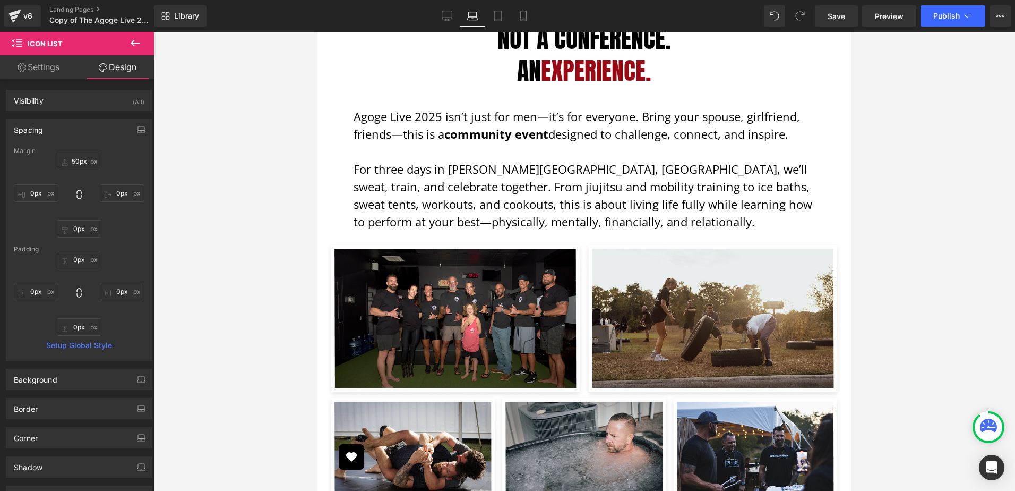
scroll to position [0, 0]
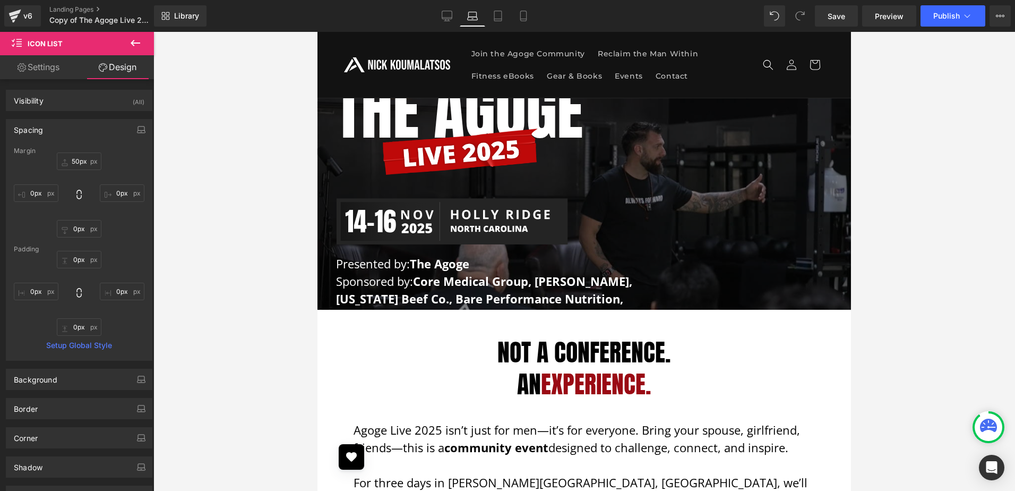
drag, startPoint x: 847, startPoint y: 216, endPoint x: 1164, endPoint y: 62, distance: 353.1
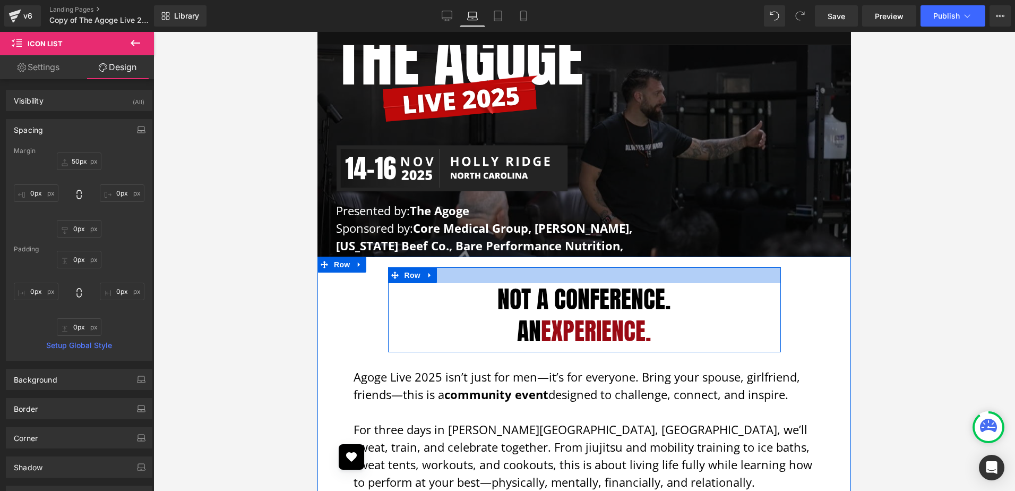
scroll to position [159, 0]
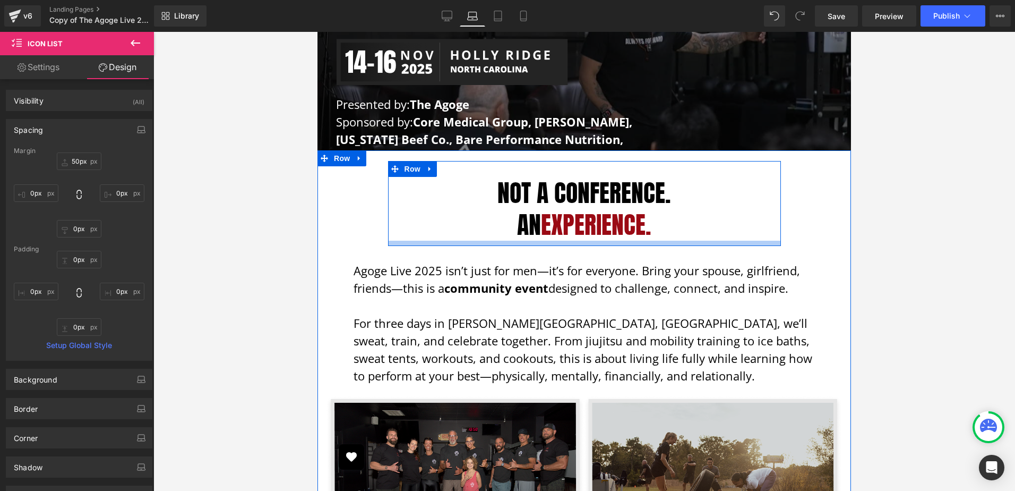
click at [616, 229] on div "Not a Conference.  An Experience. Heading Row" at bounding box center [584, 203] width 393 height 85
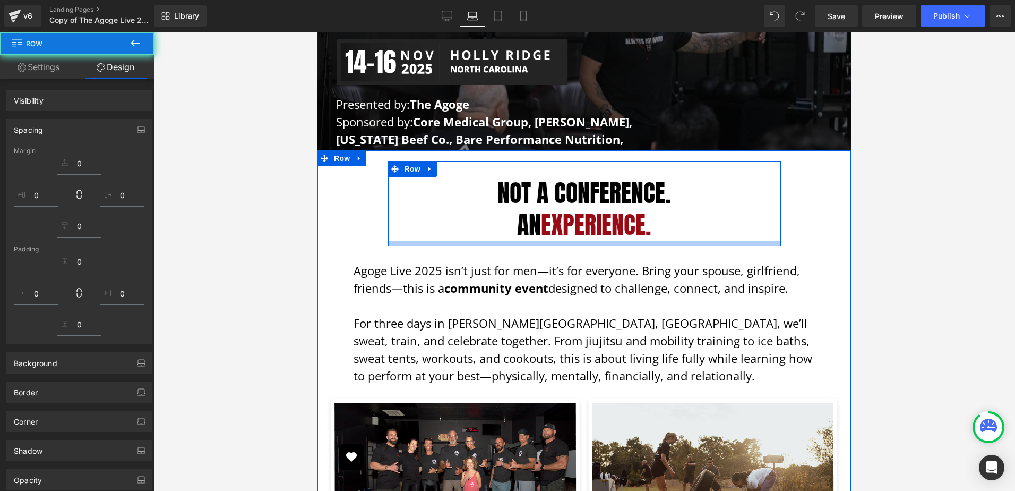
click at [916, 235] on div at bounding box center [584, 261] width 862 height 459
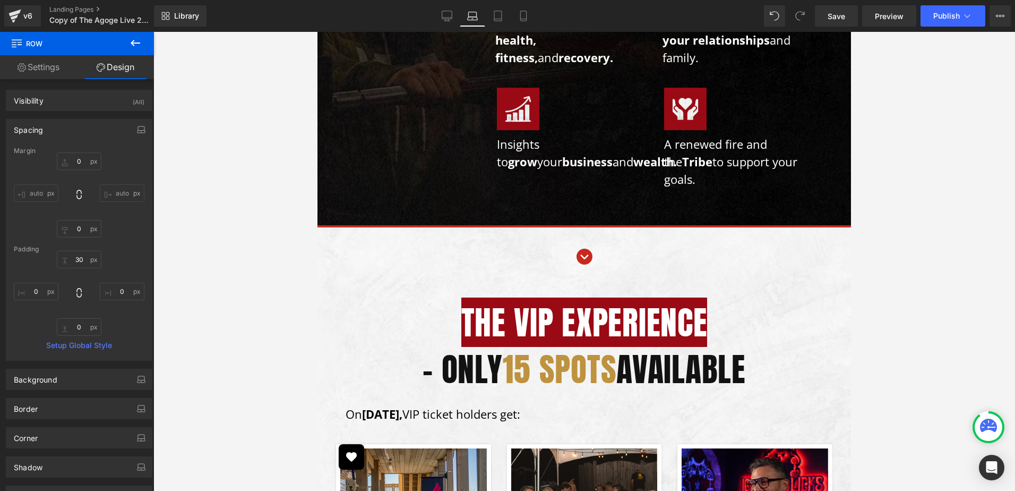
scroll to position [1062, 0]
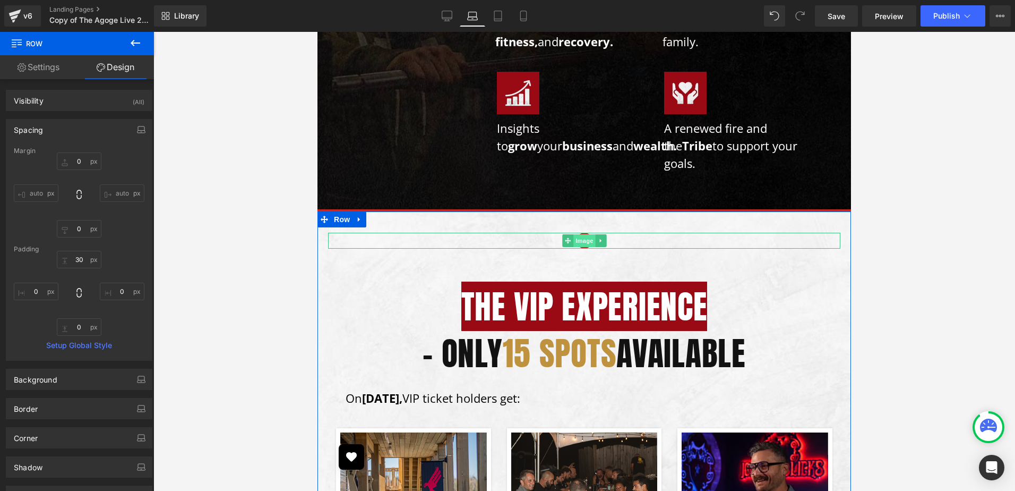
click at [584, 242] on span "Image" at bounding box center [584, 240] width 22 height 13
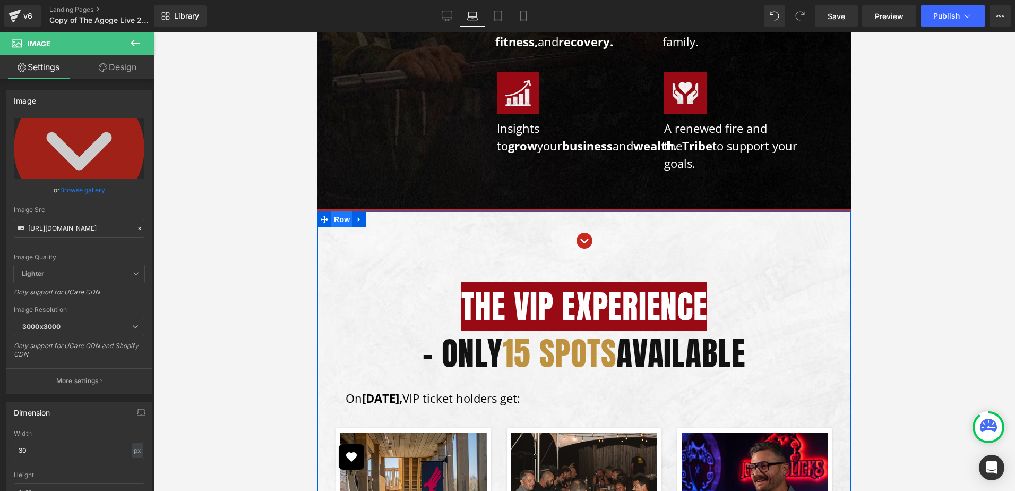
click at [341, 224] on span "Row" at bounding box center [341, 219] width 21 height 16
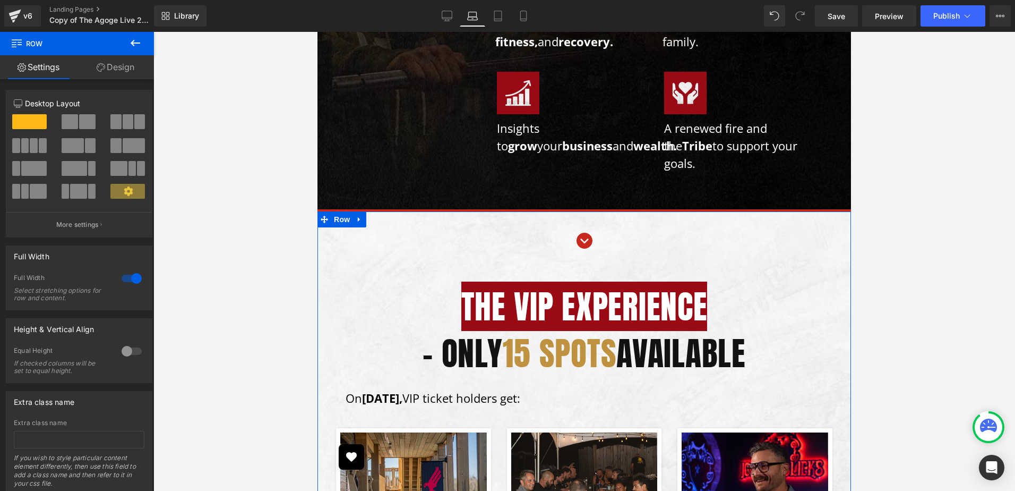
click at [102, 67] on icon at bounding box center [101, 67] width 8 height 8
click at [0, 0] on div "Spacing" at bounding box center [0, 0] width 0 height 0
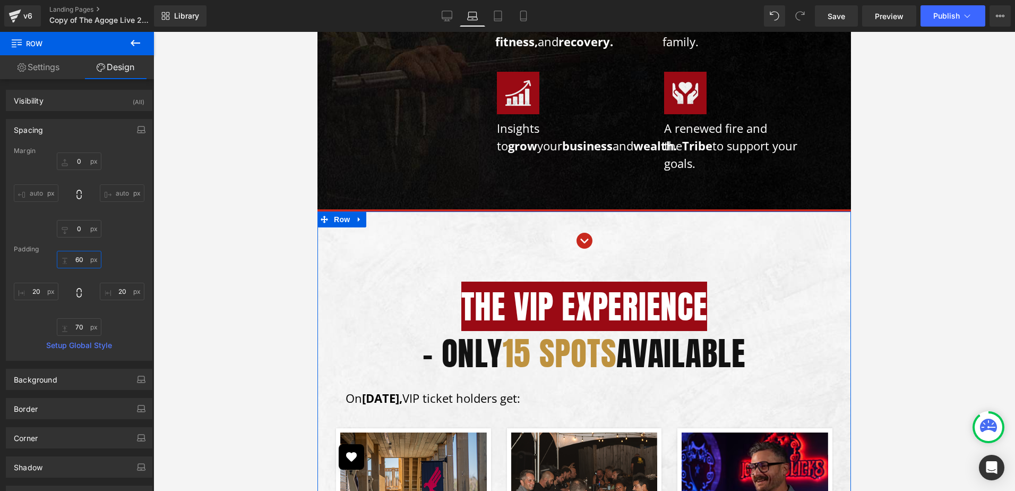
click at [80, 261] on input "text" at bounding box center [79, 260] width 45 height 18
type input "0"
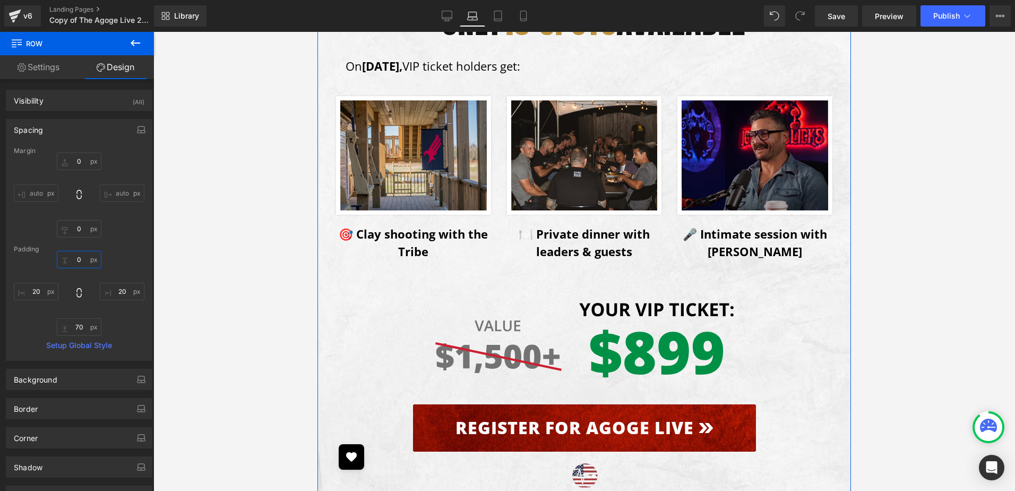
scroll to position [1381, 0]
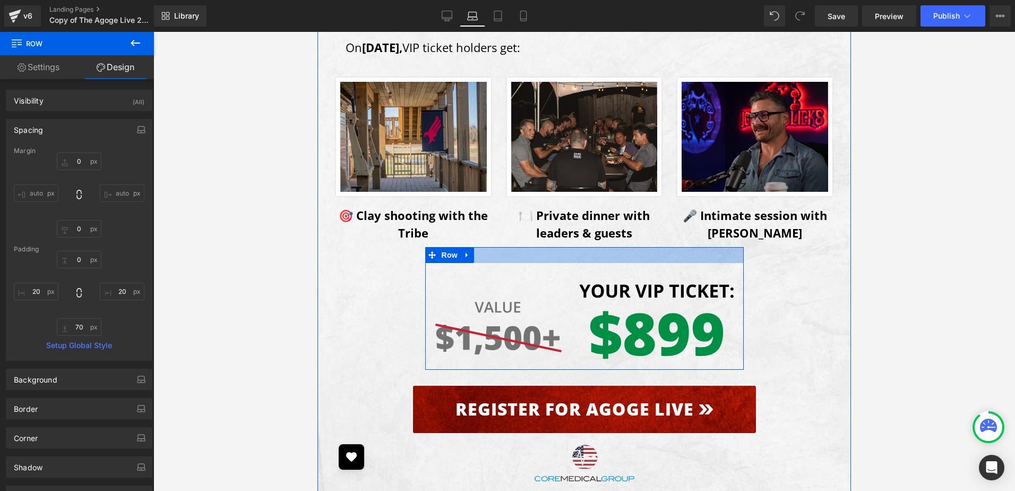
drag, startPoint x: 1258, startPoint y: 308, endPoint x: 646, endPoint y: 224, distance: 617.4
click at [610, 221] on div "Image The VIP Experience Heading – Only 15 Spots Available Heading Row On Satur…" at bounding box center [584, 199] width 512 height 612
click at [940, 276] on div at bounding box center [584, 261] width 862 height 459
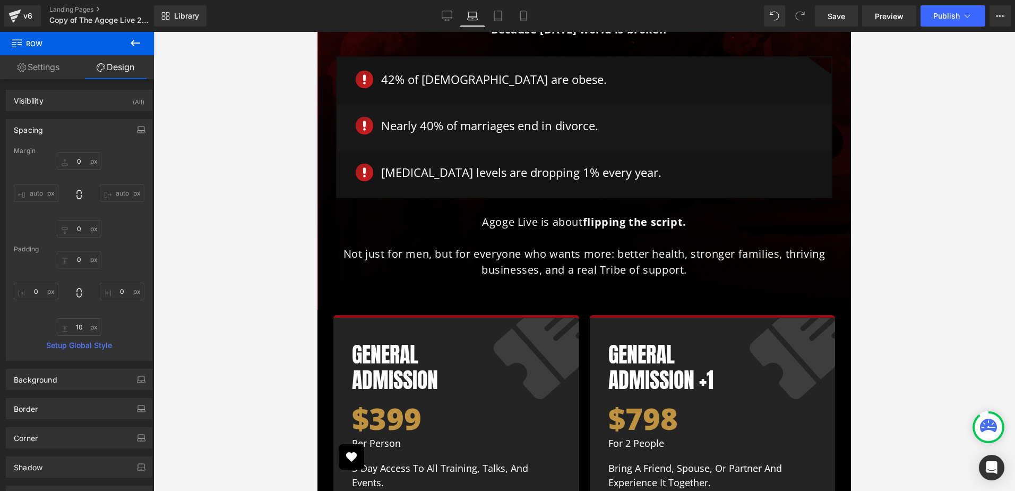
scroll to position [5788, 0]
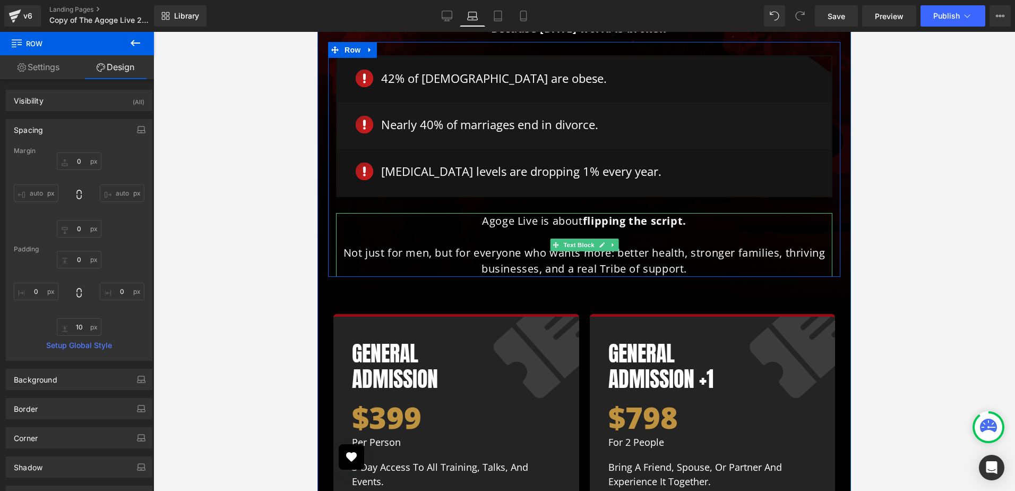
drag, startPoint x: 580, startPoint y: 177, endPoint x: 464, endPoint y: 212, distance: 122.1
click at [580, 238] on span "Text Block" at bounding box center [578, 244] width 35 height 13
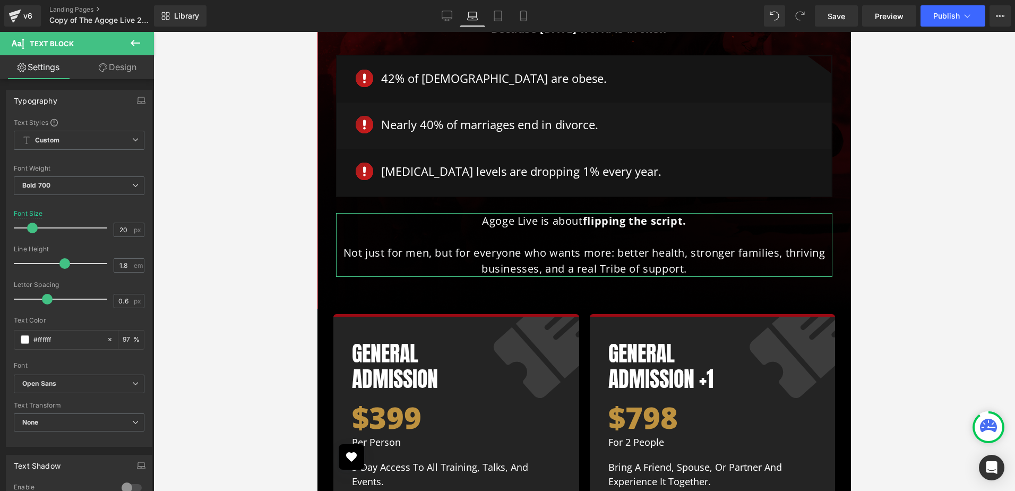
click at [116, 69] on link "Design" at bounding box center [117, 67] width 77 height 24
click at [0, 0] on div "Spacing" at bounding box center [0, 0] width 0 height 0
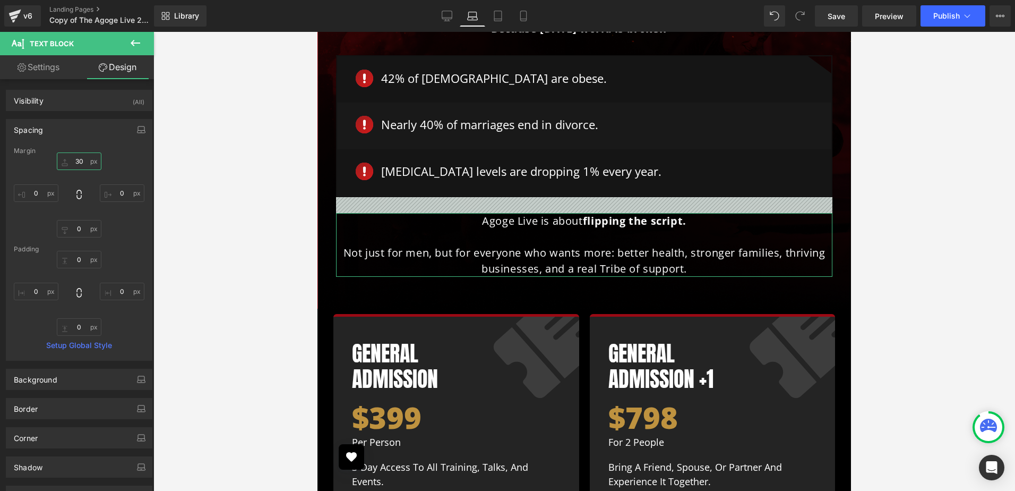
click at [83, 163] on input "text" at bounding box center [79, 161] width 45 height 18
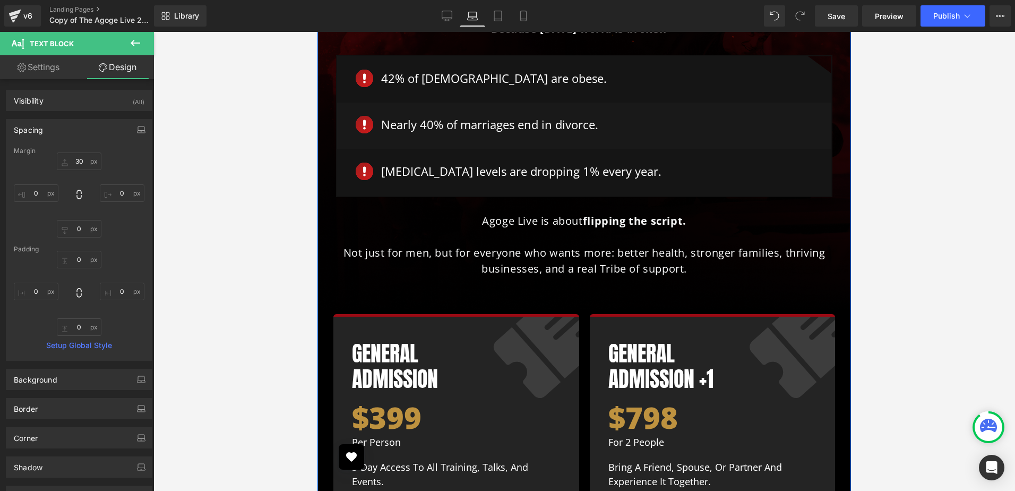
click at [442, 216] on div "Why Agoge Live? Heading Because today’s world is broken— Text Block Row Image 4…" at bounding box center [584, 415] width 512 height 873
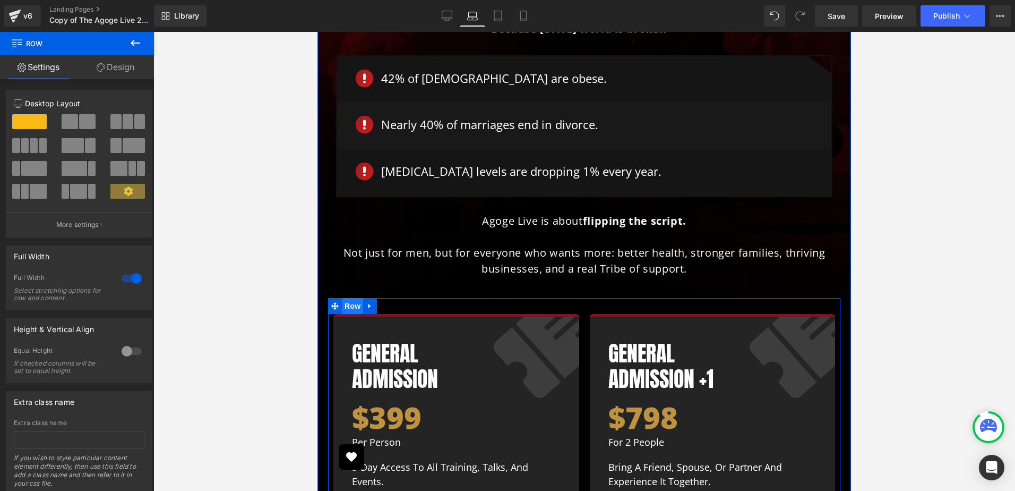
click at [357, 298] on span "Row" at bounding box center [352, 306] width 21 height 16
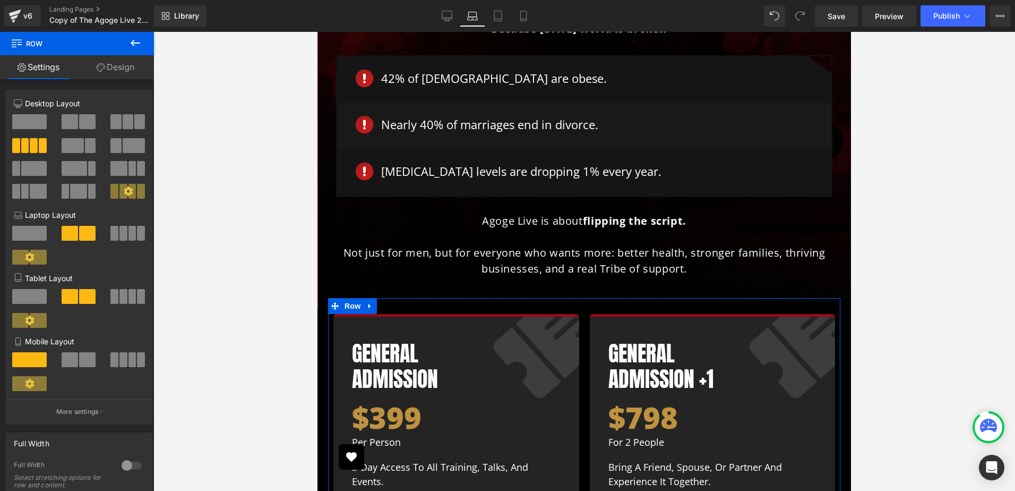
drag, startPoint x: 39, startPoint y: 205, endPoint x: 114, endPoint y: 72, distance: 152.9
click at [114, 72] on link "Design" at bounding box center [115, 67] width 77 height 24
click at [0, 0] on div "Spacing" at bounding box center [0, 0] width 0 height 0
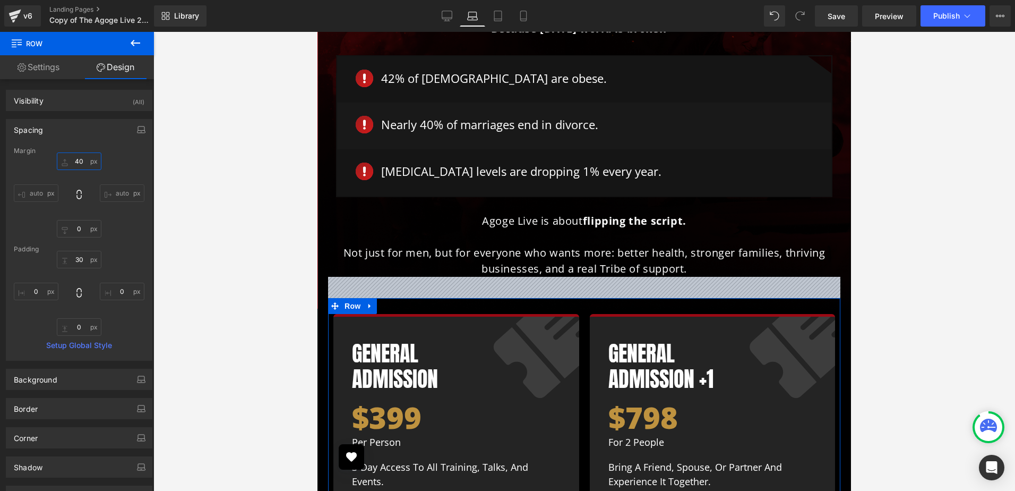
click at [79, 164] on input "text" at bounding box center [79, 161] width 45 height 18
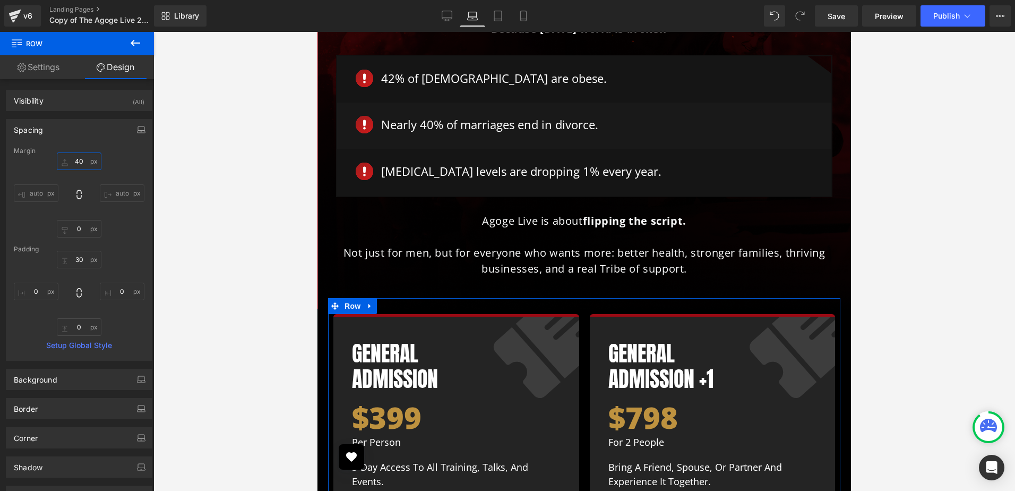
type input "0"
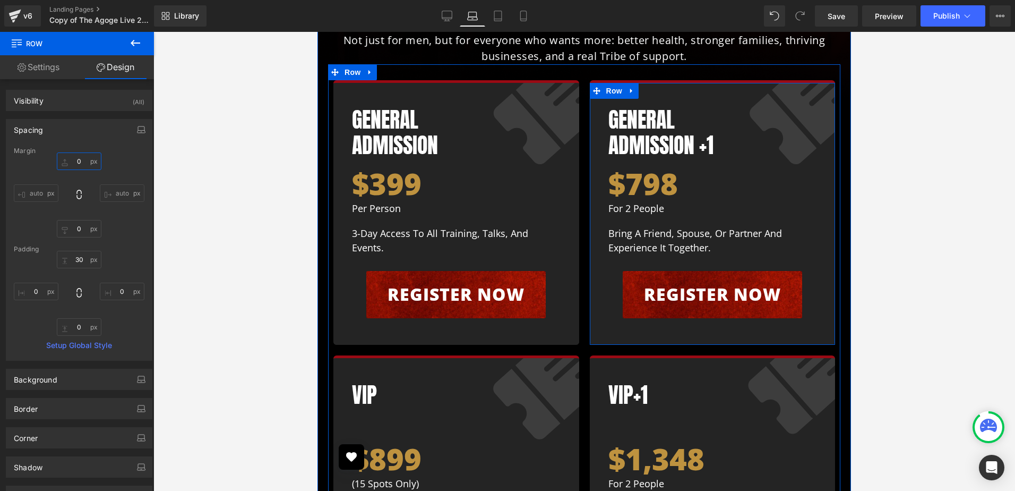
scroll to position [5947, 0]
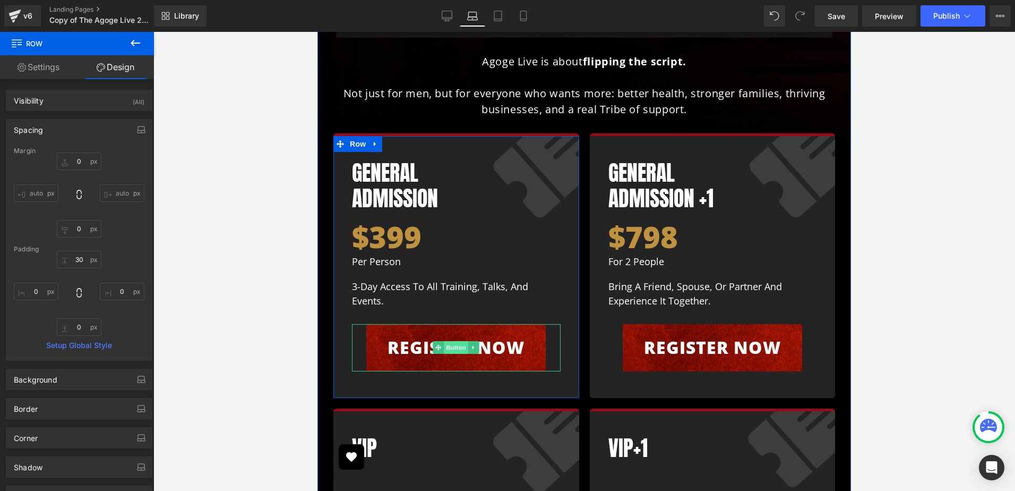
click at [446, 341] on span "Button" at bounding box center [456, 347] width 24 height 13
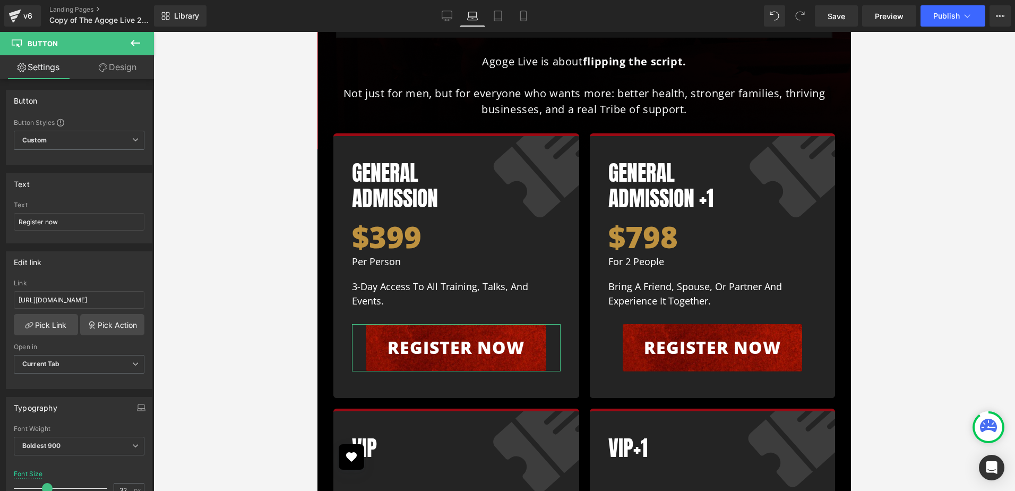
click at [137, 63] on link "Design" at bounding box center [117, 67] width 77 height 24
click at [0, 0] on div "Spacing" at bounding box center [0, 0] width 0 height 0
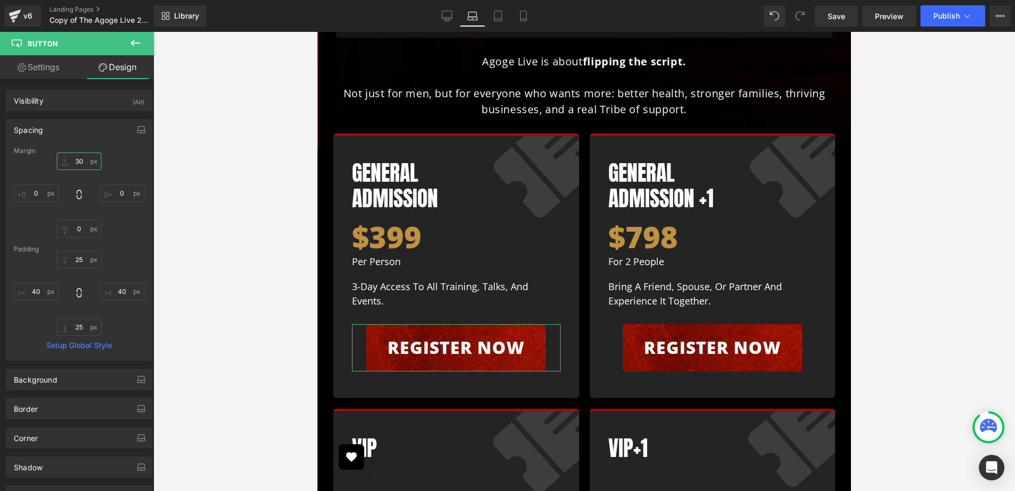
click at [79, 165] on input "text" at bounding box center [79, 161] width 45 height 18
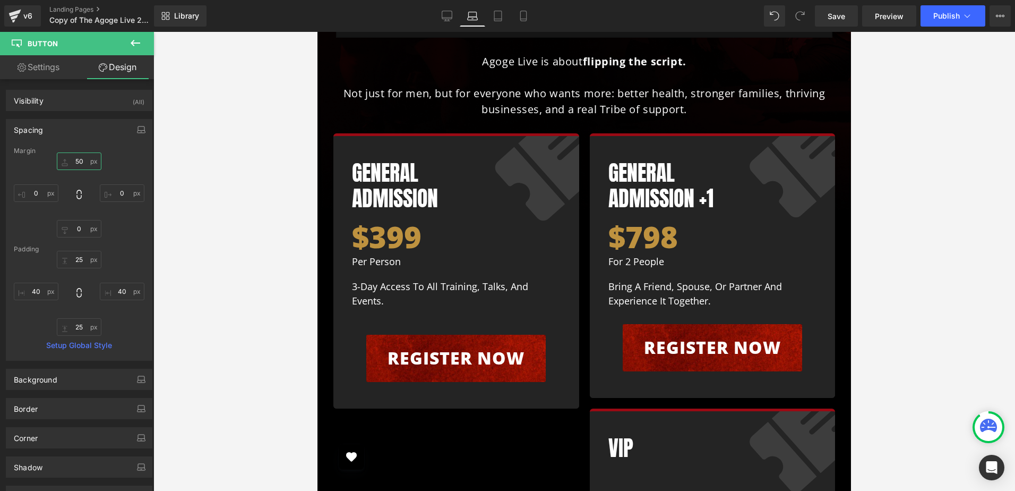
type input "50"
click at [887, 230] on div at bounding box center [584, 261] width 862 height 459
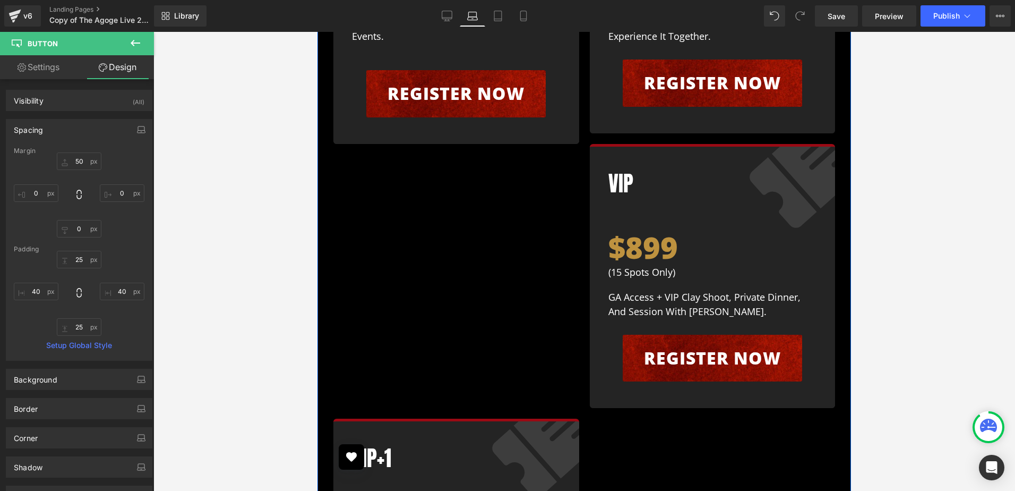
scroll to position [6213, 0]
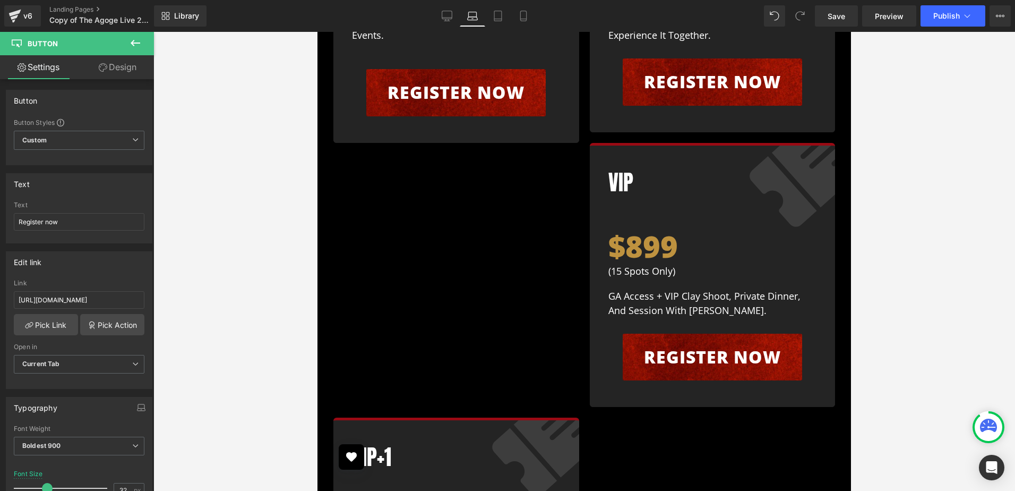
click at [125, 69] on link "Design" at bounding box center [117, 67] width 77 height 24
click at [0, 0] on div "Spacing" at bounding box center [0, 0] width 0 height 0
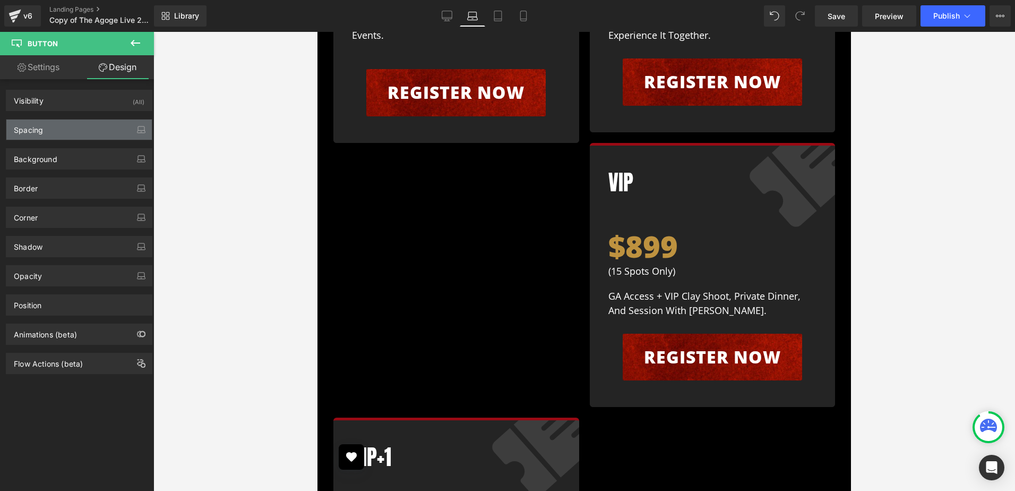
click at [87, 132] on div "Spacing" at bounding box center [78, 129] width 145 height 20
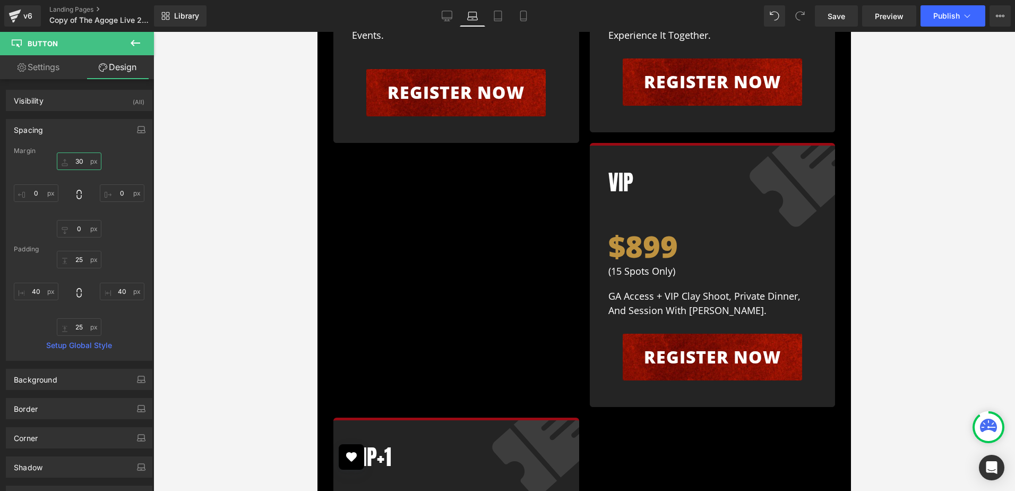
click at [82, 164] on input "30" at bounding box center [79, 161] width 45 height 18
type input "60"
click at [923, 217] on div at bounding box center [584, 261] width 862 height 459
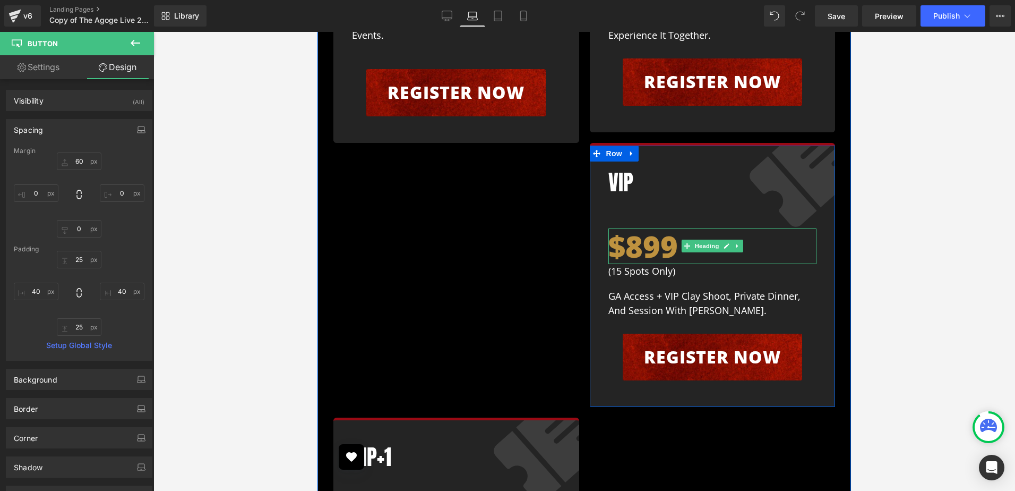
click at [609, 228] on h1 "$899" at bounding box center [713, 246] width 209 height 36
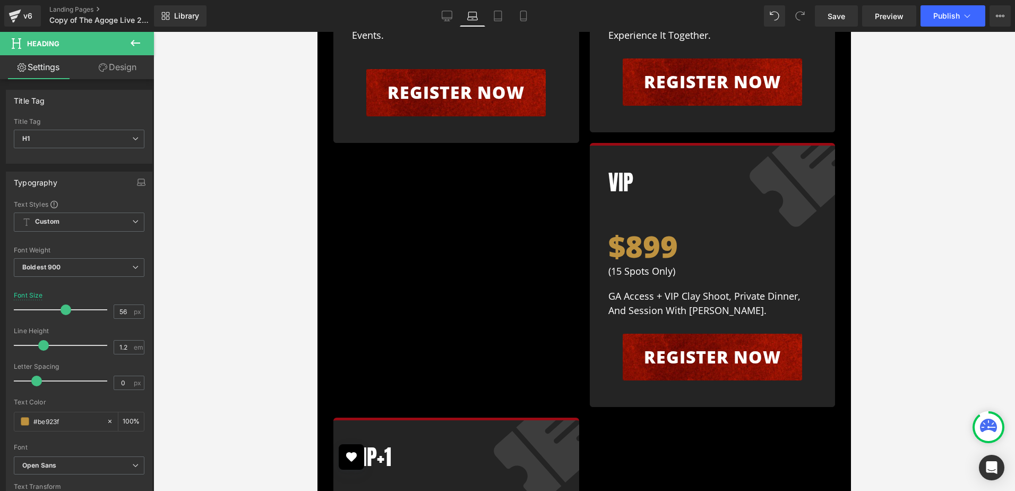
click at [125, 71] on link "Design" at bounding box center [117, 67] width 77 height 24
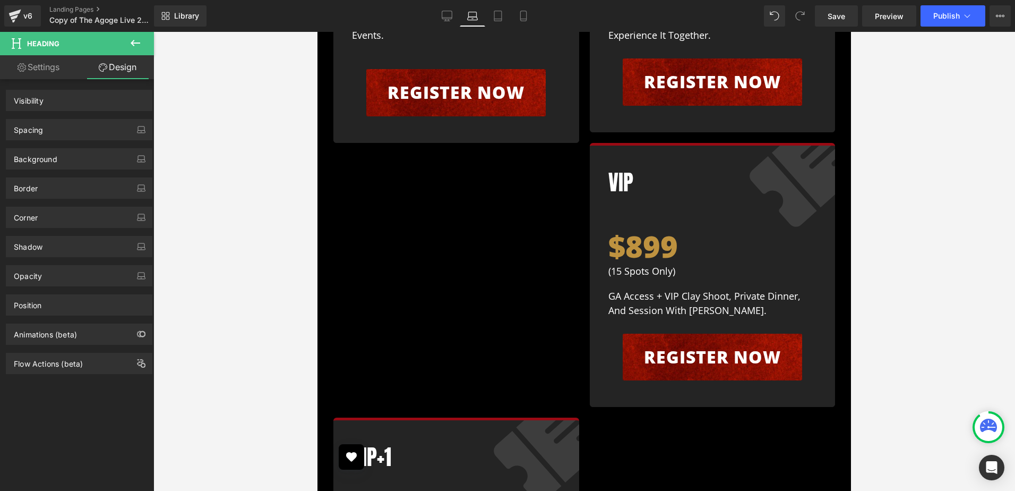
click at [66, 130] on div "Spacing" at bounding box center [78, 129] width 145 height 20
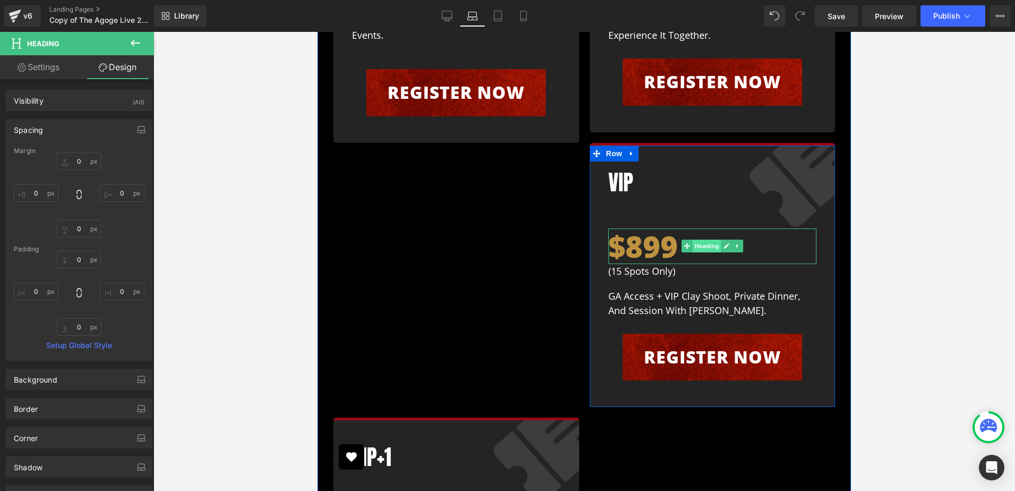
click at [692, 239] on span "Heading" at bounding box center [706, 245] width 29 height 13
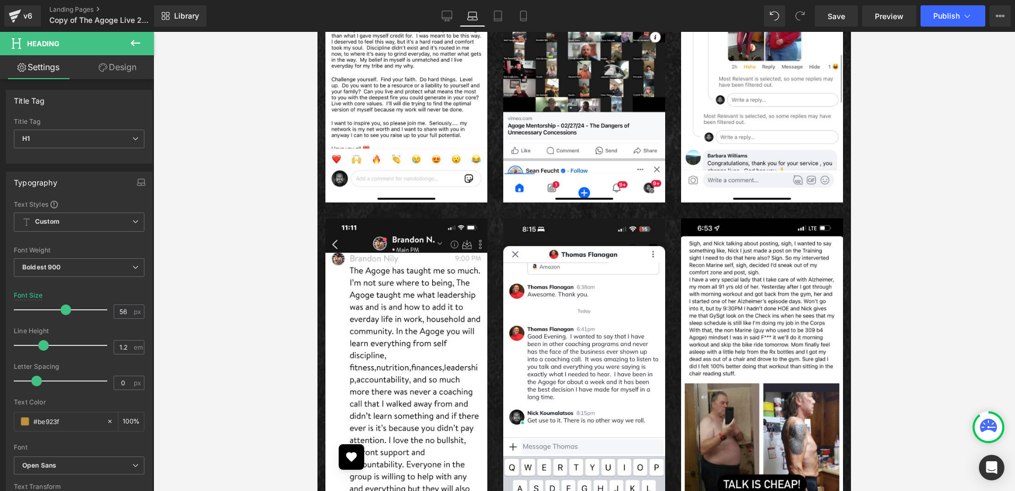
scroll to position [8974, 0]
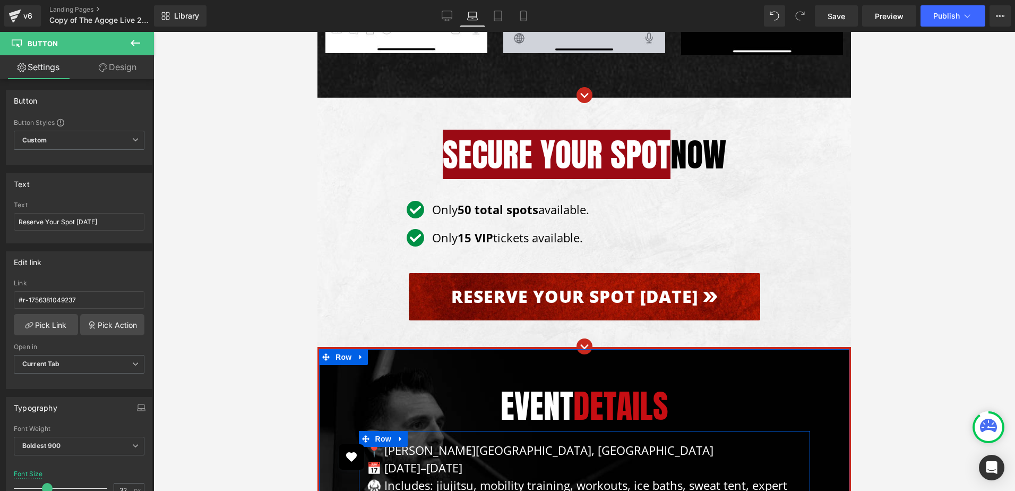
scroll to position [9399, 0]
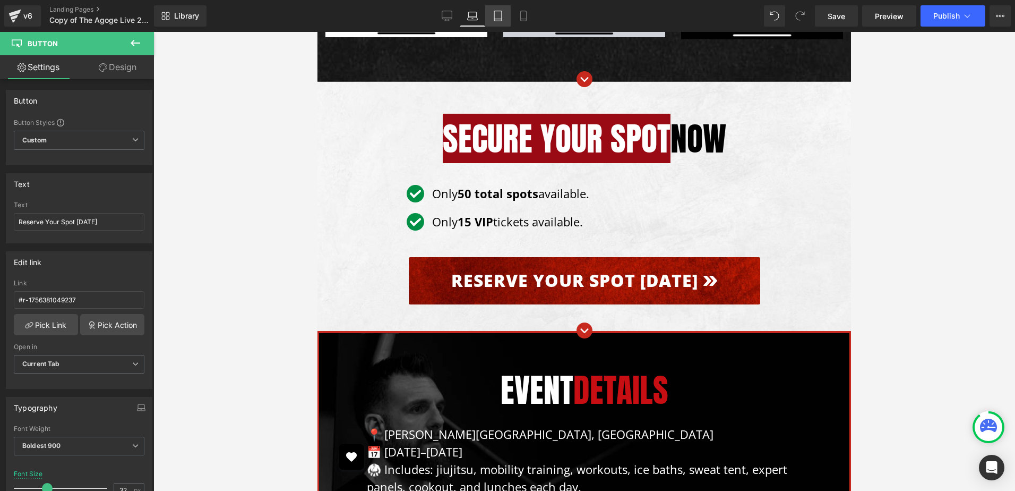
click at [494, 14] on icon at bounding box center [498, 16] width 11 height 11
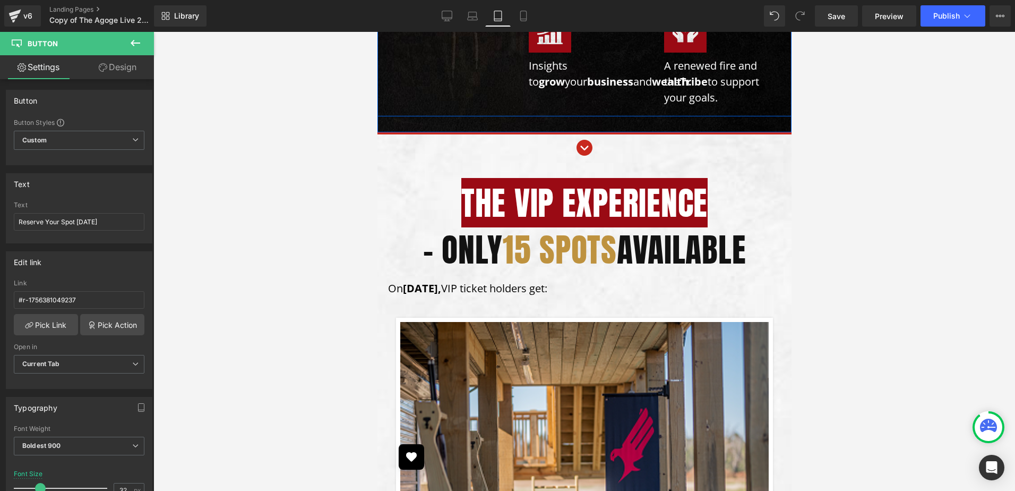
scroll to position [1274, 0]
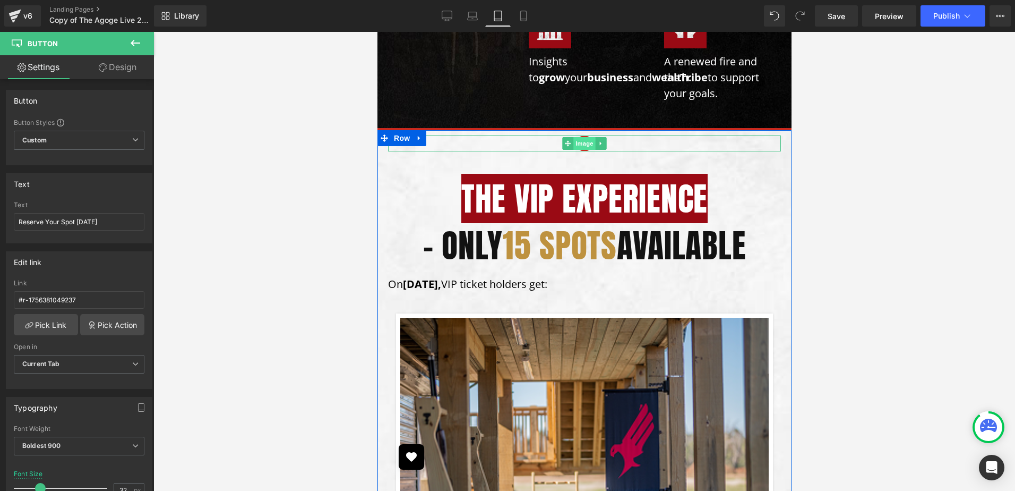
click at [578, 141] on span "Image" at bounding box center [584, 143] width 22 height 13
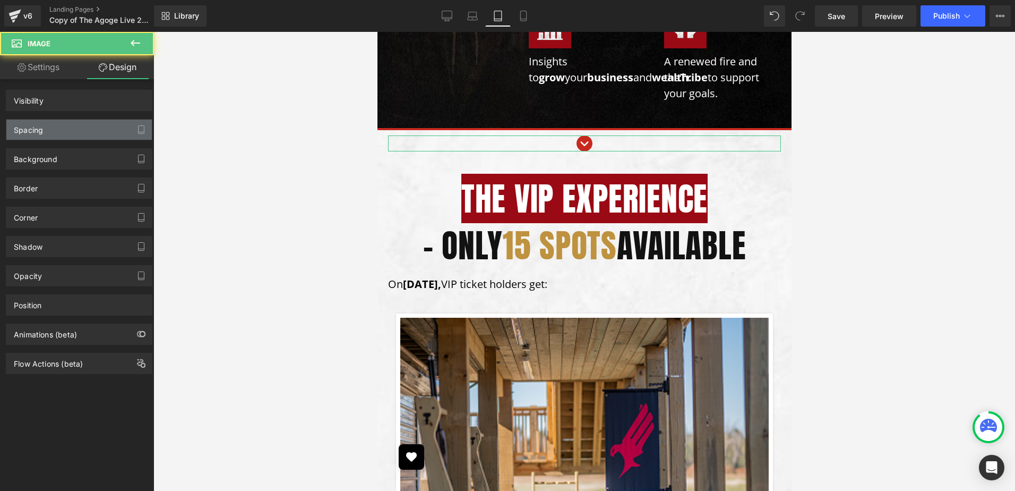
click at [83, 128] on div "Spacing" at bounding box center [78, 129] width 145 height 20
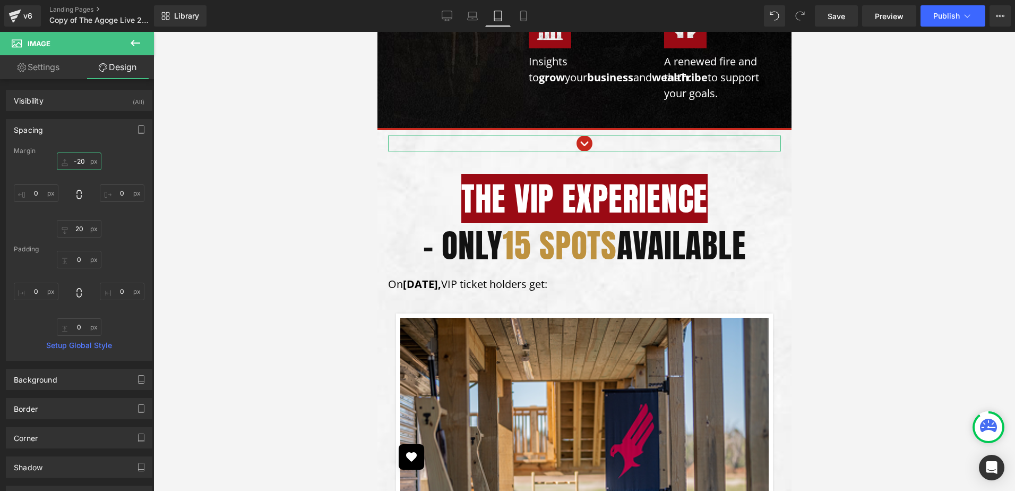
click at [83, 162] on input "text" at bounding box center [79, 161] width 45 height 18
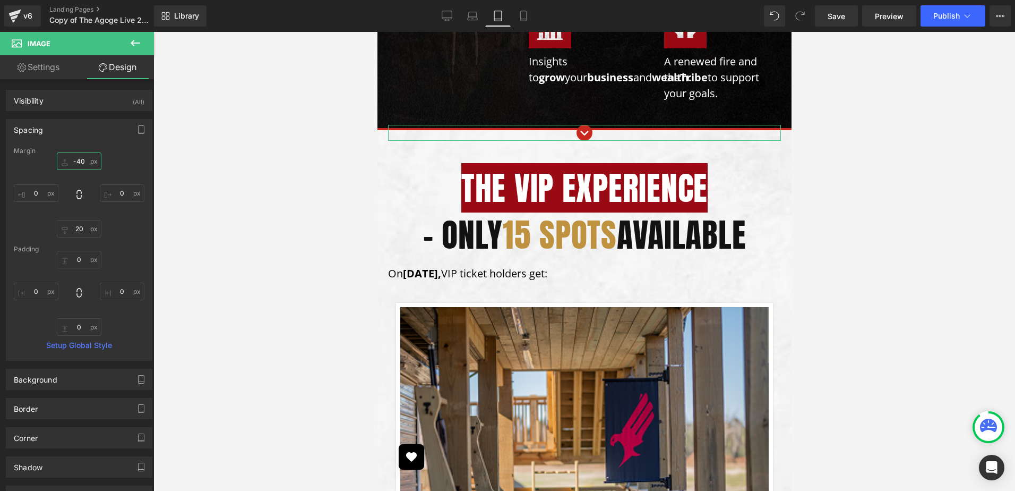
type input "-50"
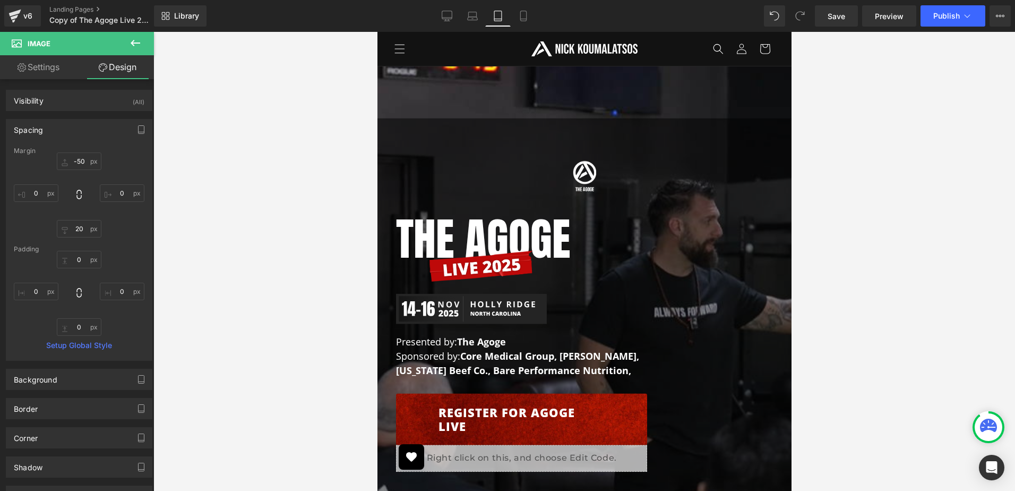
click at [288, 189] on div at bounding box center [584, 261] width 862 height 459
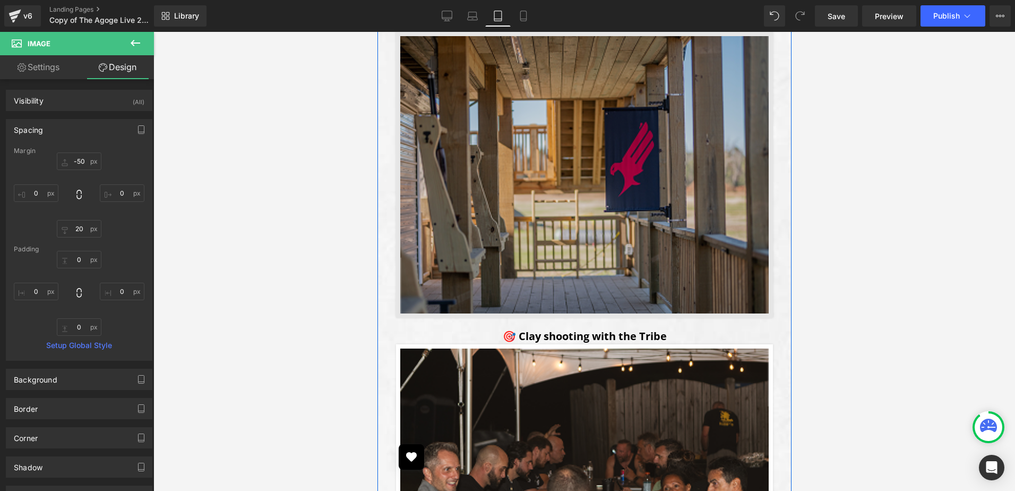
scroll to position [1805, 0]
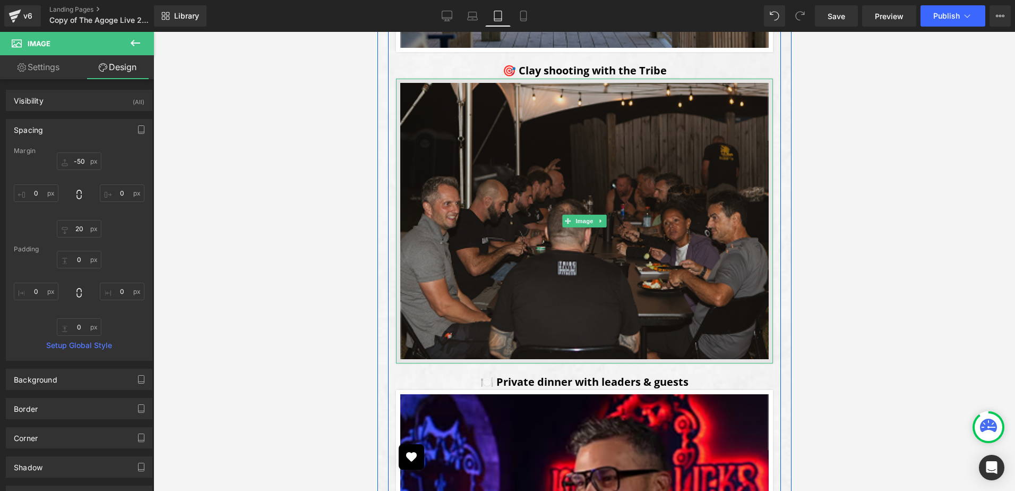
click at [585, 214] on img at bounding box center [584, 221] width 377 height 285
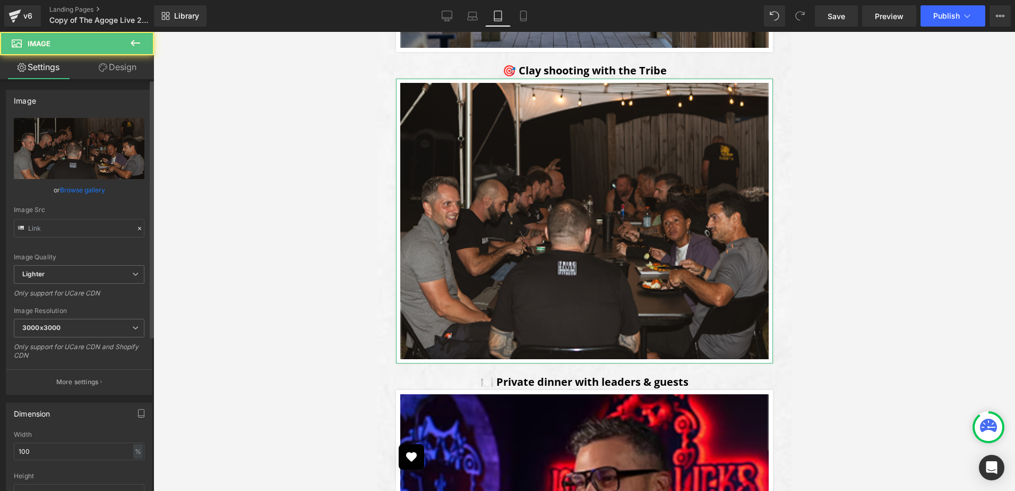
type input "[URL][DOMAIN_NAME]"
click at [138, 66] on link "Design" at bounding box center [117, 67] width 77 height 24
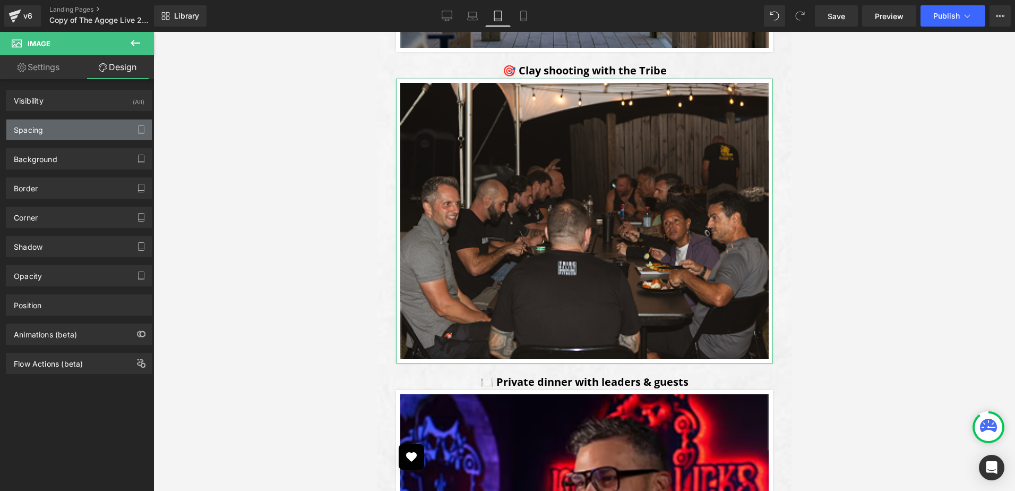
click at [62, 130] on div "Spacing" at bounding box center [78, 129] width 145 height 20
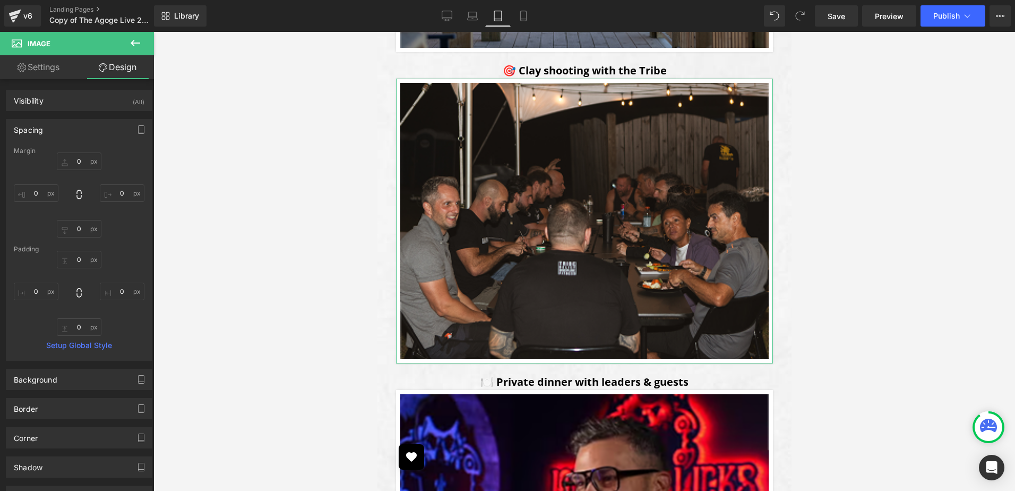
type input "0"
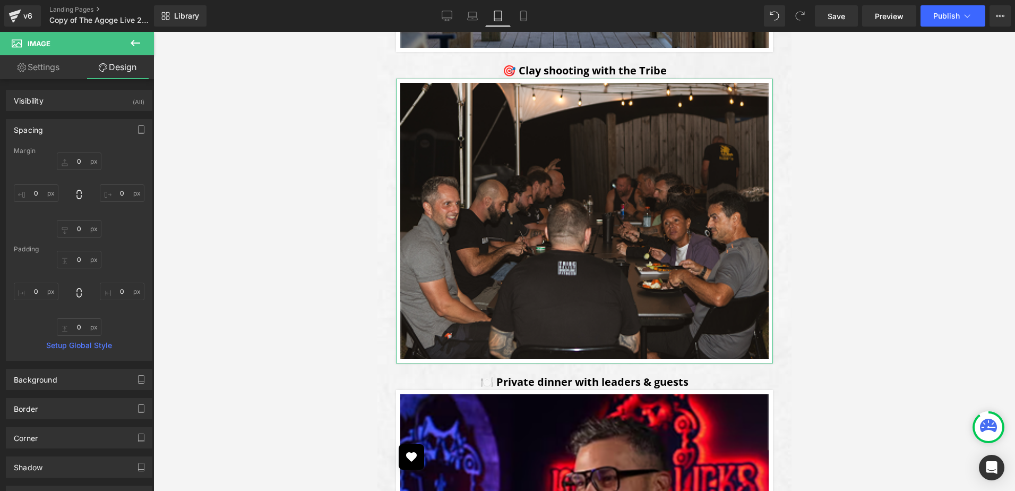
type input "0"
click at [82, 156] on input "0" at bounding box center [79, 161] width 45 height 18
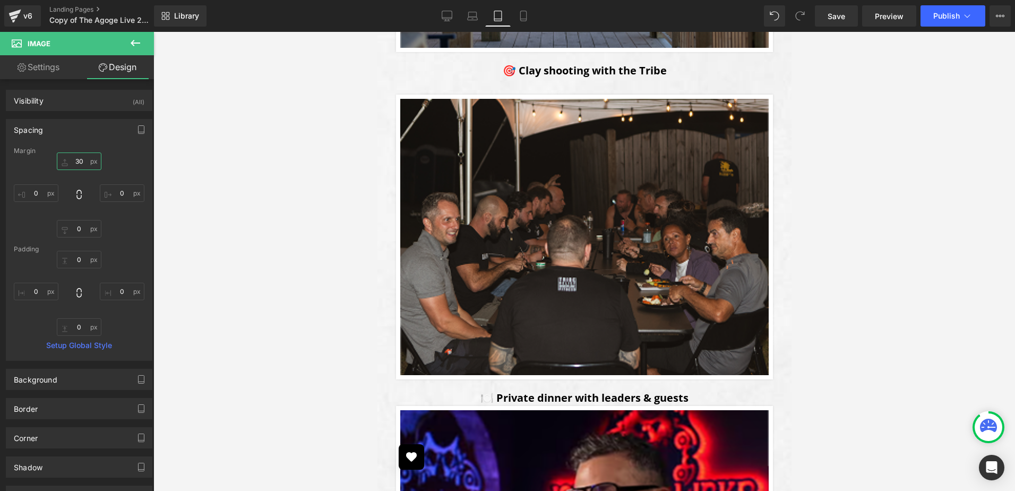
type input "20"
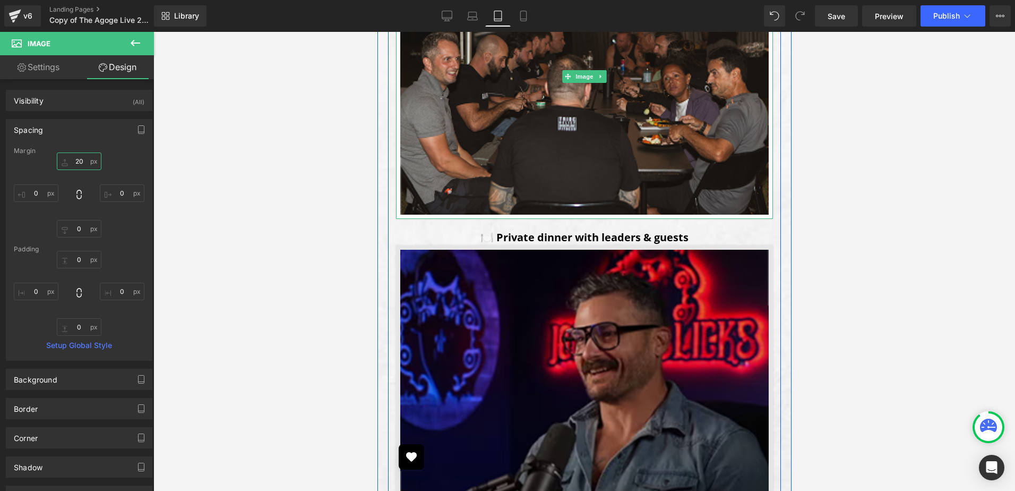
scroll to position [2018, 0]
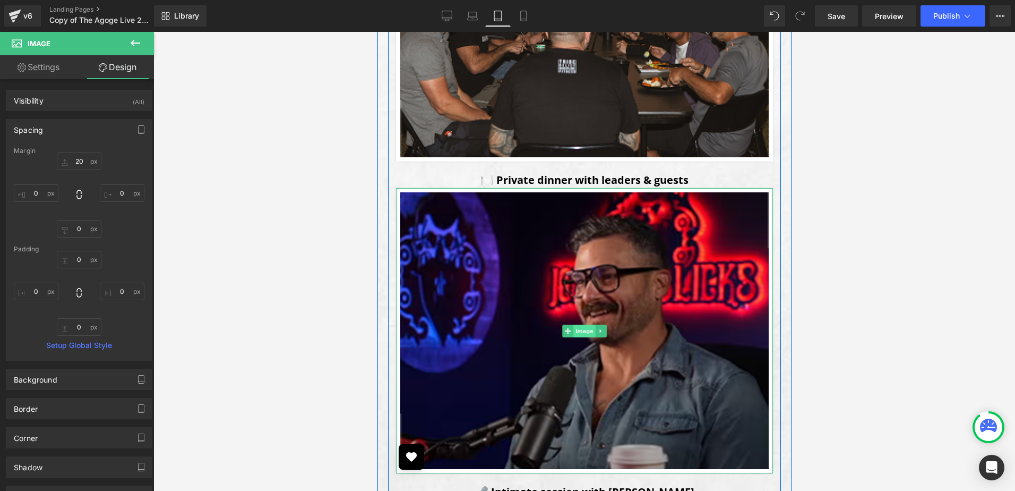
click at [584, 335] on span "Image" at bounding box center [584, 330] width 22 height 13
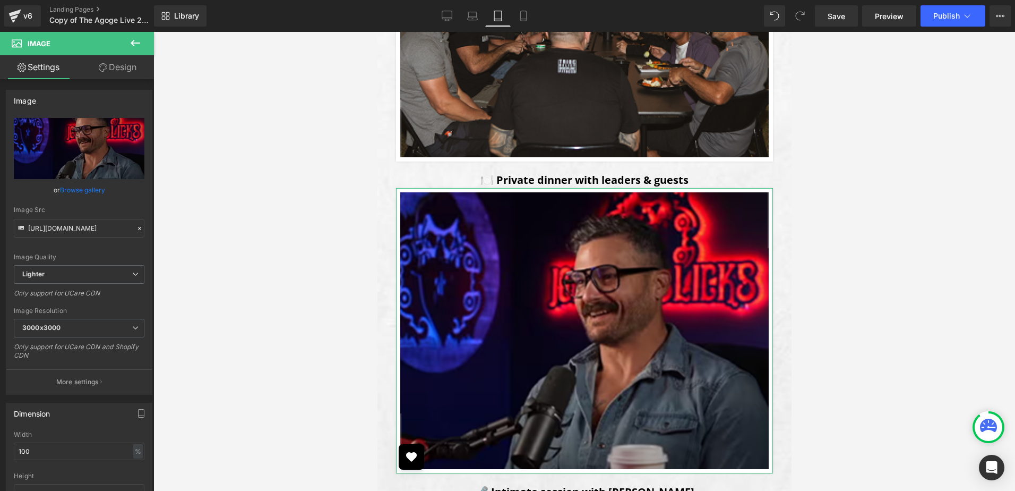
drag, startPoint x: 112, startPoint y: 66, endPoint x: 111, endPoint y: 72, distance: 5.9
click at [112, 66] on link "Design" at bounding box center [117, 67] width 77 height 24
click at [0, 0] on div "Spacing" at bounding box center [0, 0] width 0 height 0
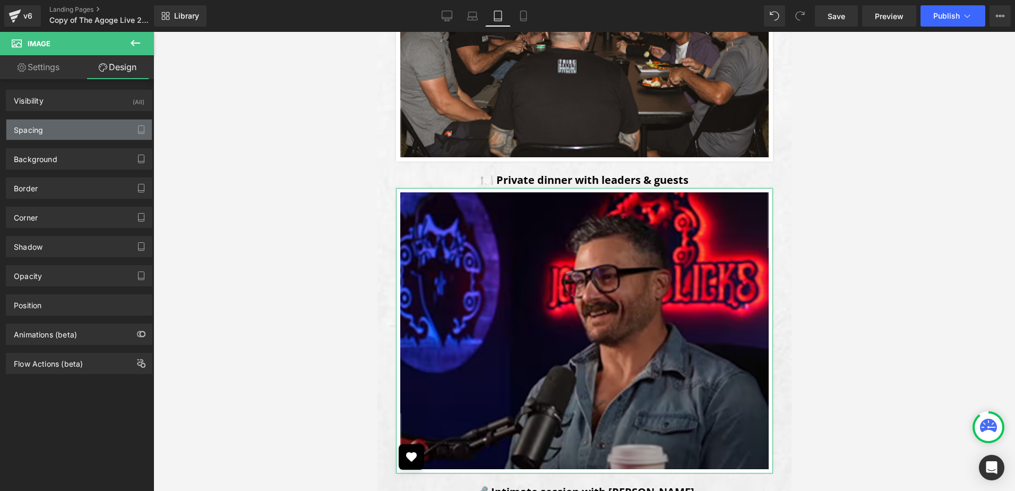
click at [68, 135] on div "Spacing" at bounding box center [78, 129] width 145 height 20
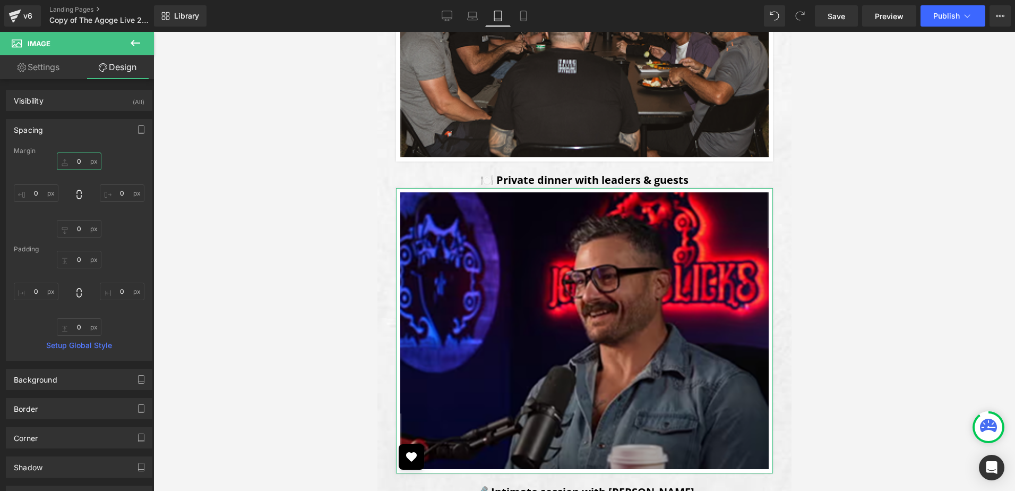
click at [76, 165] on input "0" at bounding box center [79, 161] width 45 height 18
type input "20"
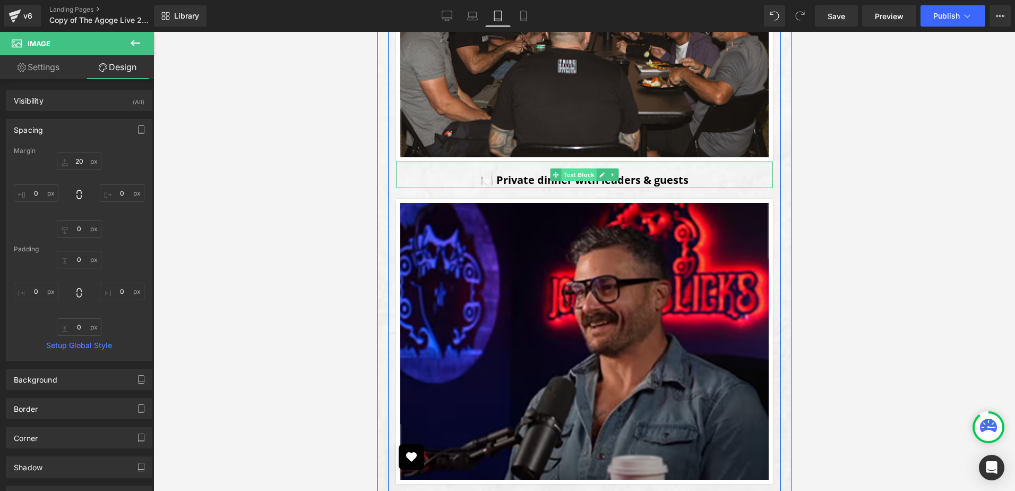
click at [570, 176] on span "Text Block" at bounding box center [578, 174] width 35 height 13
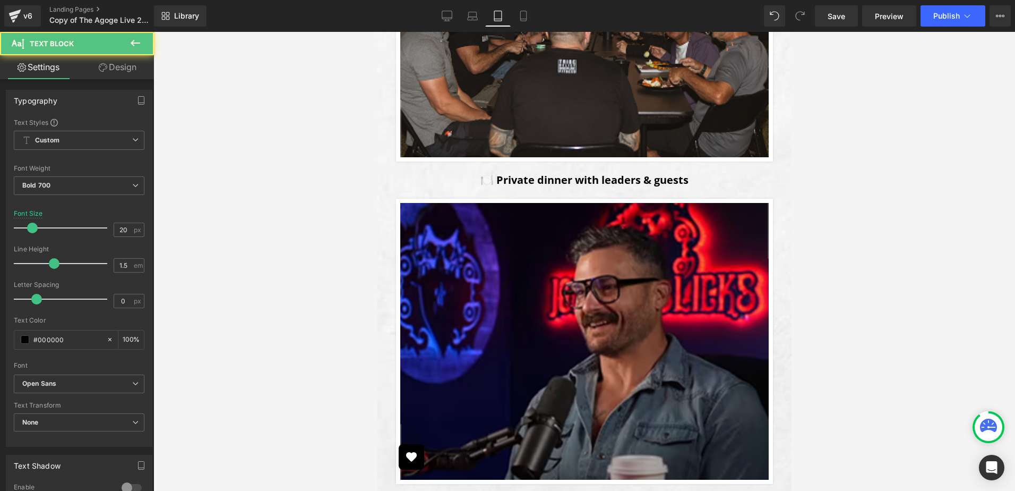
click at [862, 204] on div at bounding box center [584, 261] width 862 height 459
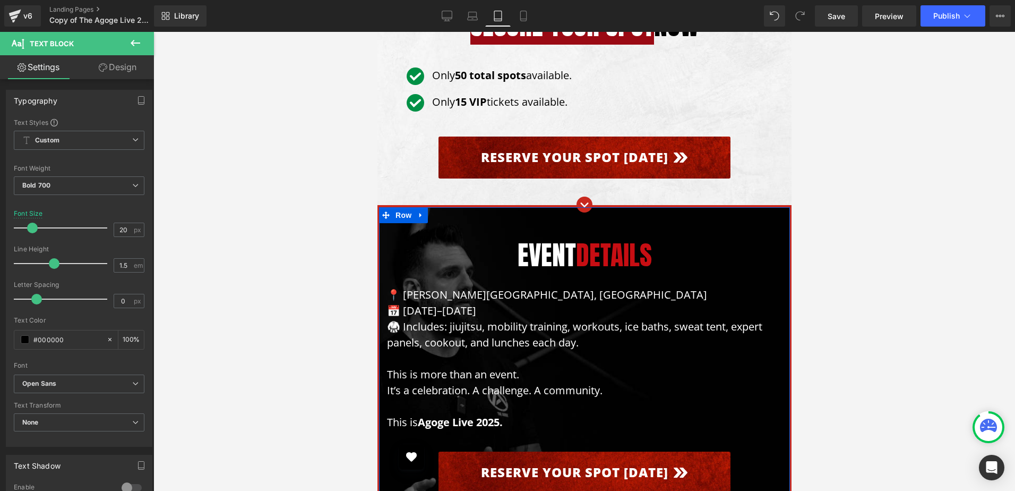
scroll to position [9104, 0]
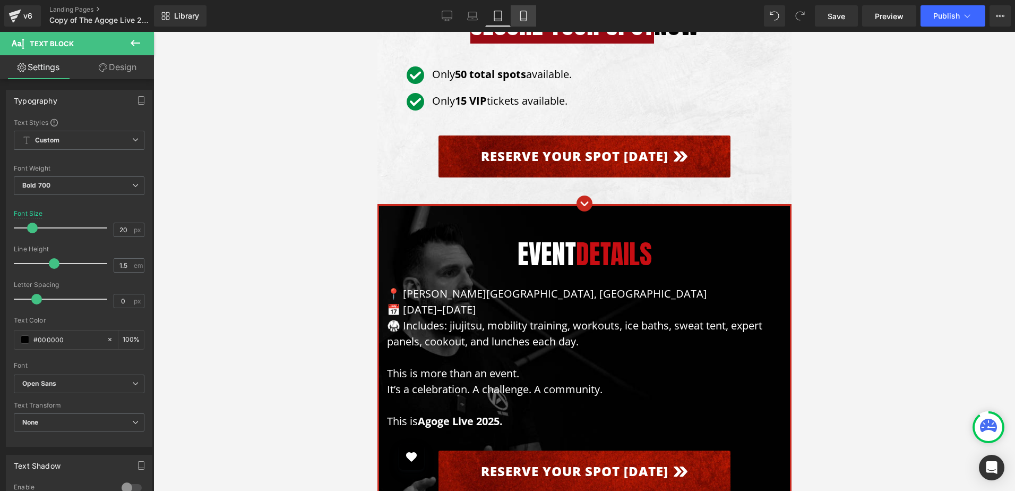
click at [523, 17] on icon at bounding box center [523, 16] width 11 height 11
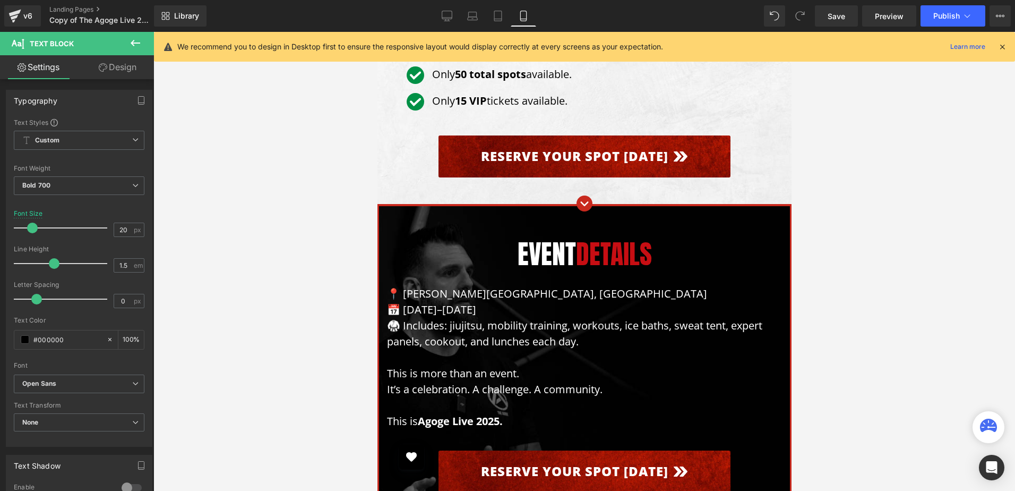
type input "100"
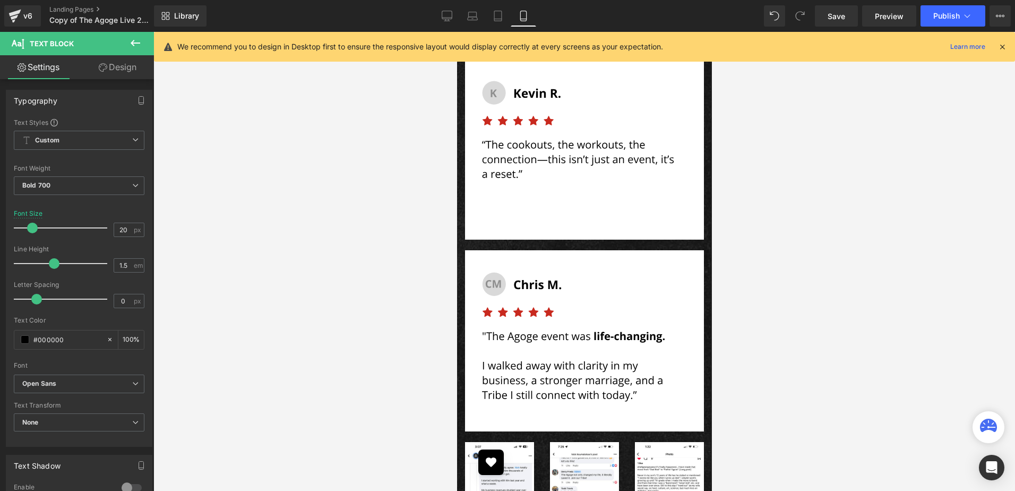
scroll to position [1986, 0]
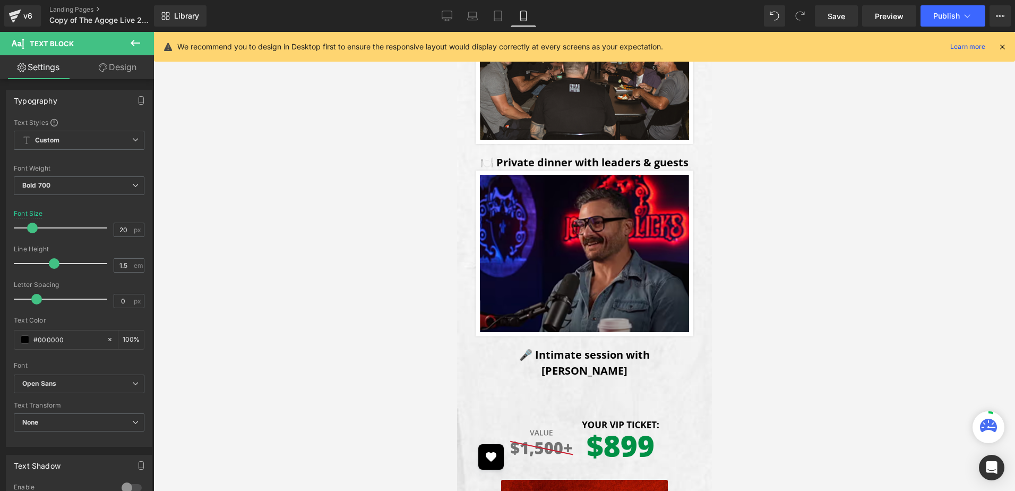
click at [1005, 45] on icon at bounding box center [1003, 47] width 10 height 10
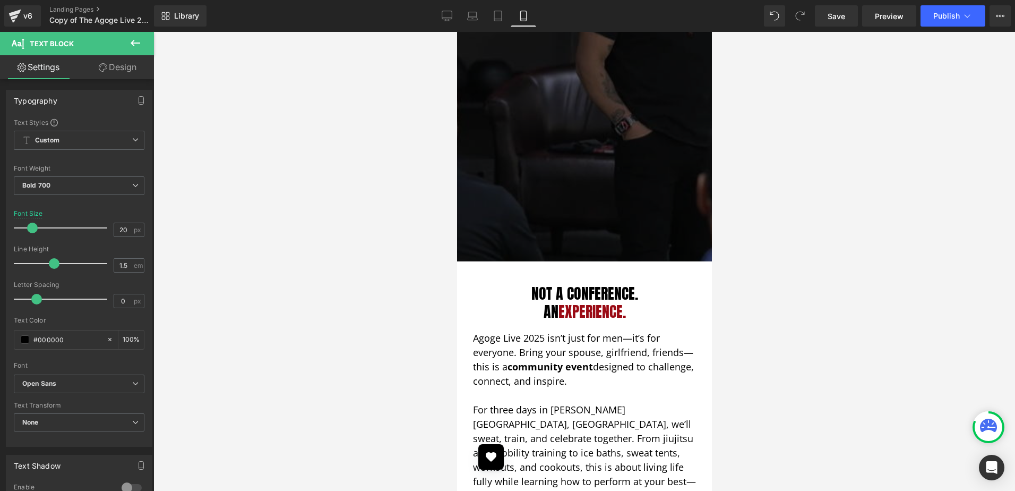
scroll to position [0, 0]
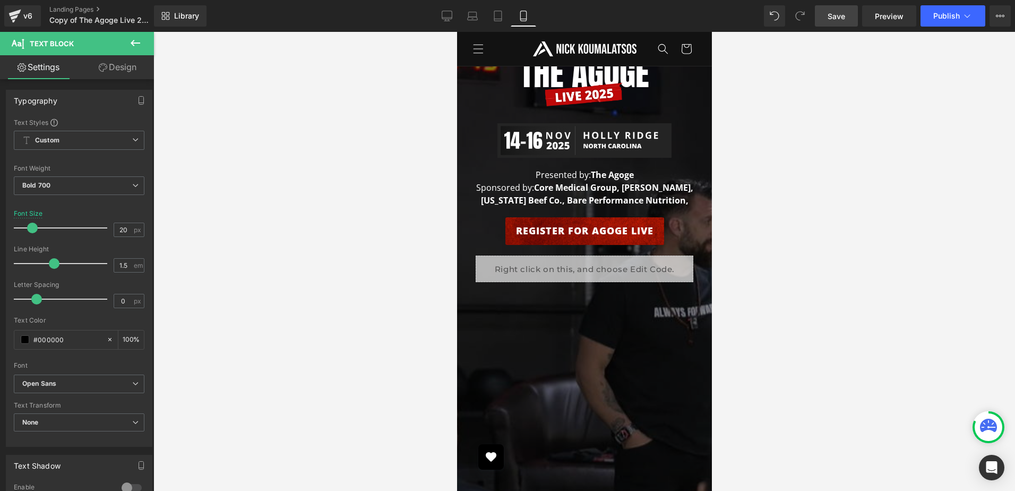
click at [852, 15] on link "Save" at bounding box center [836, 15] width 43 height 21
click at [675, 18] on div "Library Mobile Desktop Laptop Tablet Mobile Save Preview Publish Scheduled View…" at bounding box center [584, 15] width 861 height 21
click at [849, 14] on link "Save" at bounding box center [836, 15] width 43 height 21
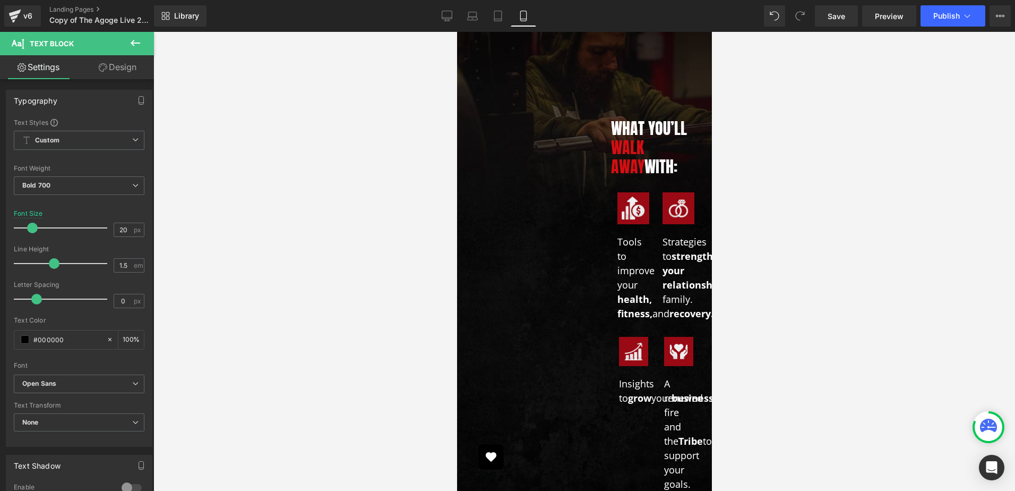
scroll to position [1009, 0]
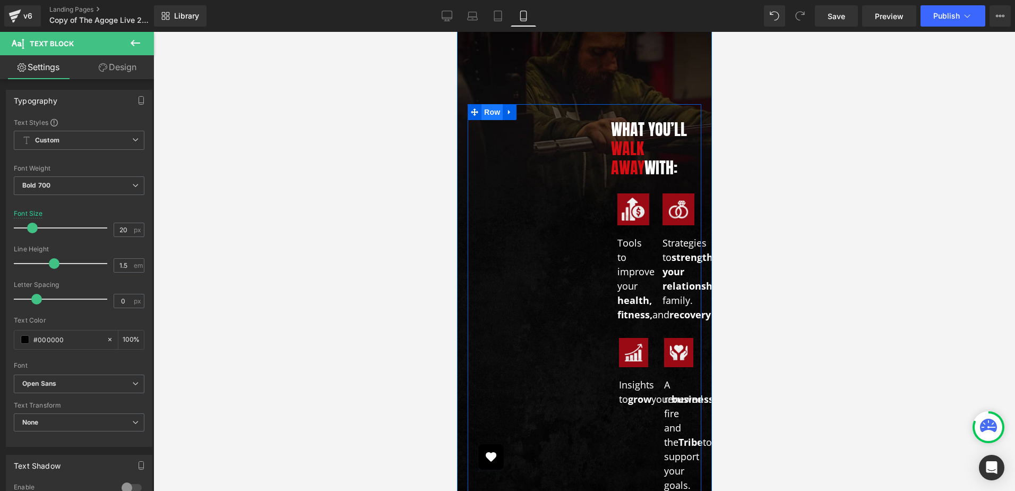
click at [481, 104] on span "Row" at bounding box center [491, 112] width 21 height 16
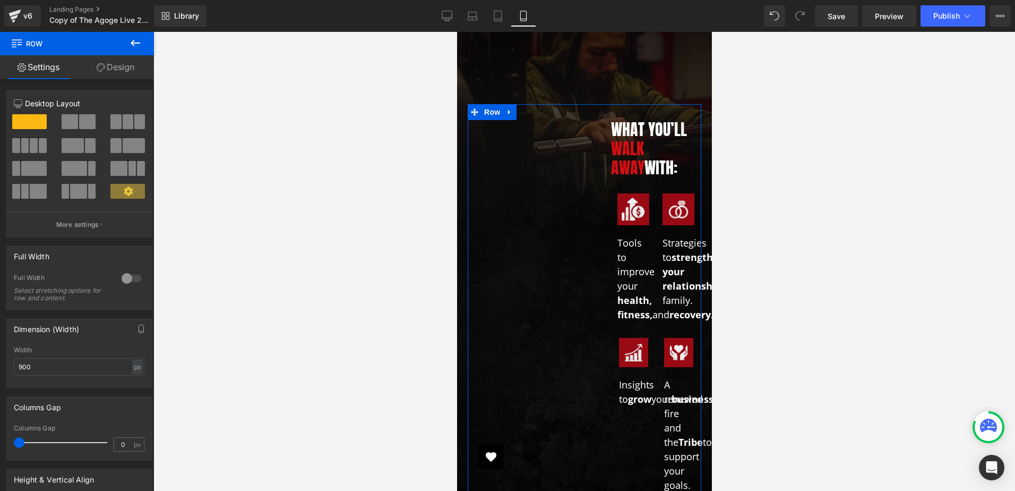
click at [130, 42] on icon at bounding box center [135, 43] width 13 height 13
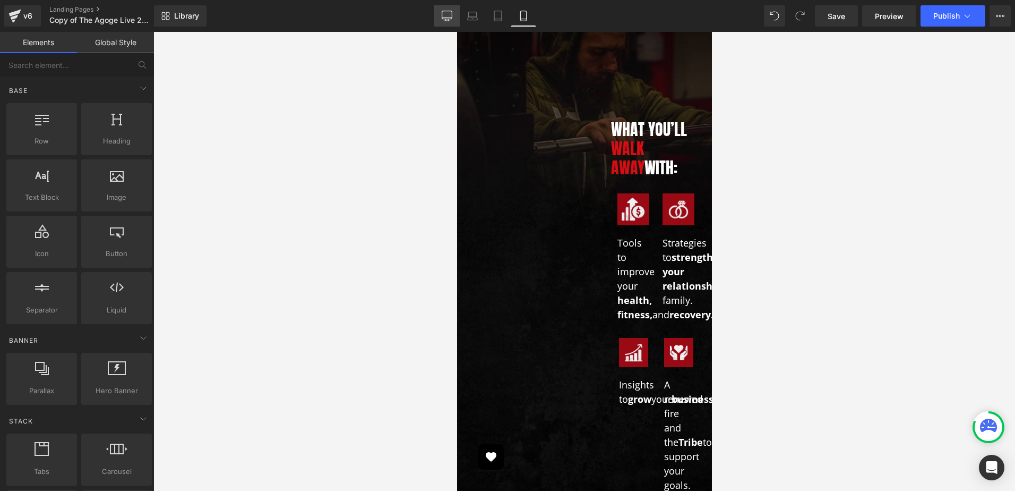
click at [442, 12] on icon at bounding box center [447, 16] width 11 height 11
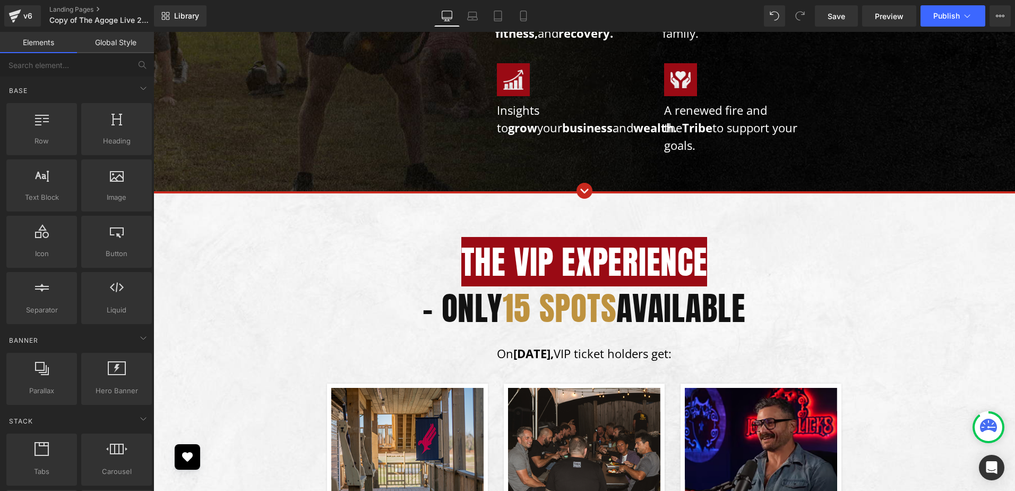
scroll to position [1107, 0]
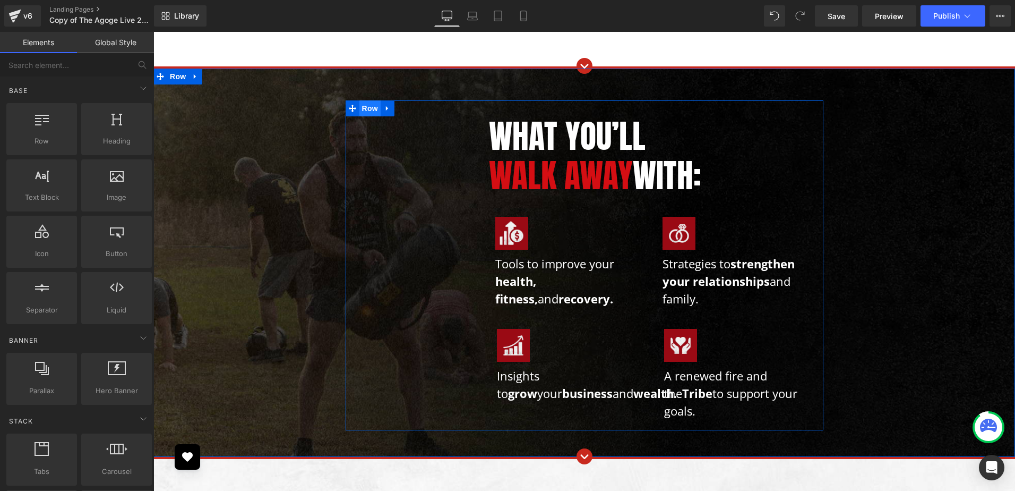
click at [374, 110] on span "Row" at bounding box center [369, 108] width 21 height 16
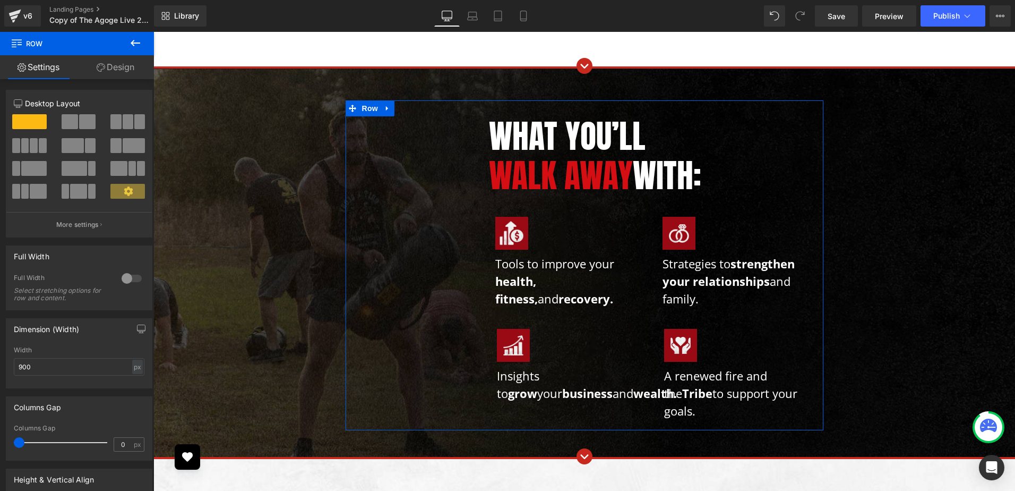
click at [116, 70] on link "Design" at bounding box center [115, 67] width 77 height 24
click at [0, 0] on div "Spacing" at bounding box center [0, 0] width 0 height 0
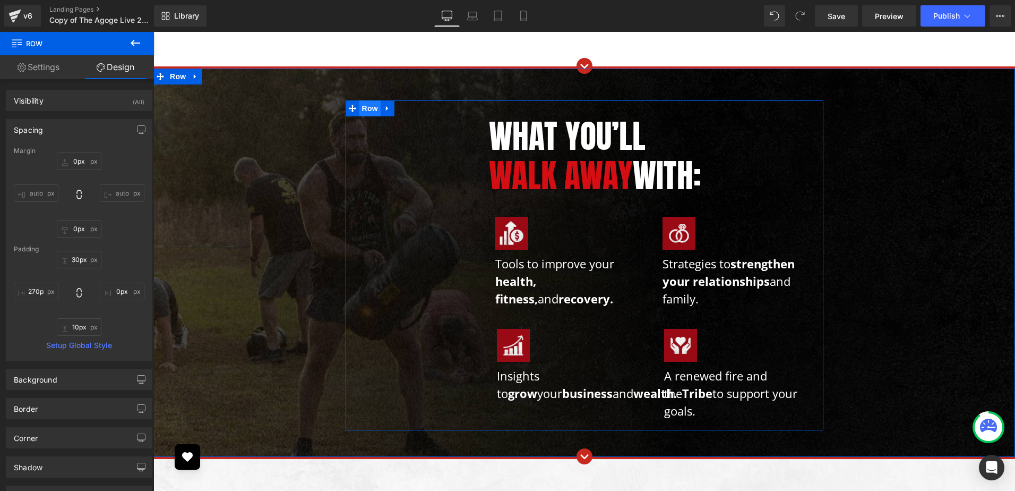
drag, startPoint x: 680, startPoint y: 48, endPoint x: 361, endPoint y: 107, distance: 324.4
click at [361, 107] on span "Row" at bounding box center [369, 108] width 21 height 16
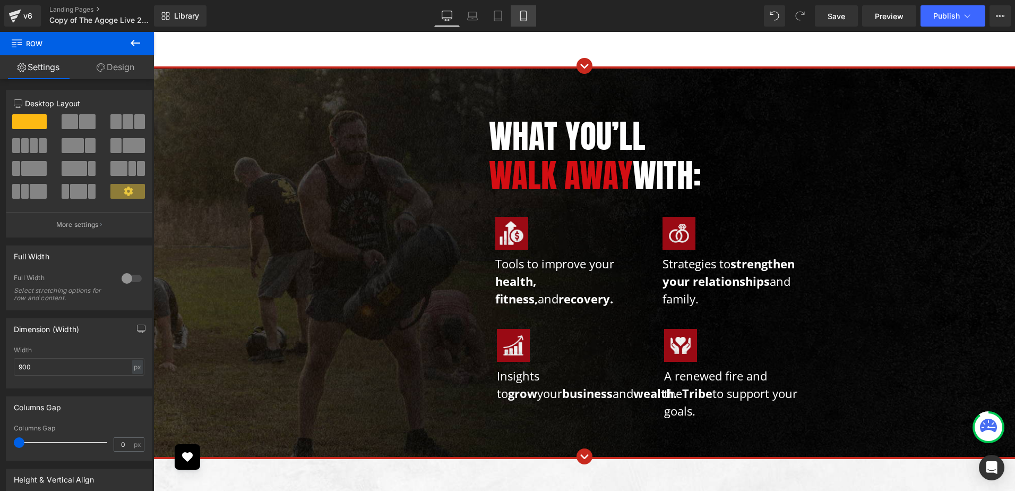
drag, startPoint x: 208, startPoint y: 75, endPoint x: 527, endPoint y: 16, distance: 324.4
click at [526, 16] on icon at bounding box center [523, 16] width 6 height 10
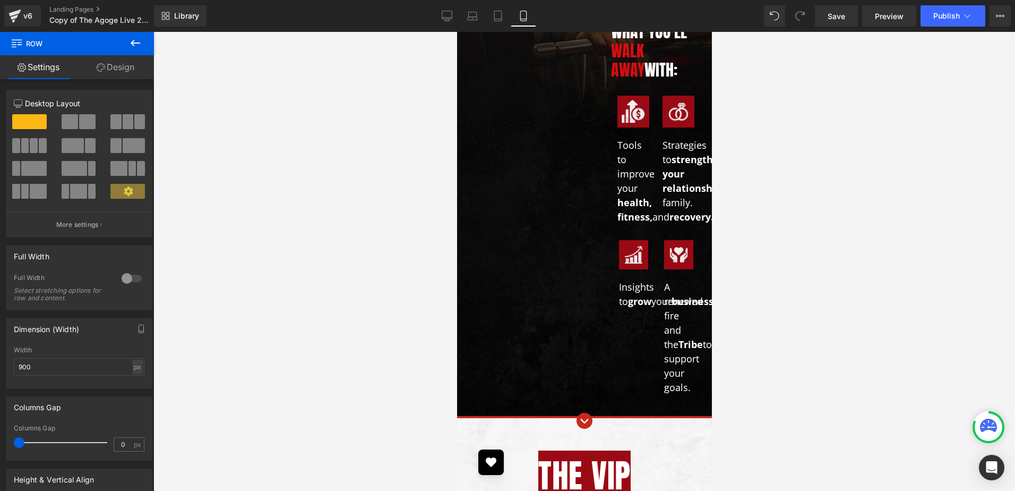
scroll to position [998, 0]
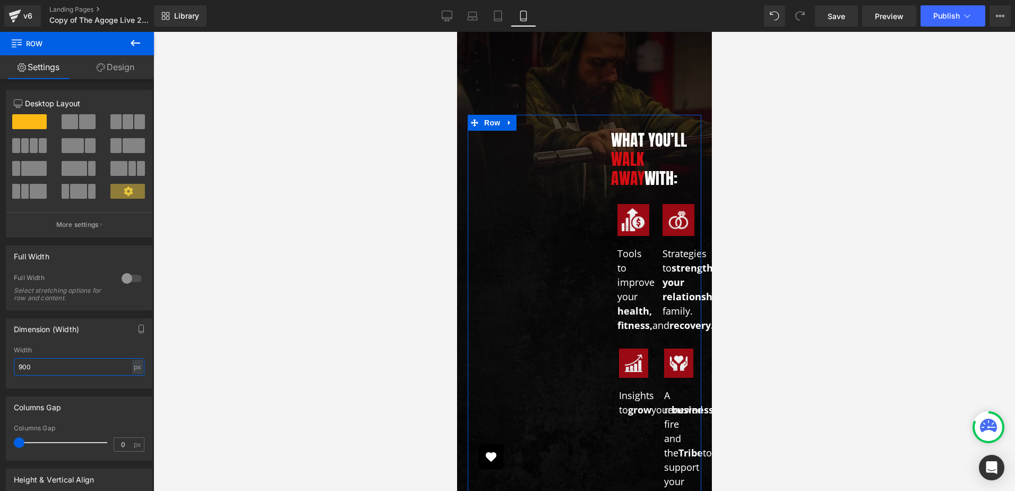
click at [67, 366] on input "900" at bounding box center [79, 367] width 131 height 18
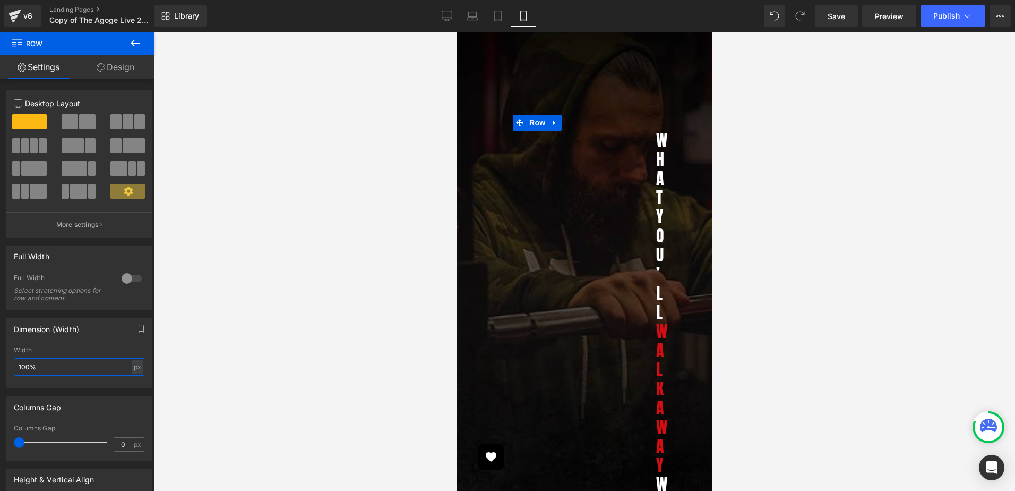
type input "100"
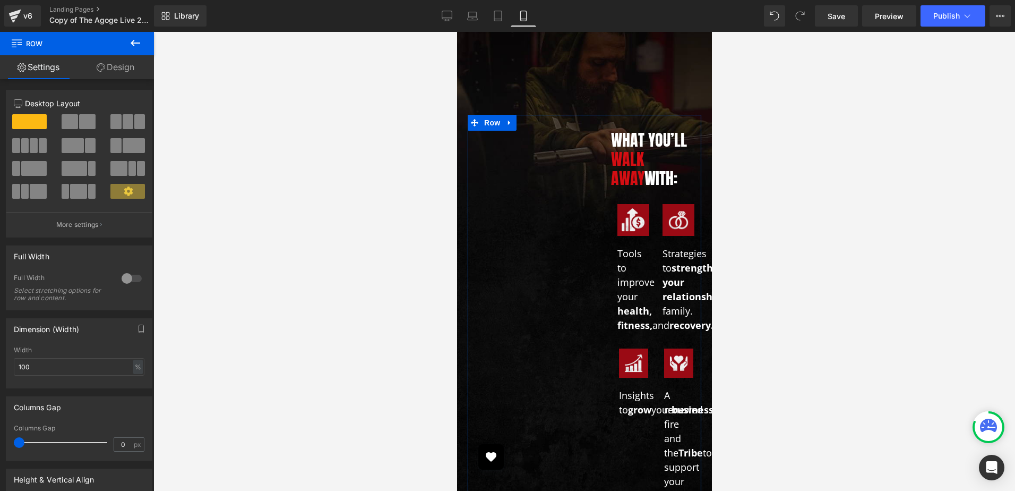
drag, startPoint x: 115, startPoint y: 60, endPoint x: 97, endPoint y: 75, distance: 23.4
click at [115, 60] on link "Design" at bounding box center [115, 67] width 77 height 24
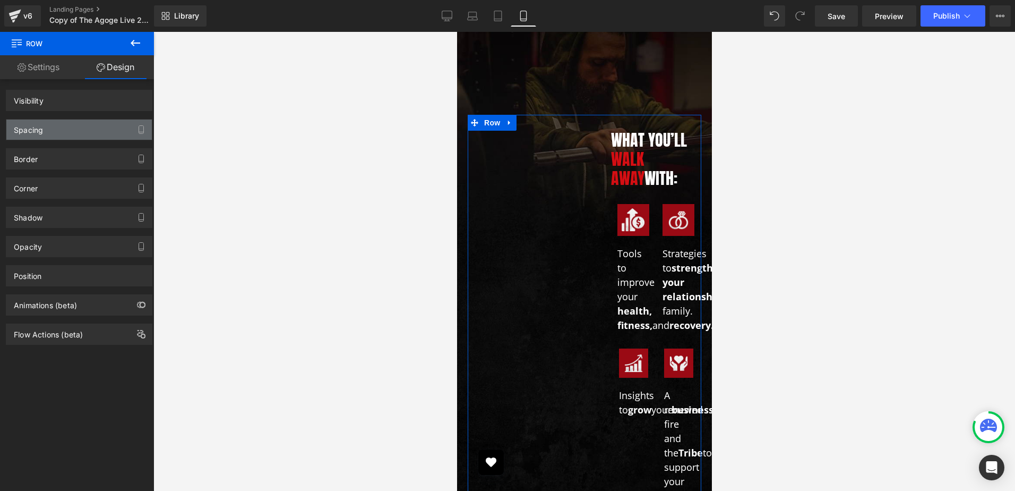
click at [46, 125] on div "Spacing" at bounding box center [78, 129] width 145 height 20
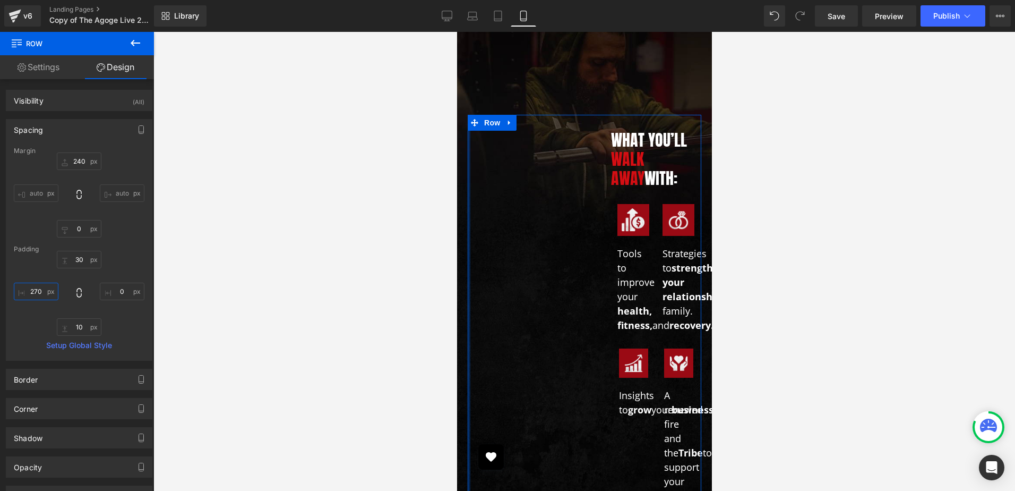
click at [32, 290] on input "270" at bounding box center [36, 291] width 45 height 18
type input "0"
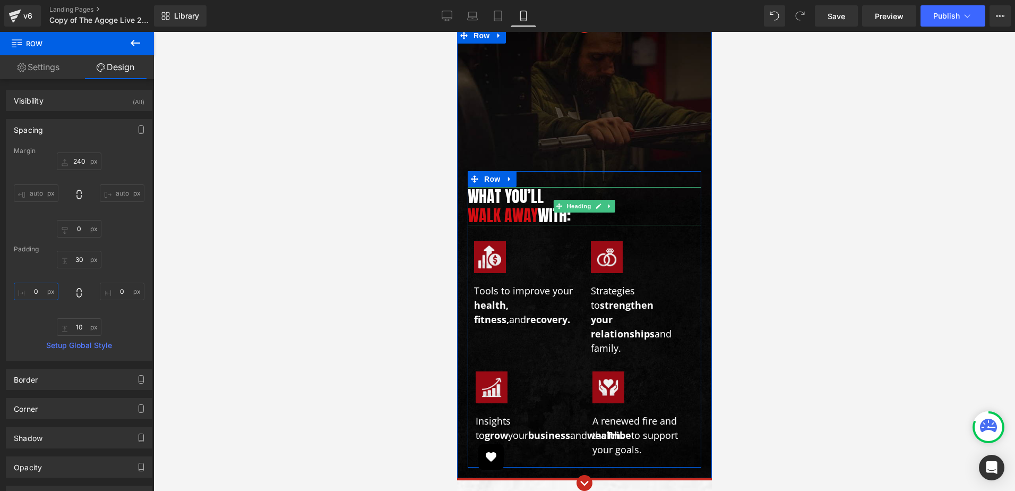
scroll to position [839, 0]
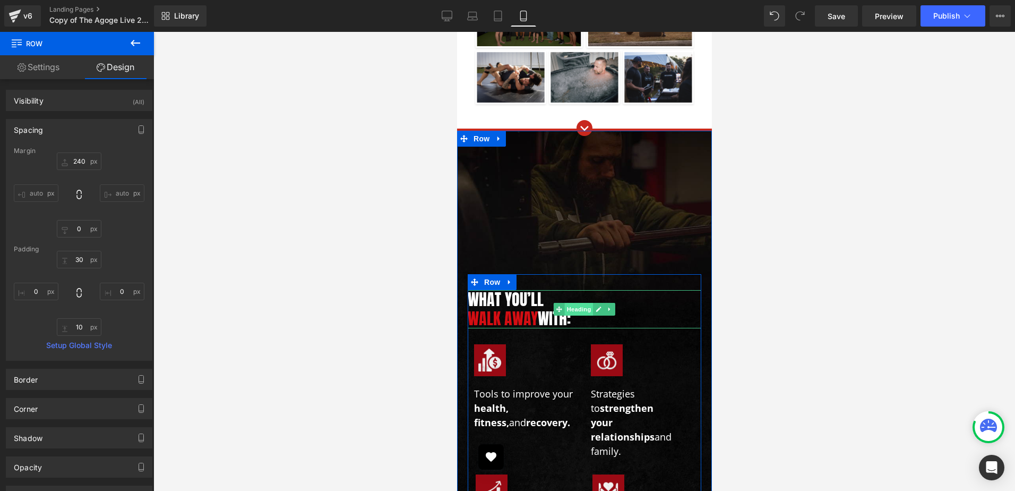
click at [577, 303] on span "Heading" at bounding box center [578, 309] width 29 height 13
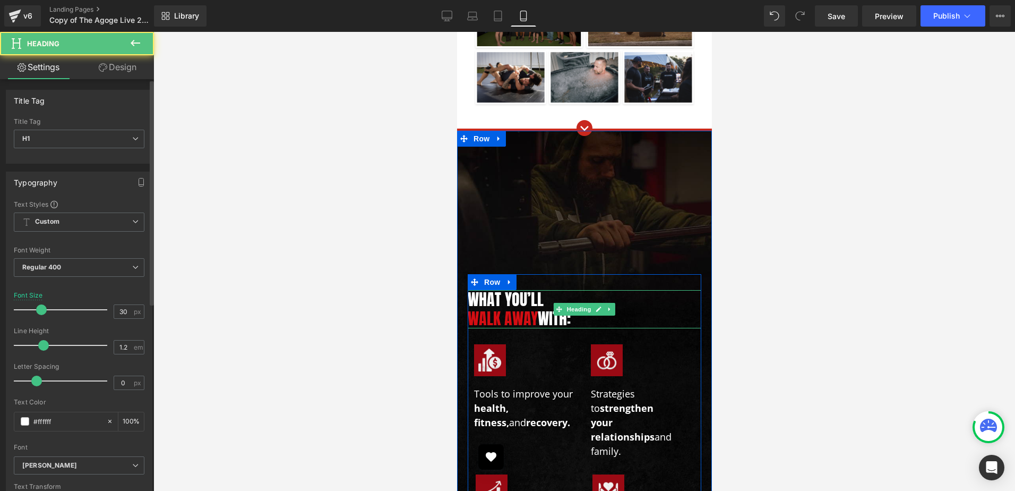
click at [78, 159] on div at bounding box center [79, 156] width 131 height 7
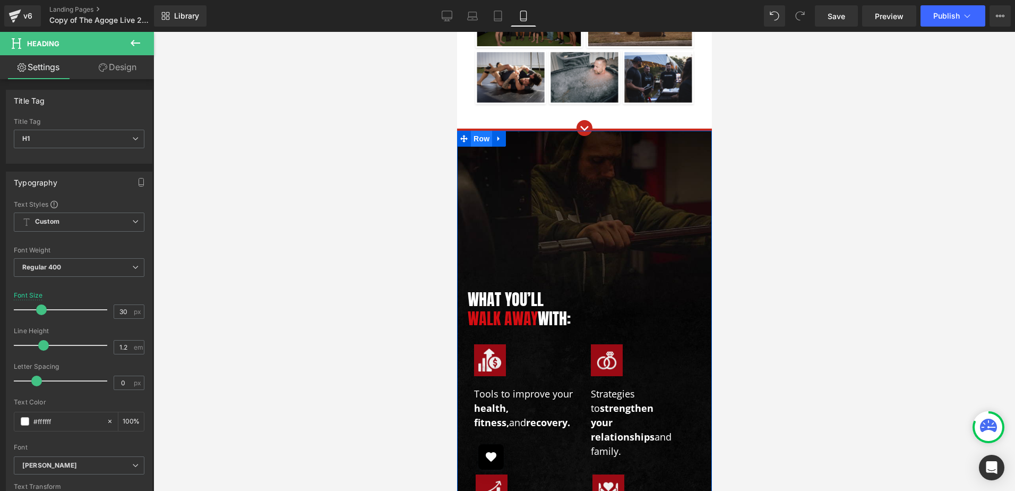
click at [486, 131] on span "Row" at bounding box center [480, 139] width 21 height 16
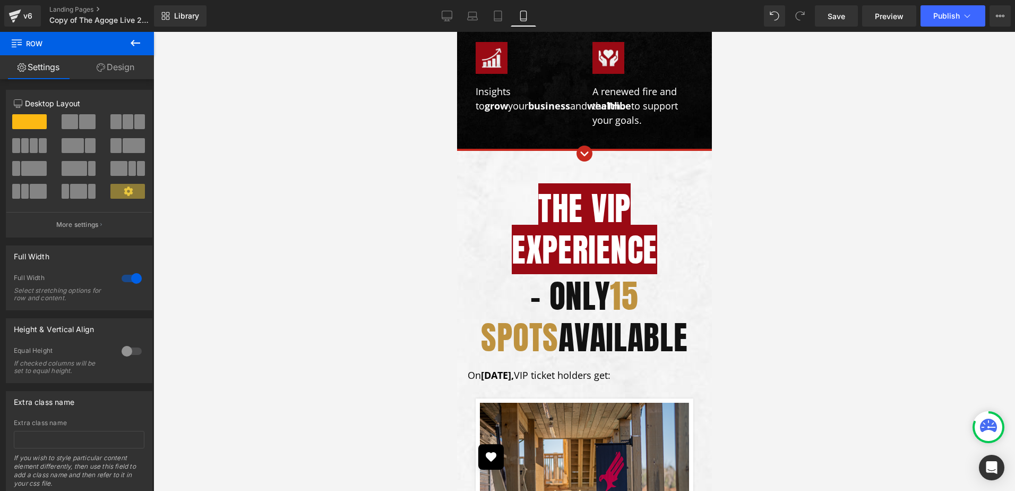
scroll to position [1317, 0]
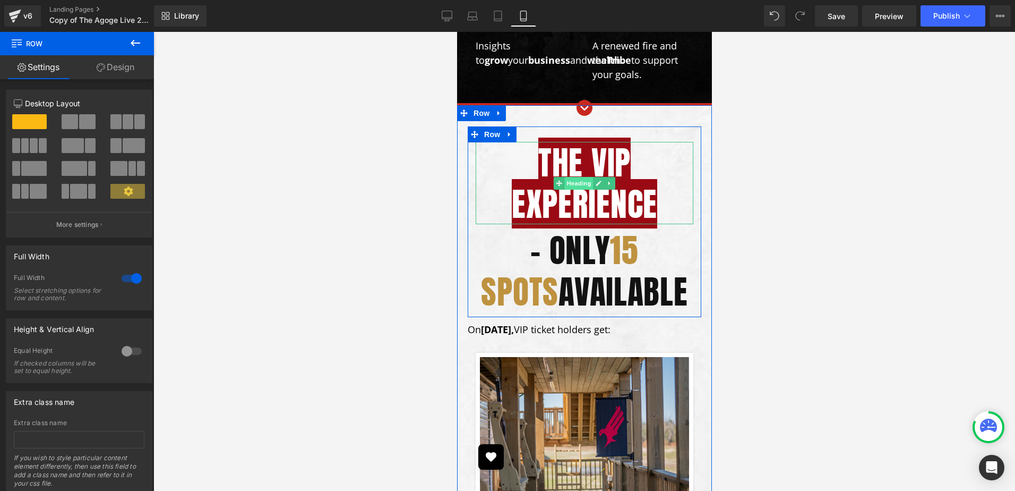
click at [575, 177] on span "Heading" at bounding box center [578, 183] width 29 height 13
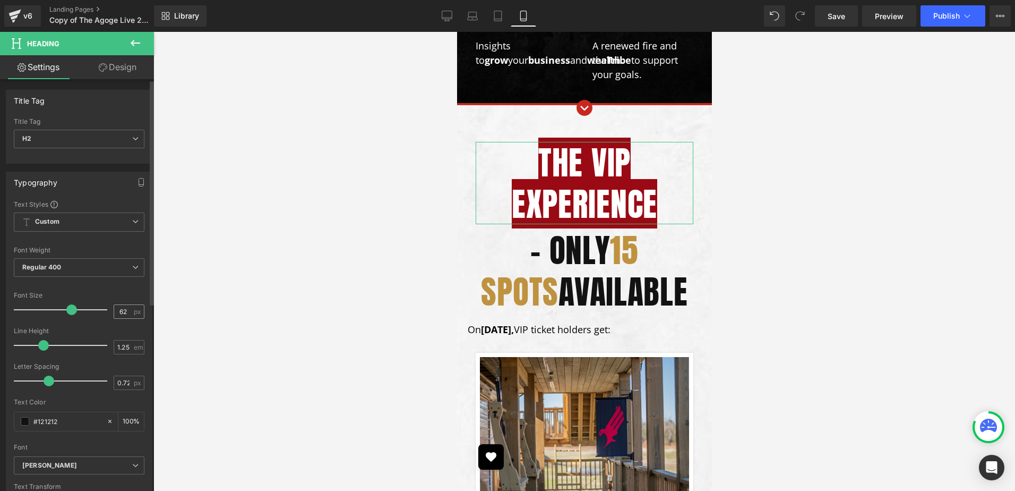
click at [123, 318] on div "62 px" at bounding box center [129, 311] width 31 height 14
click at [121, 311] on input "62" at bounding box center [123, 311] width 19 height 13
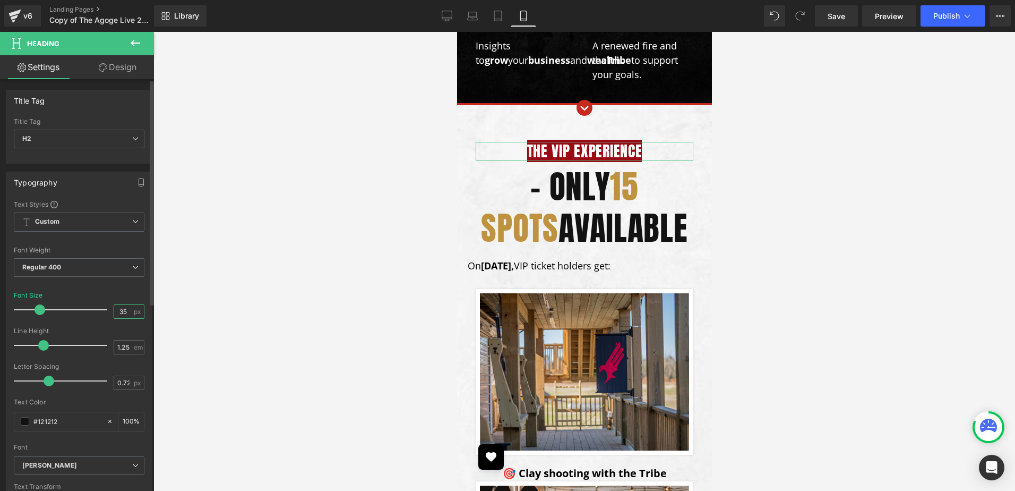
type input "36"
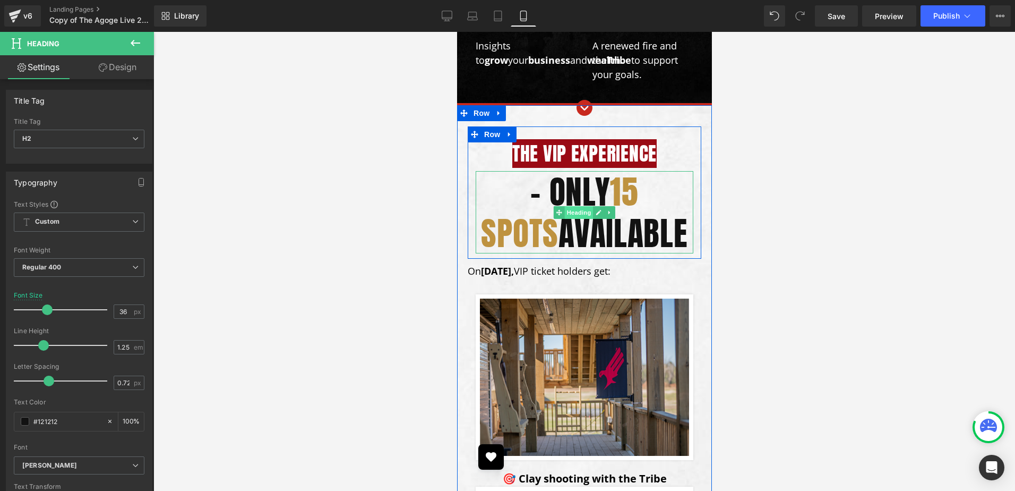
click at [575, 206] on span "Heading" at bounding box center [578, 212] width 29 height 13
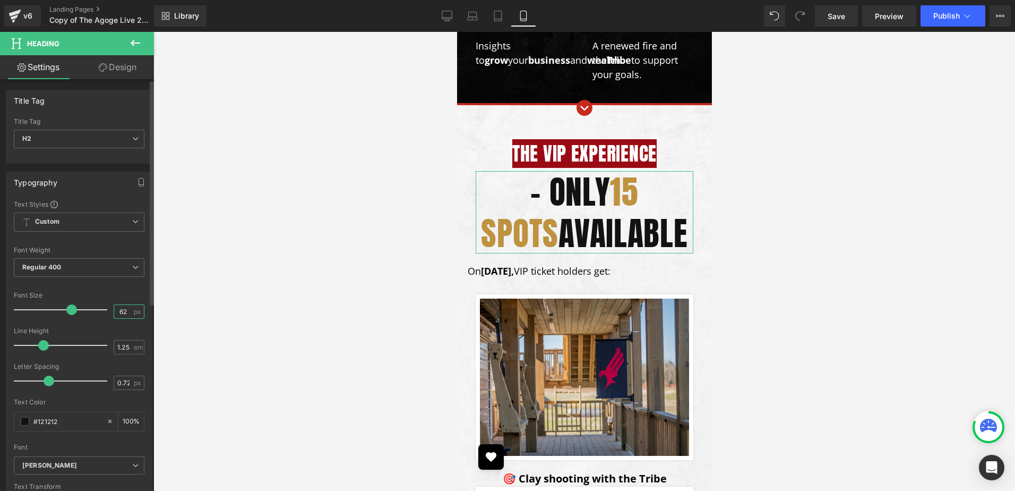
click at [115, 313] on input "62" at bounding box center [123, 311] width 19 height 13
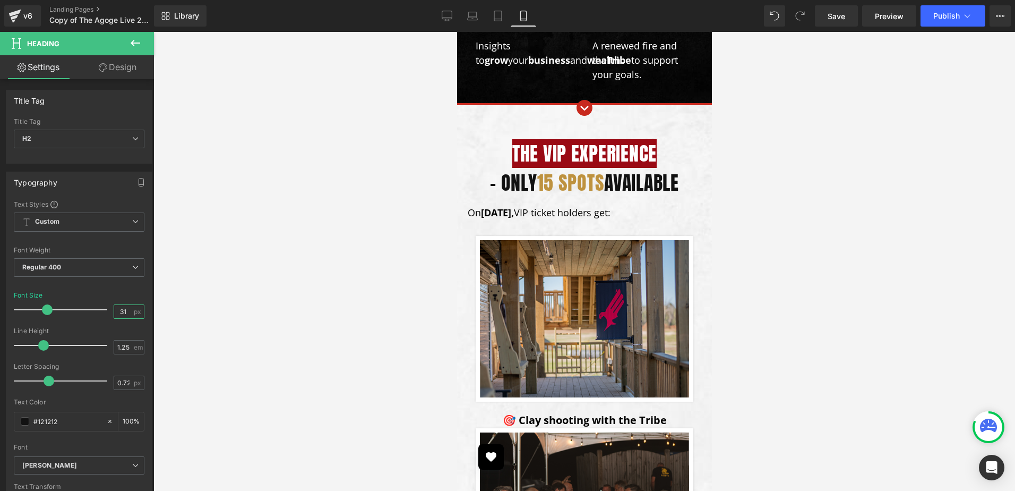
type input "30"
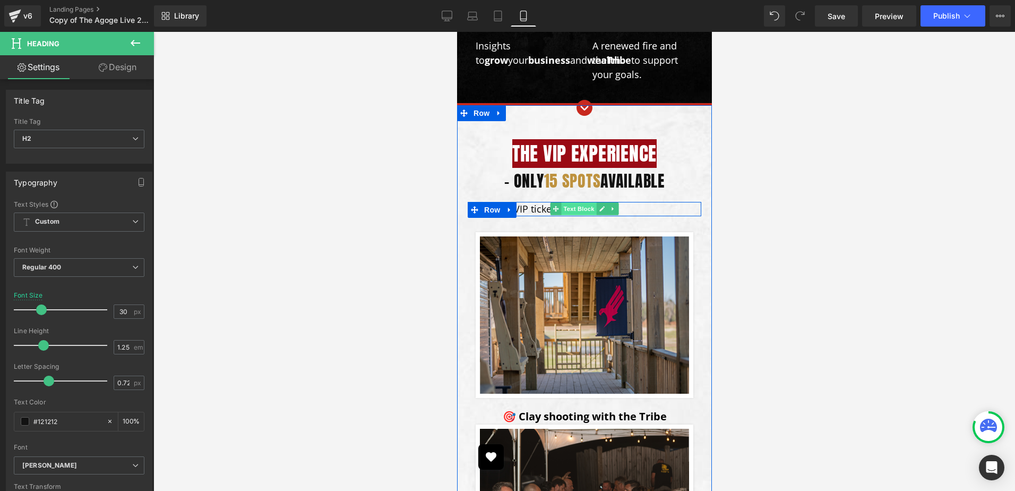
click at [562, 202] on span "Text Block" at bounding box center [578, 208] width 35 height 13
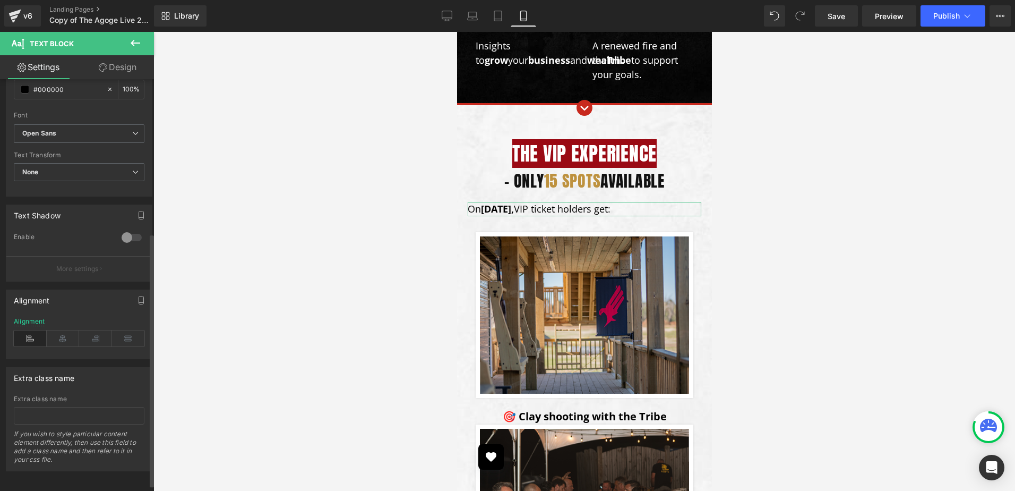
scroll to position [260, 0]
drag, startPoint x: 61, startPoint y: 325, endPoint x: 182, endPoint y: 198, distance: 175.0
click at [61, 328] on icon at bounding box center [63, 336] width 33 height 16
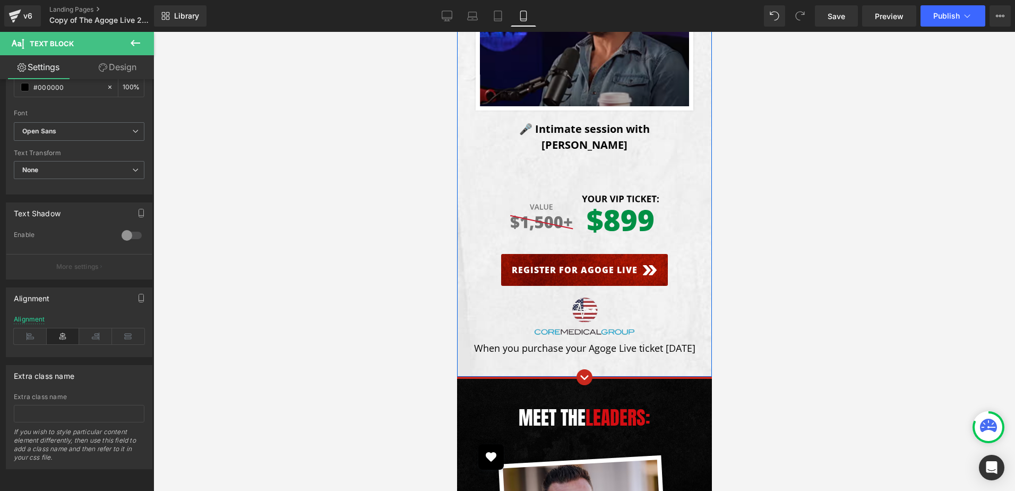
scroll to position [2113, 0]
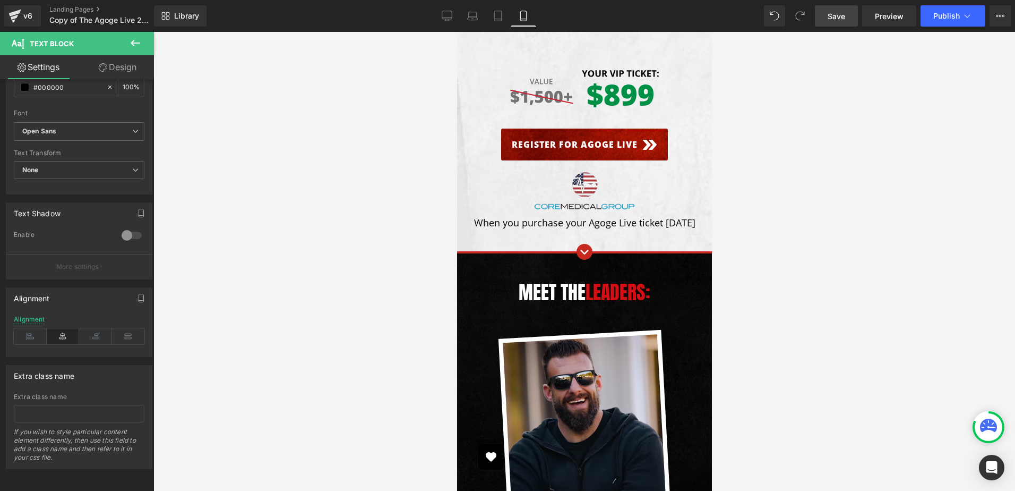
click at [825, 21] on link "Save" at bounding box center [836, 15] width 43 height 21
